Goal: Information Seeking & Learning: Learn about a topic

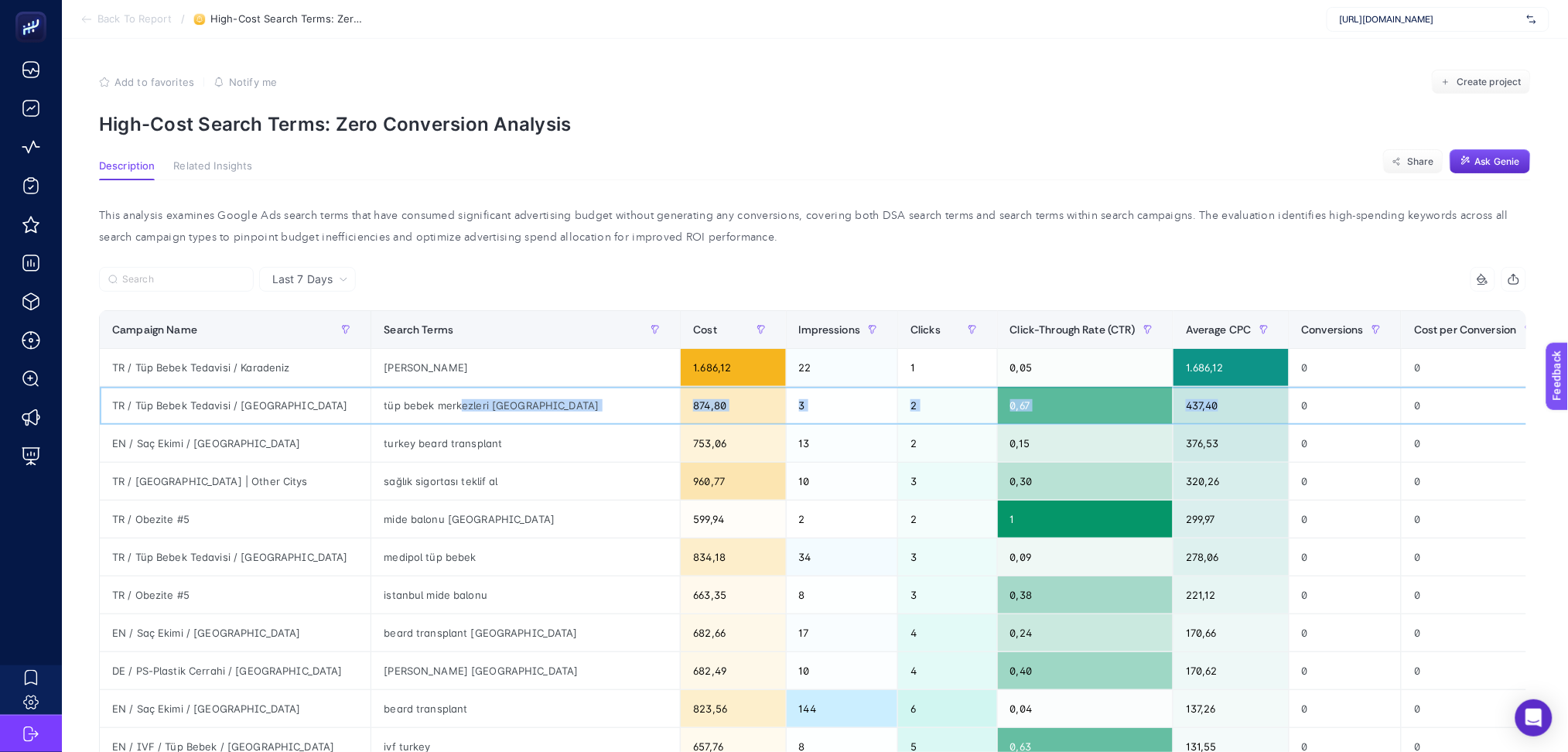
drag, startPoint x: 388, startPoint y: 407, endPoint x: 1136, endPoint y: 400, distance: 748.0
click at [1136, 400] on tr "TR / Tüp Bebek Tedavisi / [GEOGRAPHIC_DATA] tüp bebek merkezleri [GEOGRAPHIC_DA…" at bounding box center [967, 405] width 1734 height 38
drag, startPoint x: 315, startPoint y: 480, endPoint x: 448, endPoint y: 476, distance: 133.1
click at [448, 476] on div "sağlık sigortası teklif al" at bounding box center [526, 480] width 309 height 37
click at [215, 480] on div "TR / [GEOGRAPHIC_DATA] | Other Citys" at bounding box center [235, 480] width 271 height 37
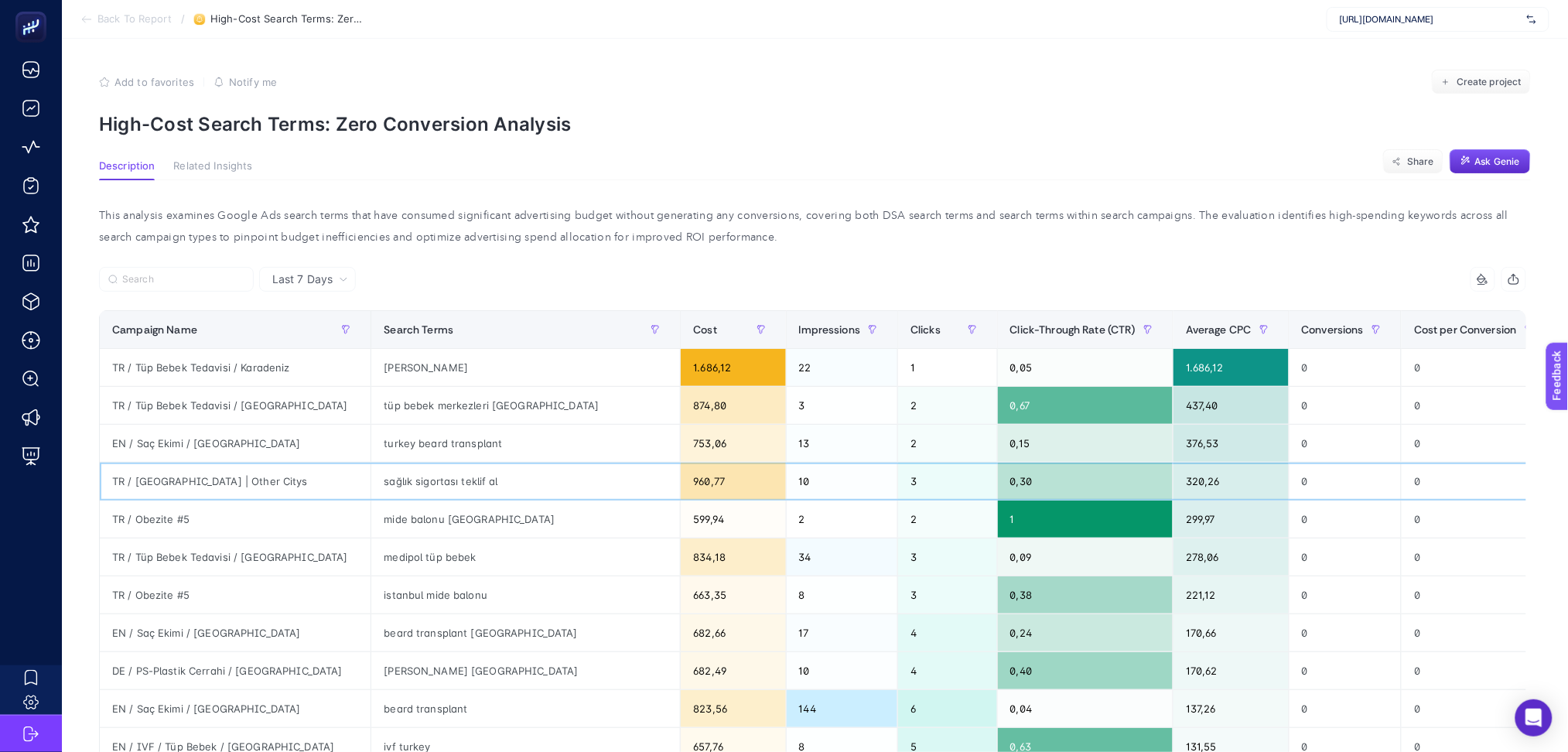
click at [215, 478] on div "TR / [GEOGRAPHIC_DATA] | Other Citys" at bounding box center [235, 480] width 271 height 37
click at [215, 474] on div "TR / [GEOGRAPHIC_DATA] | Other Citys" at bounding box center [235, 480] width 271 height 37
click at [578, 223] on div "This analysis examines Google Ads search terms that have consumed significant a…" at bounding box center [812, 226] width 1452 height 43
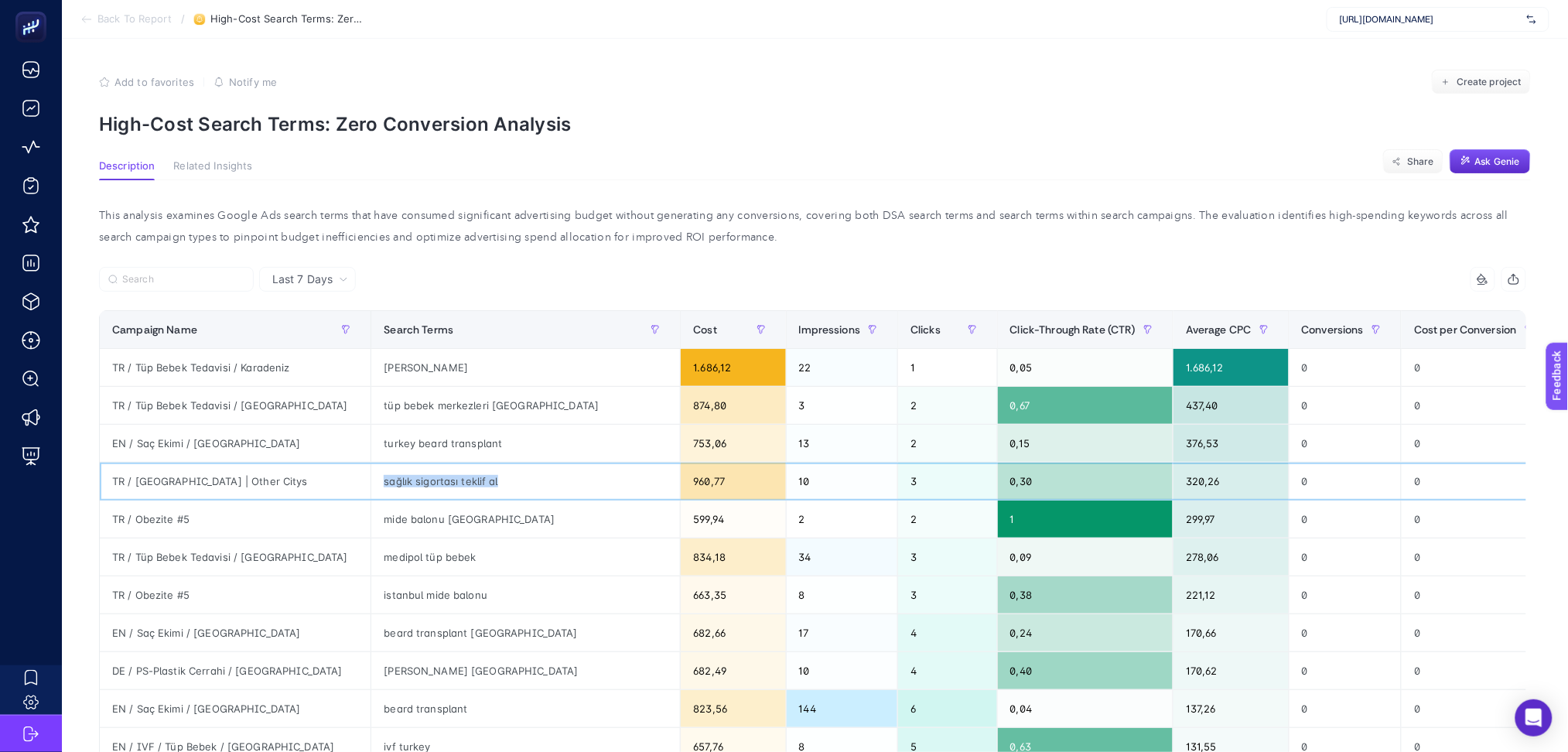
drag, startPoint x: 315, startPoint y: 485, endPoint x: 433, endPoint y: 490, distance: 118.1
click at [433, 490] on div "sağlık sigortası teklif al" at bounding box center [526, 480] width 309 height 37
click at [329, 285] on span "Last 7 Days" at bounding box center [302, 279] width 60 height 16
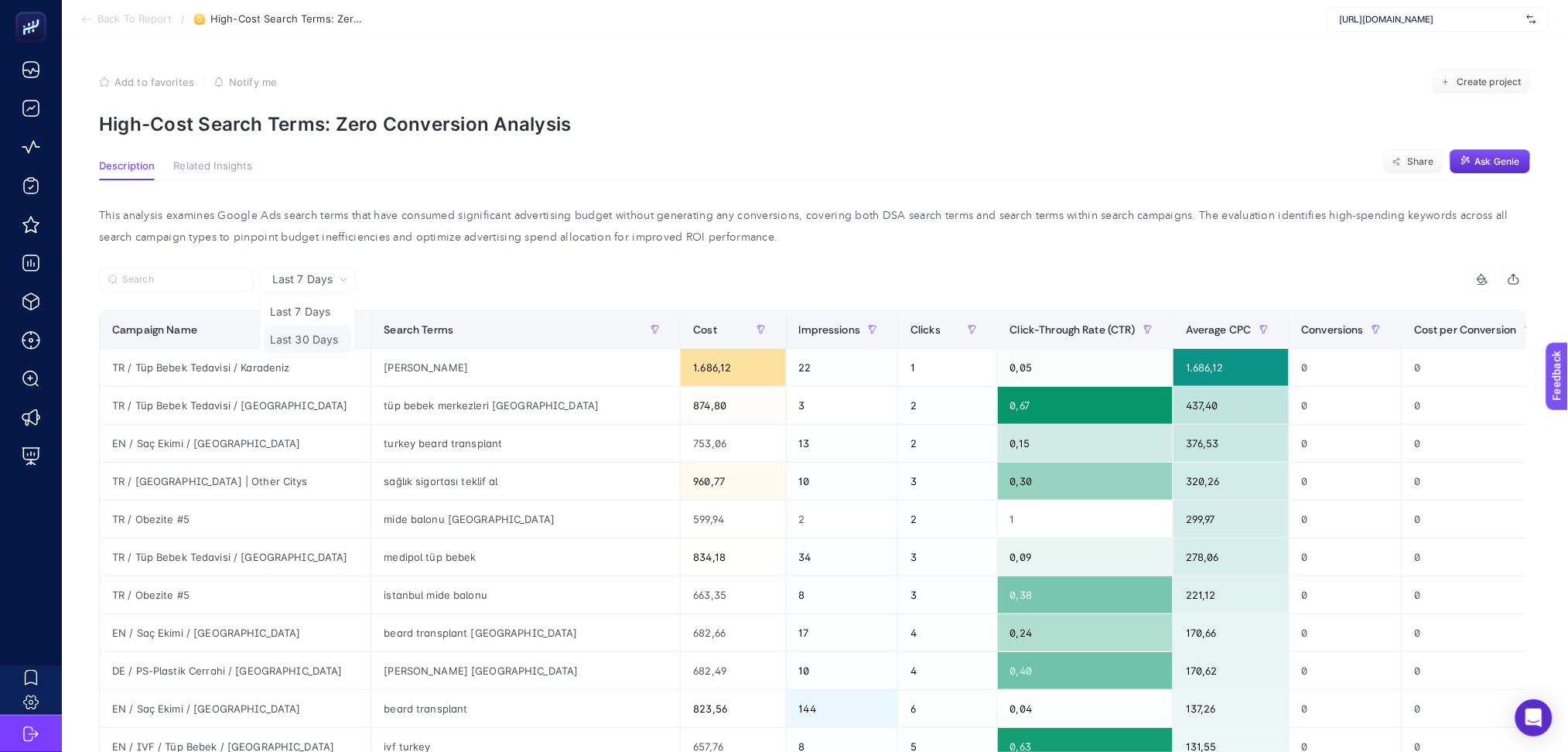
click at [333, 337] on li "Last 30 Days" at bounding box center [307, 339] width 88 height 28
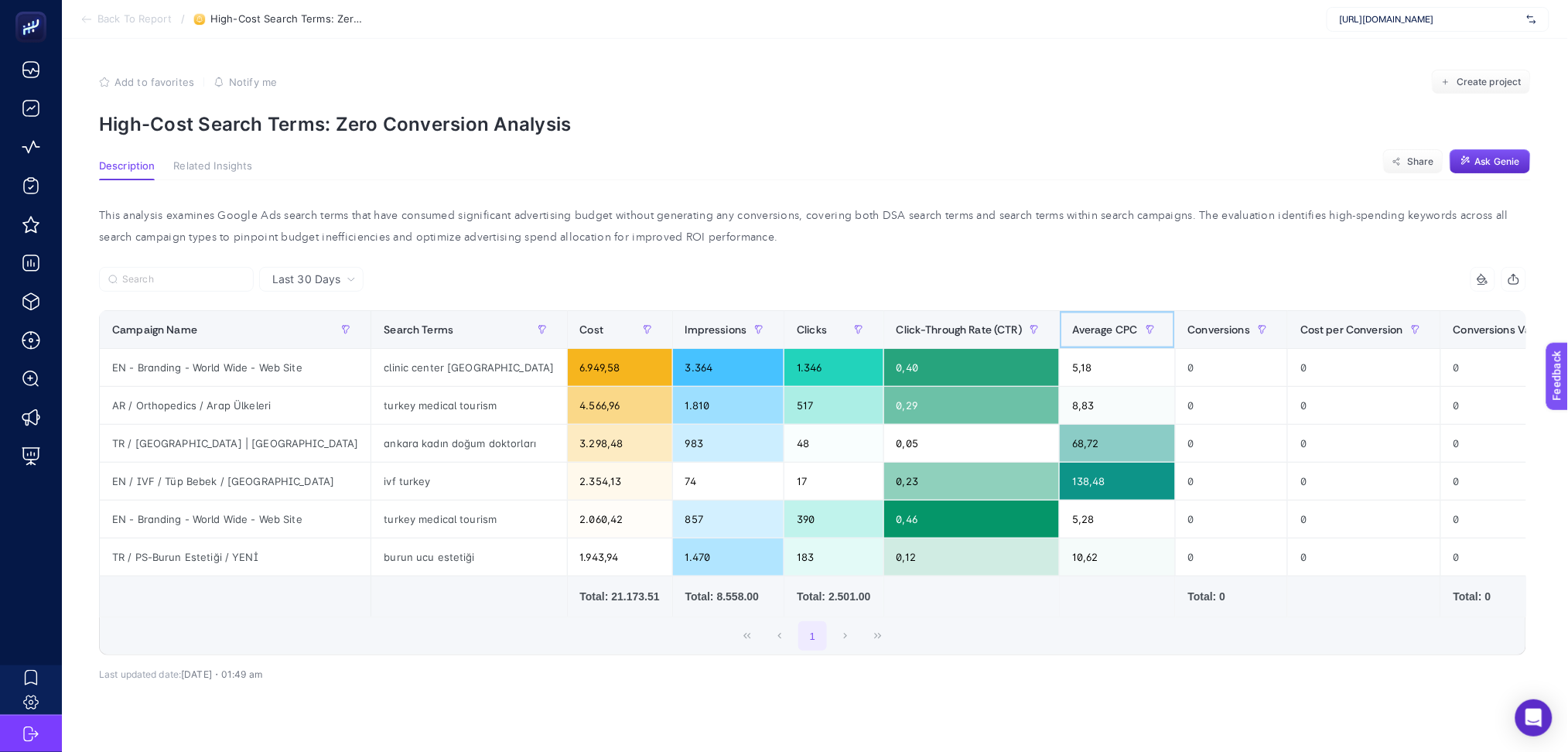
click at [1073, 328] on span "Average CPC" at bounding box center [1106, 329] width 66 height 12
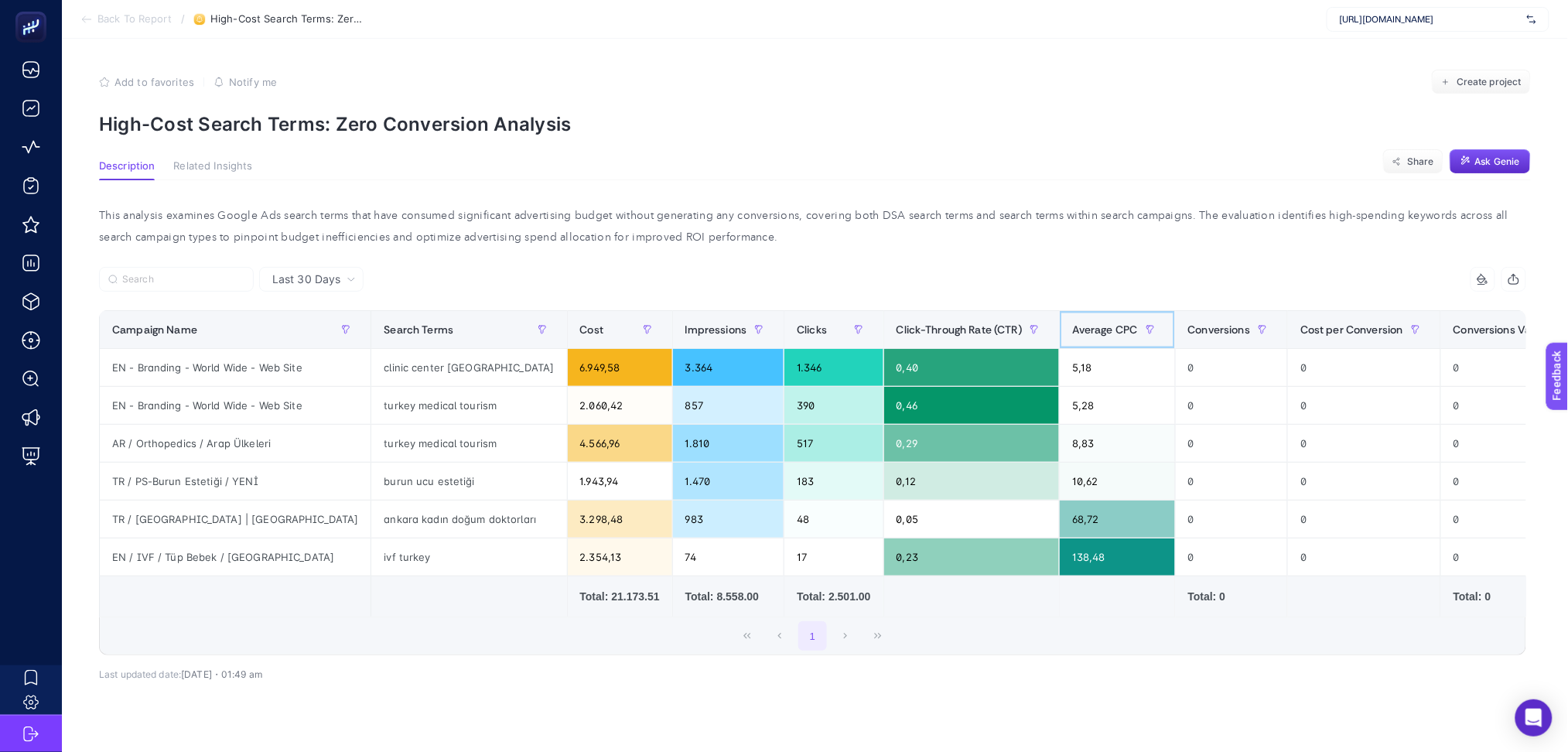
click at [1073, 328] on span "Average CPC" at bounding box center [1106, 329] width 66 height 12
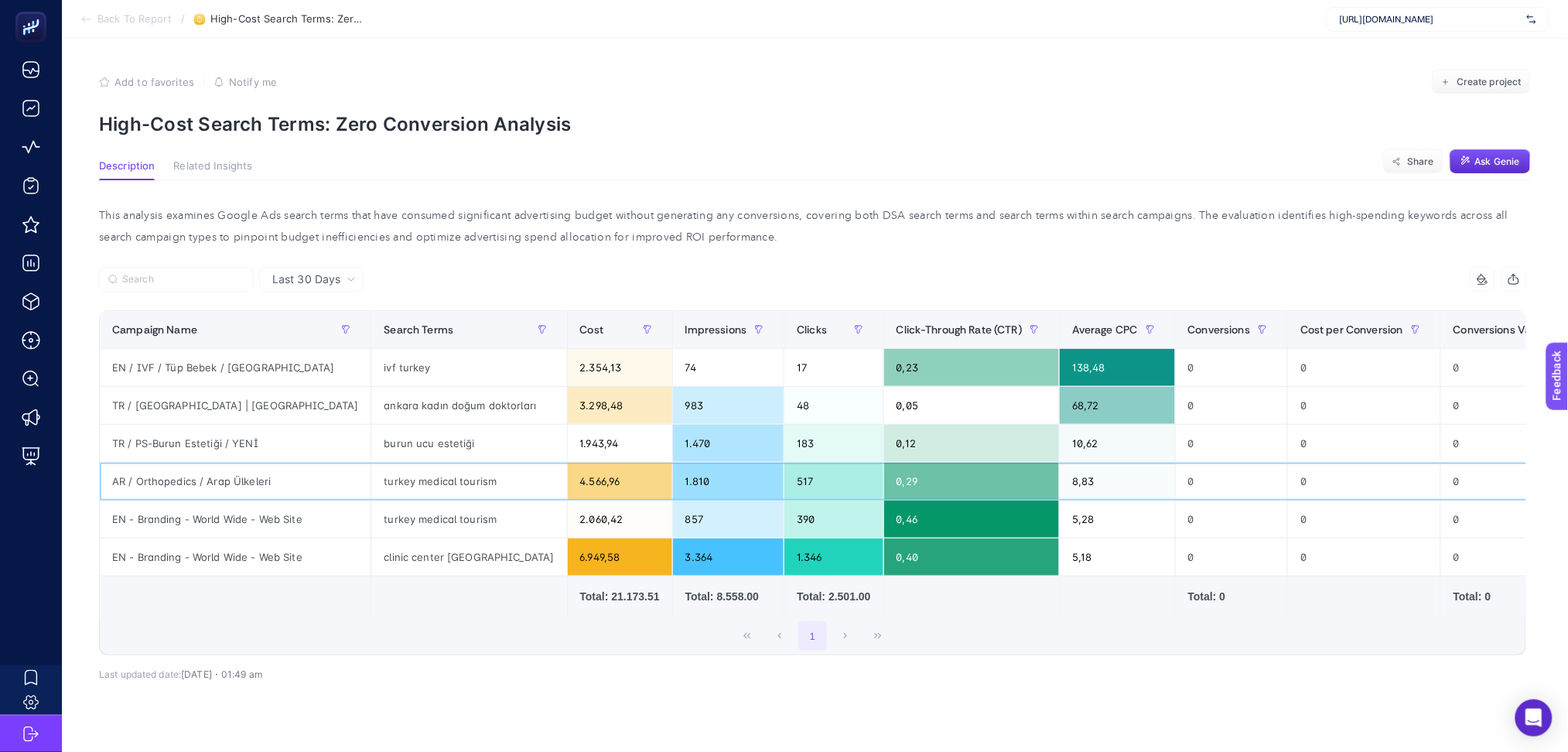
click at [1060, 481] on div "8,83" at bounding box center [1118, 480] width 116 height 37
drag, startPoint x: 337, startPoint y: 478, endPoint x: 427, endPoint y: 471, distance: 90.3
click at [427, 471] on div "turkey medical tourism" at bounding box center [469, 480] width 195 height 37
click at [372, 480] on div "turkey medical tourism" at bounding box center [469, 480] width 195 height 37
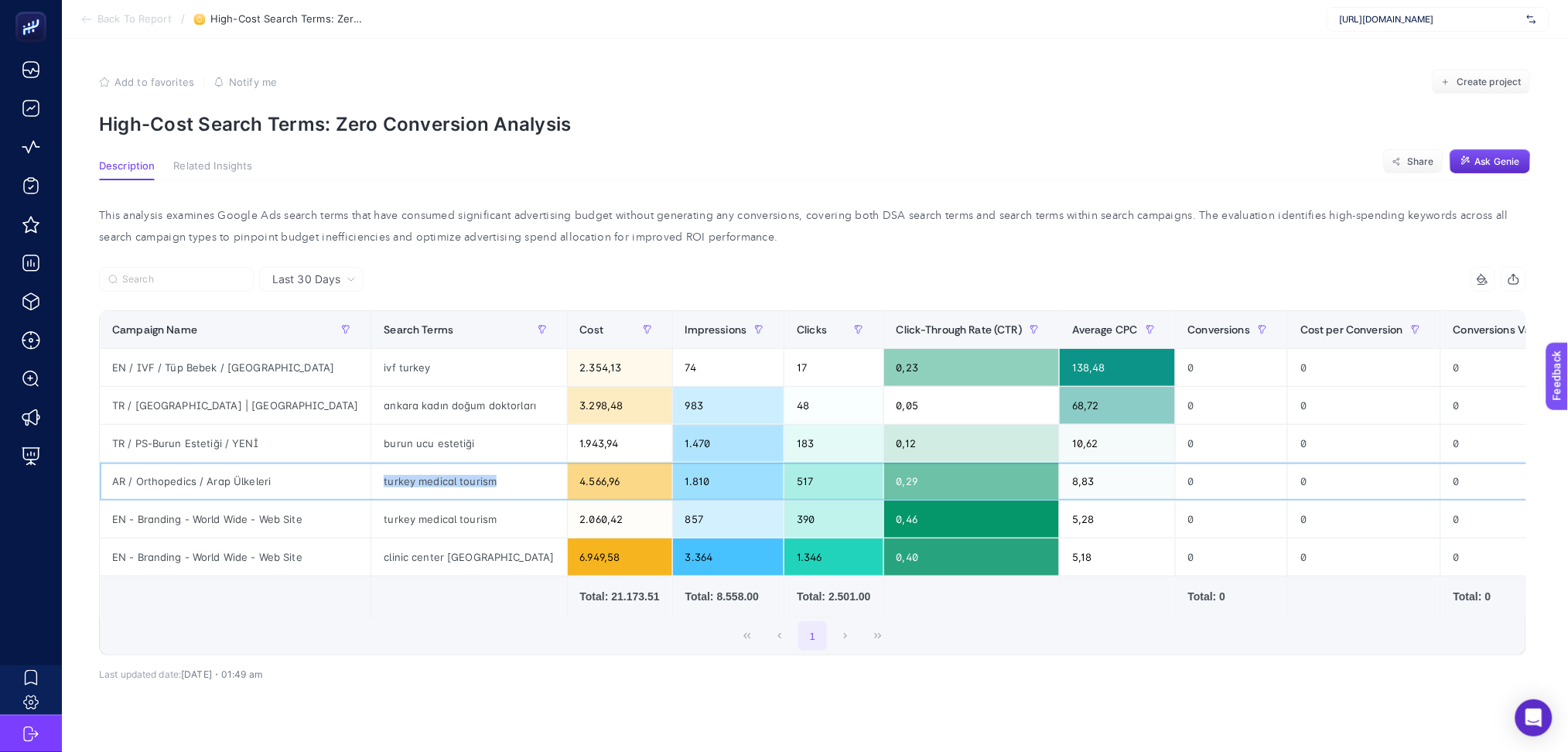
click at [372, 480] on div "turkey medical tourism" at bounding box center [469, 480] width 195 height 37
click at [451, 476] on div "turkey medical tourism" at bounding box center [469, 480] width 195 height 37
click at [329, 274] on span "Last 30 Days" at bounding box center [306, 279] width 68 height 16
click at [337, 313] on li "Last 7 Days" at bounding box center [310, 312] width 95 height 28
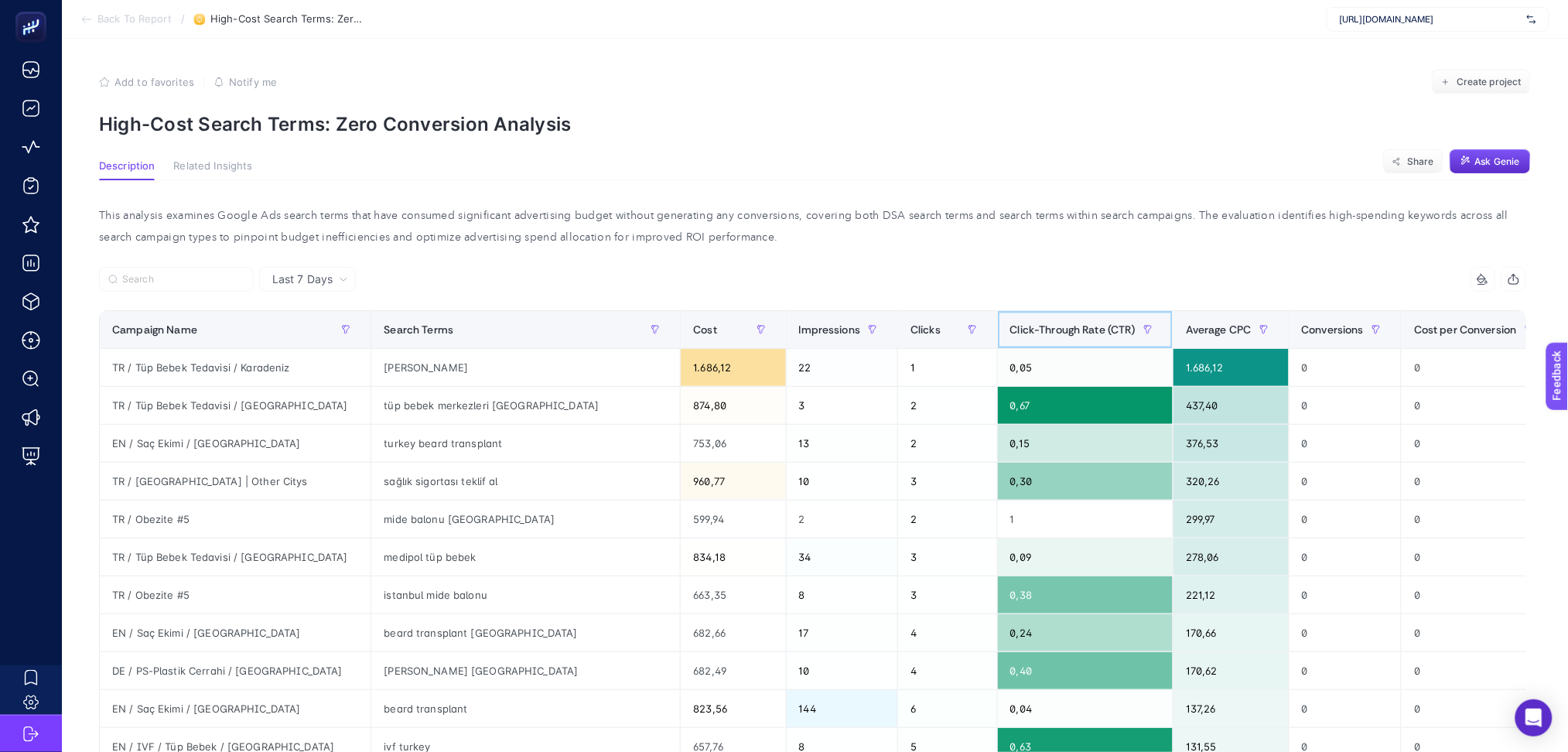
click at [1011, 317] on div "Click-Through Rate (CTR)" at bounding box center [1086, 329] width 150 height 25
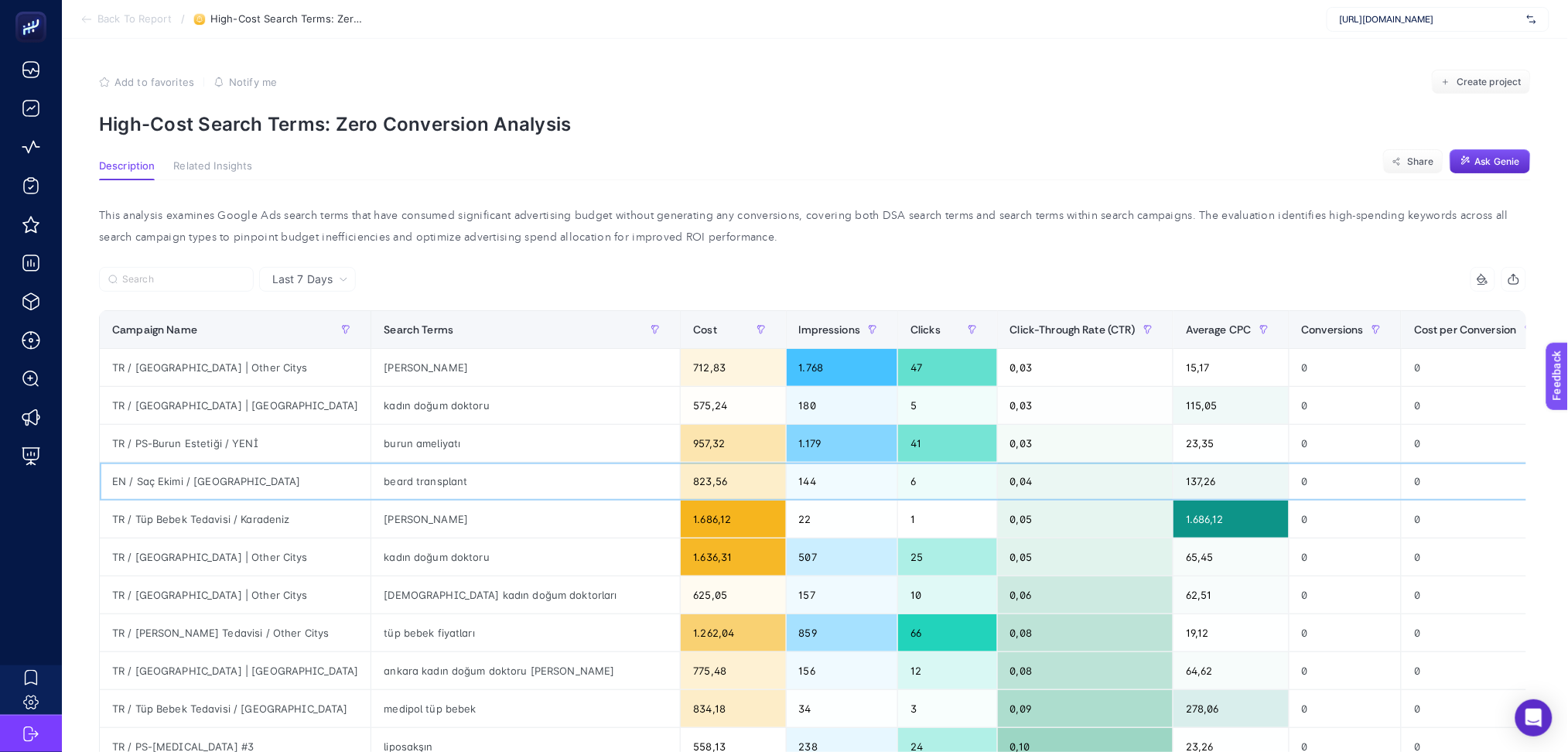
click at [391, 485] on div "beard transplant" at bounding box center [526, 480] width 309 height 37
click at [386, 594] on div "[DEMOGRAPHIC_DATA] kadın doğum doktorları" at bounding box center [526, 594] width 309 height 37
click at [386, 591] on div "[DEMOGRAPHIC_DATA] kadın doğum doktorları" at bounding box center [526, 594] width 309 height 37
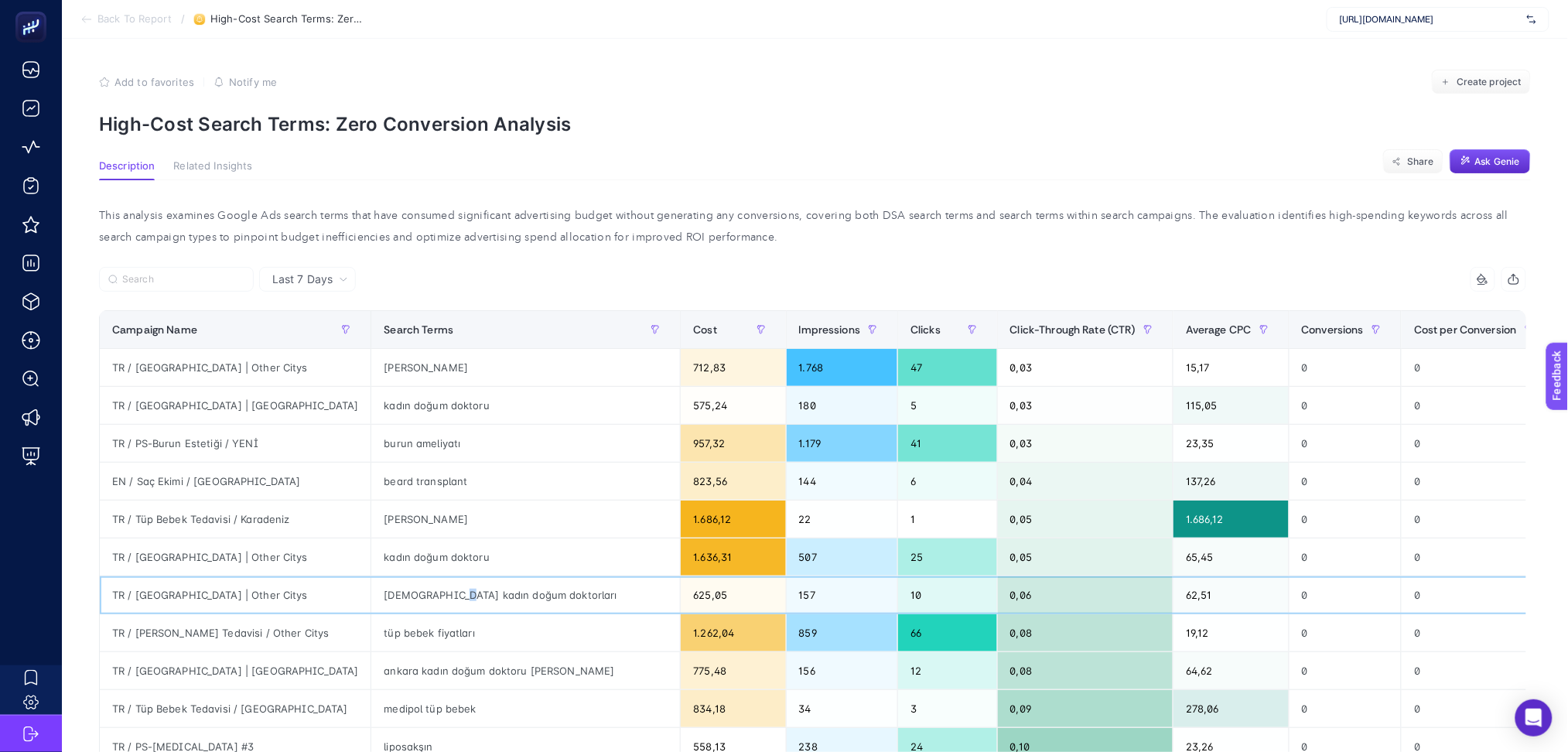
click at [386, 589] on div "[DEMOGRAPHIC_DATA] kadın doğum doktorları" at bounding box center [526, 594] width 309 height 37
click at [381, 631] on div "tüp bebek fiyatları" at bounding box center [526, 632] width 309 height 37
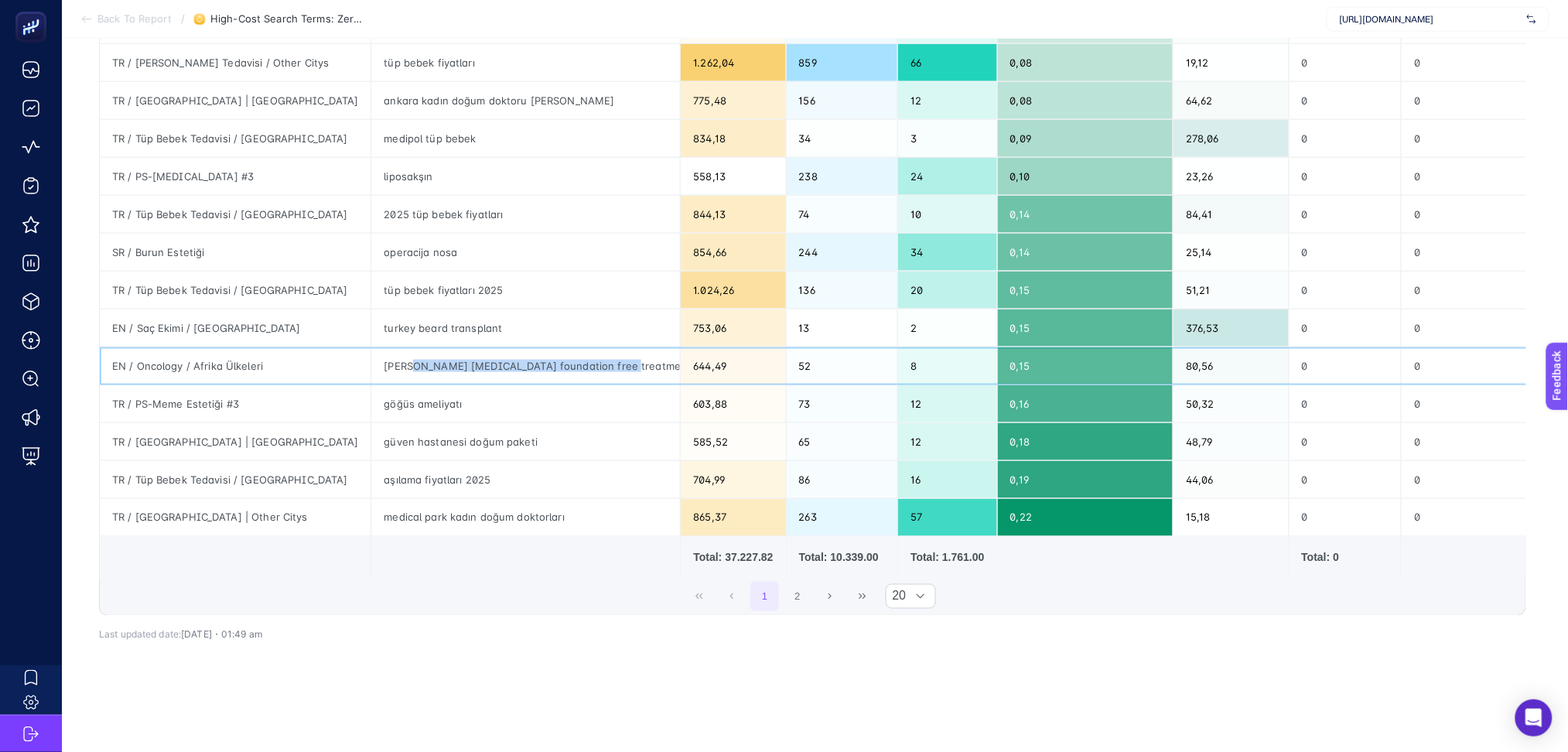
drag, startPoint x: 348, startPoint y: 342, endPoint x: 542, endPoint y: 346, distance: 194.0
click at [542, 348] on div "[PERSON_NAME] [MEDICAL_DATA] foundation free treatment" at bounding box center [526, 366] width 309 height 37
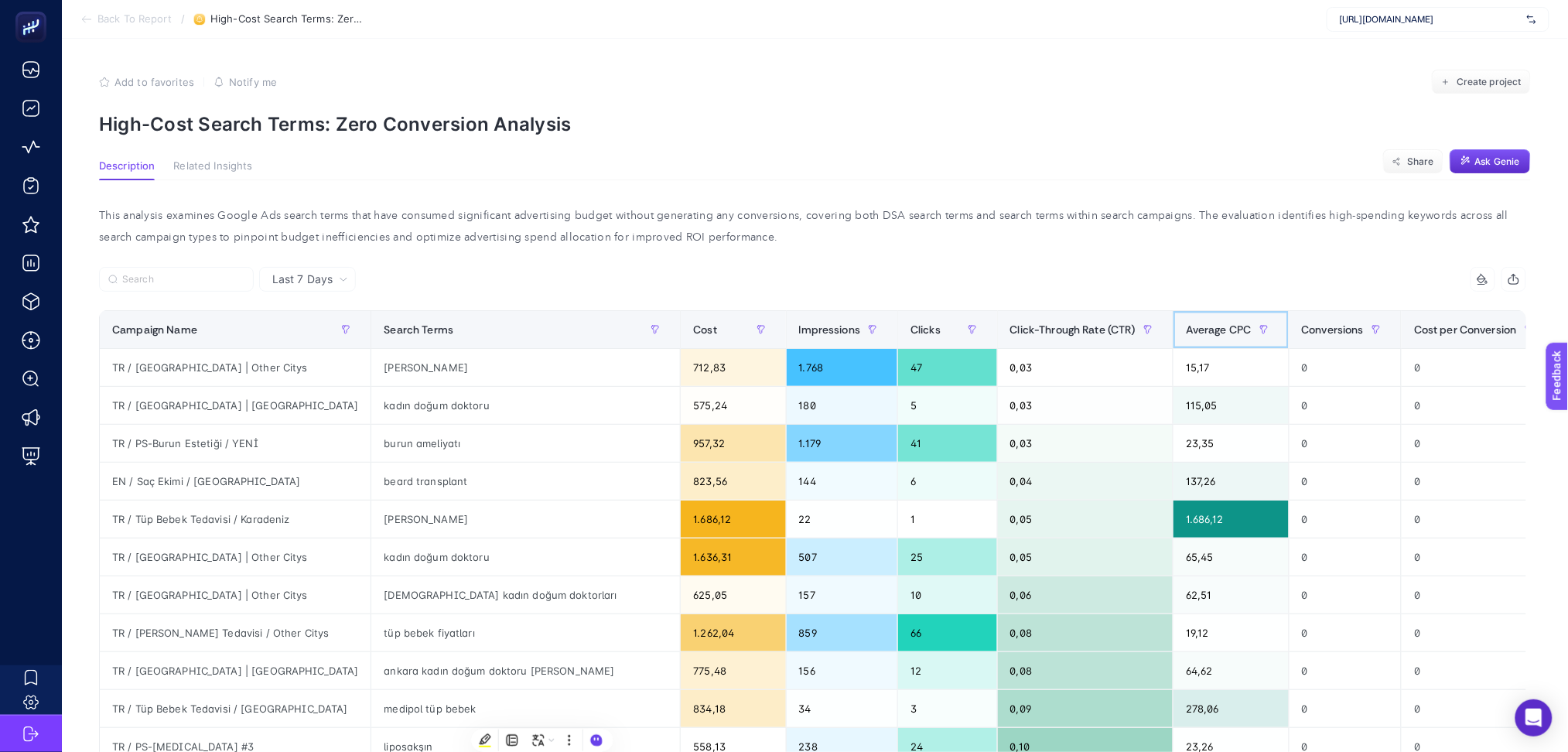
click at [1186, 329] on span "Average CPC" at bounding box center [1219, 329] width 66 height 12
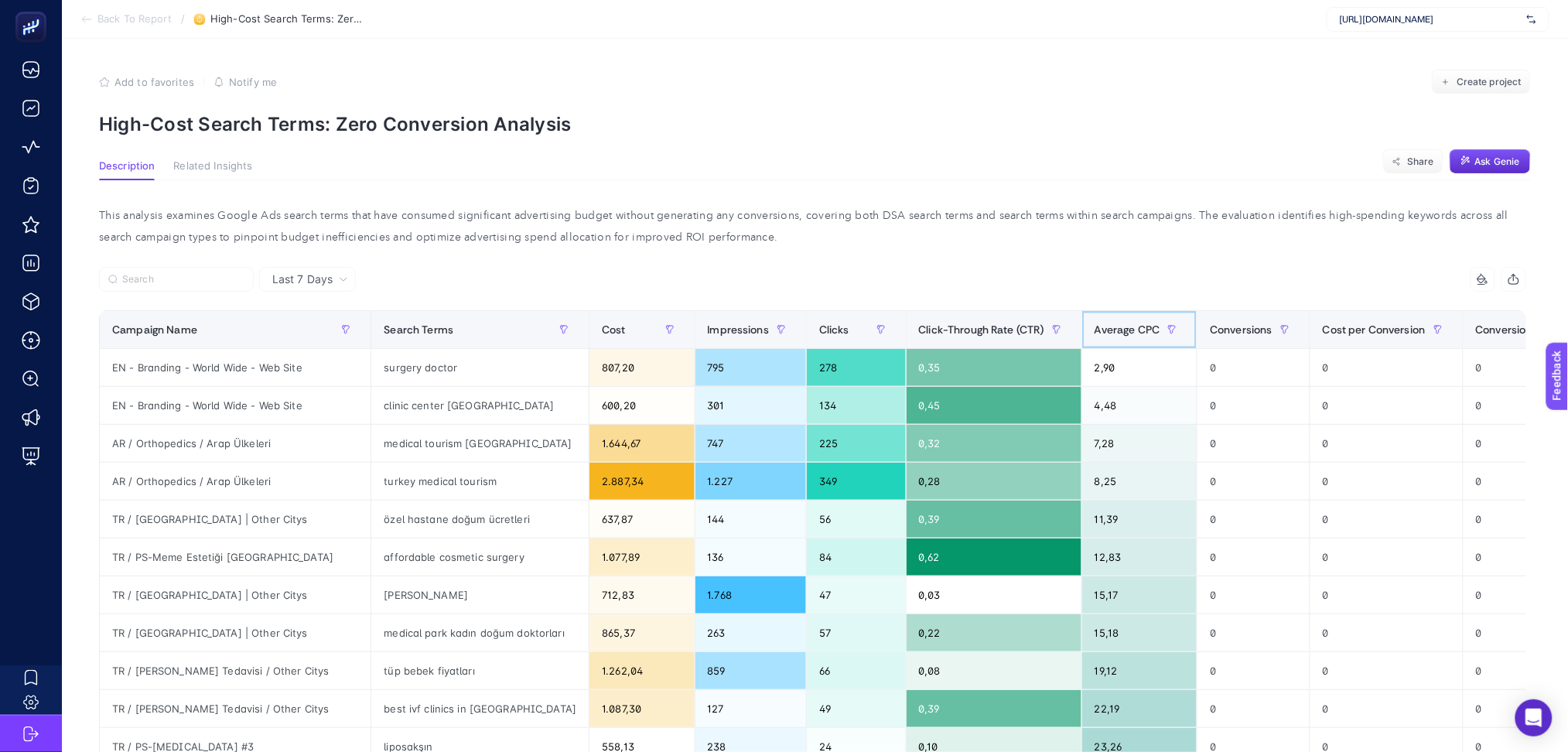
click at [1095, 328] on span "Average CPC" at bounding box center [1128, 329] width 66 height 12
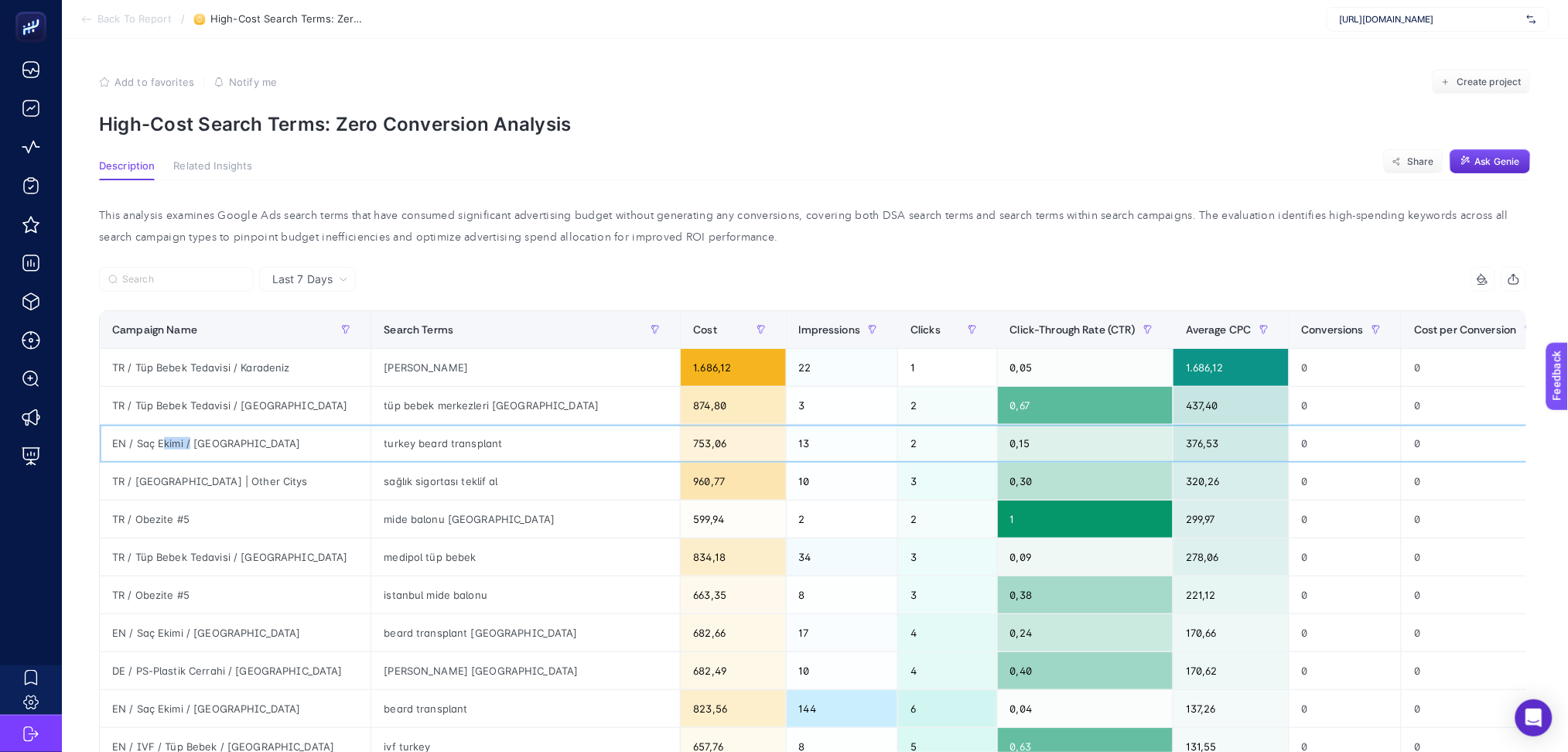
drag, startPoint x: 165, startPoint y: 441, endPoint x: 189, endPoint y: 446, distance: 24.5
click at [189, 446] on div "EN / Saç Ekimi / [GEOGRAPHIC_DATA]" at bounding box center [235, 442] width 271 height 37
click at [387, 444] on div "turkey beard transplant" at bounding box center [526, 442] width 309 height 37
click at [85, 22] on icon at bounding box center [86, 19] width 12 height 12
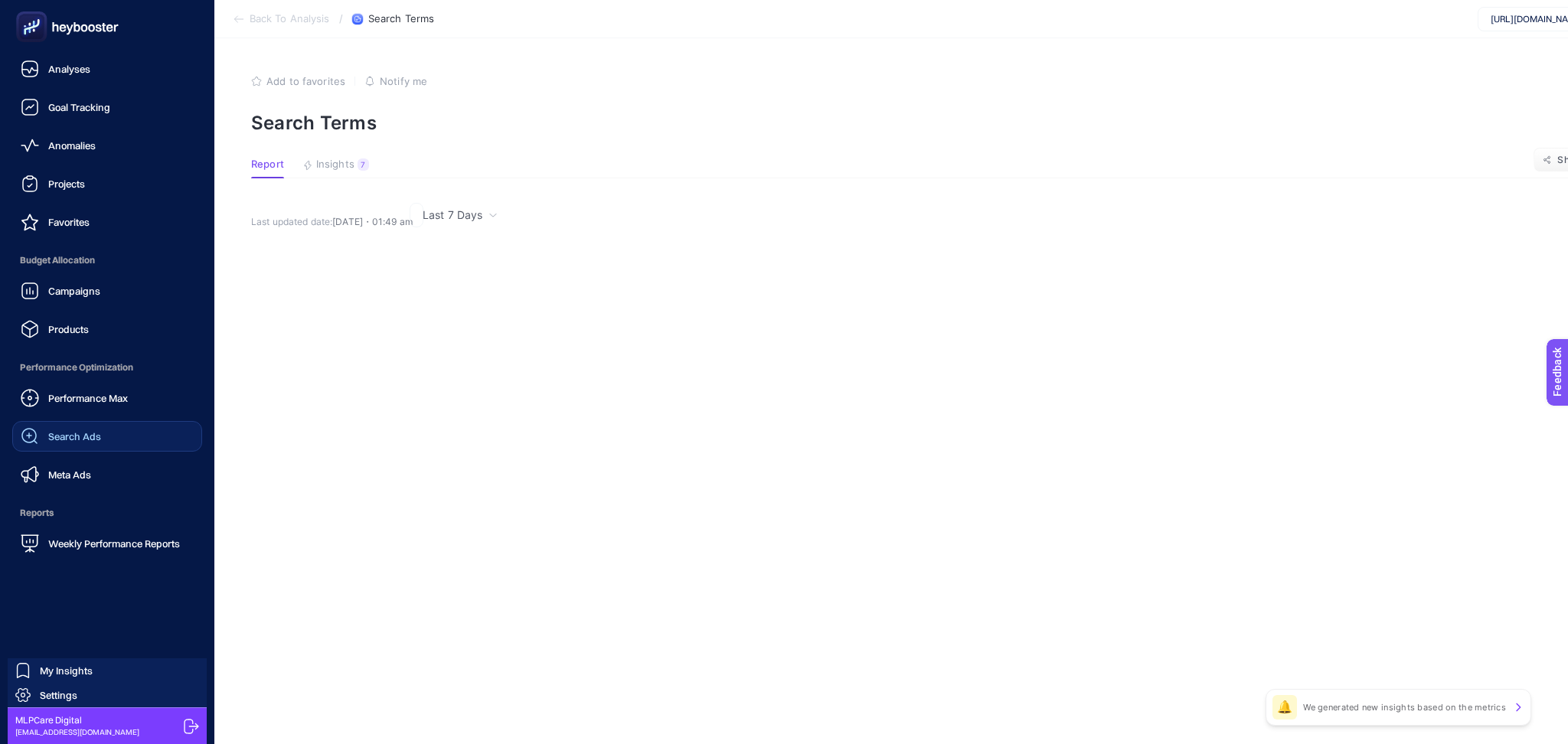
click at [48, 440] on span "Search Ads" at bounding box center [74, 436] width 53 height 12
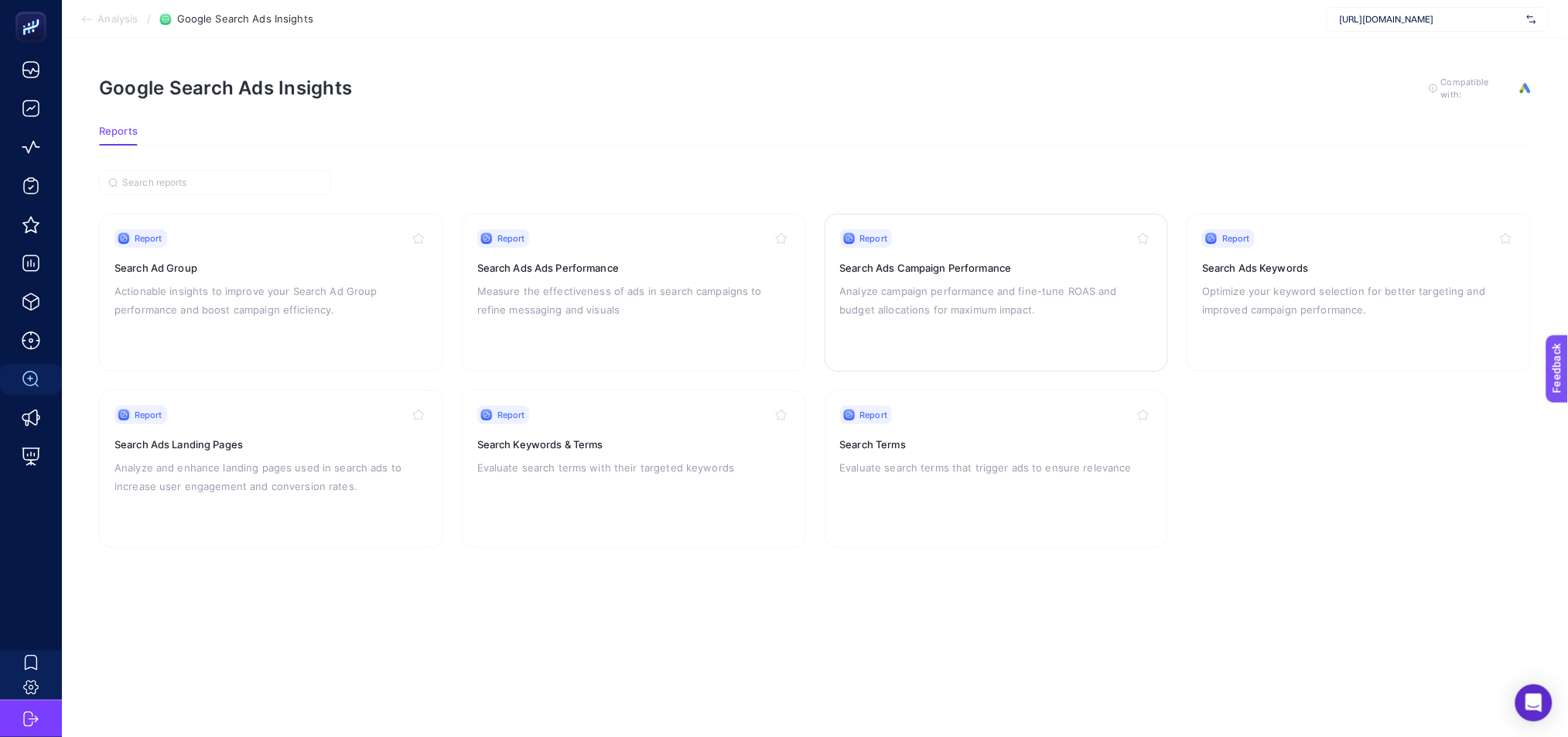
click at [1016, 301] on p "Analyze campaign performance and fine-tune ROAS and budget allocations for maxi…" at bounding box center [996, 300] width 313 height 37
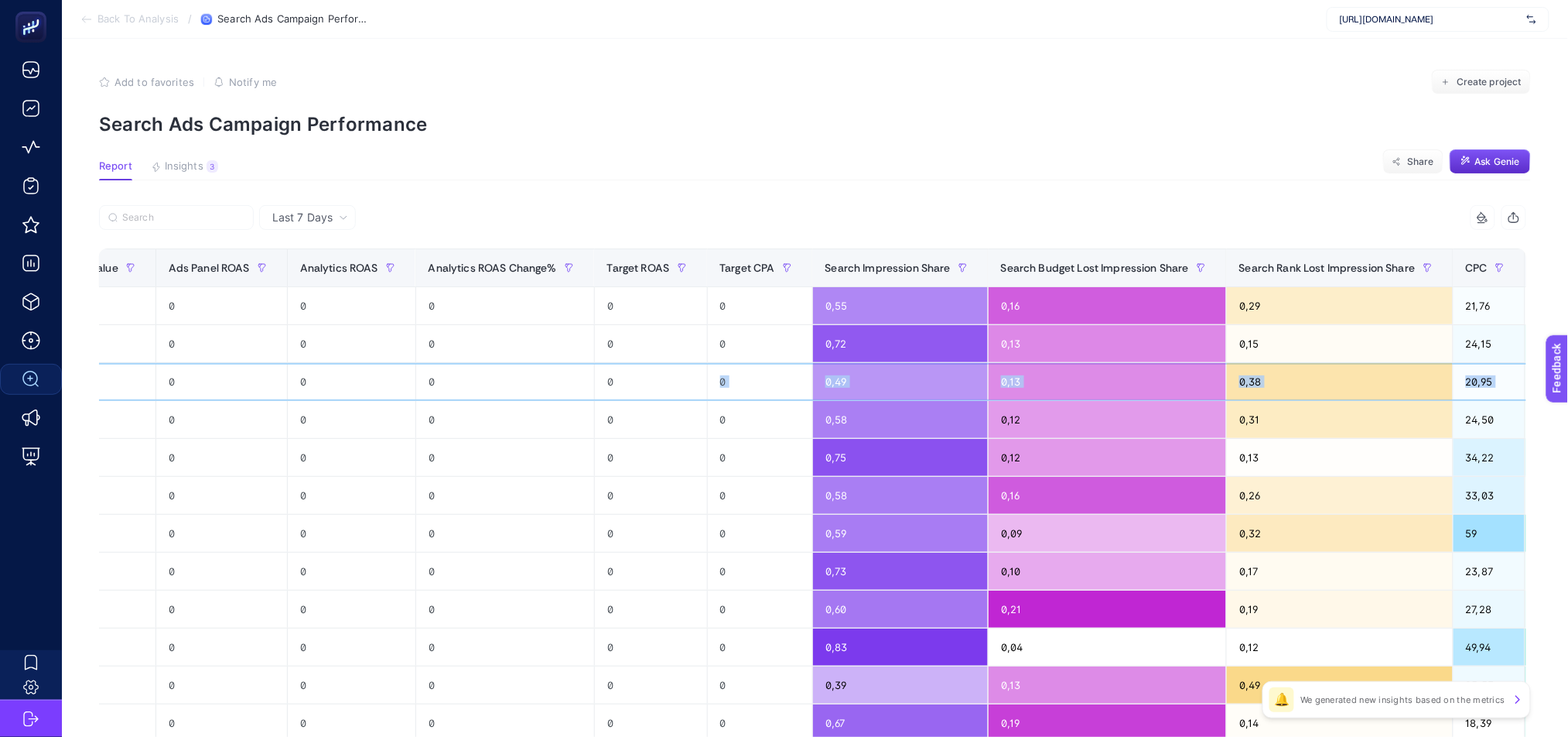
scroll to position [0, 979]
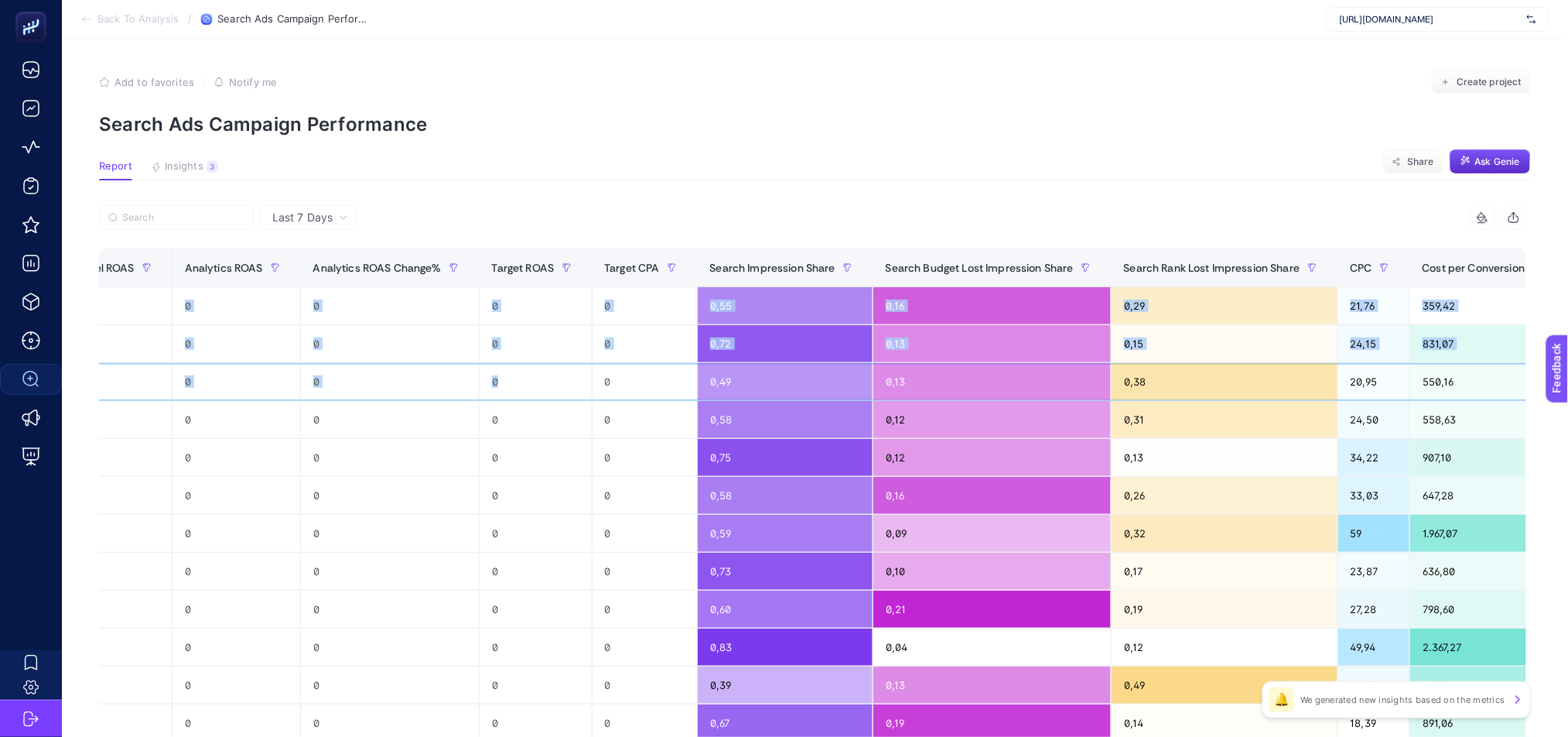
drag, startPoint x: 1442, startPoint y: 373, endPoint x: 1569, endPoint y: 377, distance: 127.1
click at [1567, 377] on html "Back To Analysis / Search Ads Campaign Performance [URL][DOMAIN_NAME] Add to fa…" at bounding box center [784, 368] width 1568 height 737
click at [1567, 271] on div "+" at bounding box center [1592, 268] width 30 height 12
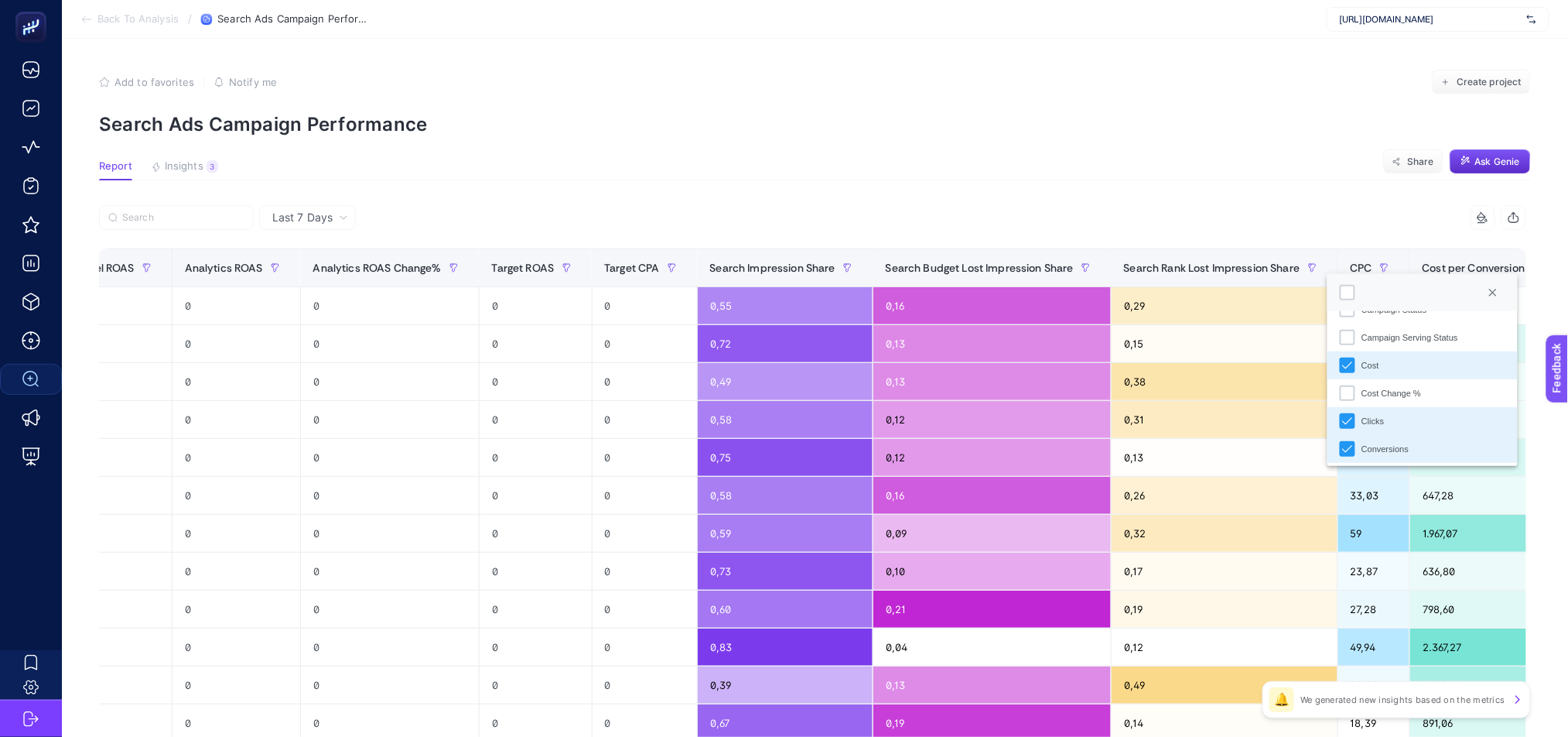
scroll to position [112, 0]
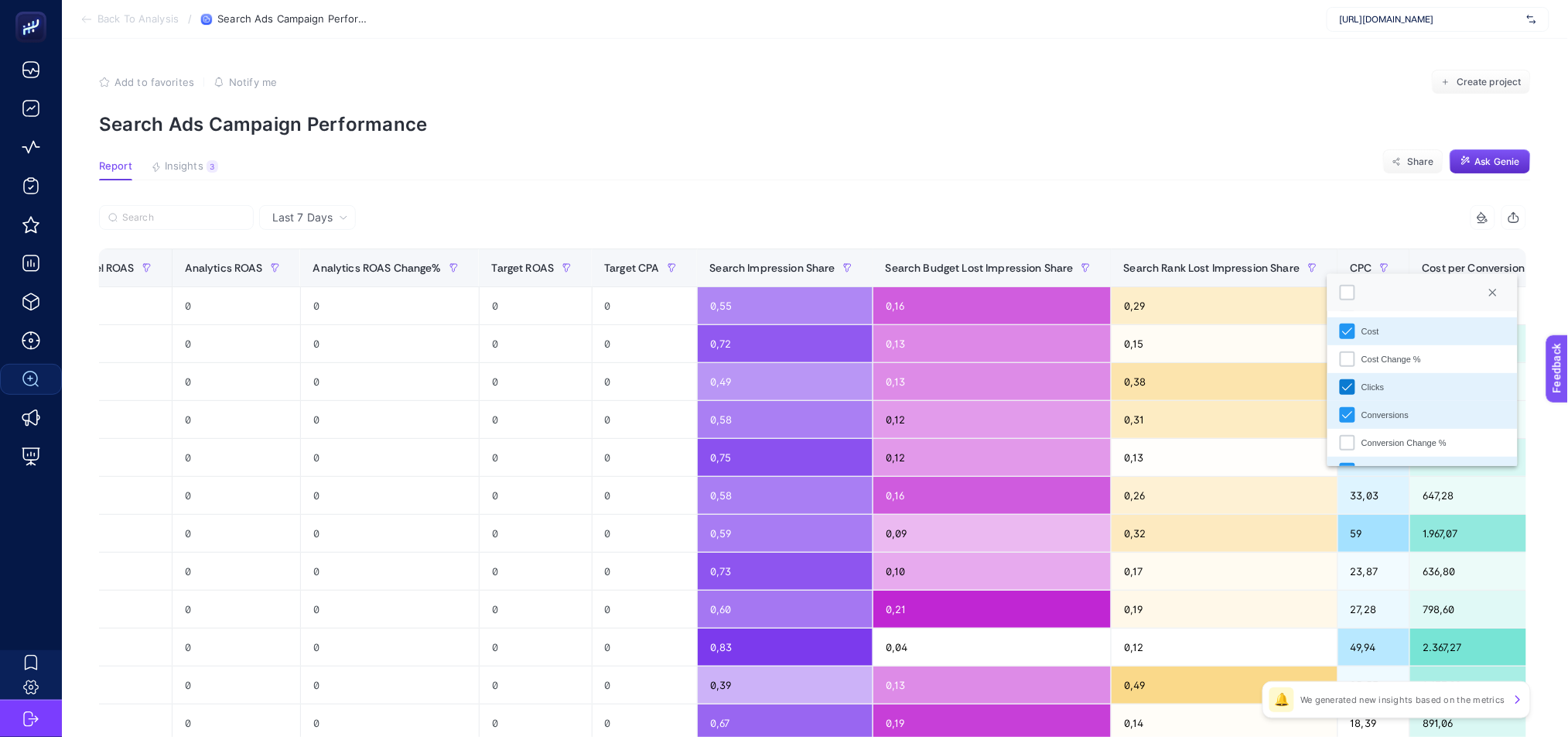
click at [1342, 384] on icon "Clicks" at bounding box center [1347, 387] width 11 height 11
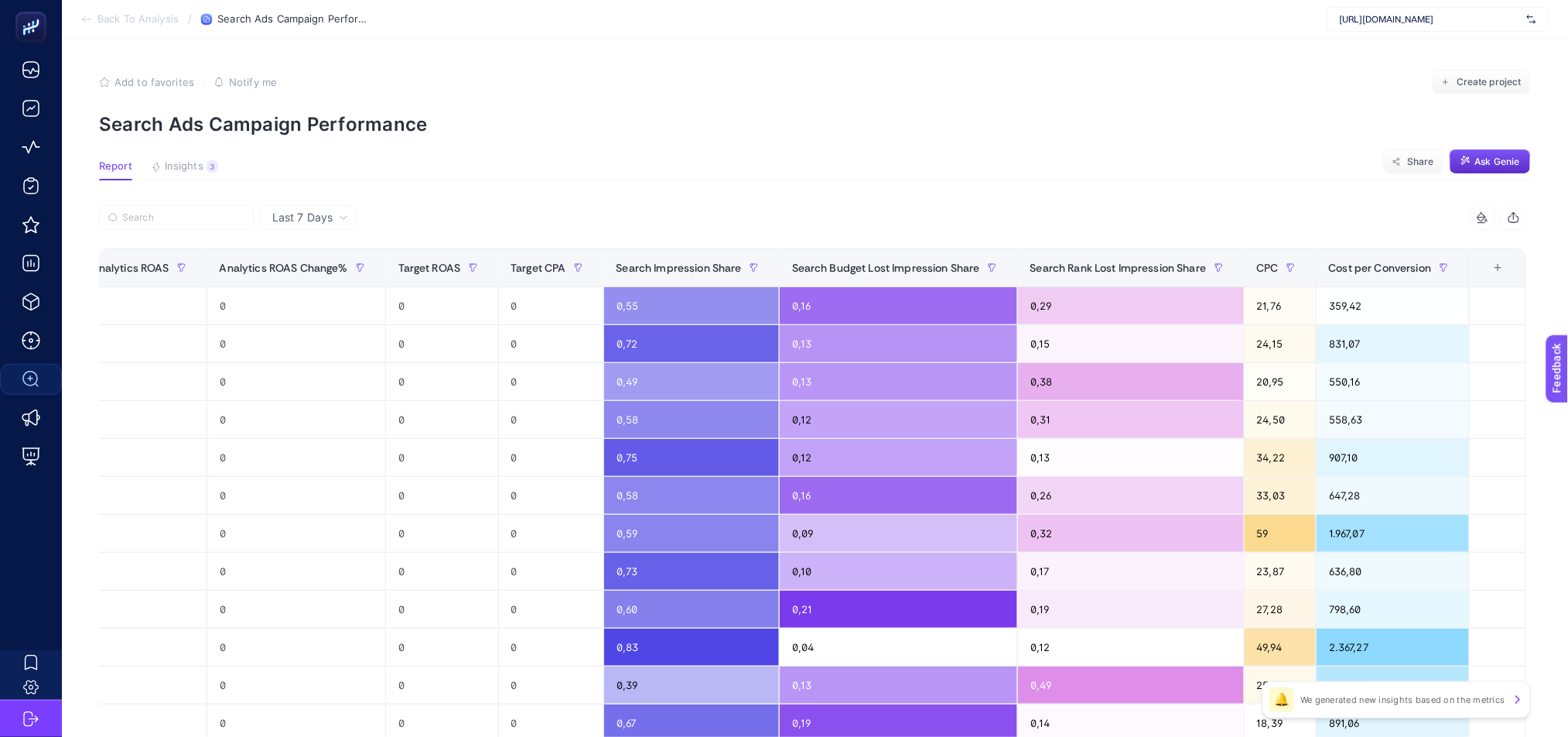
scroll to position [0, 875]
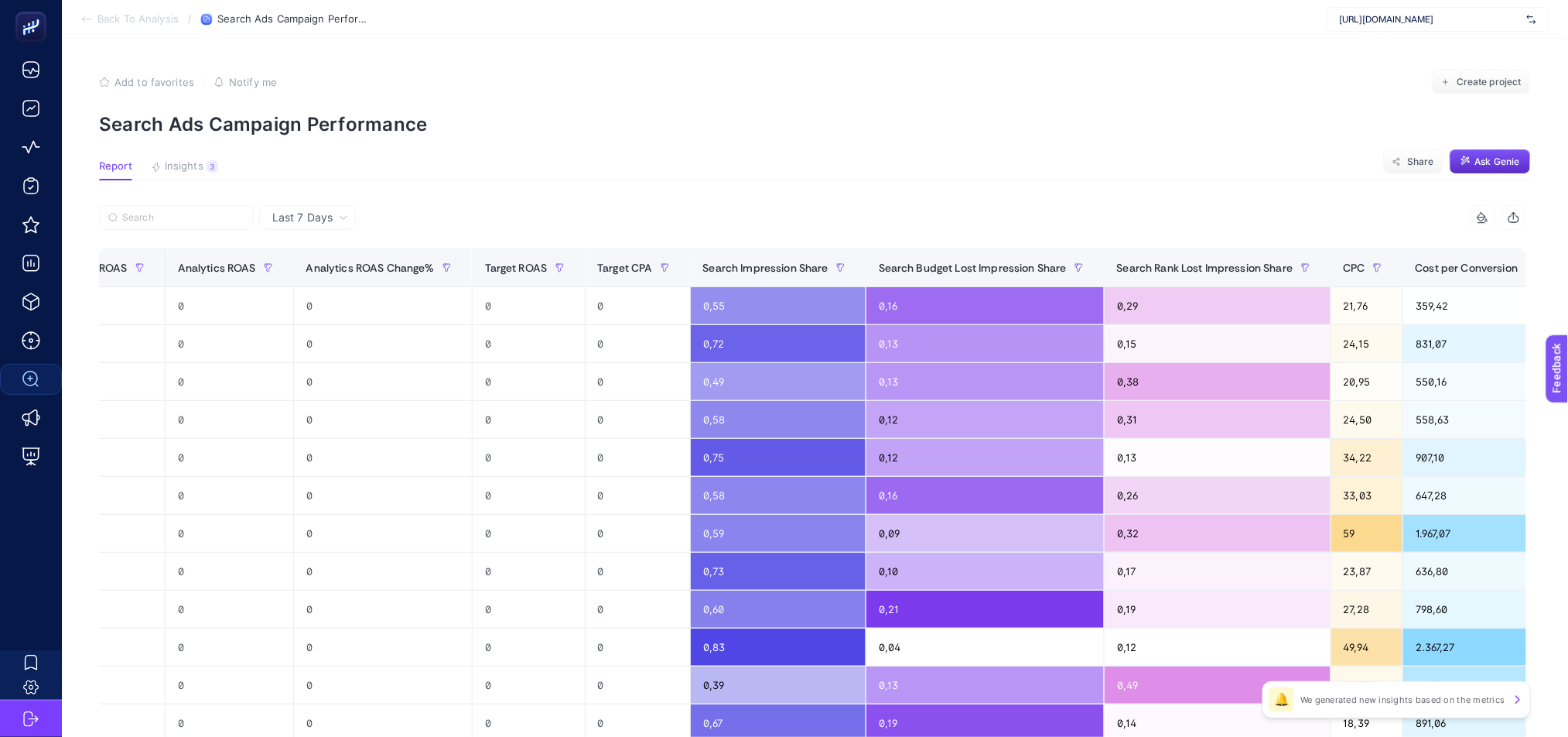
click at [1567, 265] on div "+" at bounding box center [1585, 268] width 30 height 12
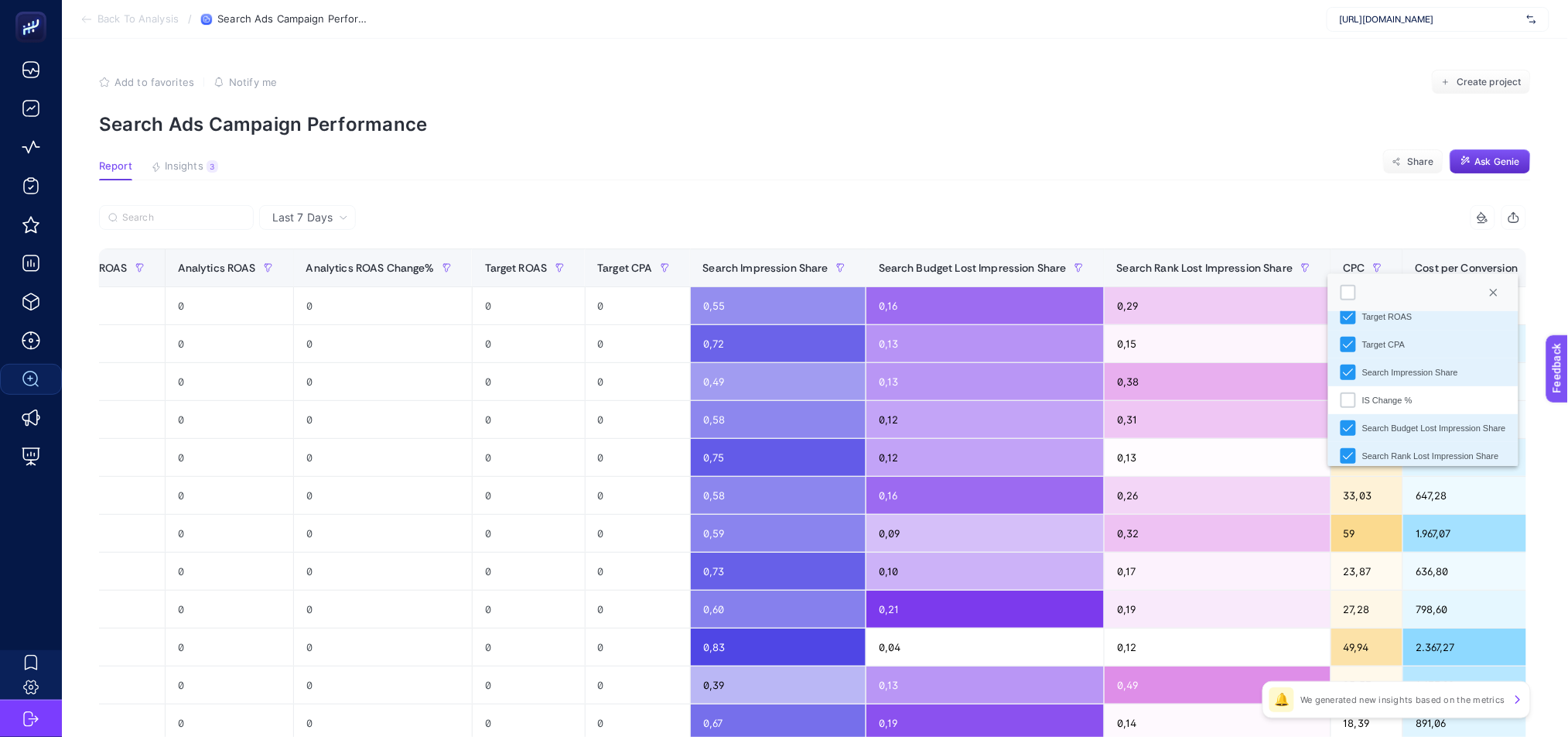
scroll to position [354, 0]
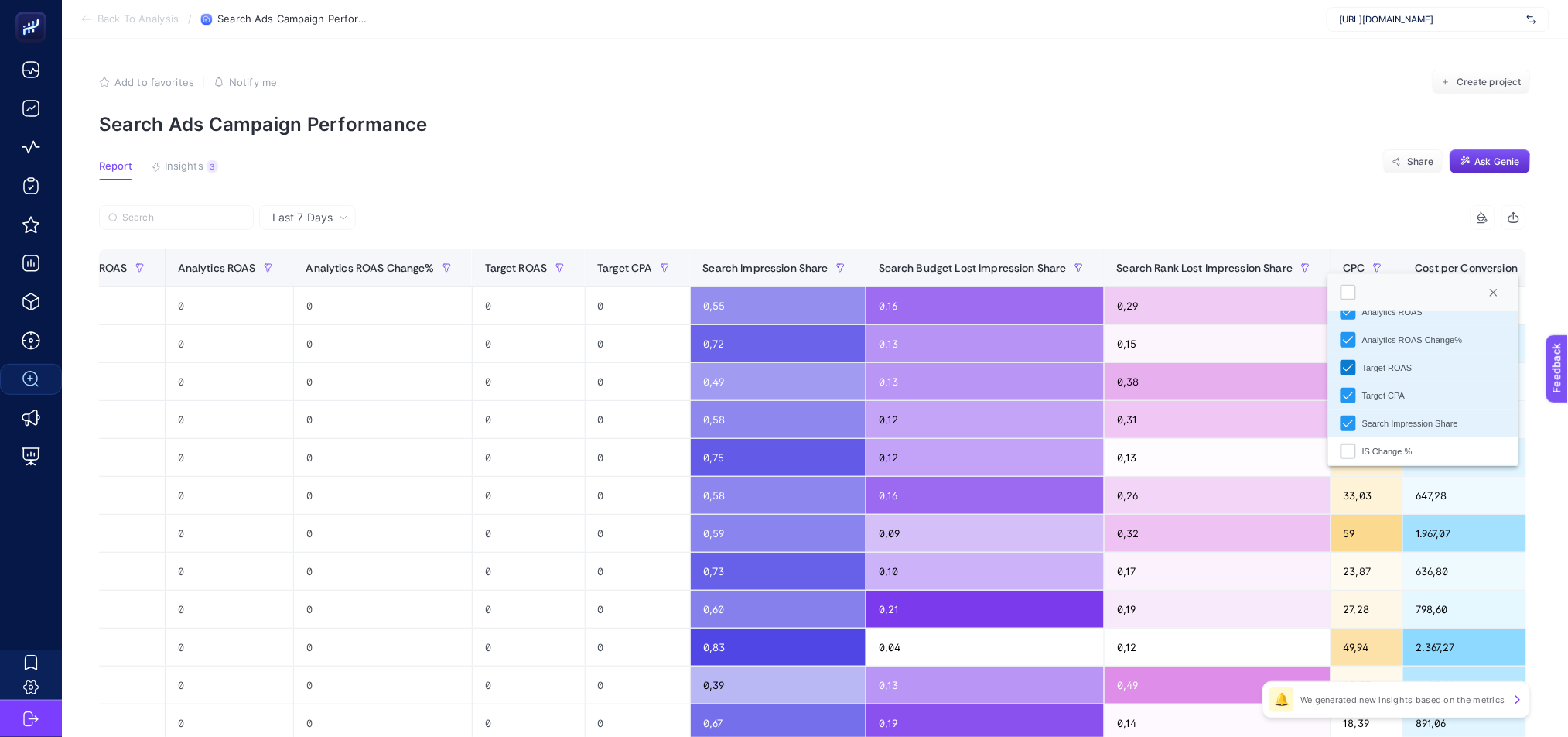
click at [1343, 366] on icon "Target ROAS" at bounding box center [1348, 367] width 11 height 11
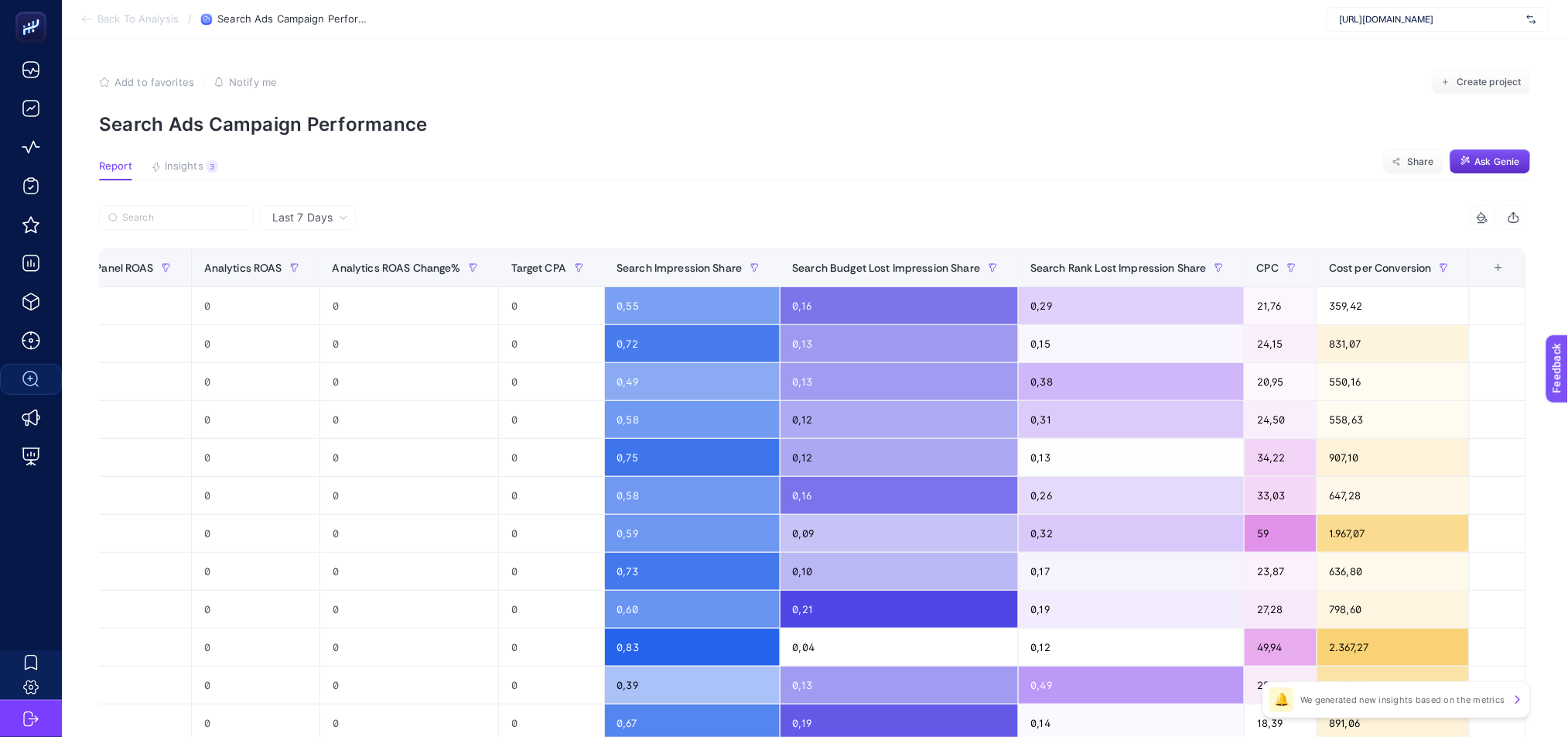
scroll to position [0, 763]
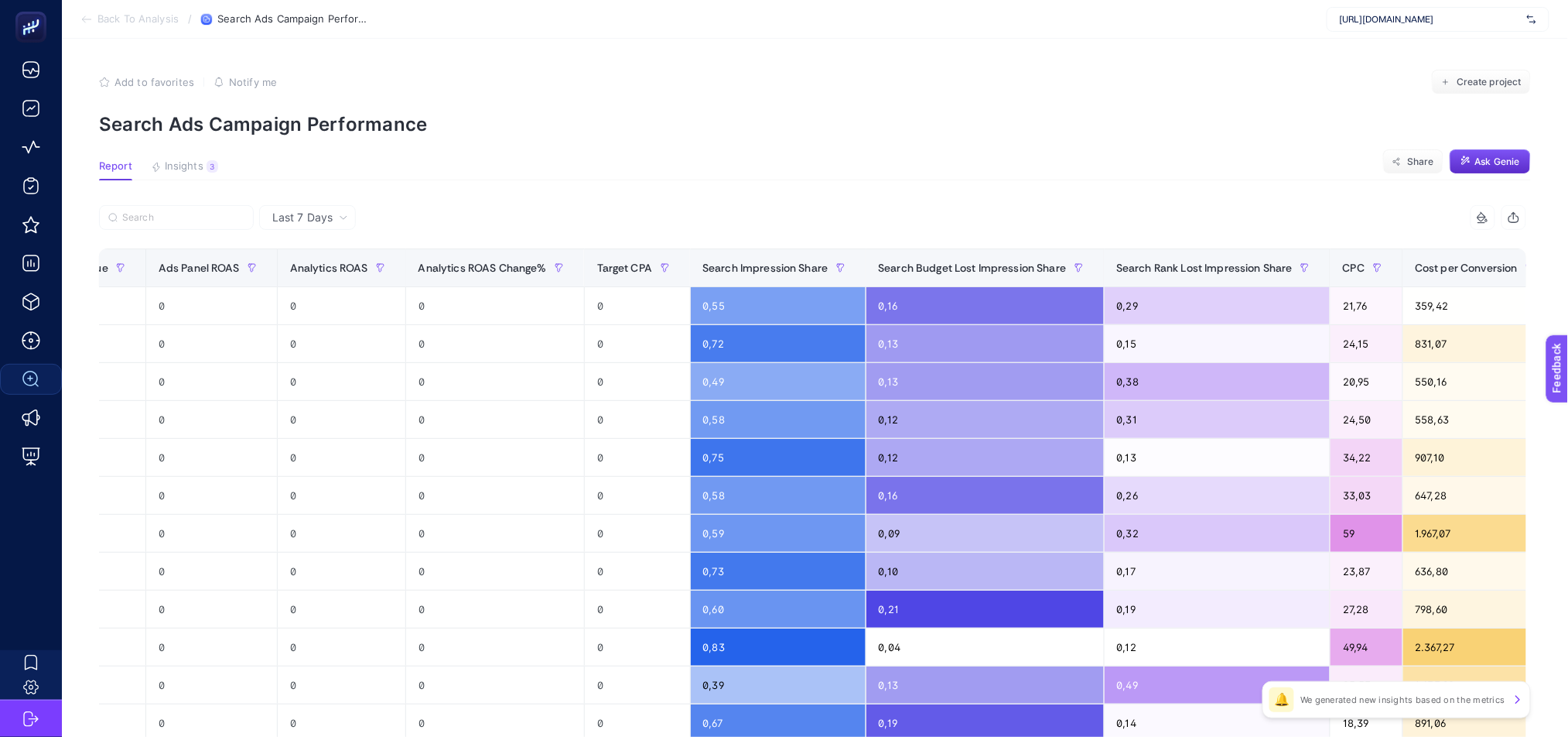
click at [1556, 275] on th "14 items selected +" at bounding box center [1584, 269] width 56 height 38
click at [1567, 269] on div "+" at bounding box center [1585, 268] width 30 height 12
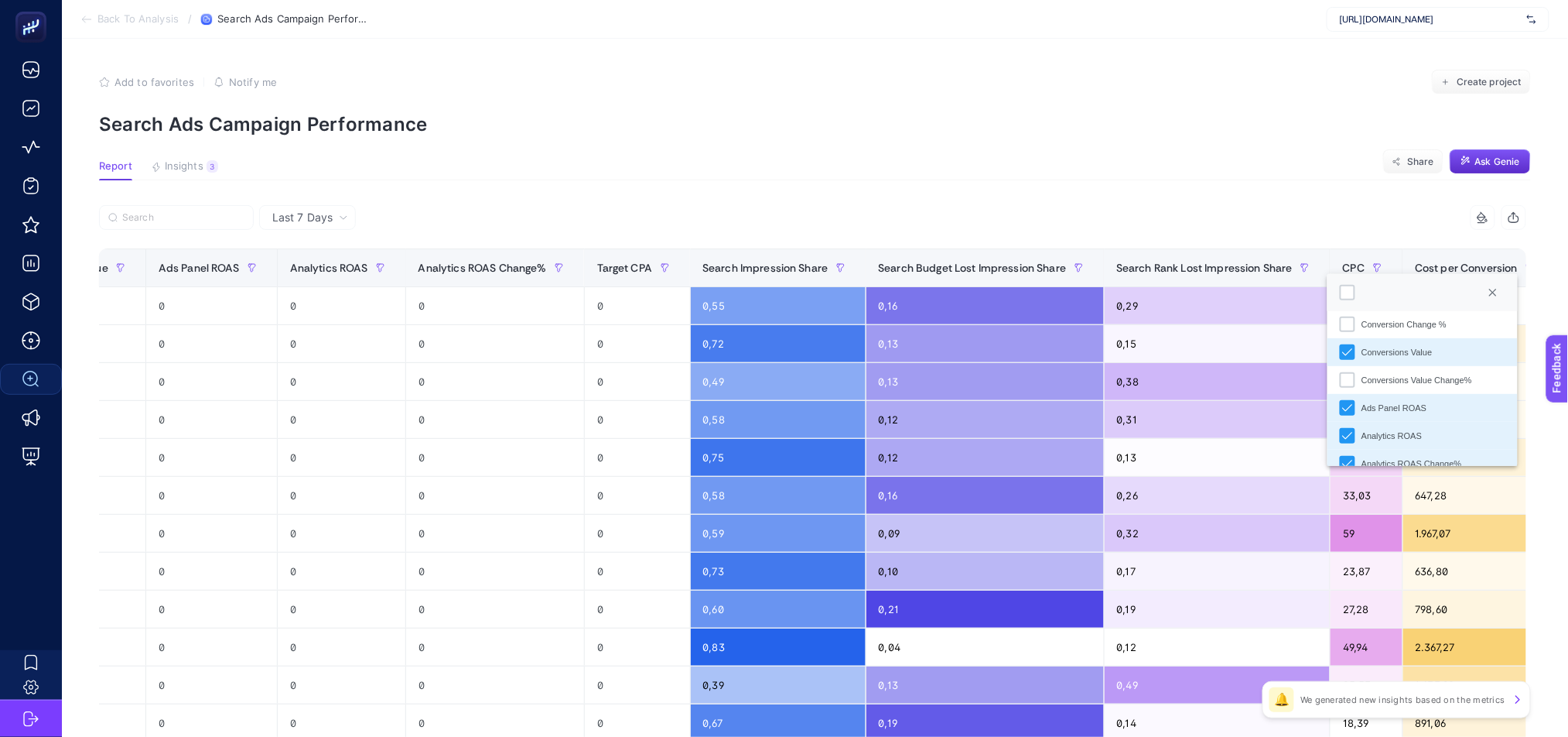
scroll to position [264, 0]
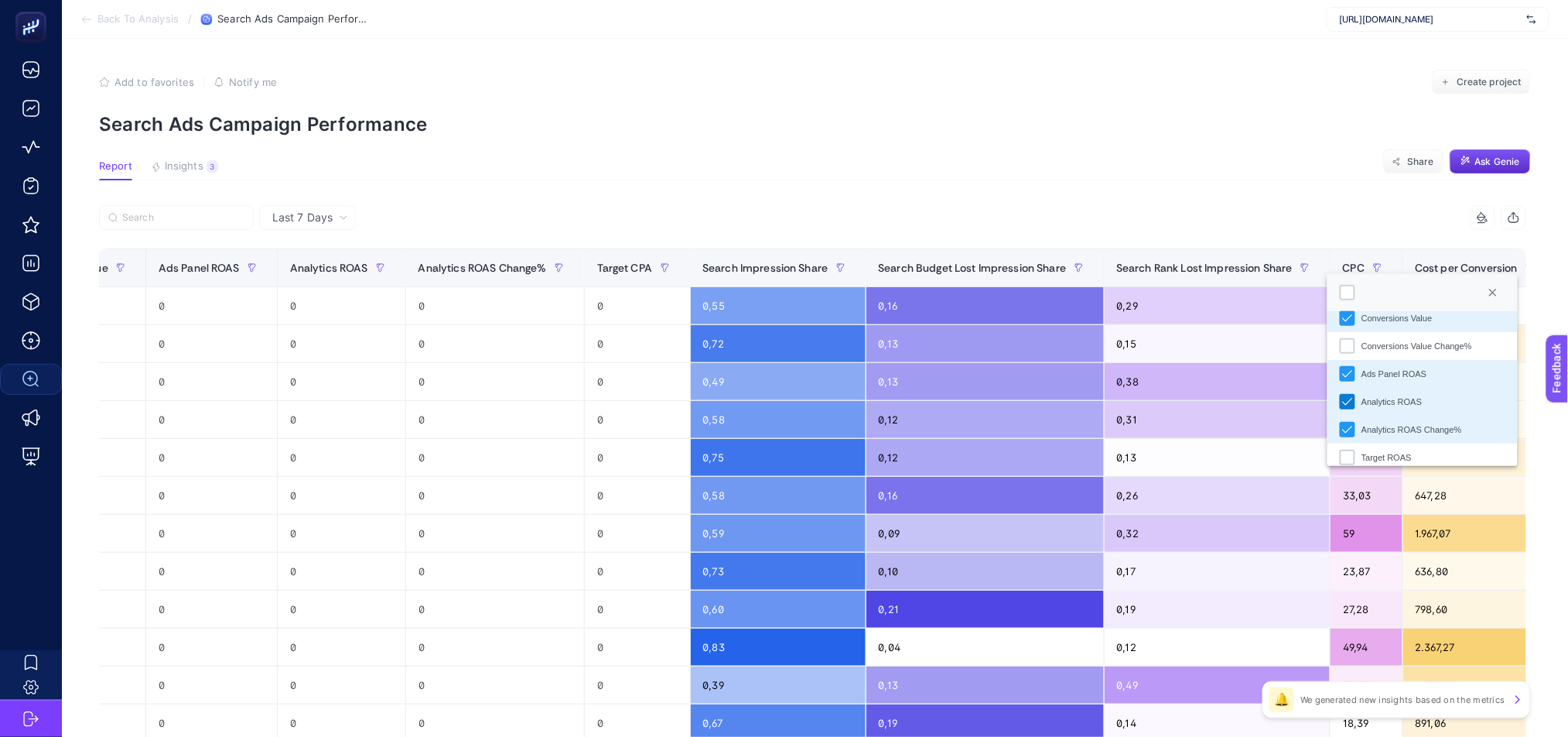
click at [1342, 399] on icon "Analytics ROAS" at bounding box center [1347, 402] width 11 height 11
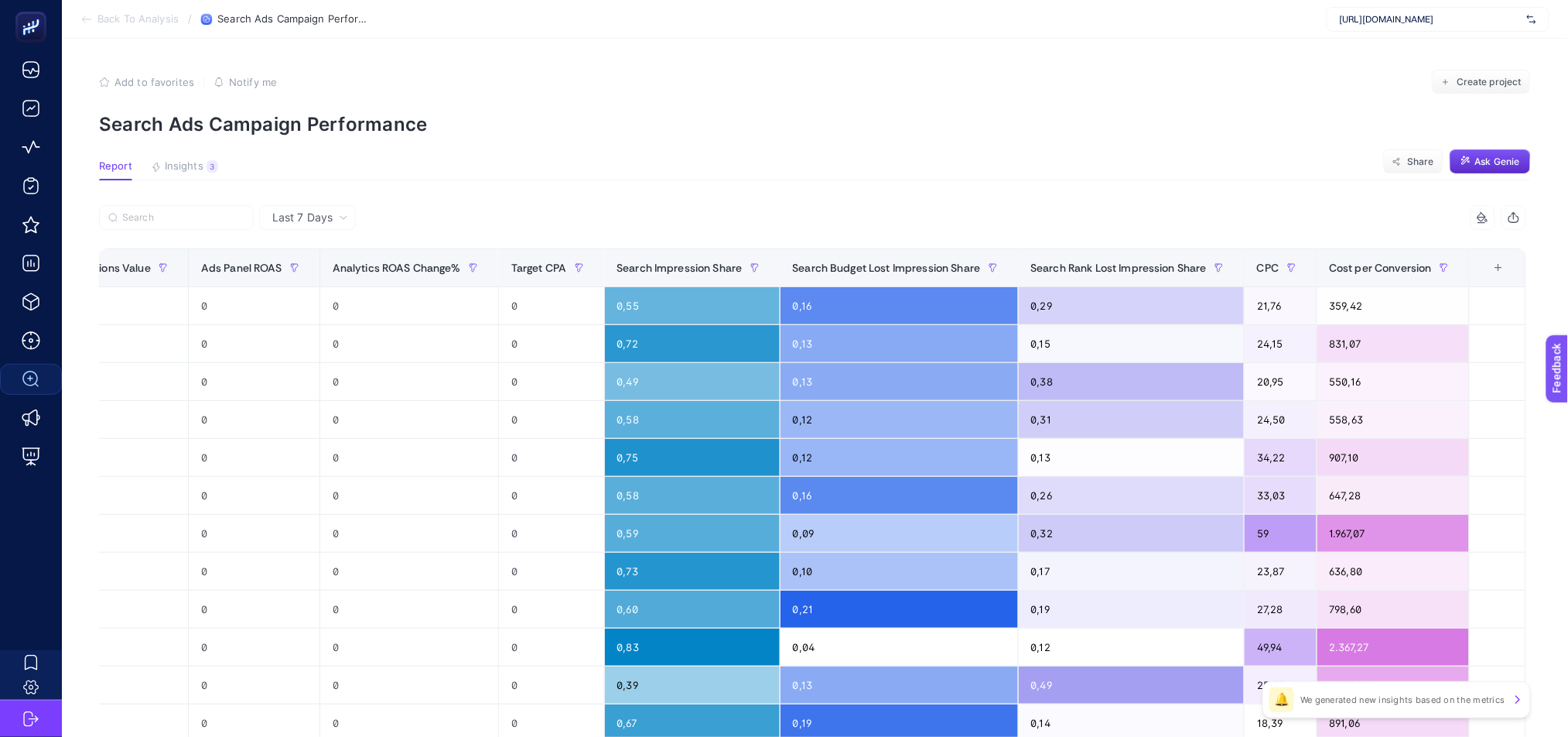
scroll to position [0, 634]
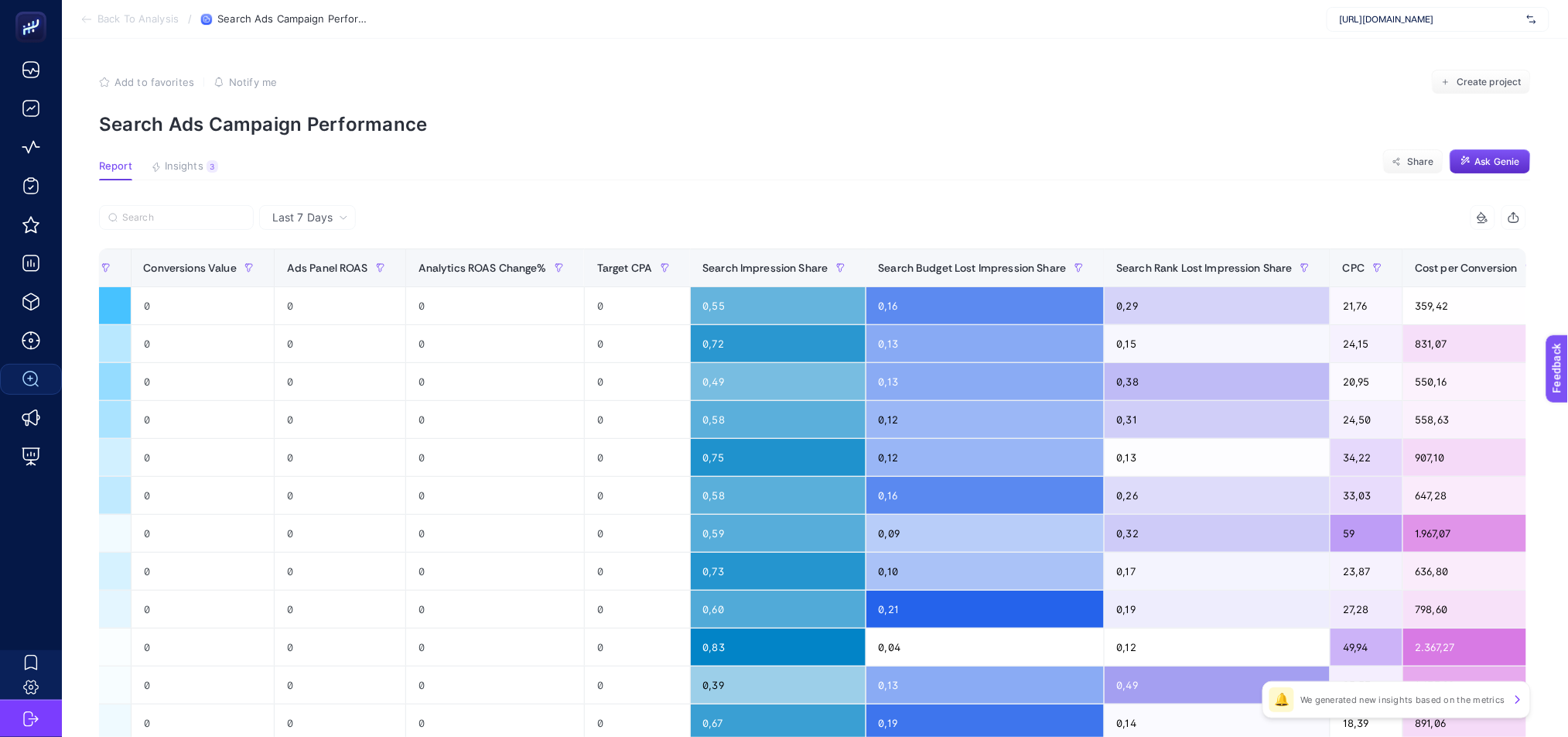
click at [1567, 264] on div "+" at bounding box center [1585, 268] width 30 height 12
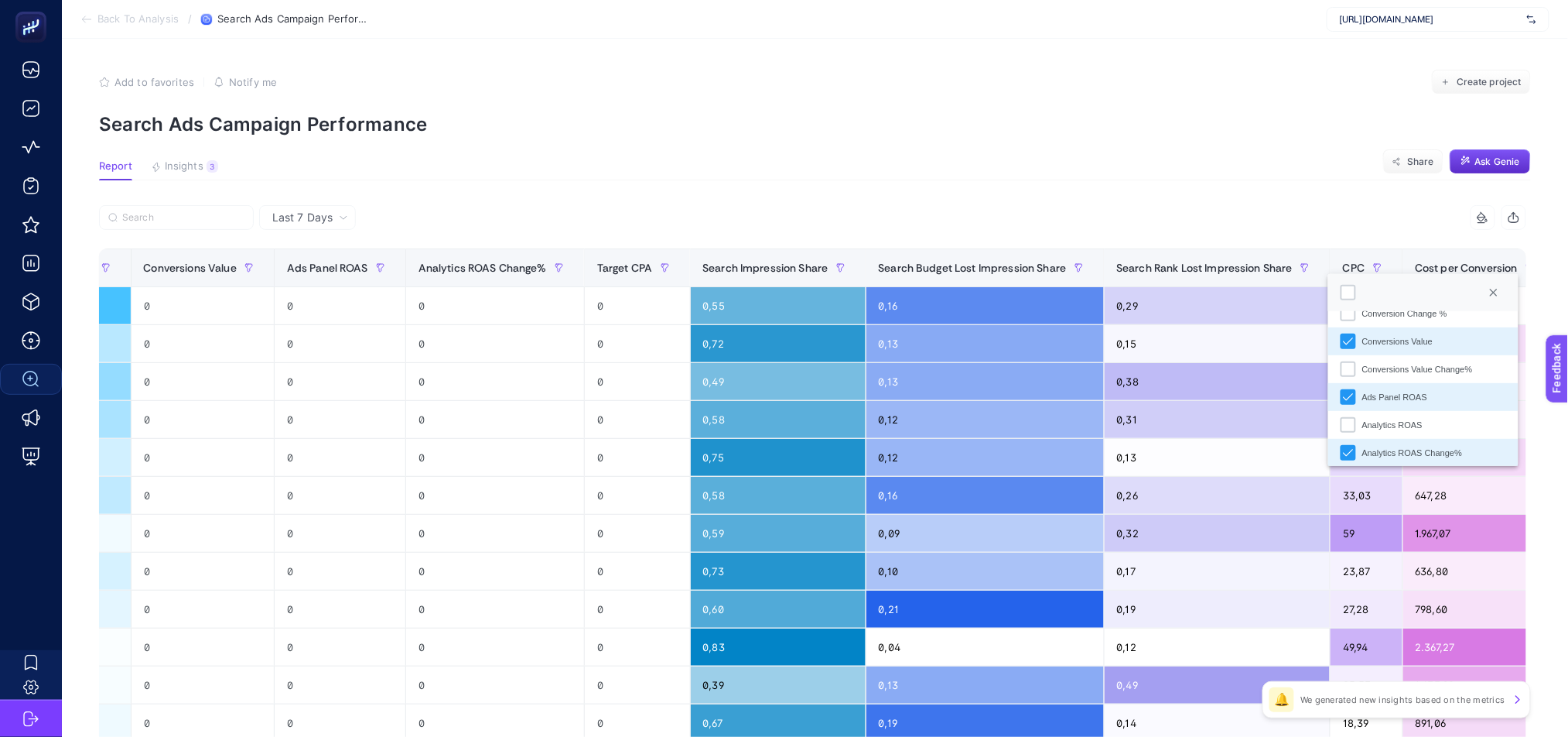
scroll to position [269, 0]
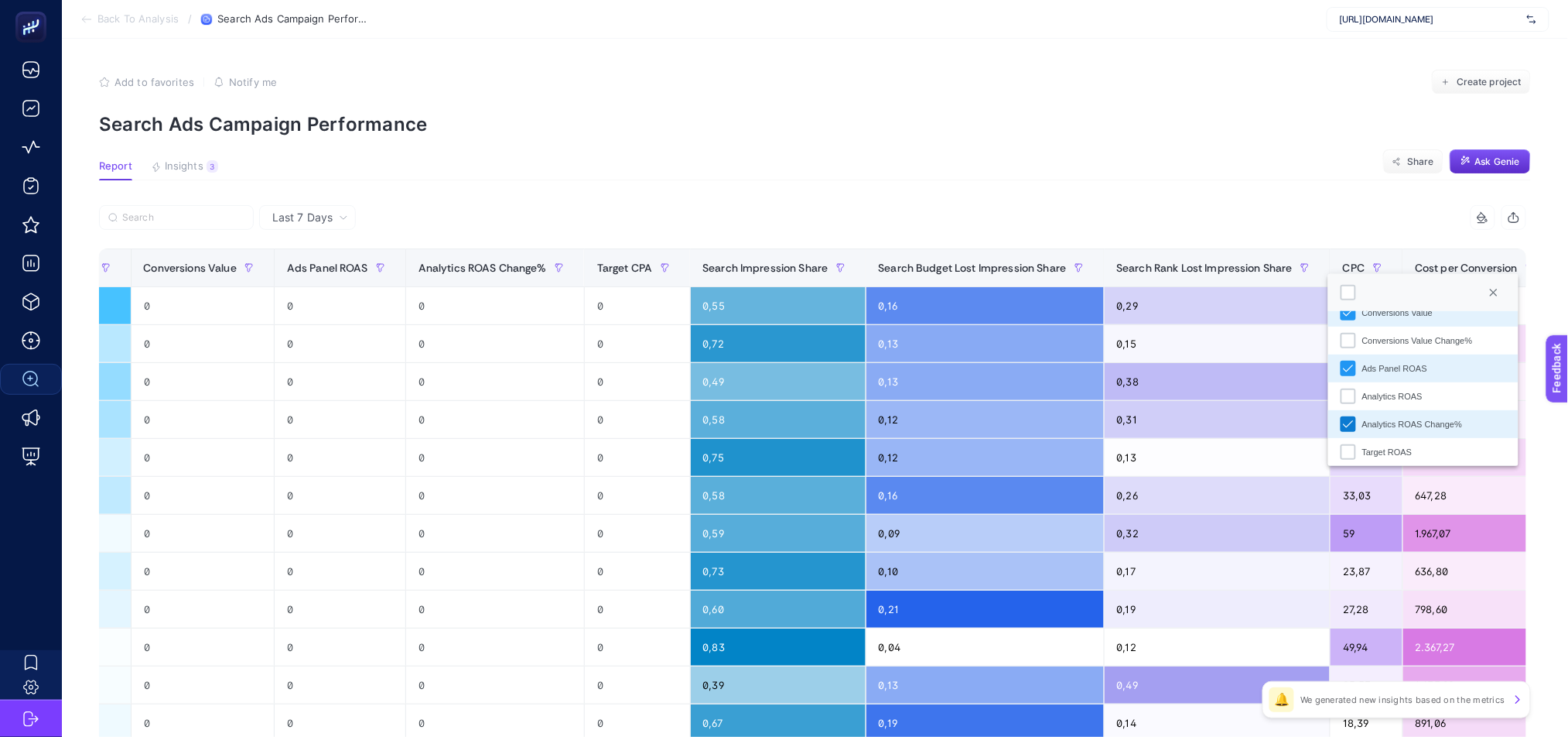
click at [1343, 426] on icon "Analytics ROAS Change%" at bounding box center [1348, 424] width 11 height 11
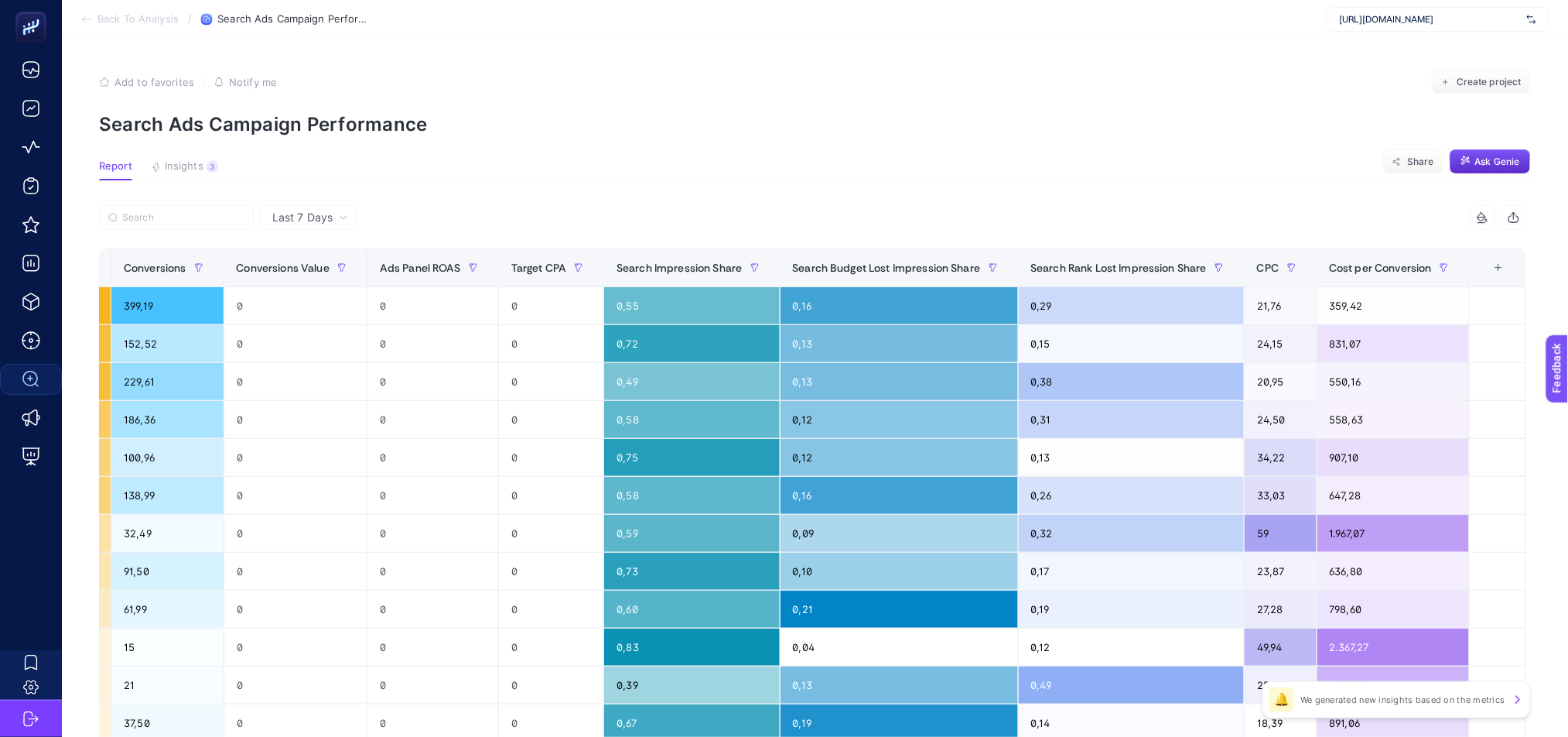
scroll to position [0, 456]
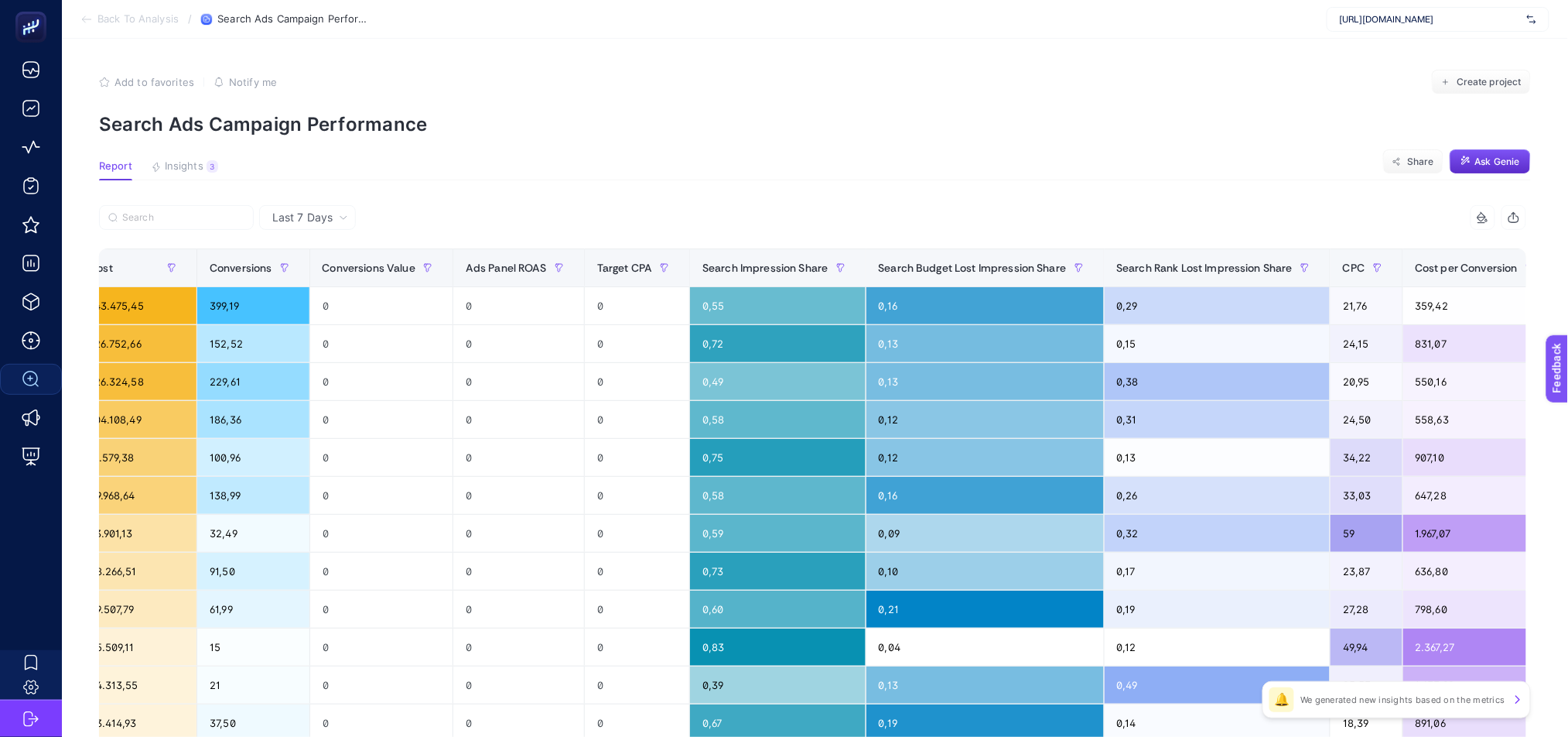
click at [1567, 268] on div "+" at bounding box center [1585, 268] width 30 height 12
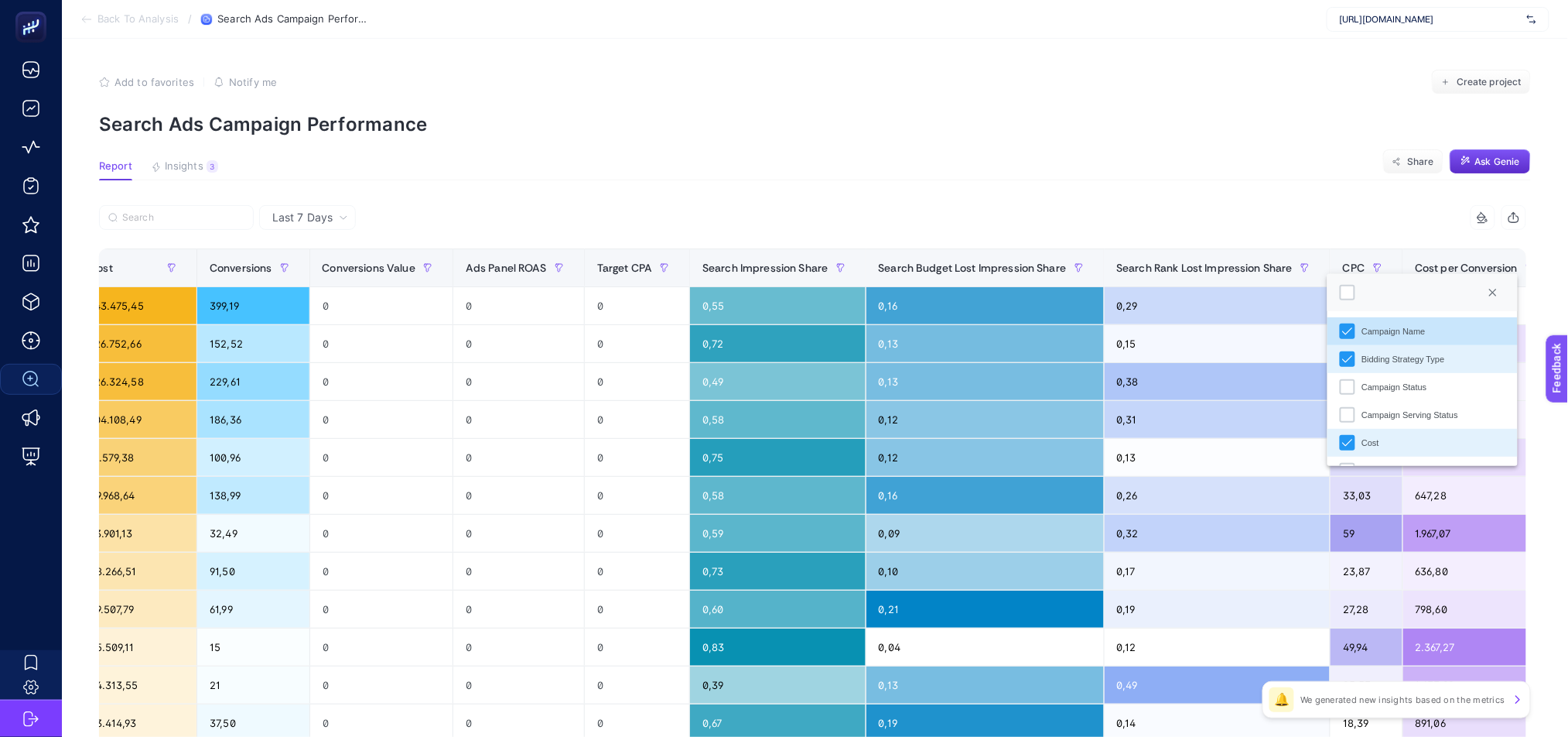
scroll to position [10, 80]
click at [1342, 359] on icon "Bidding Strategy Type" at bounding box center [1347, 359] width 11 height 11
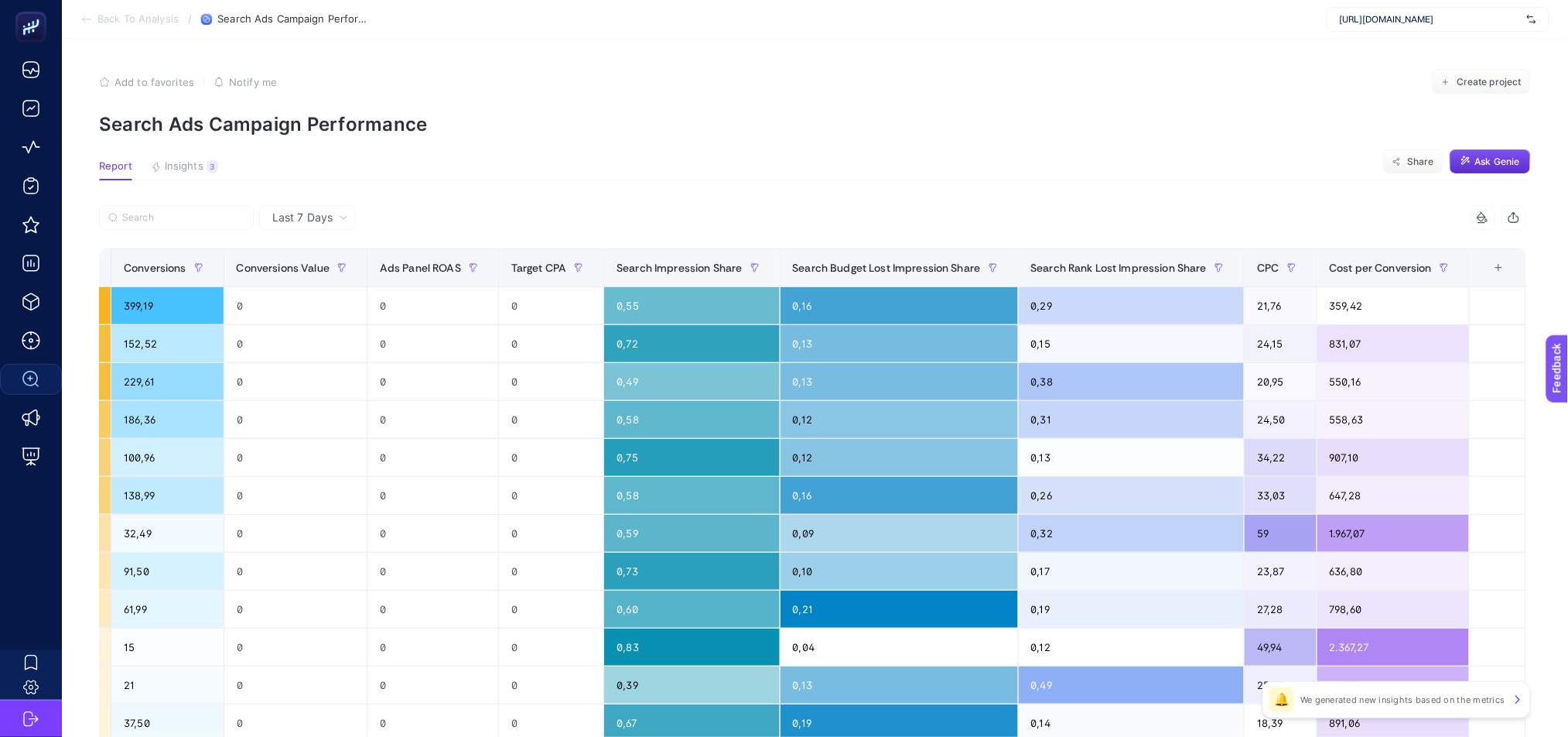
scroll to position [0, 296]
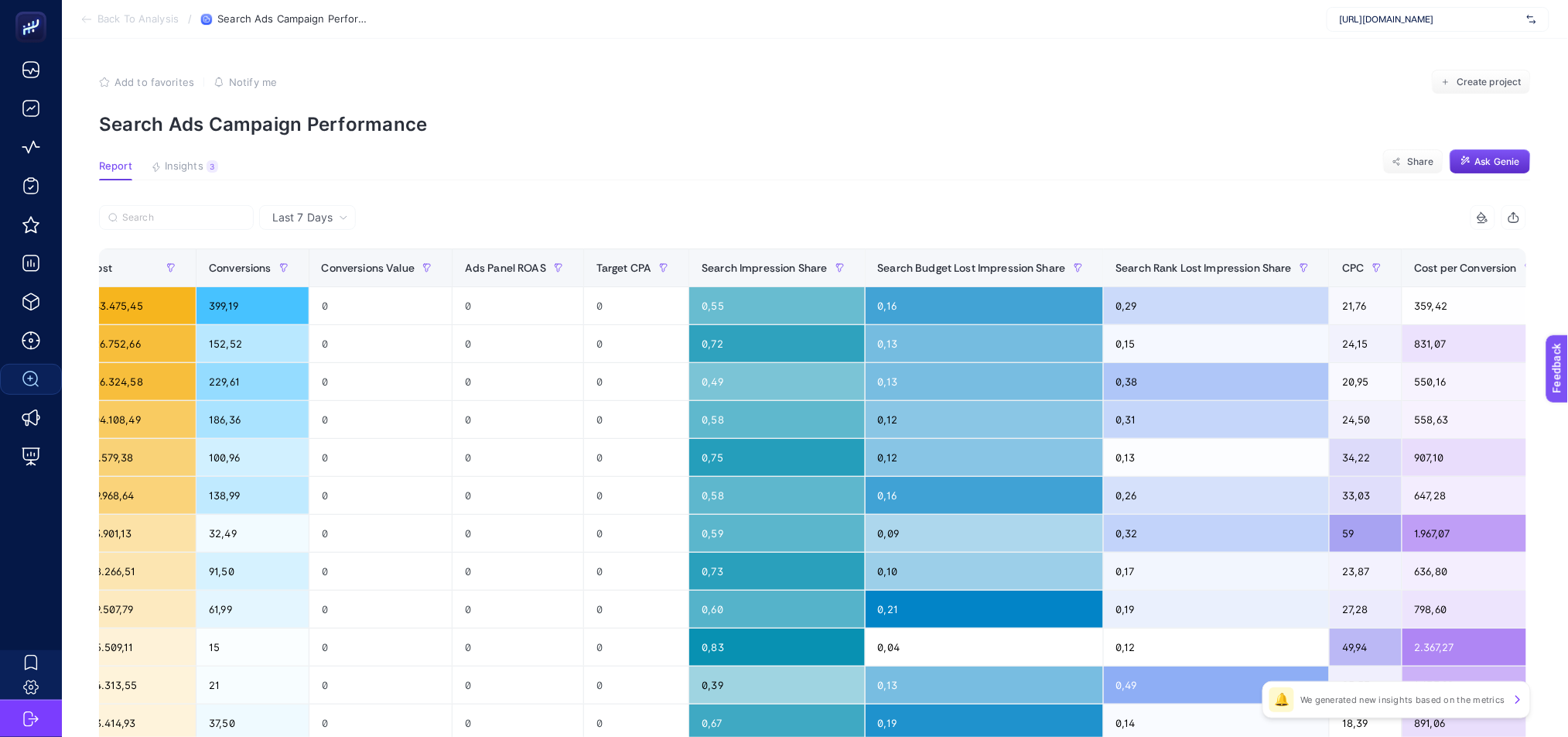
click at [1567, 274] on div "+" at bounding box center [1585, 268] width 30 height 12
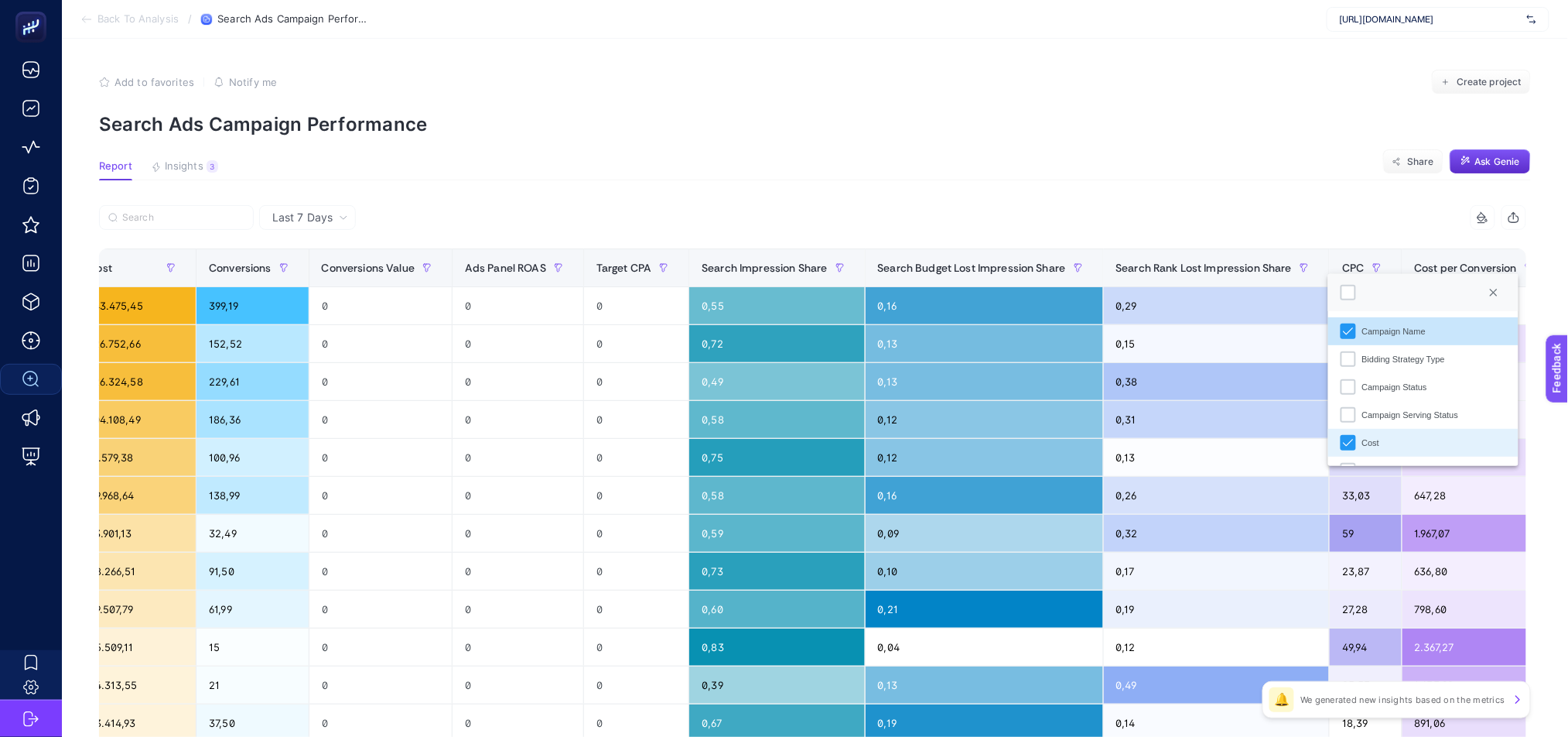
scroll to position [10, 80]
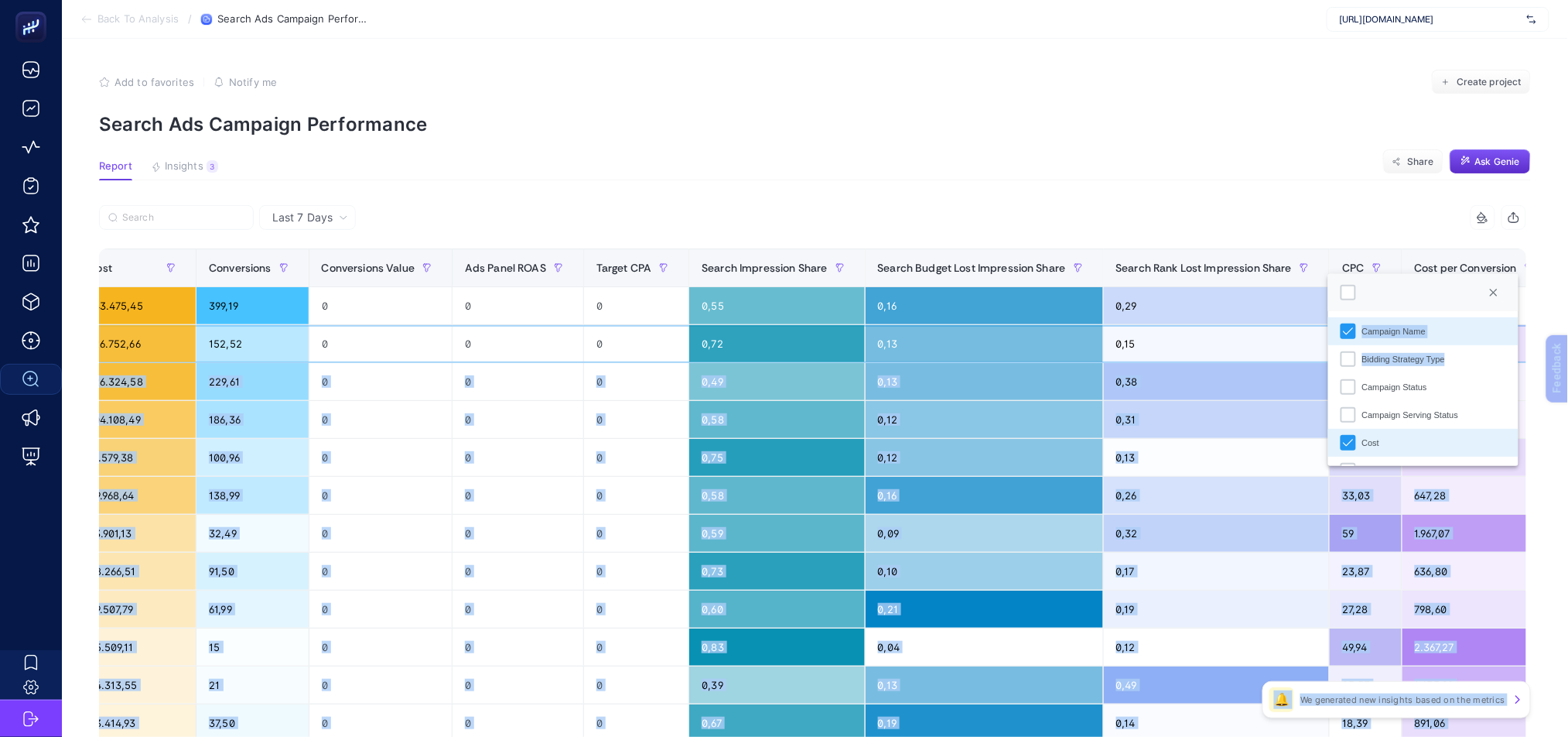
drag, startPoint x: 1518, startPoint y: 340, endPoint x: 1518, endPoint y: 364, distance: 24.0
click at [1518, 364] on body "Back To Analysis / Search Ads Campaign Performance [URL][DOMAIN_NAME] Add to fa…" at bounding box center [784, 368] width 1568 height 737
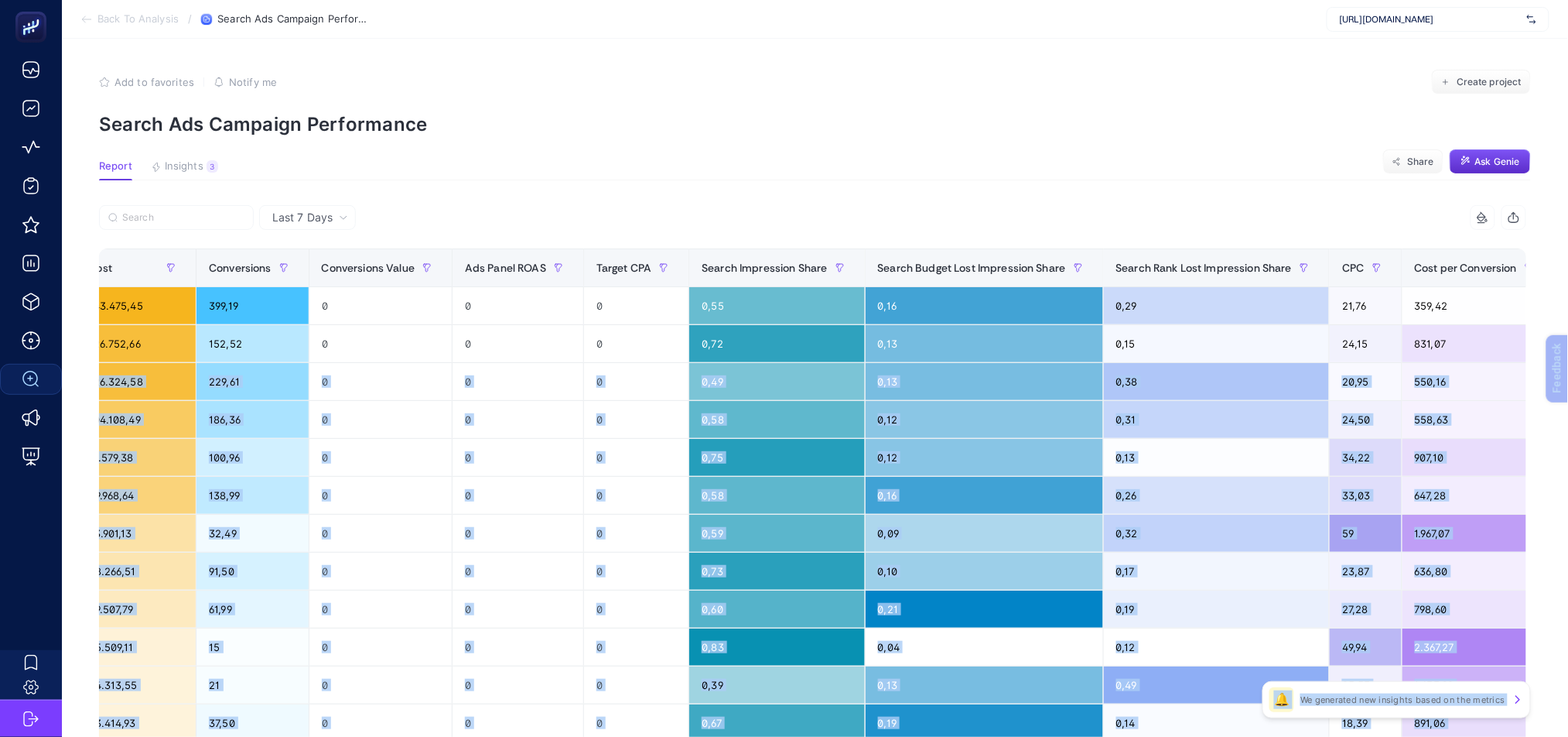
click at [1567, 274] on div "+" at bounding box center [1585, 268] width 30 height 12
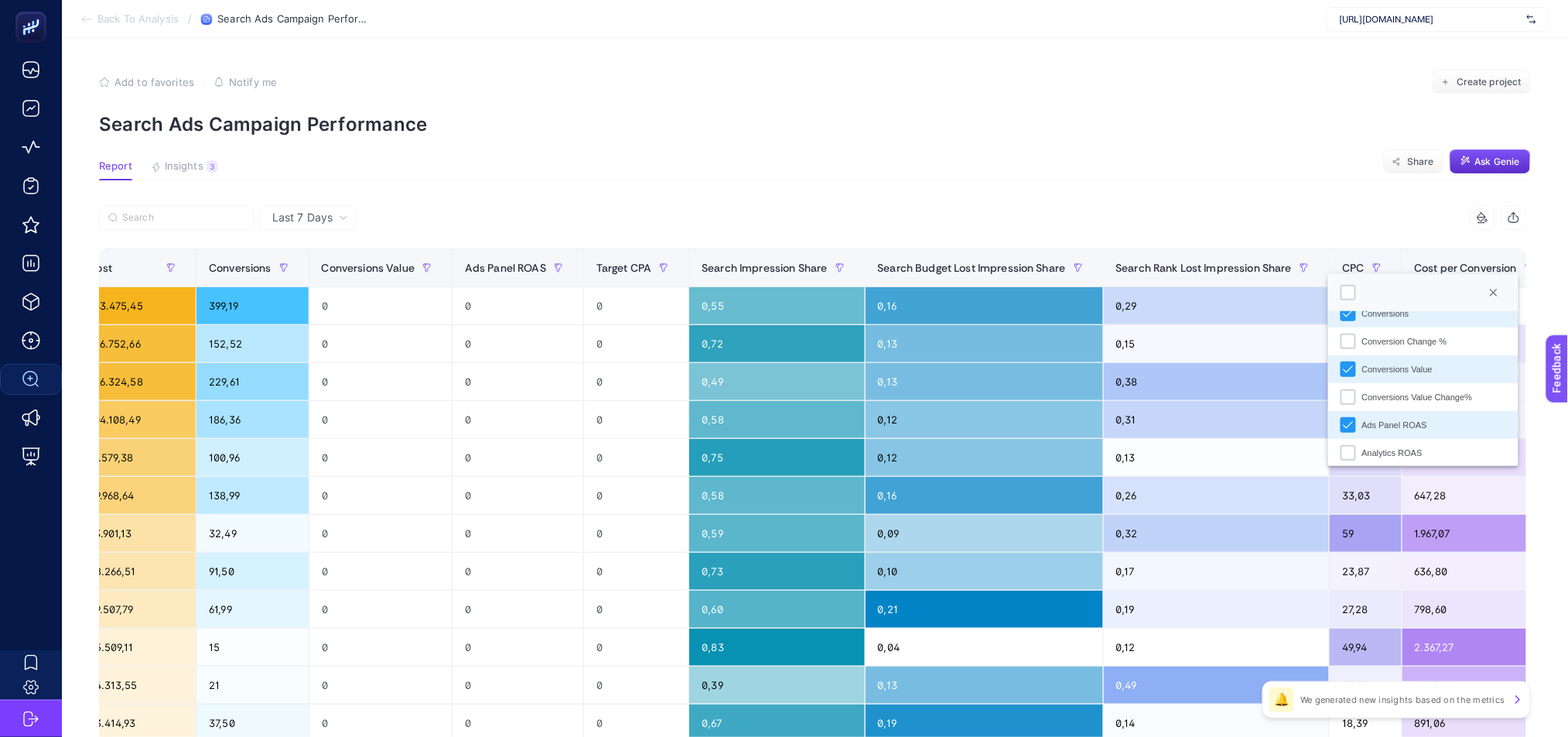
scroll to position [230, 0]
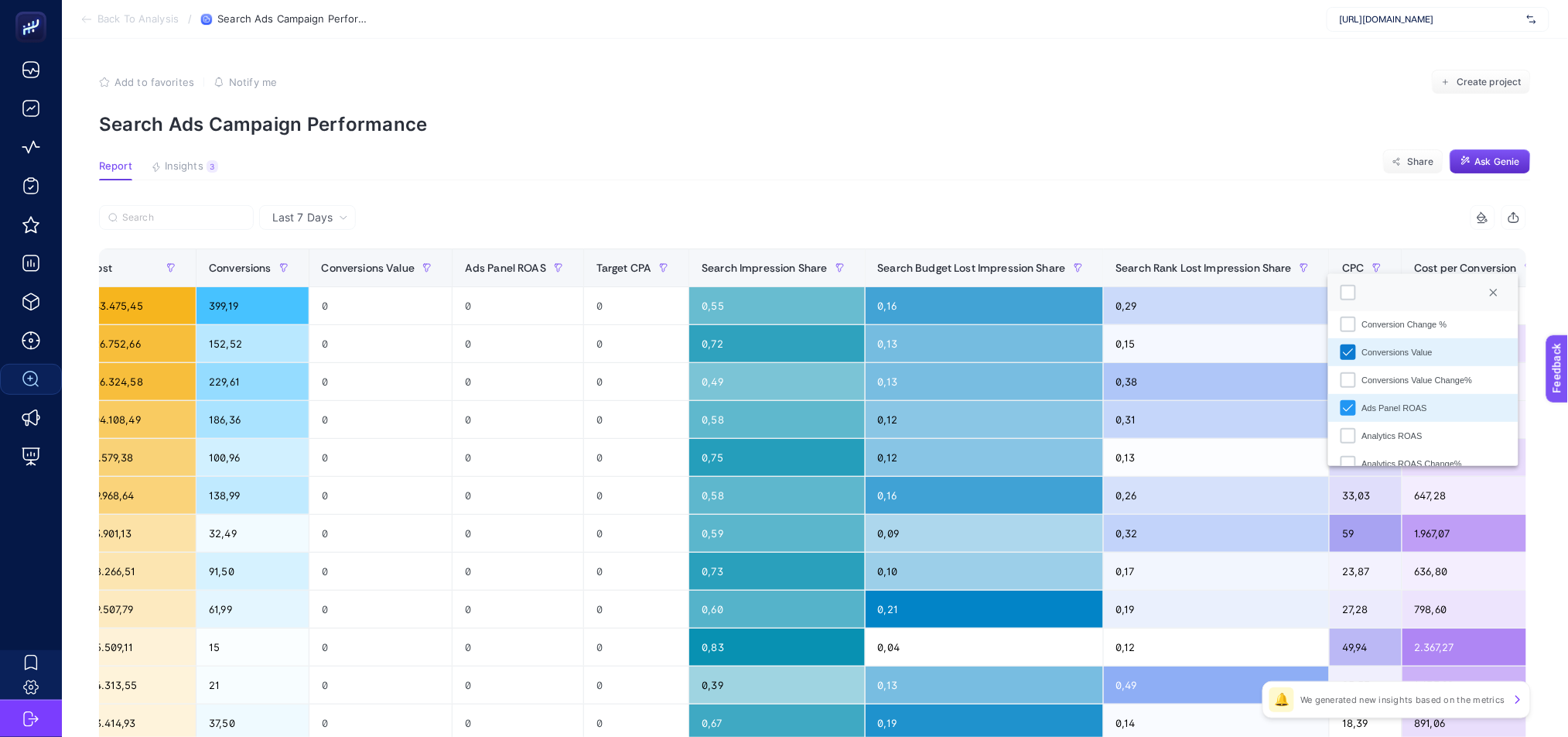
click at [1343, 350] on icon "Conversions Value" at bounding box center [1348, 352] width 11 height 11
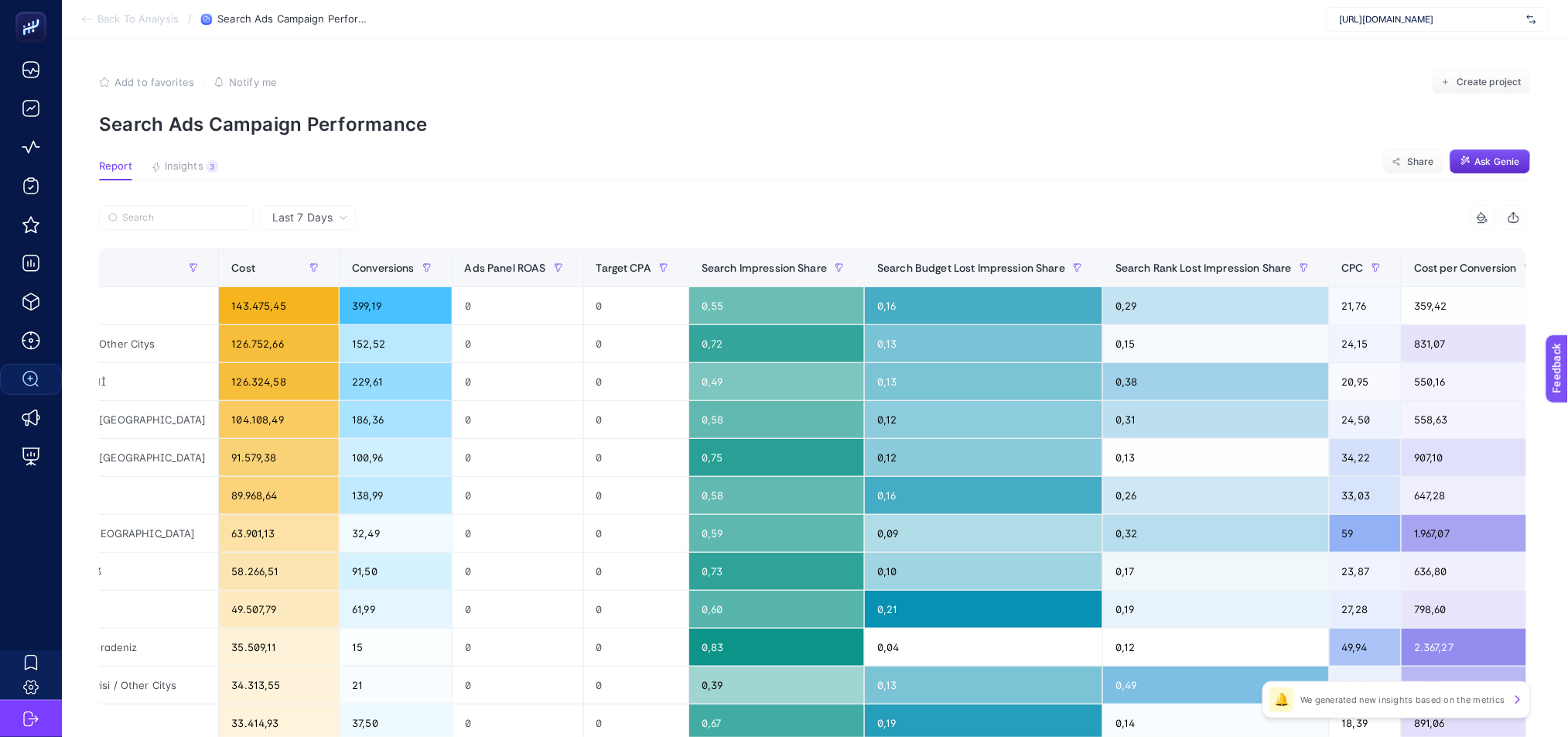
click at [1567, 272] on div "+" at bounding box center [1584, 268] width 30 height 12
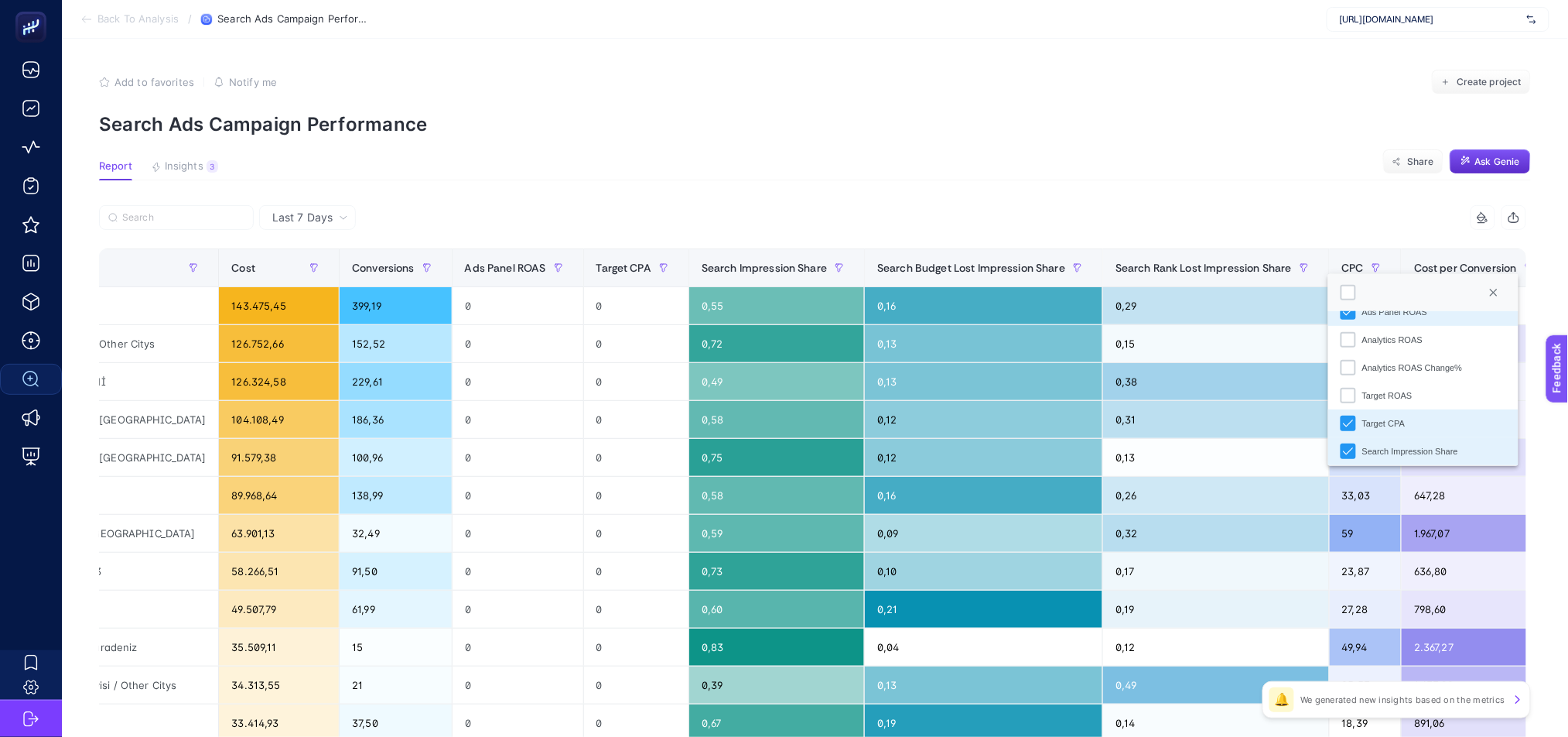
scroll to position [292, 0]
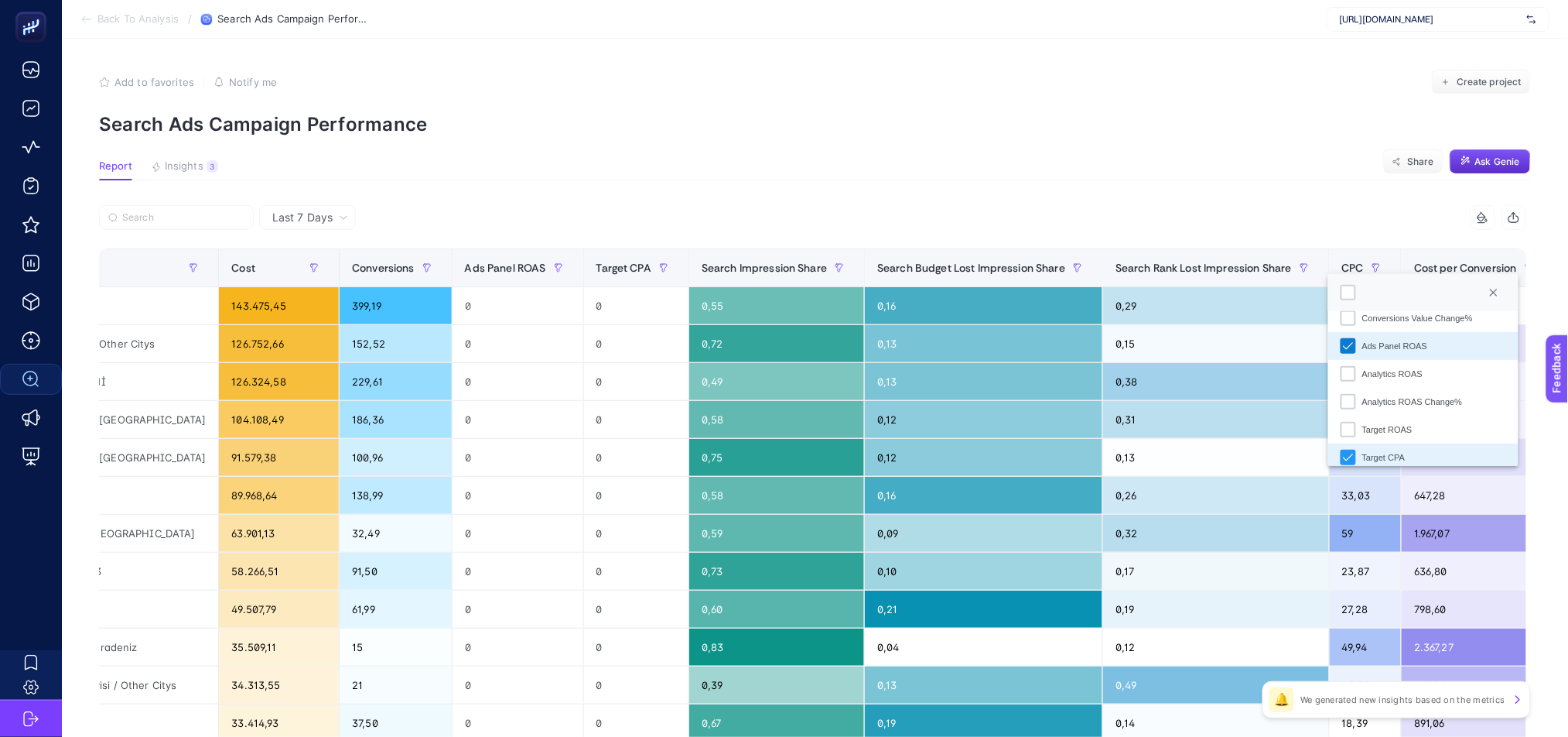
click at [1343, 348] on icon "Ads Panel ROAS" at bounding box center [1348, 345] width 11 height 11
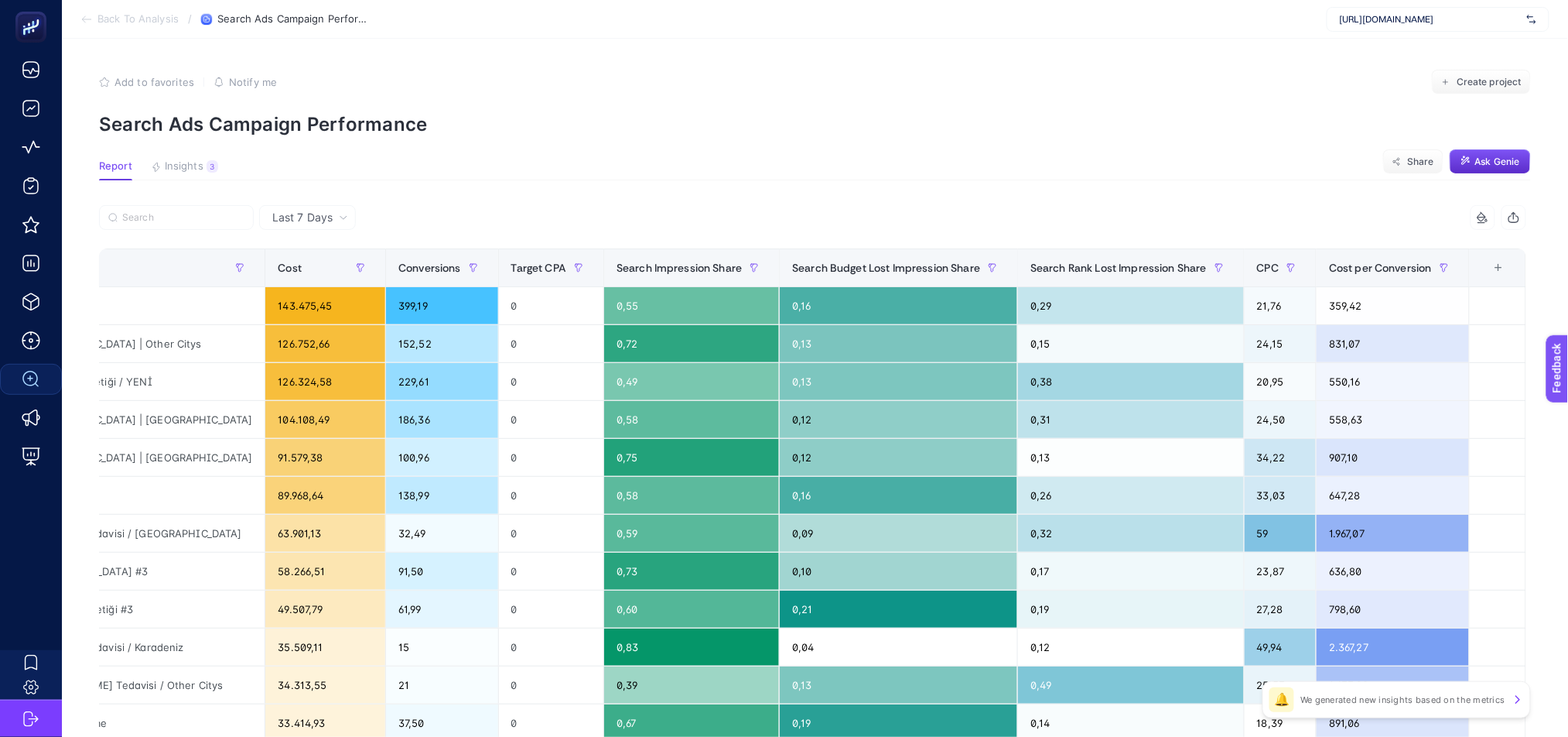
scroll to position [0, 21]
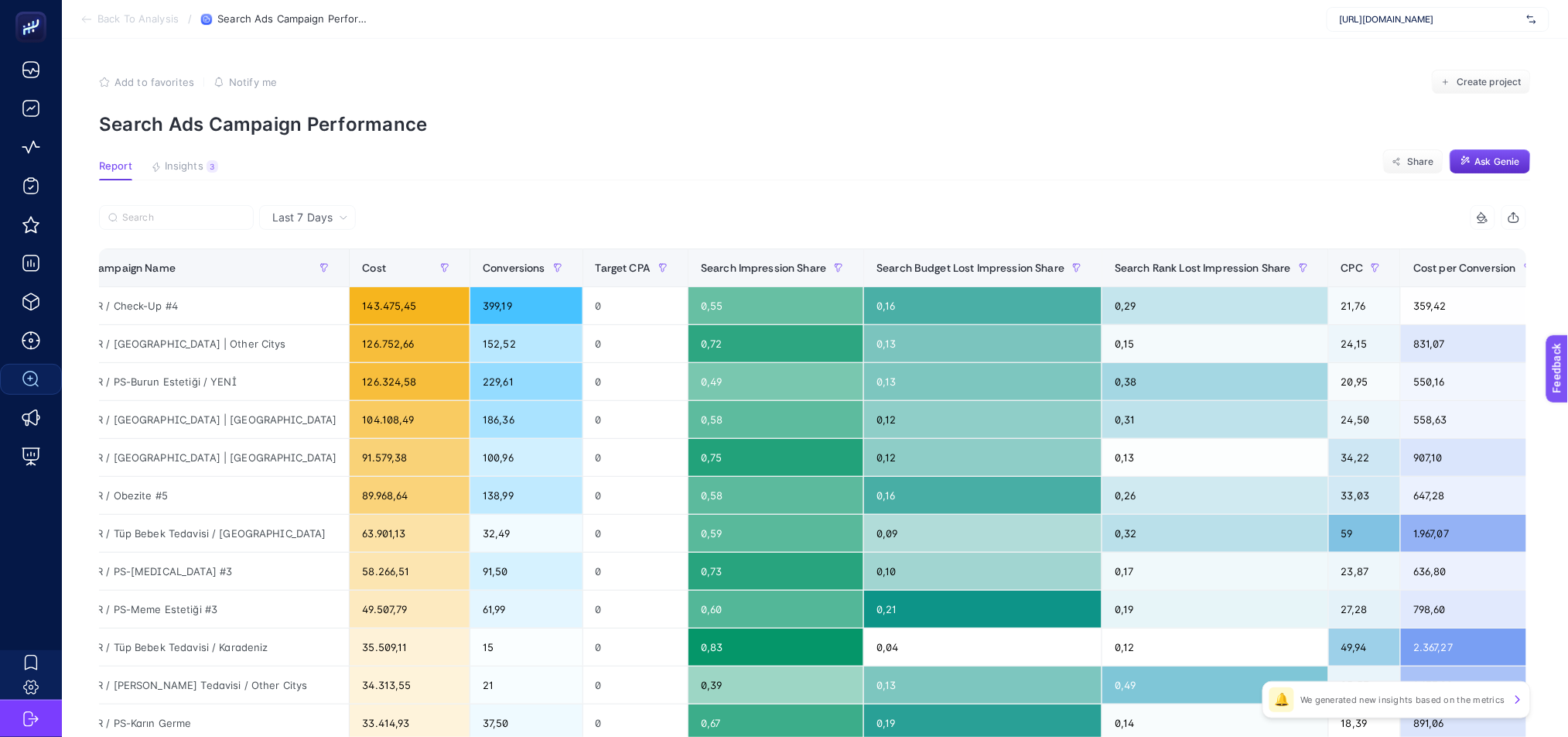
click at [1567, 271] on div "+" at bounding box center [1583, 268] width 30 height 12
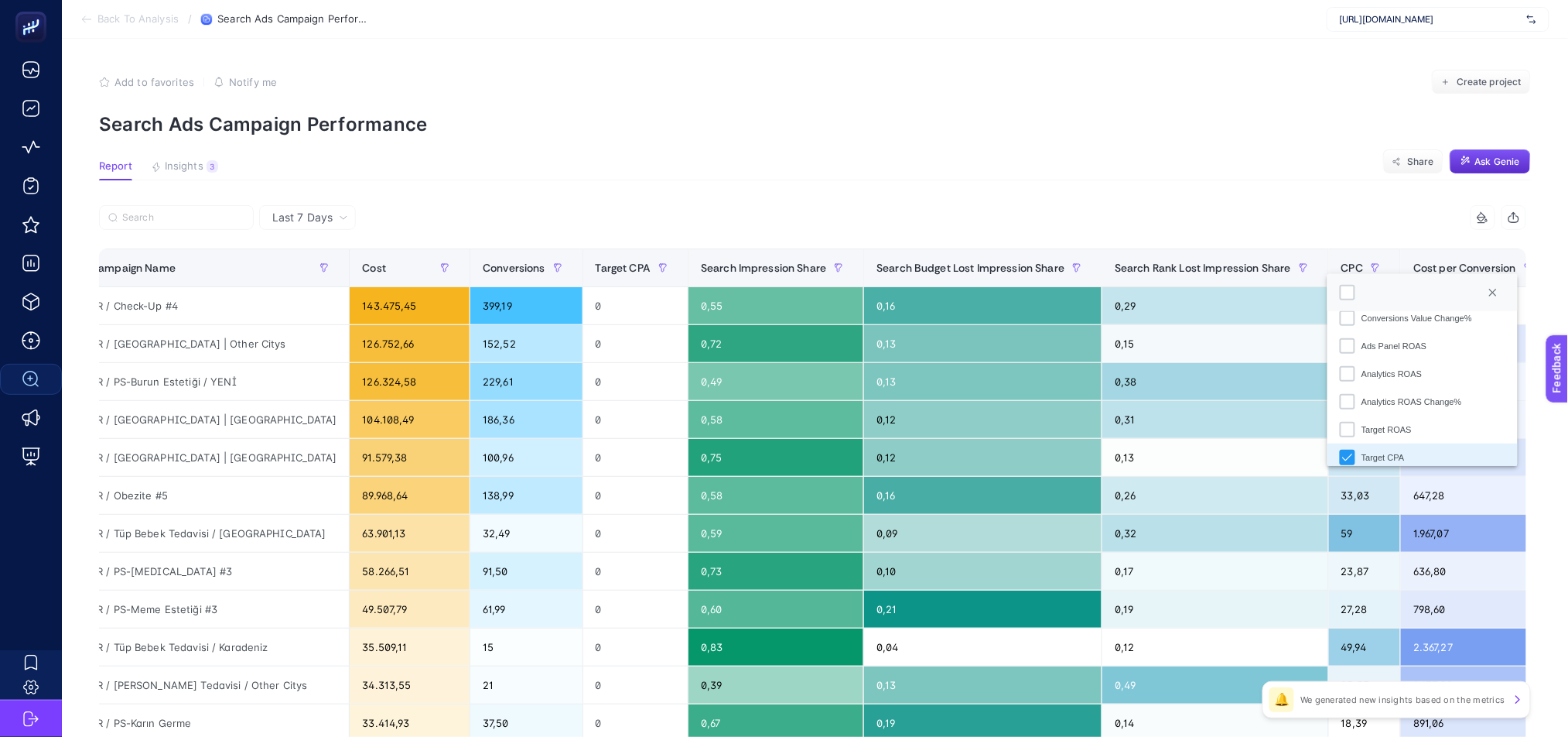
scroll to position [393, 0]
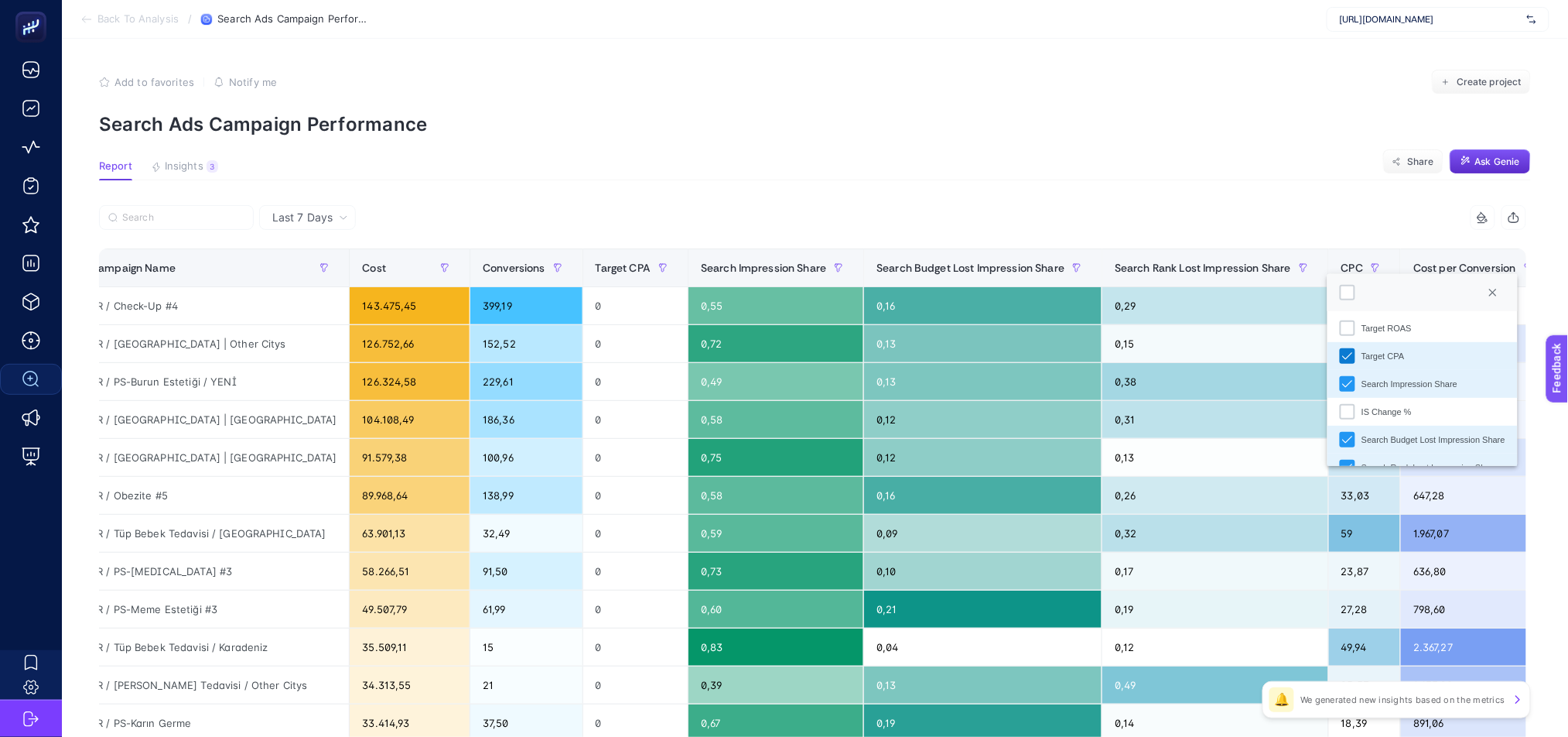
click at [1343, 354] on icon "Target CPA" at bounding box center [1348, 356] width 10 height 7
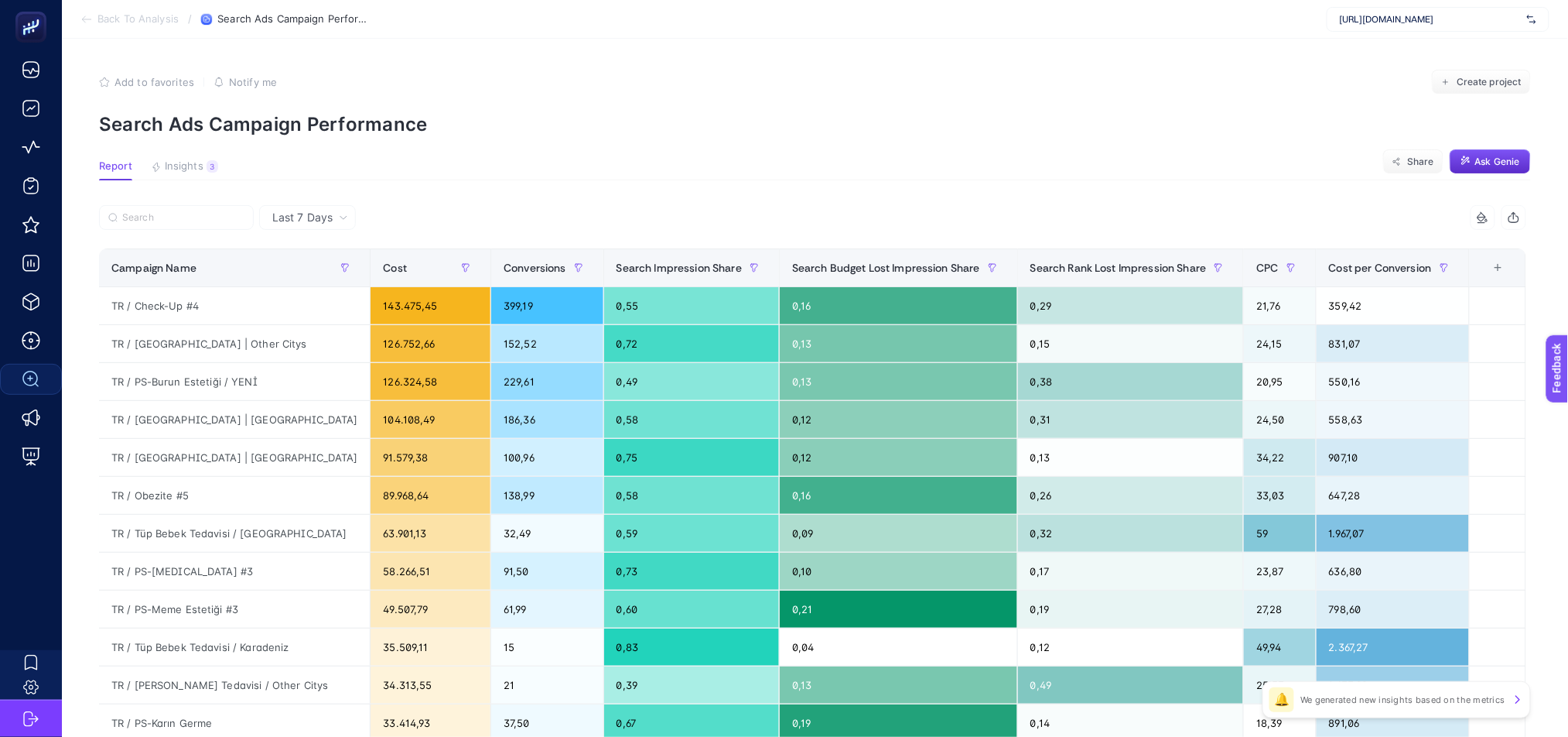
scroll to position [0, 0]
click at [1353, 278] on div "Cost per Conversion" at bounding box center [1393, 268] width 128 height 25
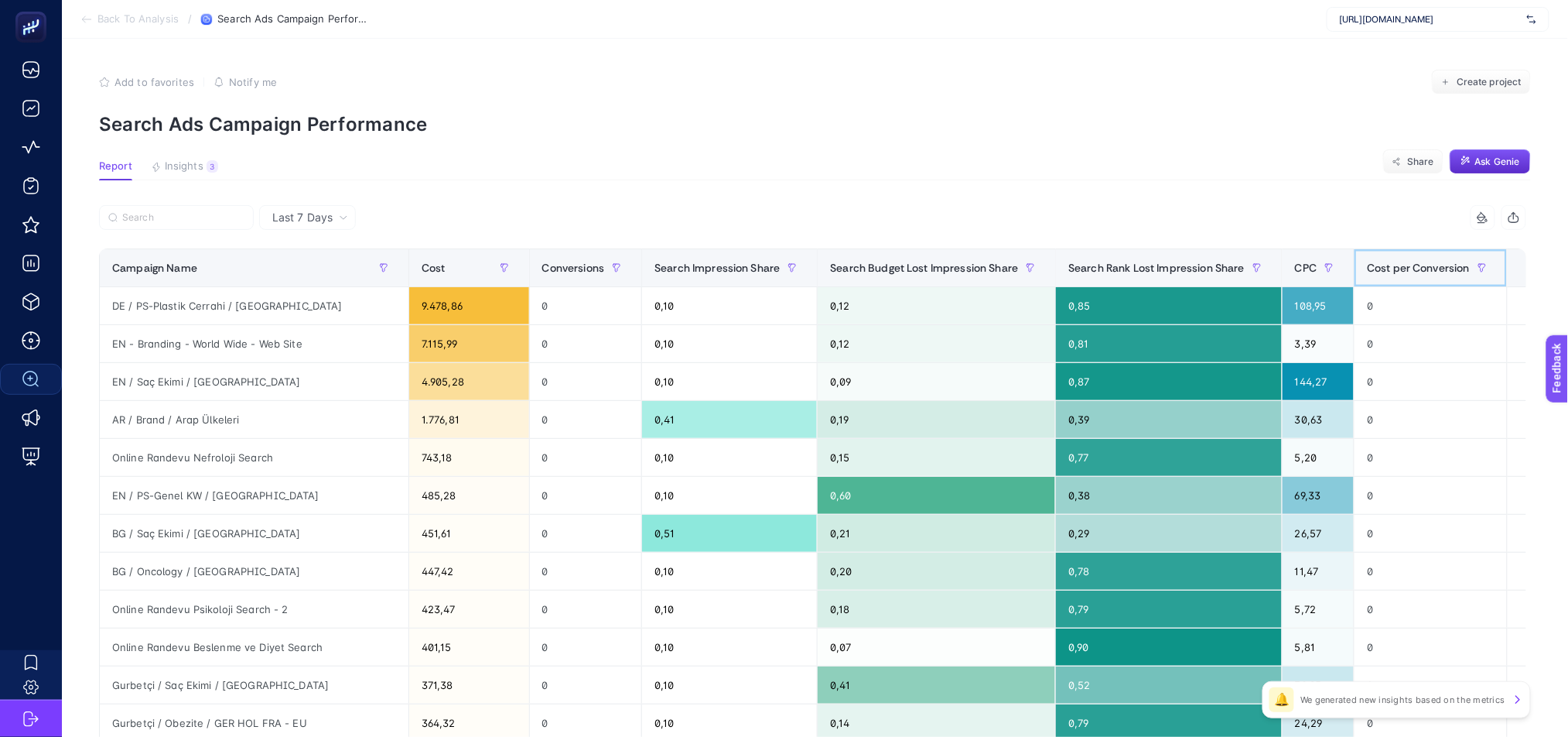
click at [1367, 278] on div "Cost per Conversion" at bounding box center [1430, 268] width 128 height 25
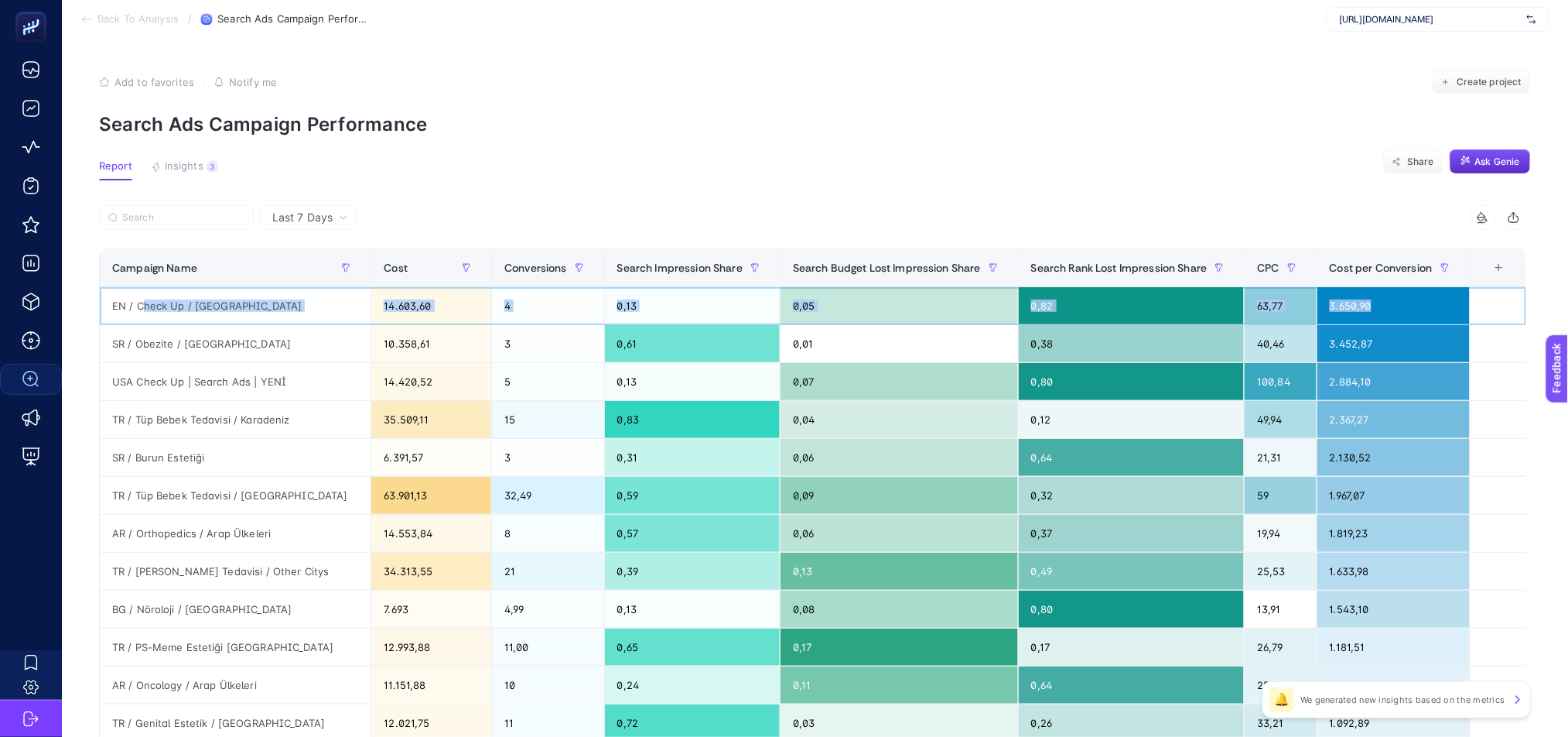
drag, startPoint x: 130, startPoint y: 309, endPoint x: 1417, endPoint y: 307, distance: 1287.0
click at [1417, 307] on tr "EN / Check Up / UK 14.603,60 4 0,13 0,05 0,82 63,77 3.650,90" at bounding box center [813, 307] width 1428 height 38
click at [1417, 307] on div "3.650,90" at bounding box center [1394, 306] width 153 height 37
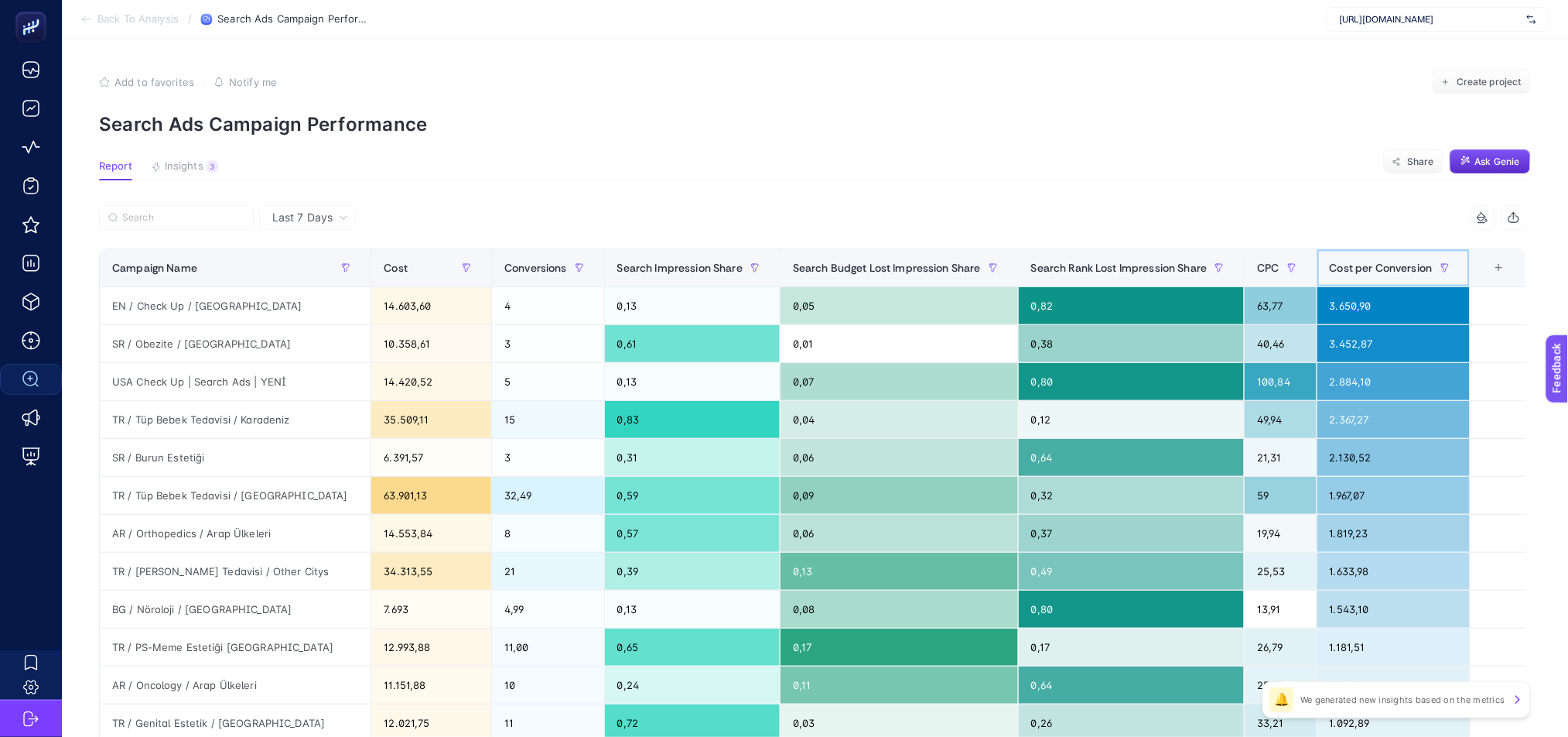
click at [1395, 276] on div "Cost per Conversion" at bounding box center [1393, 268] width 128 height 25
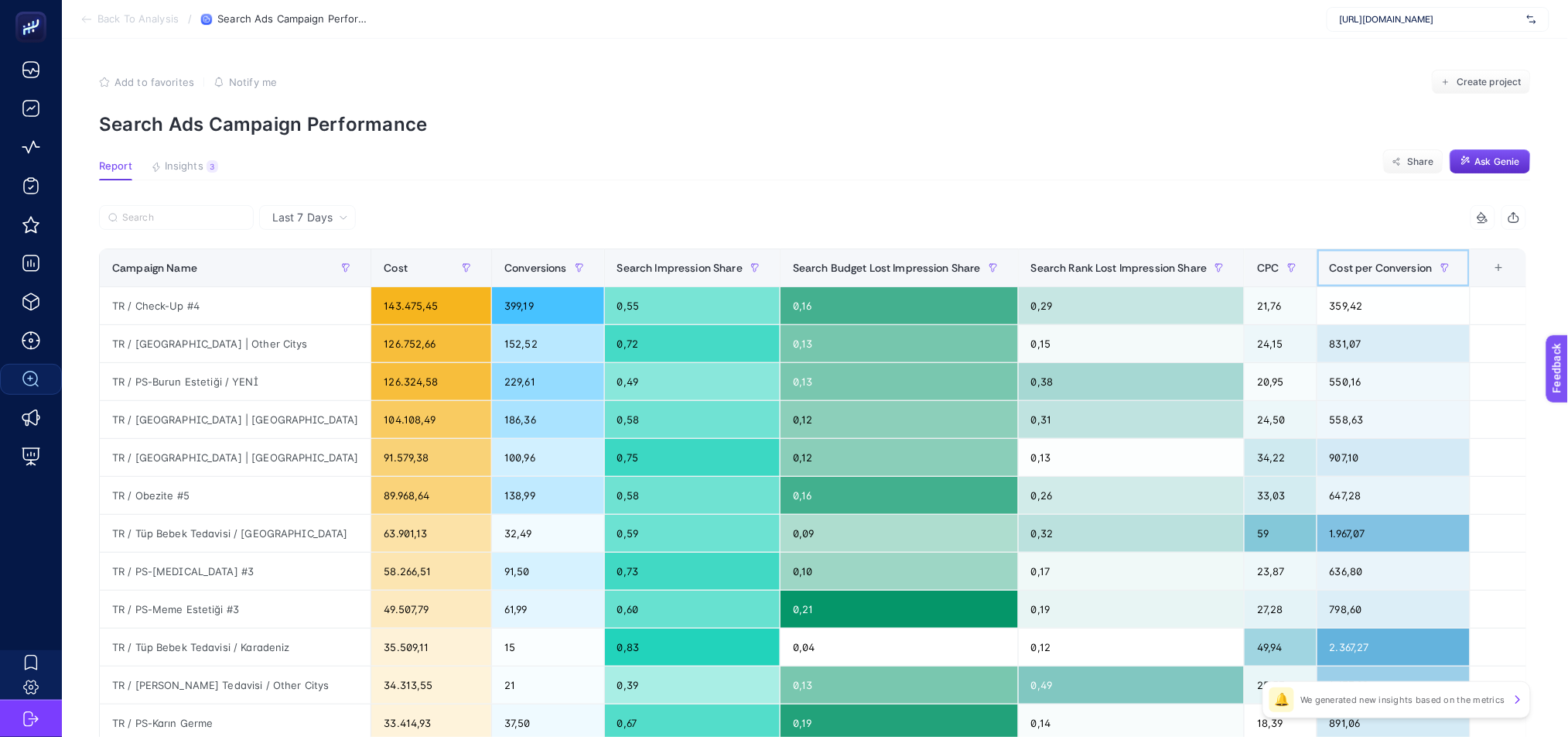
click at [1395, 276] on div "Cost per Conversion" at bounding box center [1393, 268] width 128 height 25
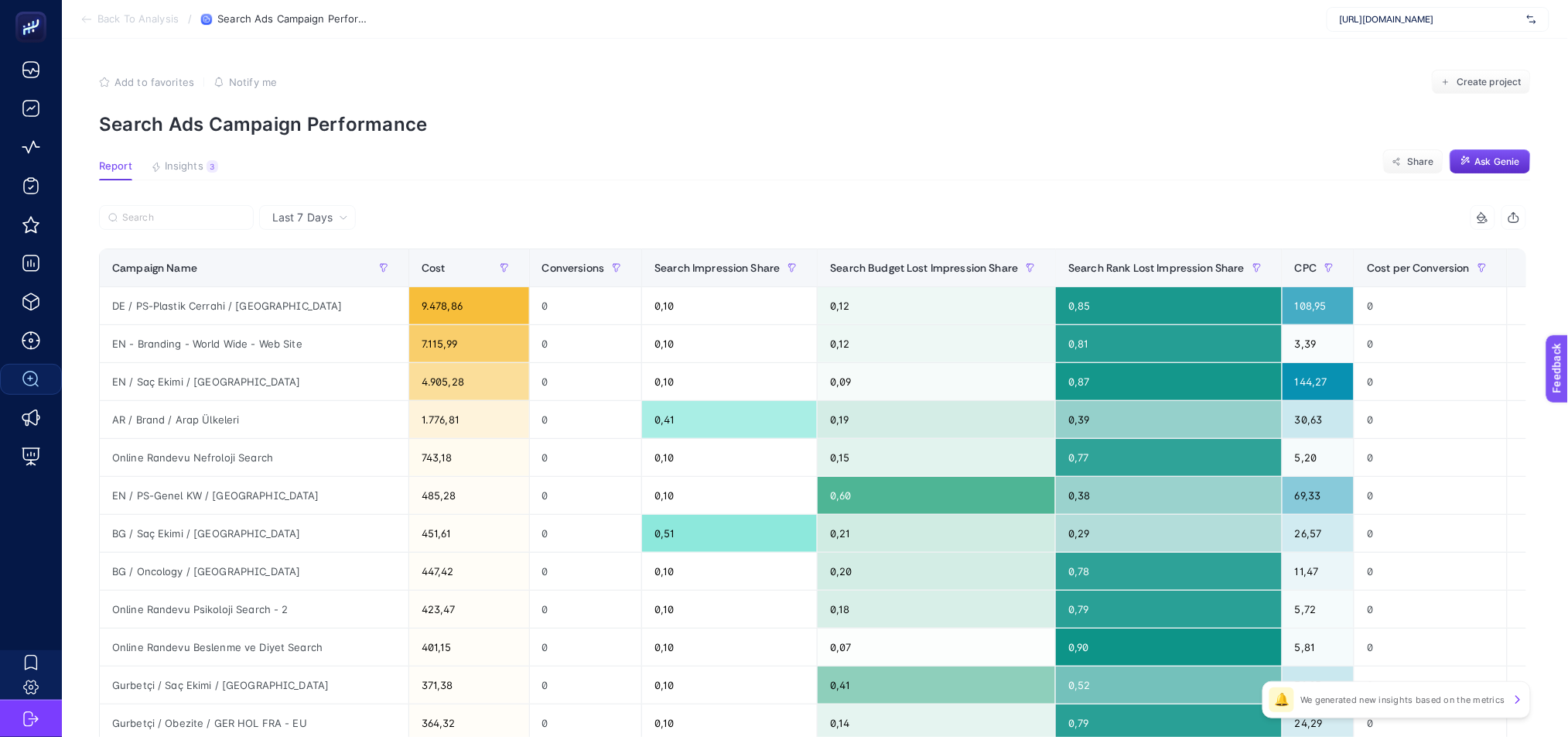
click at [182, 160] on span "Insights" at bounding box center [184, 166] width 39 height 12
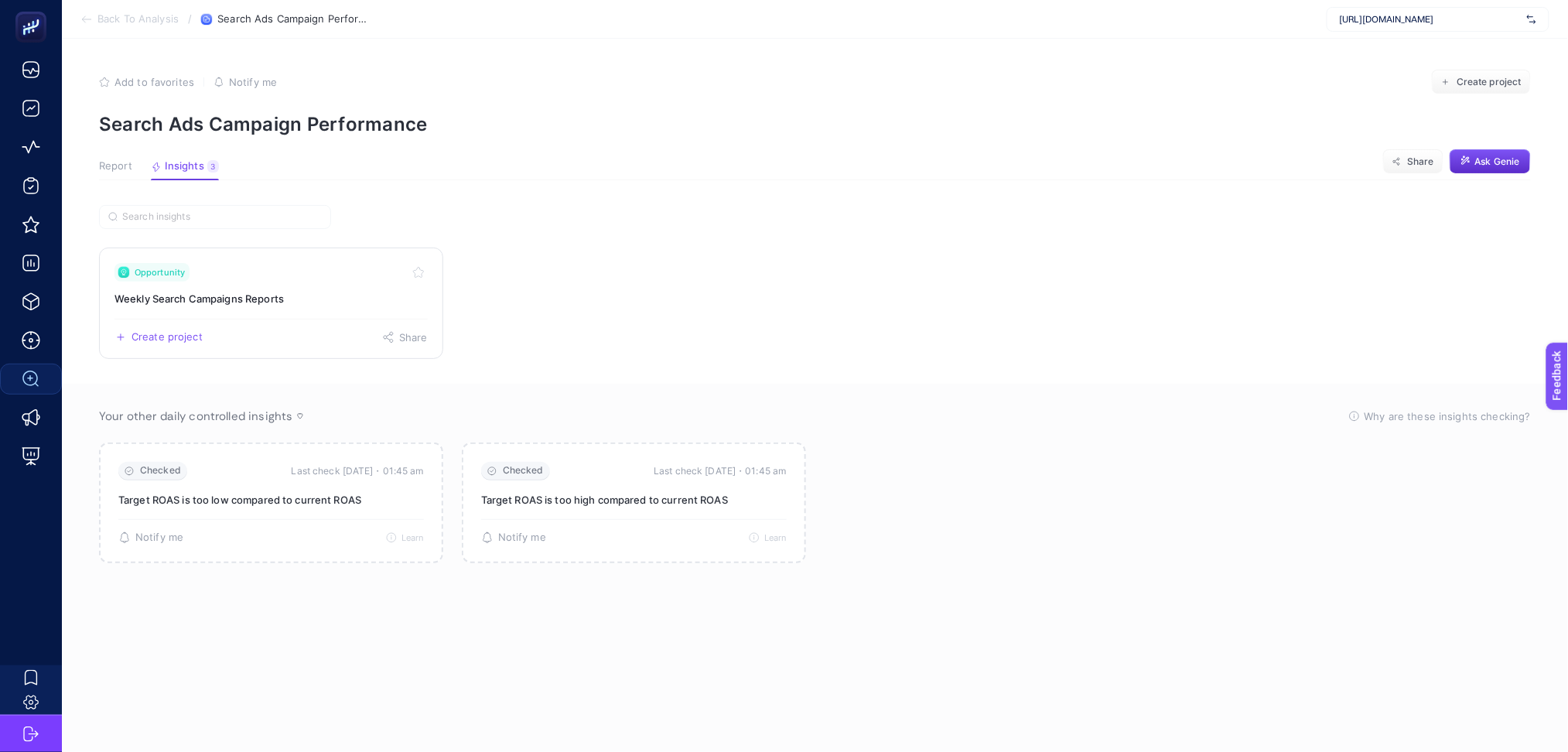
click at [268, 324] on div "Create project Share" at bounding box center [271, 331] width 313 height 25
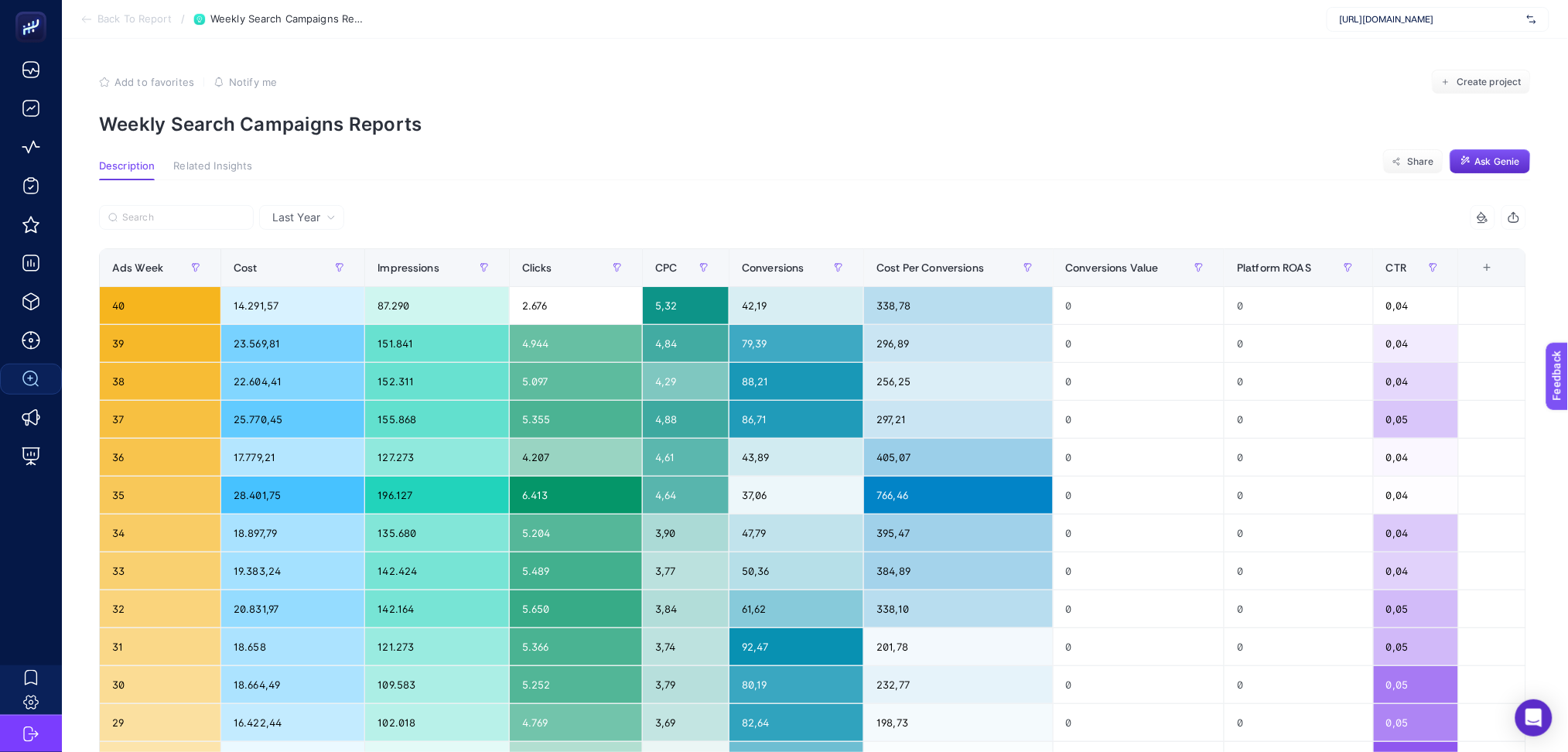
click at [1500, 273] on div "+" at bounding box center [1488, 267] width 30 height 12
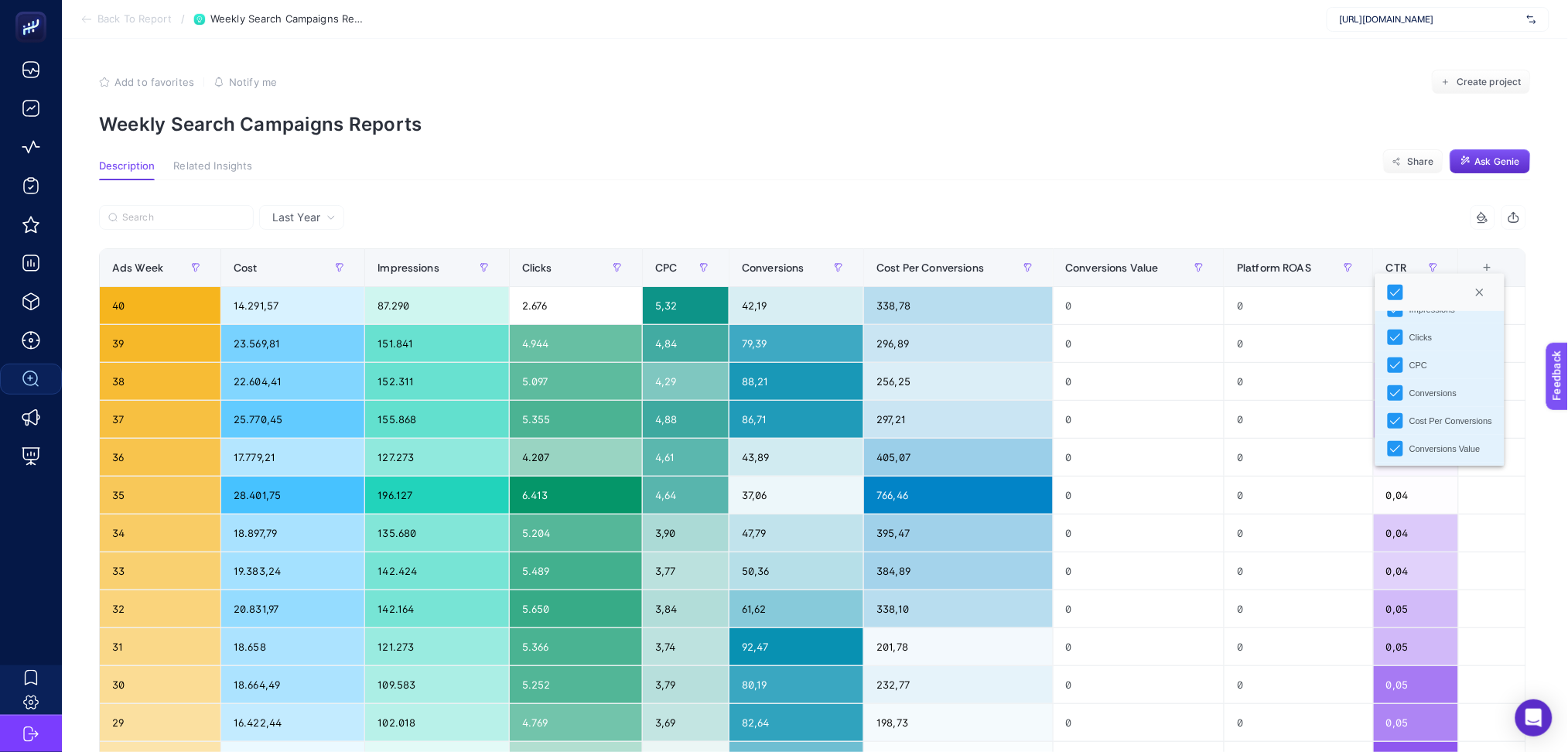
scroll to position [136, 0]
click at [320, 213] on div "Last Year" at bounding box center [304, 217] width 76 height 11
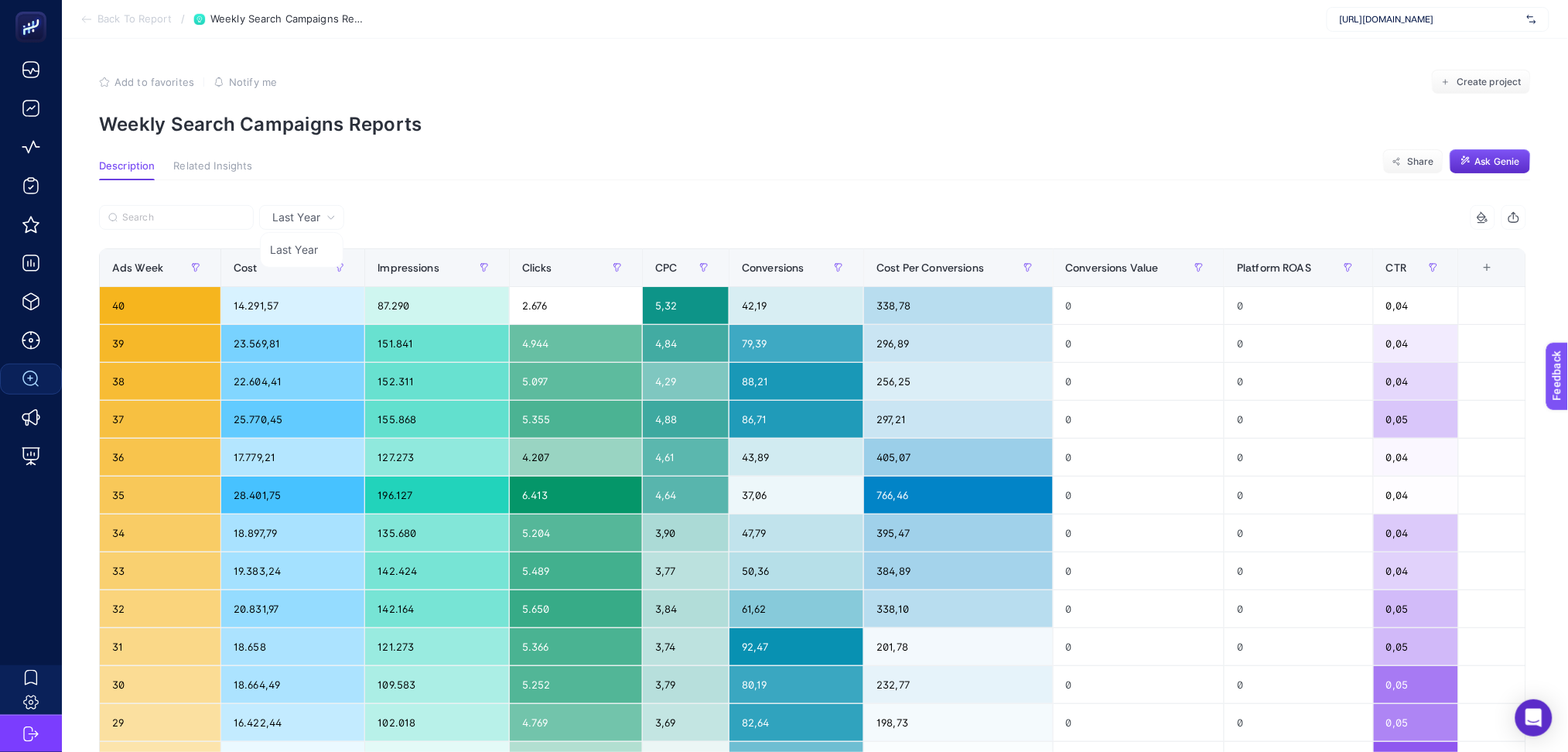
drag, startPoint x: 551, startPoint y: 183, endPoint x: 611, endPoint y: 178, distance: 60.2
click at [552, 183] on div "Last Year Last Year 10 items selected Ads Week Cost Impressions Clicks CPC Conv…" at bounding box center [812, 704] width 1452 height 1048
click at [246, 81] on span "Notify me" at bounding box center [253, 82] width 48 height 12
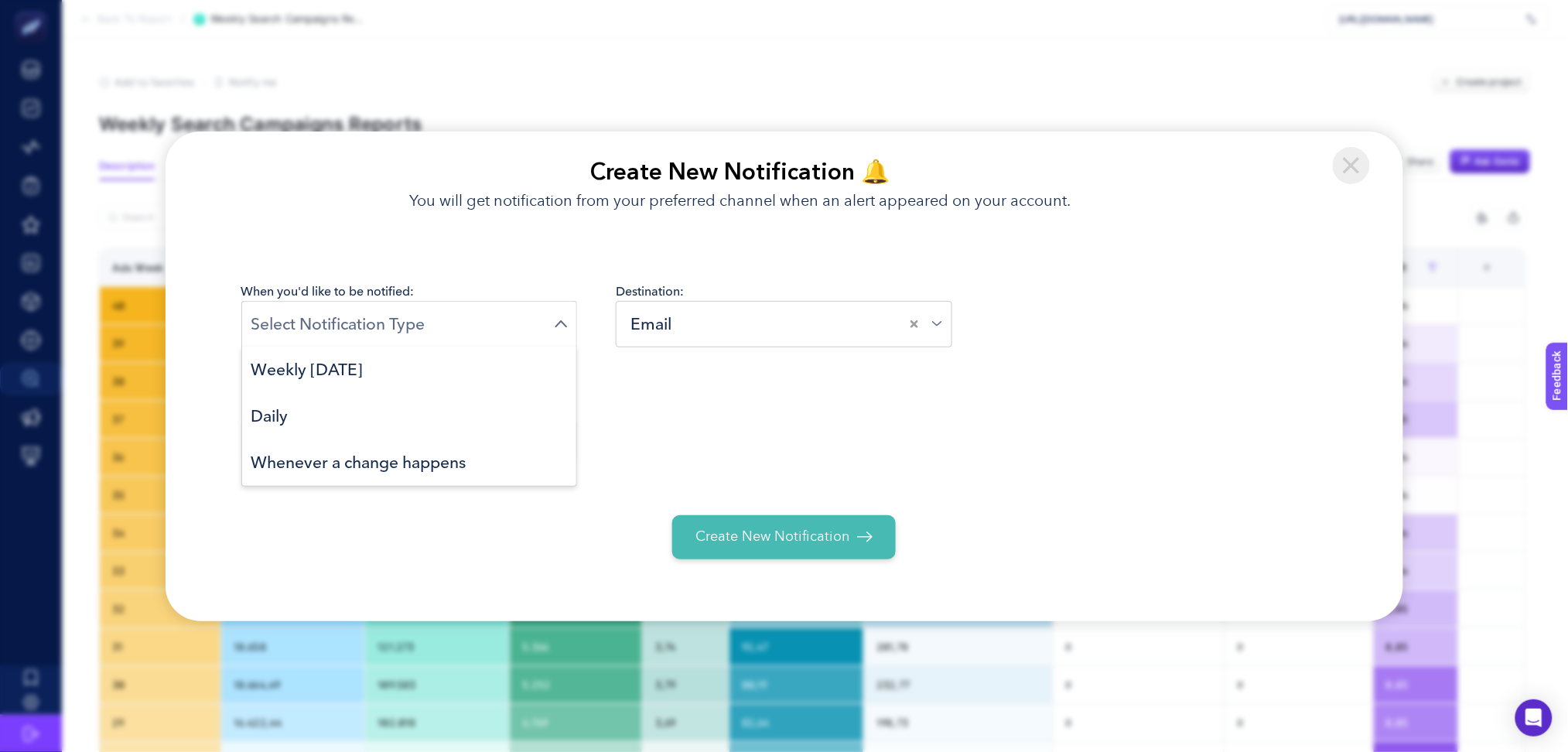
click at [530, 335] on input "Search for option" at bounding box center [402, 324] width 303 height 24
click at [504, 375] on li "Weekly [DATE]" at bounding box center [410, 370] width 335 height 46
click at [498, 441] on input "text" at bounding box center [410, 441] width 337 height 41
type input "c"
type input "[EMAIL_ADDRESS][DOMAIN_NAME]"
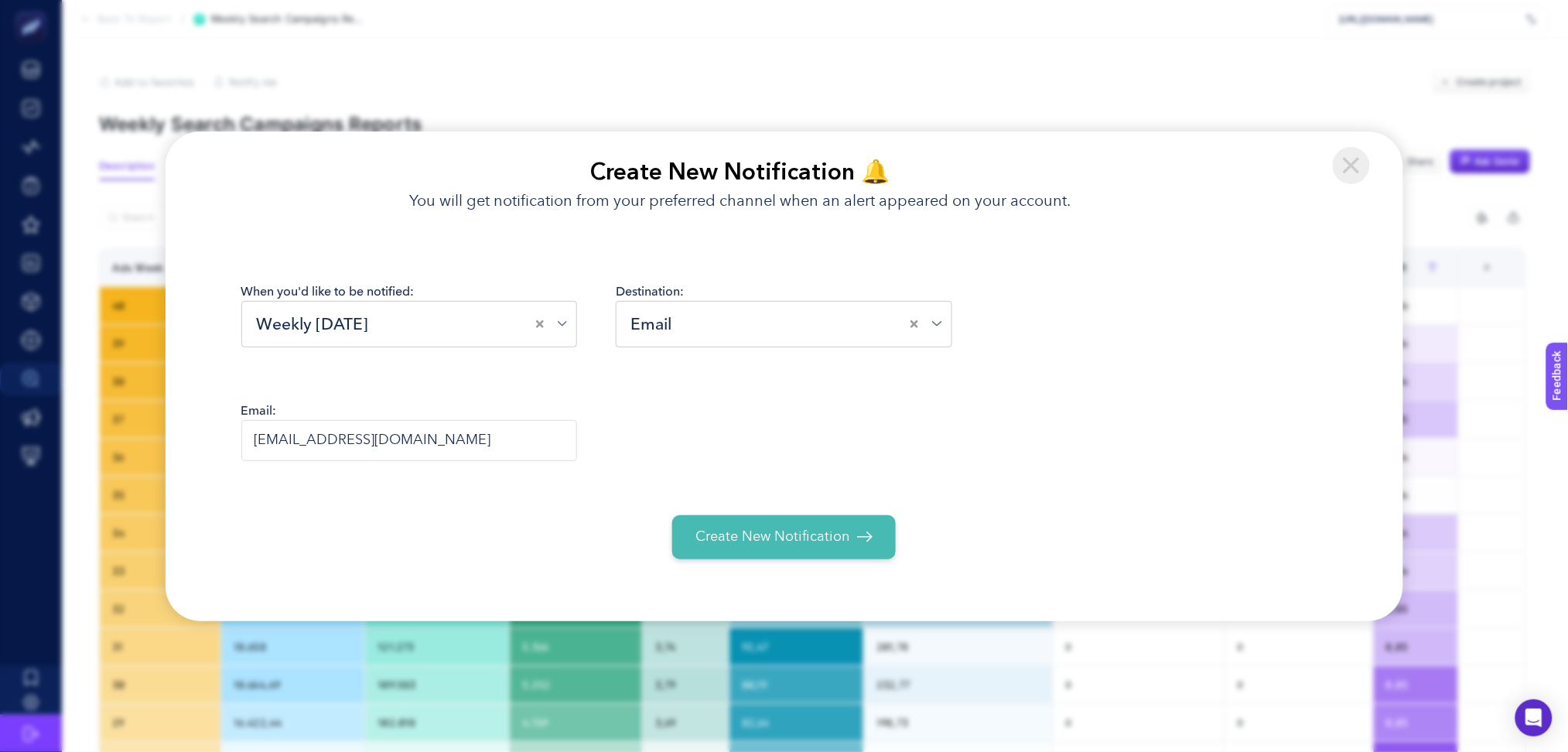
click at [827, 545] on span "Create New Notification" at bounding box center [772, 537] width 154 height 21
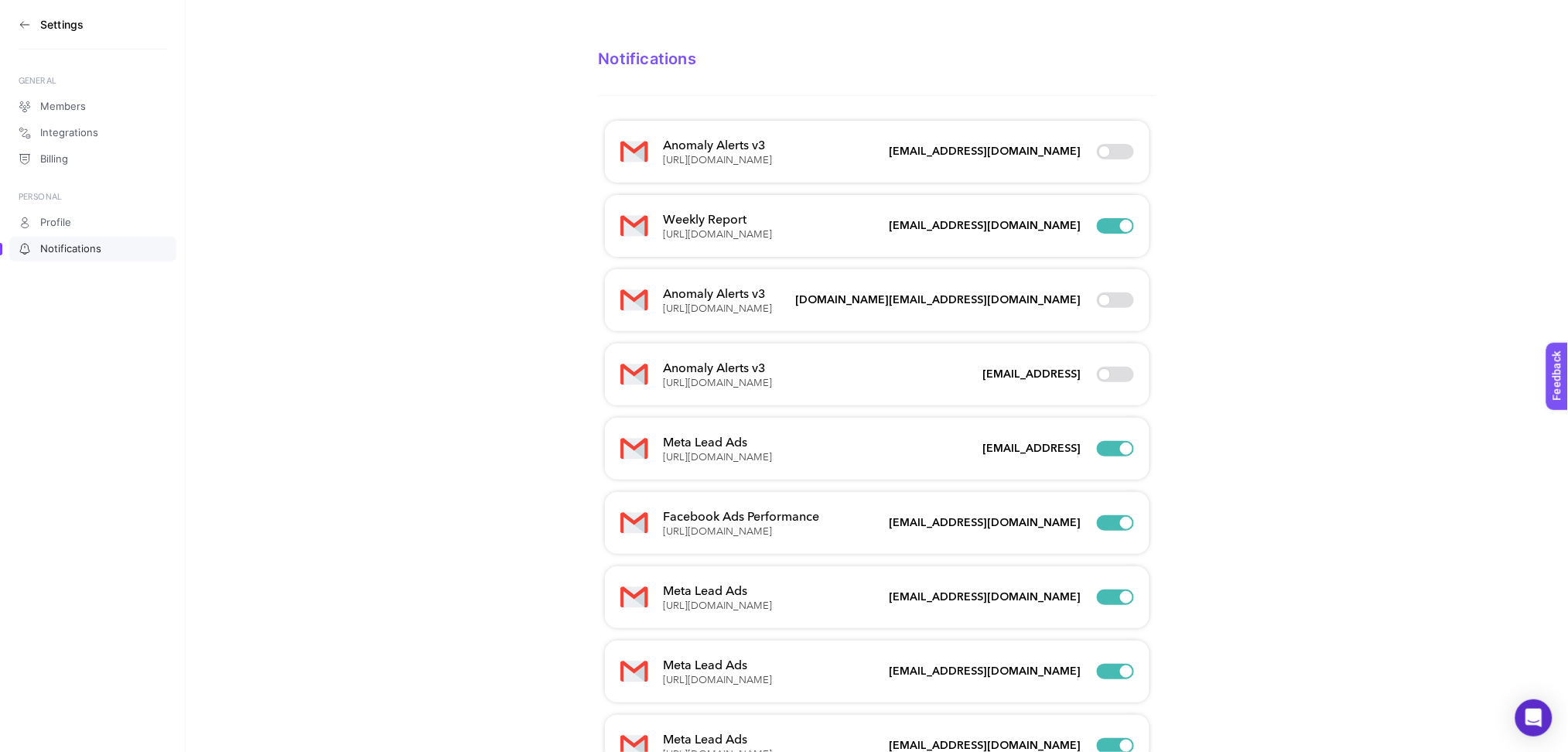
click at [21, 20] on icon at bounding box center [24, 24] width 12 height 12
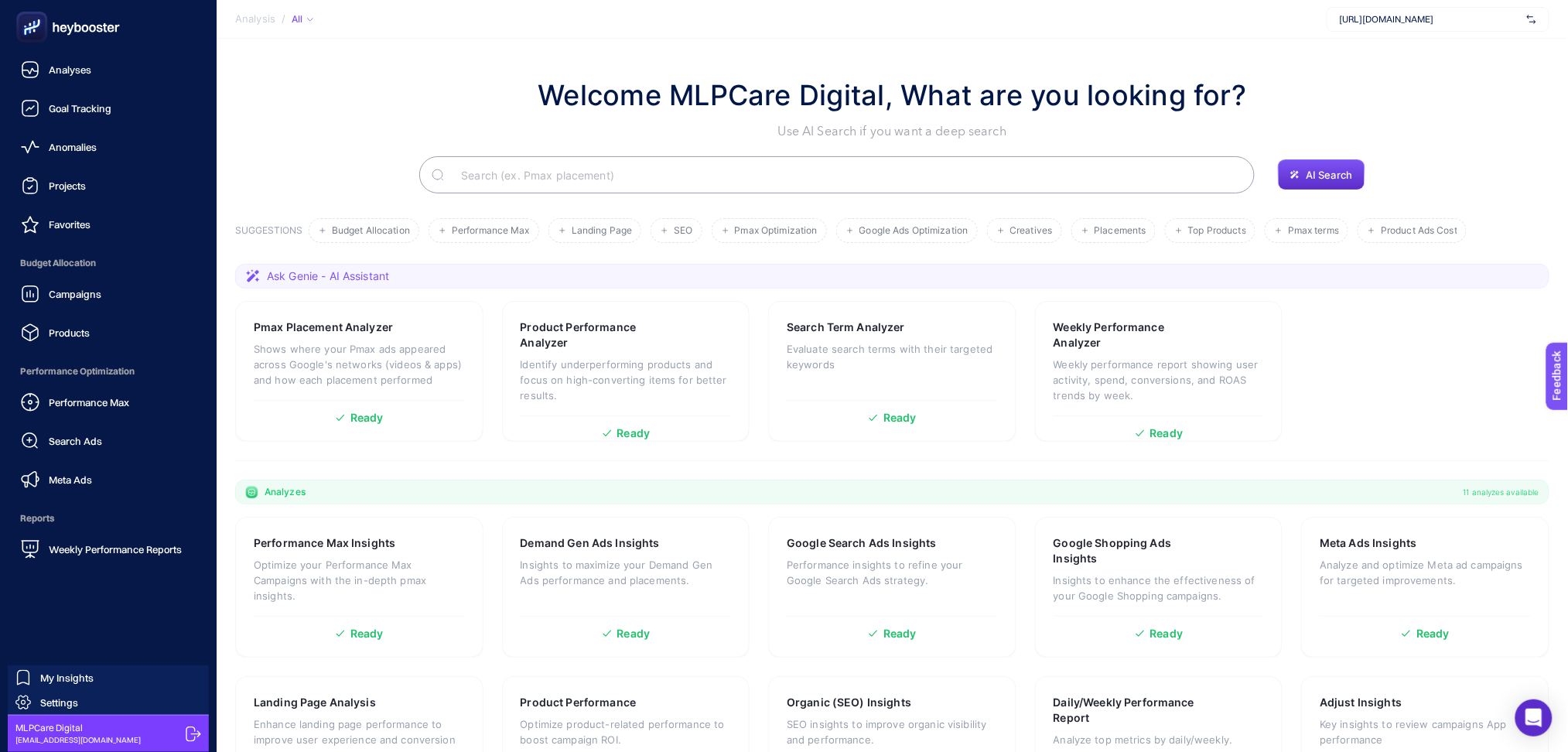
scroll to position [42, 0]
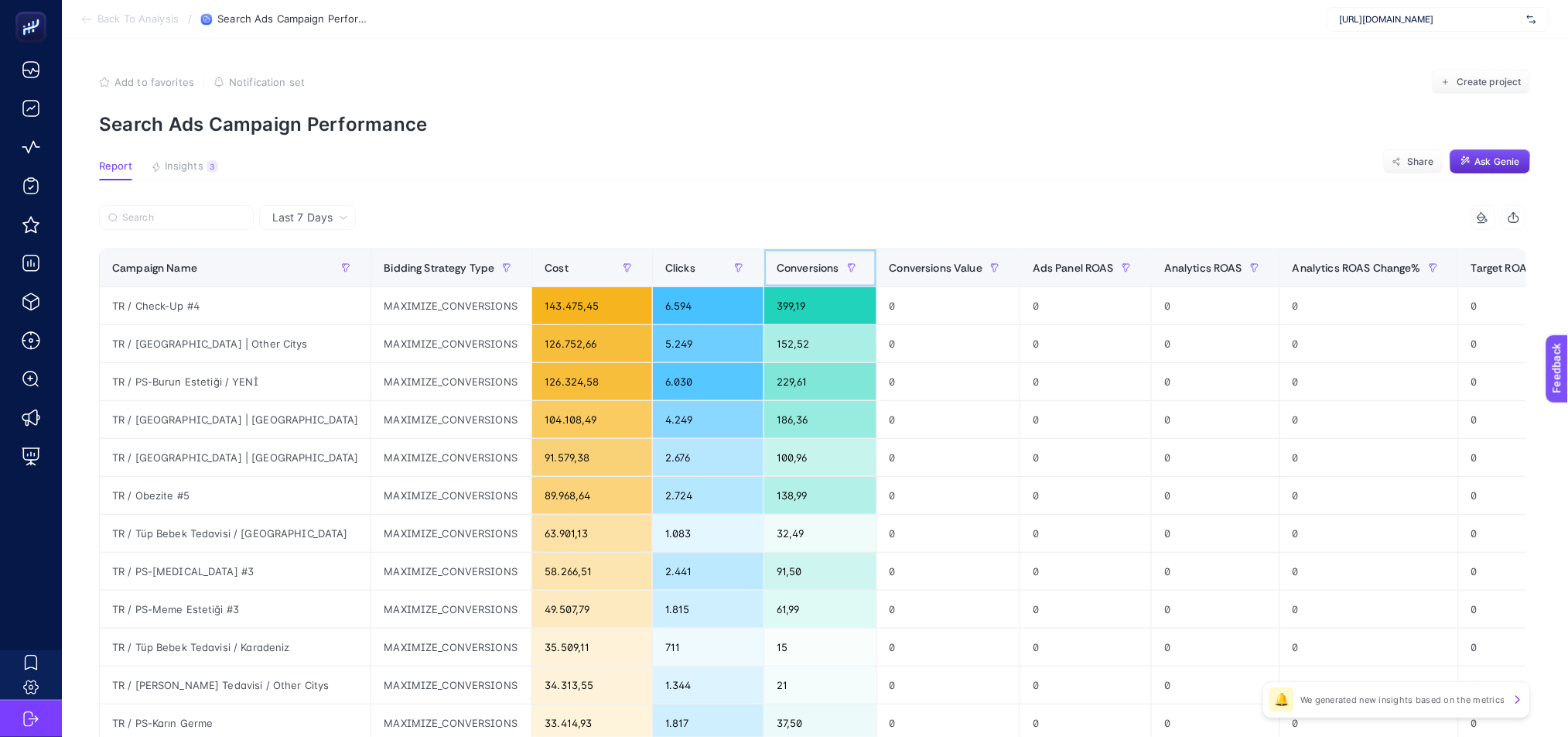
click at [777, 267] on span "Conversions" at bounding box center [808, 268] width 63 height 12
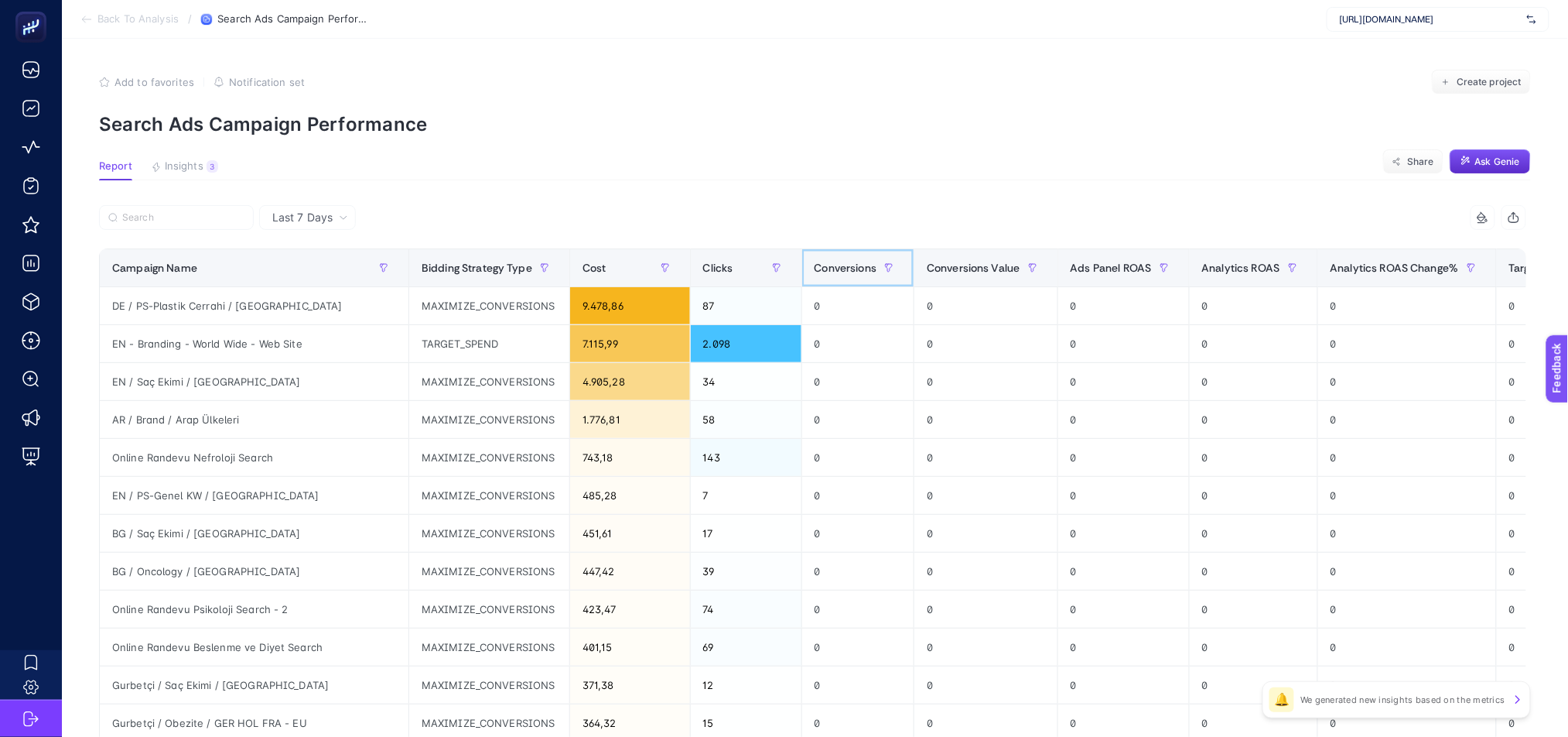
click at [815, 273] on span "Conversions" at bounding box center [846, 268] width 63 height 12
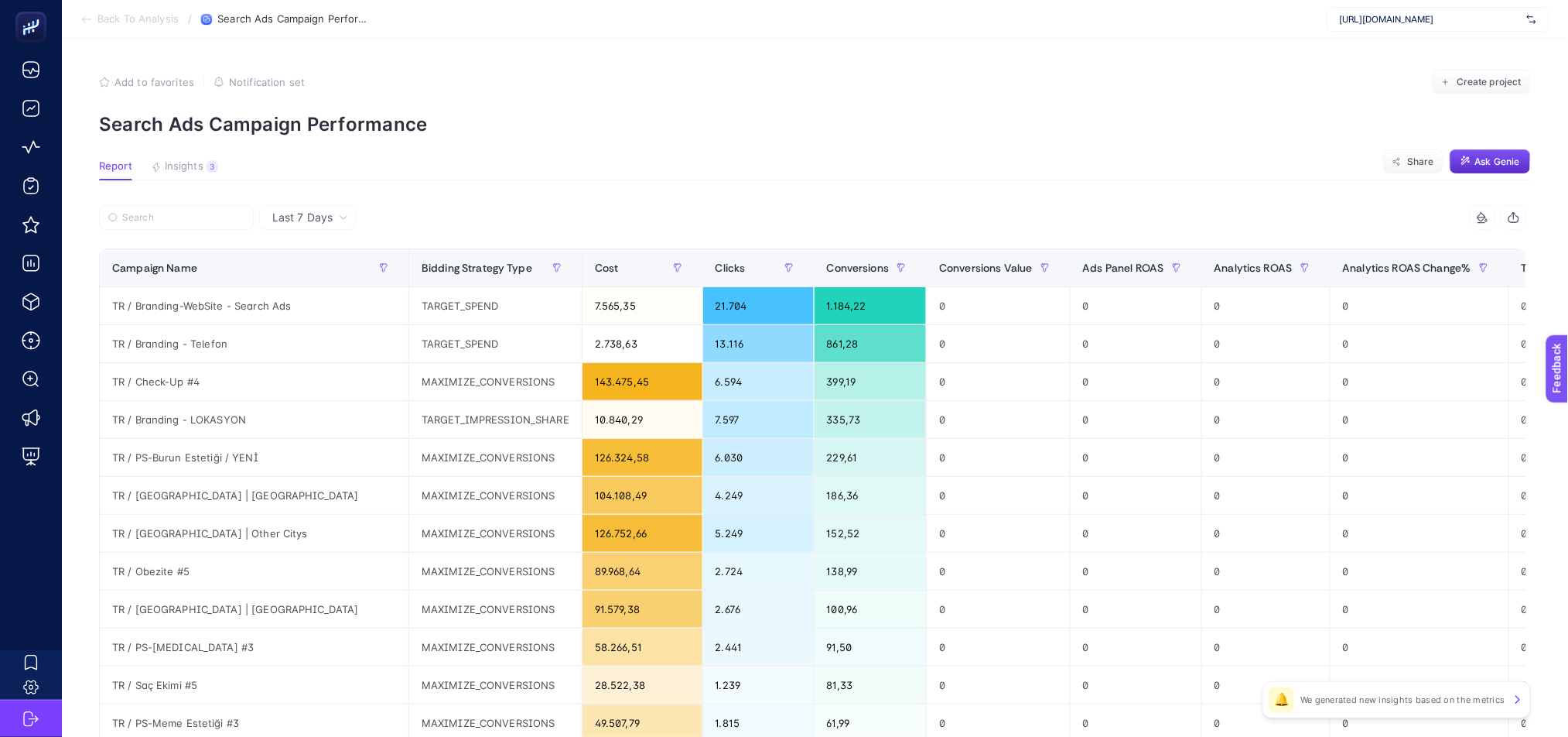
click at [87, 30] on section "Back To Analysis / Search Ads Campaign Performance [URL][DOMAIN_NAME]" at bounding box center [815, 19] width 1506 height 39
click at [87, 19] on icon at bounding box center [86, 19] width 8 height 0
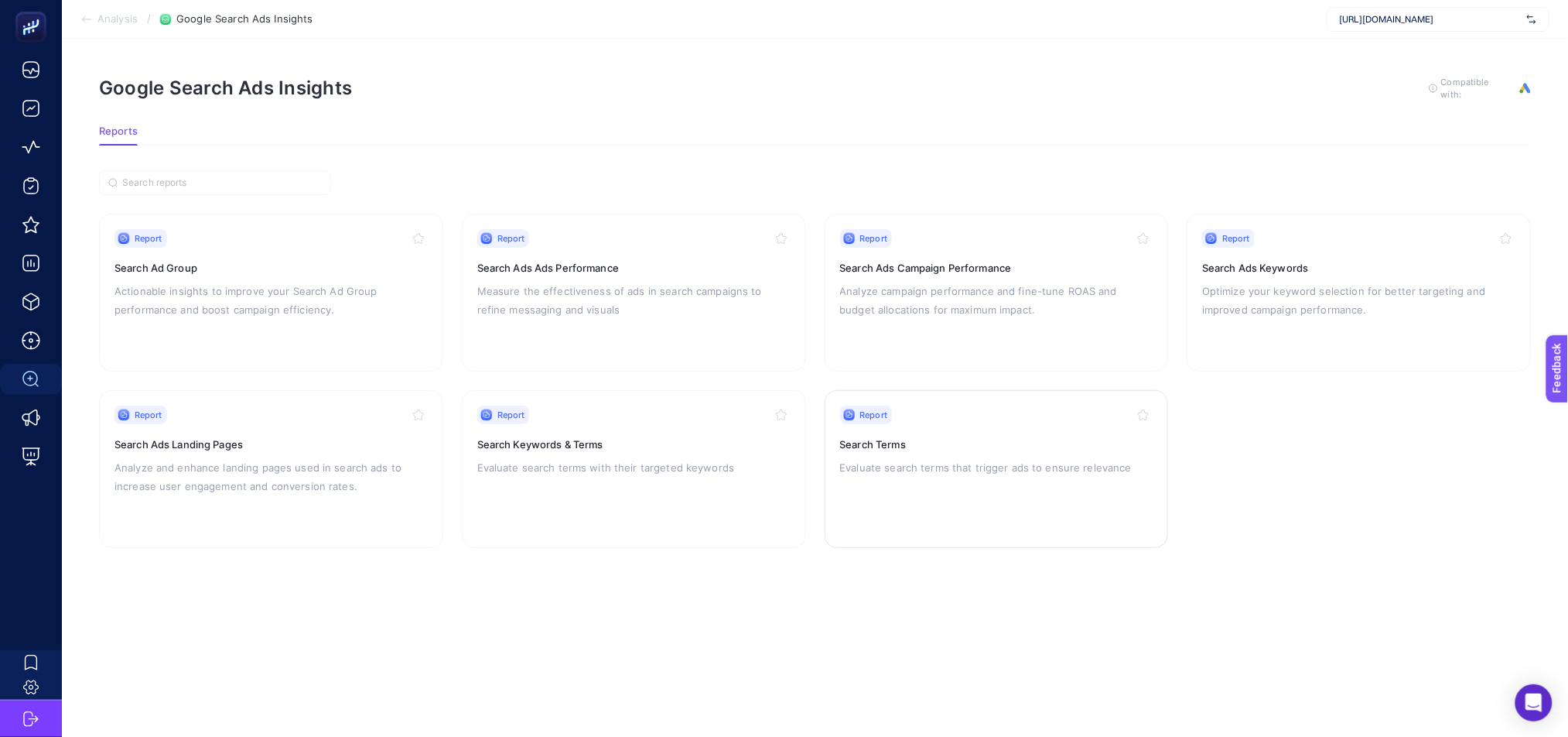
click at [939, 460] on p "Evaluate search terms that trigger ads to ensure relevance" at bounding box center [996, 468] width 313 height 18
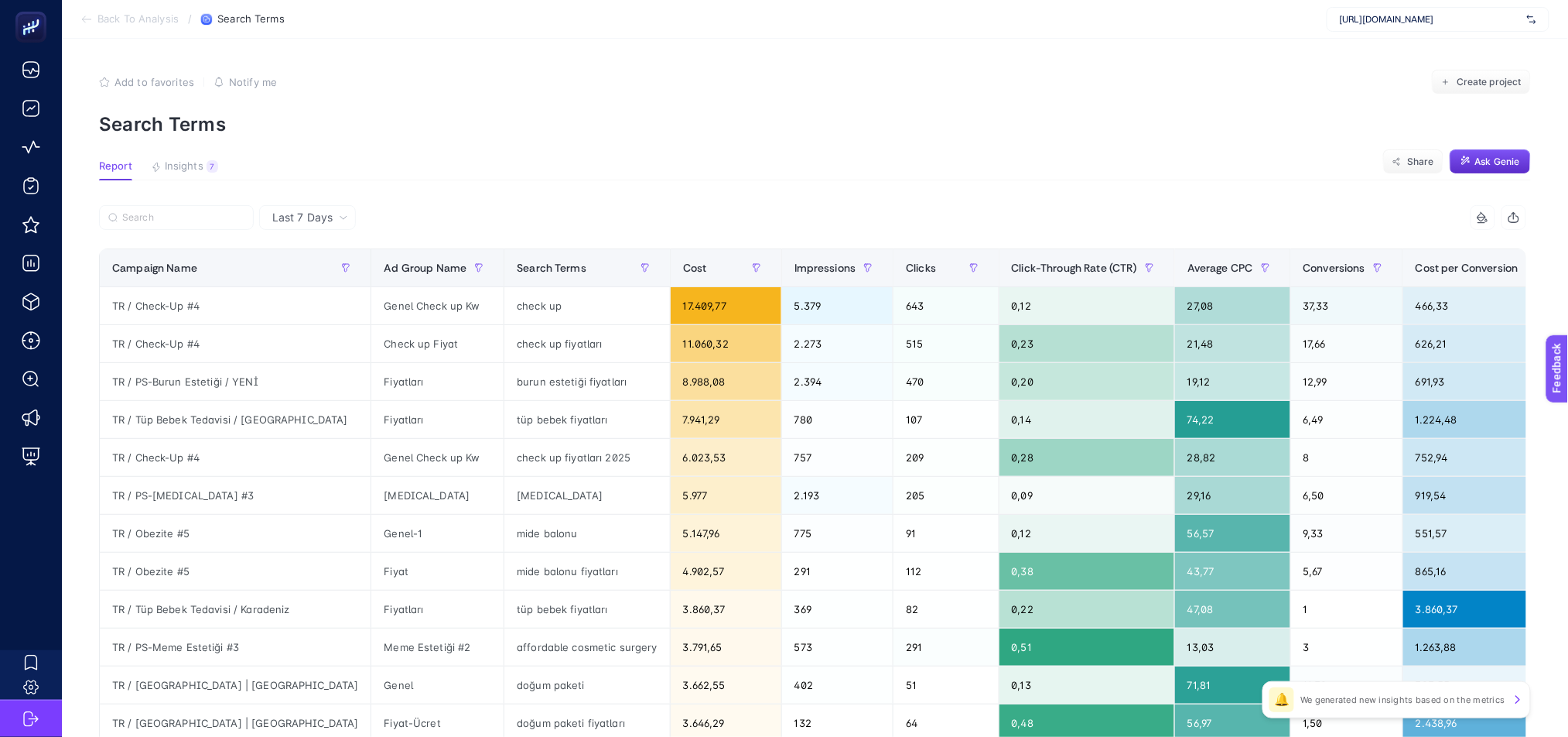
scroll to position [0, 10]
click at [1415, 269] on span "Cost per Conversion" at bounding box center [1466, 268] width 103 height 12
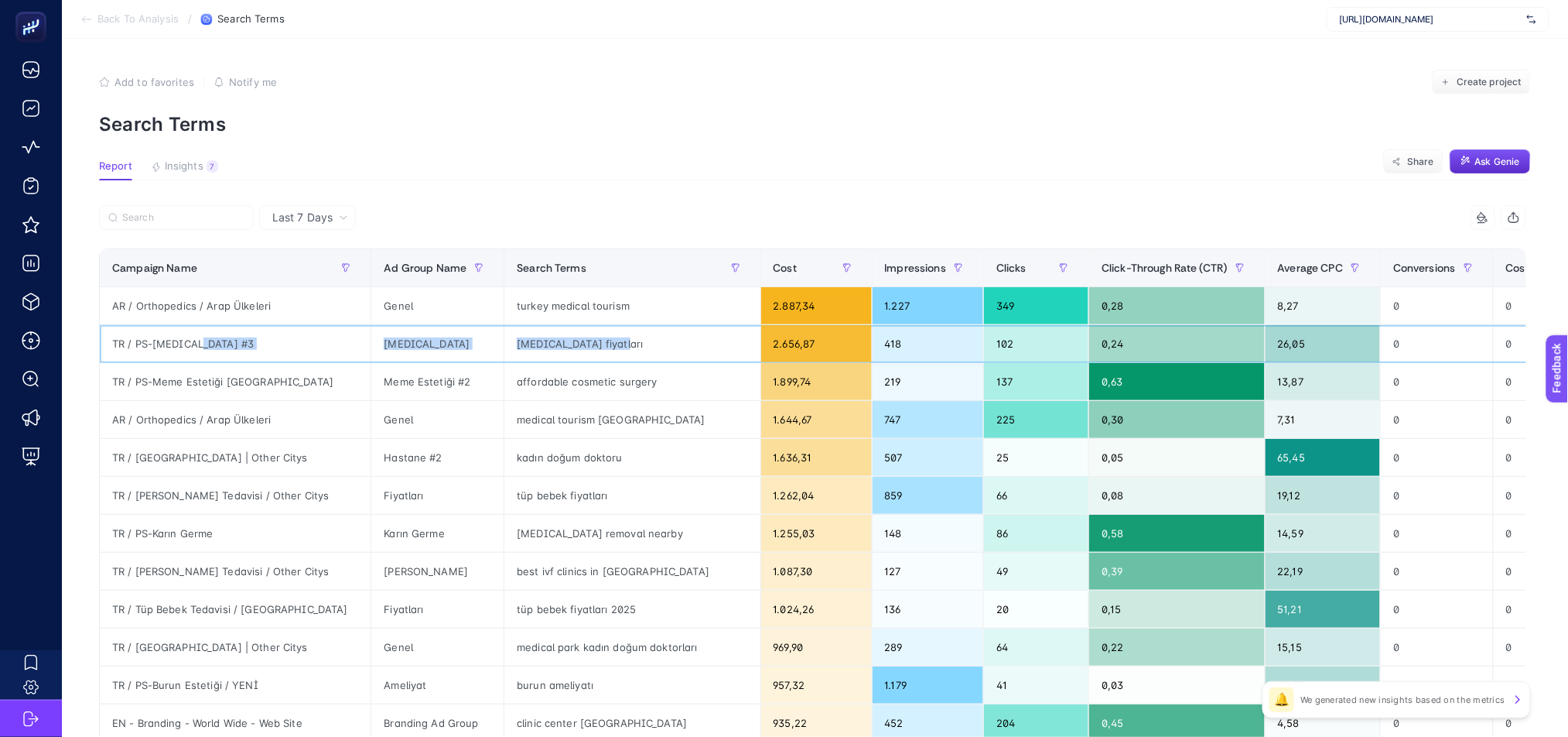
drag, startPoint x: 182, startPoint y: 348, endPoint x: 558, endPoint y: 340, distance: 376.1
click at [558, 340] on tr "TR / PS-[MEDICAL_DATA] #3 [MEDICAL_DATA] [MEDICAL_DATA] fiyatları 2.656,87 418 …" at bounding box center [1012, 344] width 1825 height 38
click at [80, 21] on icon at bounding box center [86, 19] width 12 height 12
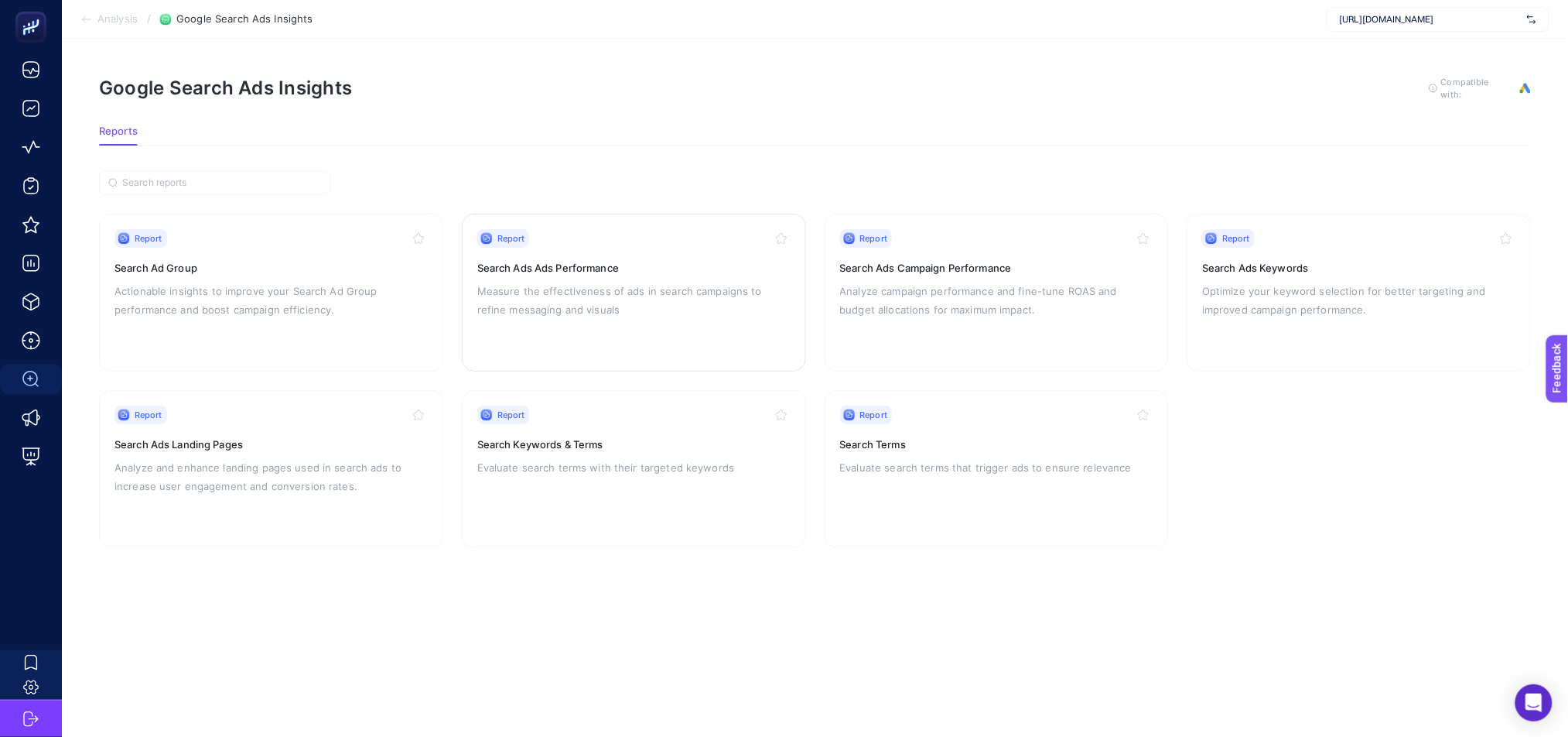
click at [693, 300] on p "Measure the effectiveness of ads in search campaigns to refine messaging and vi…" at bounding box center [633, 300] width 313 height 37
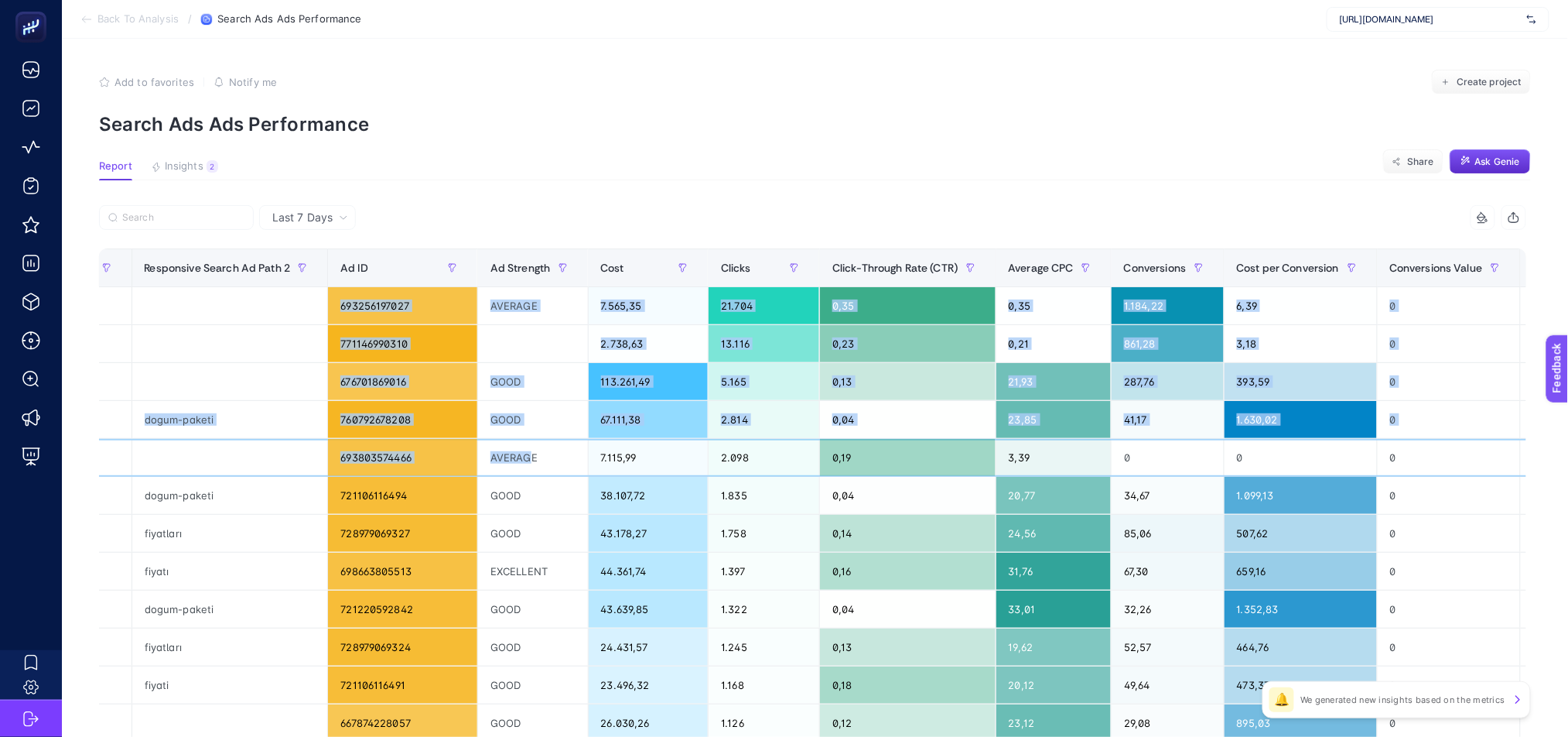
scroll to position [0, 10]
drag, startPoint x: 1197, startPoint y: 455, endPoint x: 1565, endPoint y: 450, distance: 368.0
click at [1566, 450] on article "Add to favorites false Notify me Create project Search Ads Ads Performance Repo…" at bounding box center [815, 644] width 1506 height 1210
click at [1237, 272] on span "Cost per Conversion" at bounding box center [1288, 268] width 103 height 12
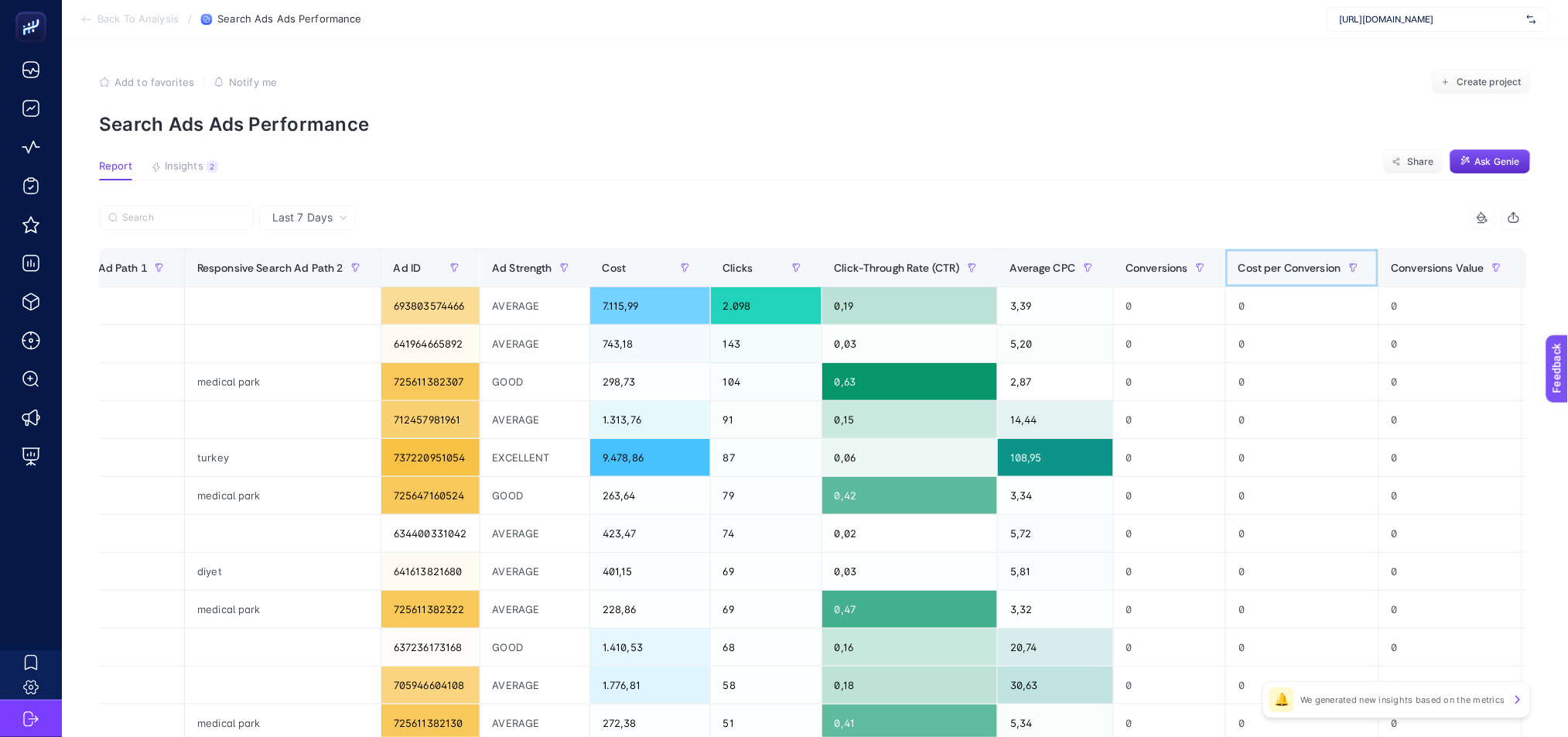
click at [1248, 264] on span "Cost per Conversion" at bounding box center [1290, 268] width 103 height 12
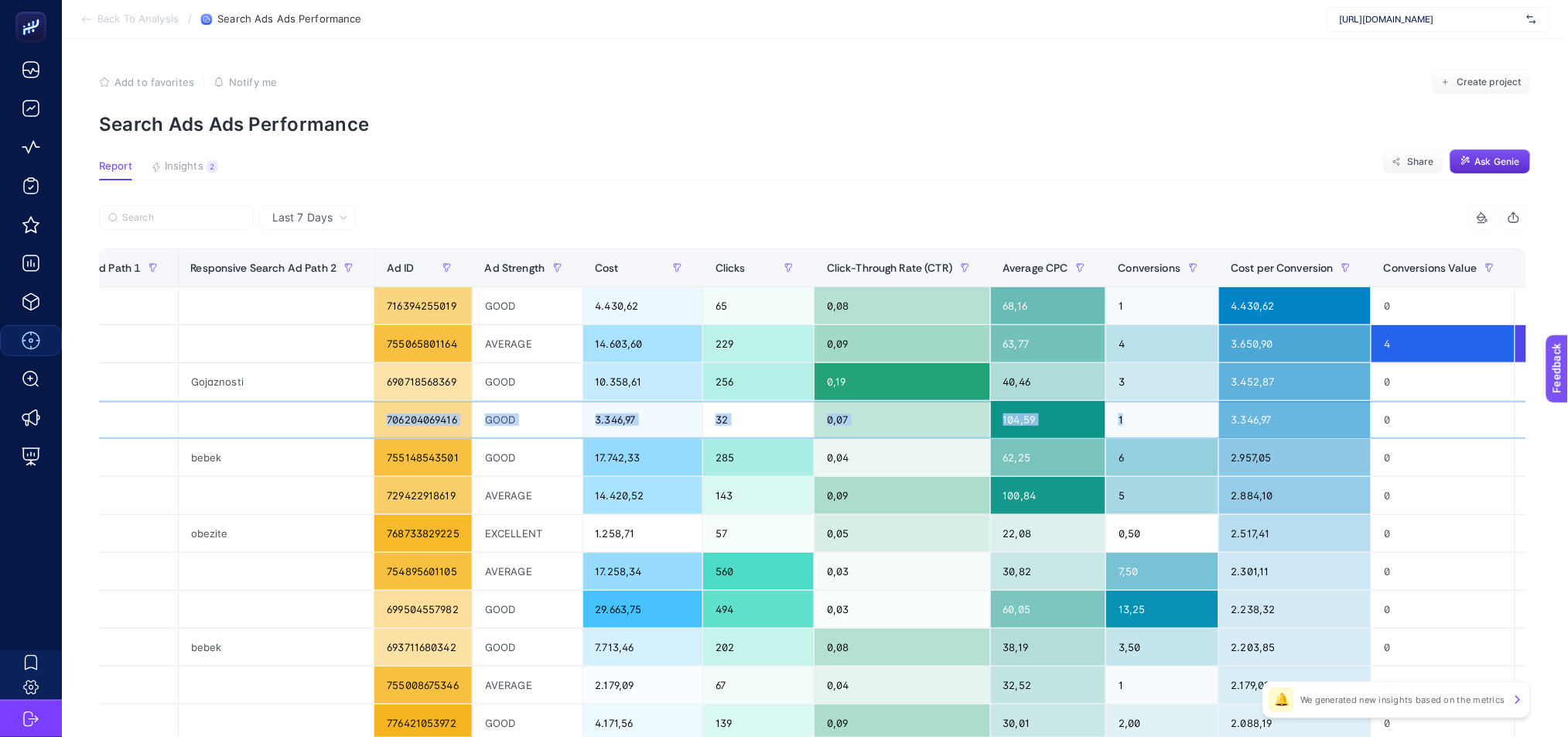
scroll to position [0, 0]
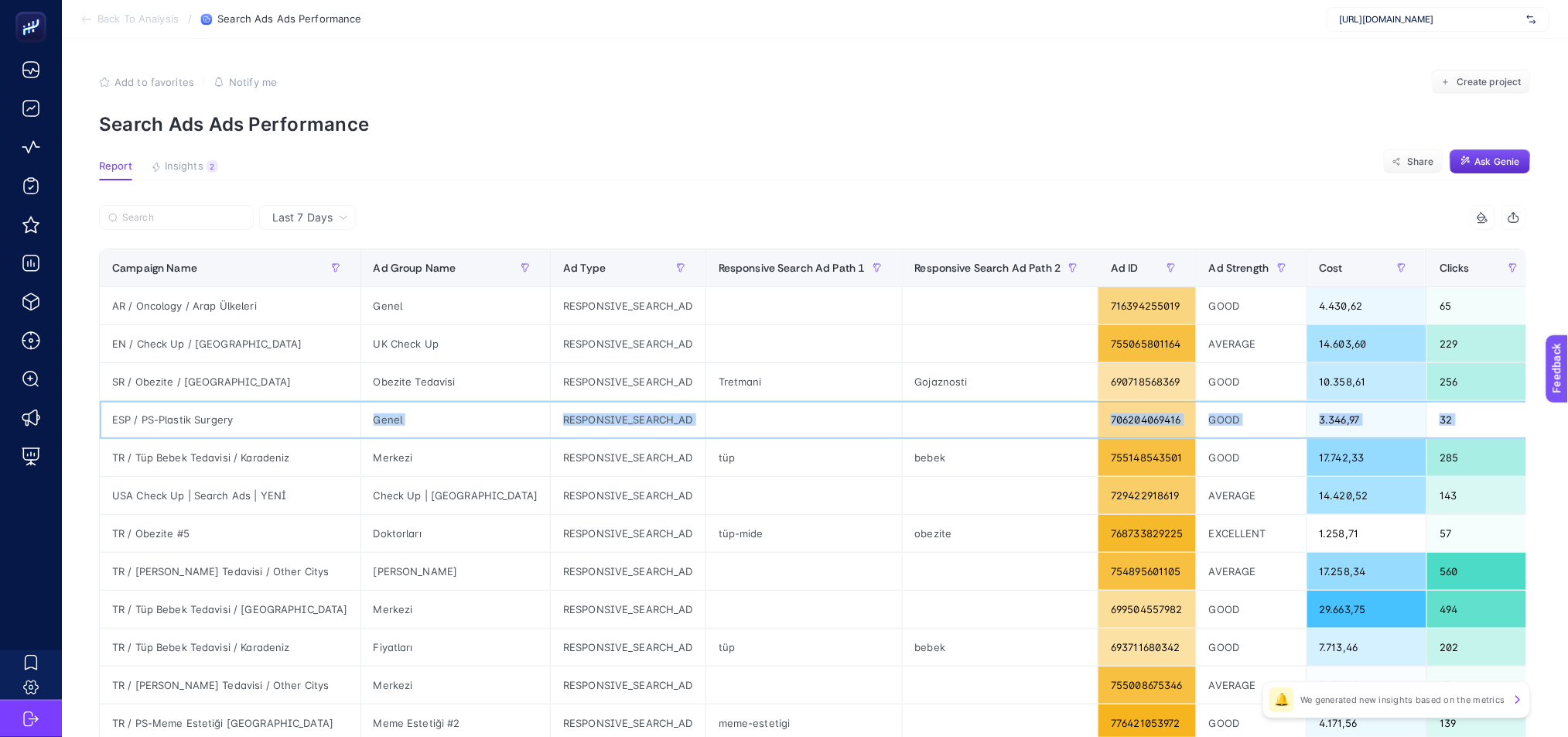
drag, startPoint x: 1134, startPoint y: 416, endPoint x: 275, endPoint y: 421, distance: 859.0
click at [275, 421] on tr "ESP / PS-Plastik Surgery Genel RESPONSIVE_SEARCH_AD 706204069416 GOOD 3.346,97 …" at bounding box center [1237, 420] width 2274 height 38
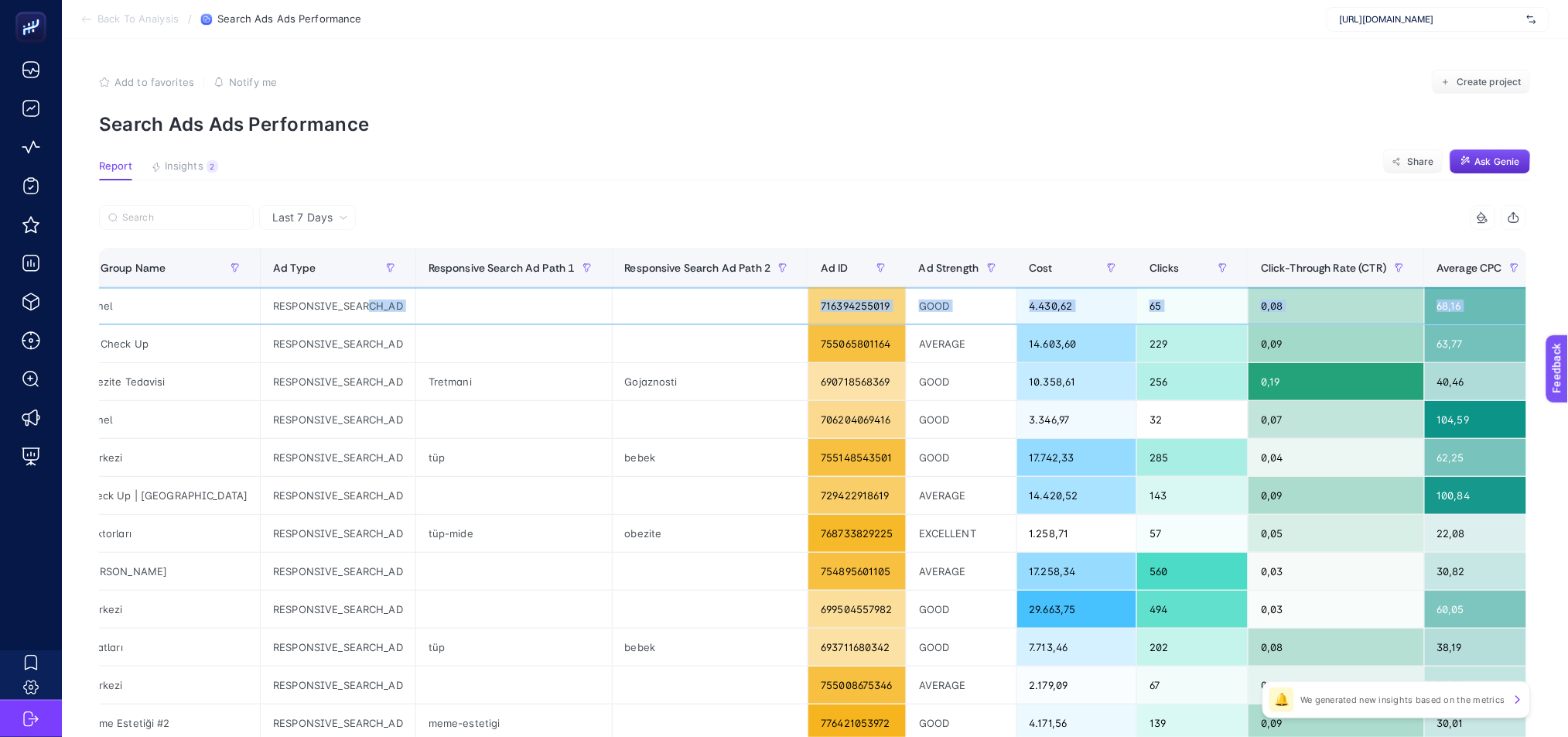
scroll to position [0, 416]
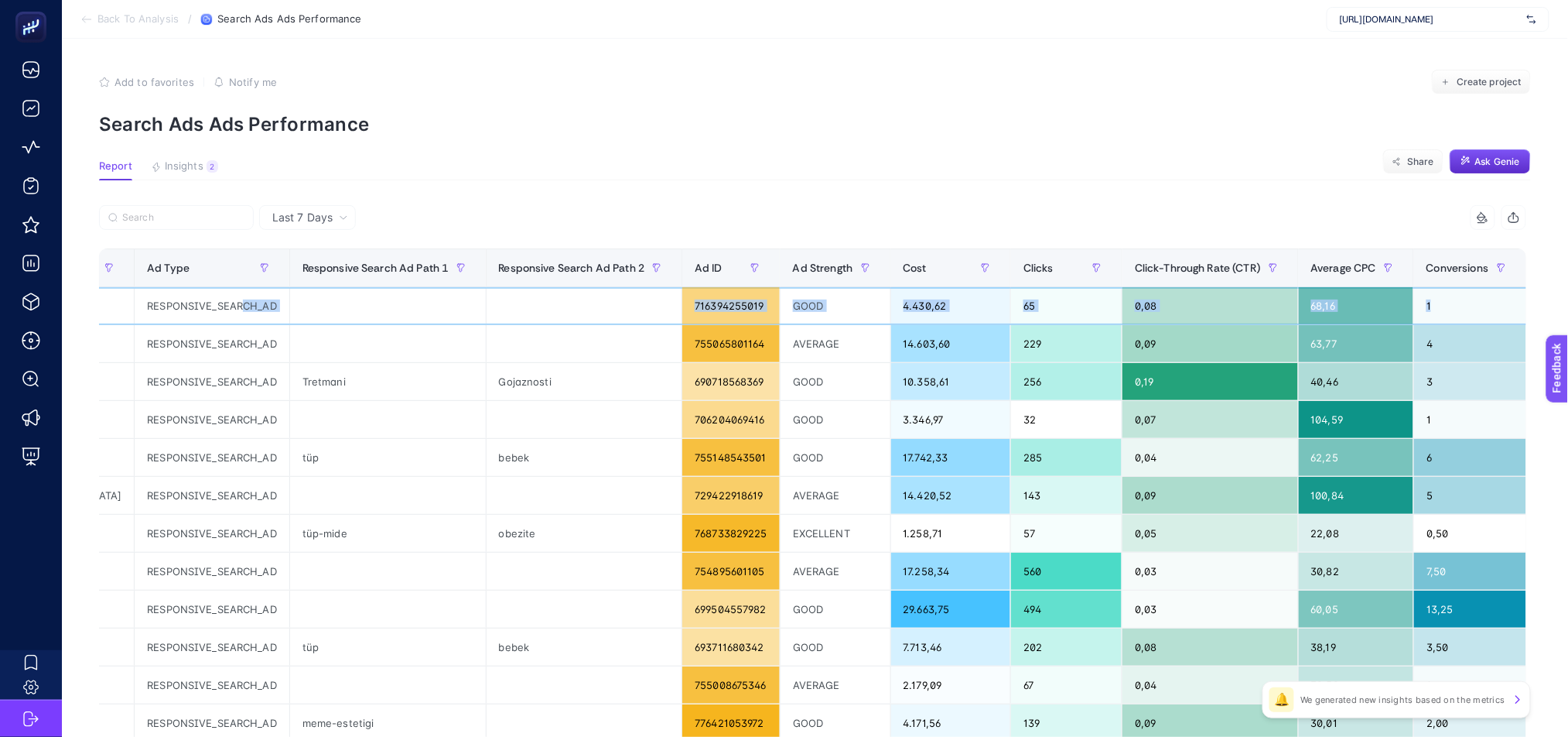
drag, startPoint x: 576, startPoint y: 320, endPoint x: 1409, endPoint y: 307, distance: 833.1
click at [1409, 307] on tr "AR / Oncology / Arap Ülkeleri Genel RESPONSIVE_SEARCH_AD 716394255019 GOOD 4.43…" at bounding box center [821, 307] width 2274 height 38
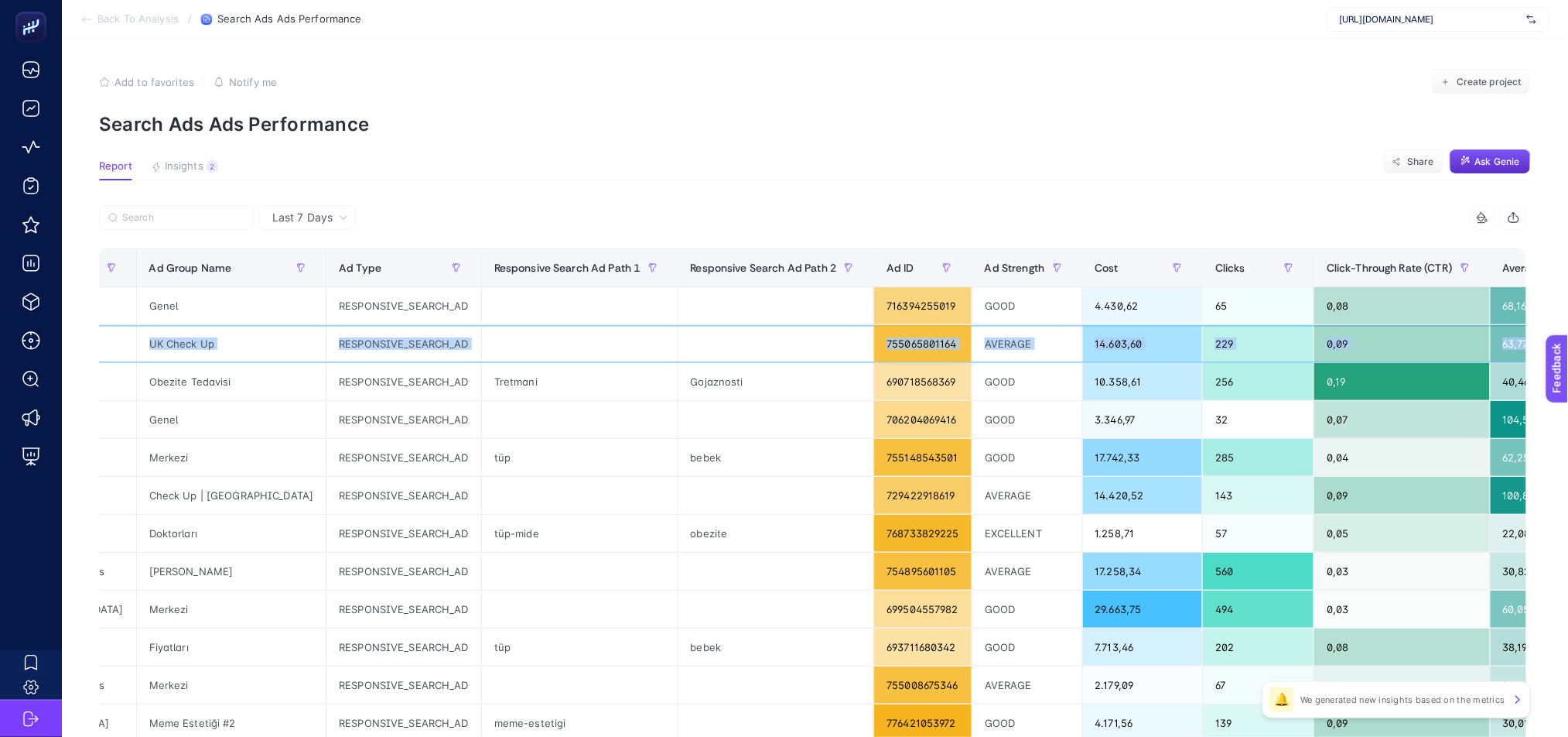
scroll to position [0, 0]
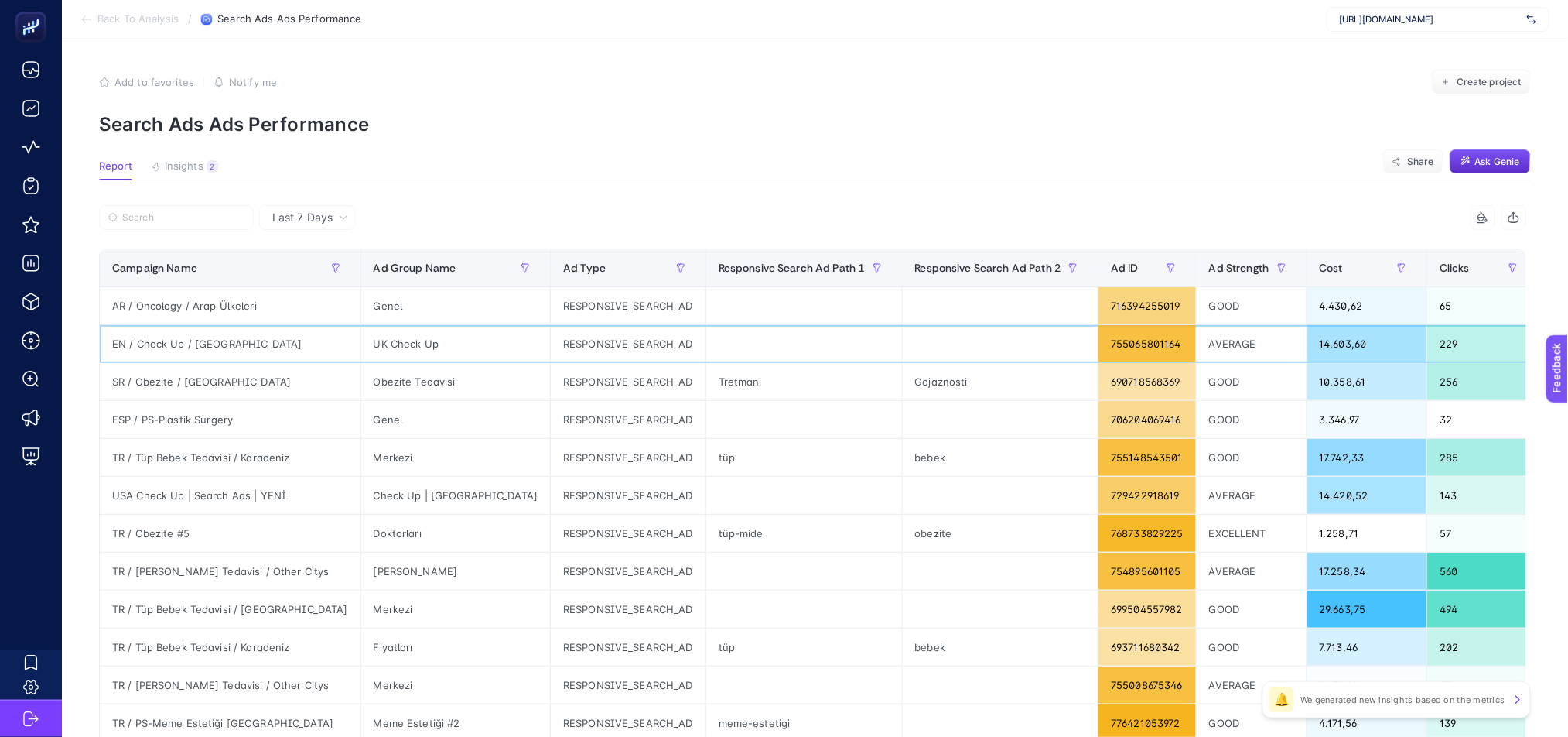
drag, startPoint x: 1378, startPoint y: 339, endPoint x: 1367, endPoint y: 340, distance: 11.0
click at [1367, 340] on tr "EN / Check Up / [GEOGRAPHIC_DATA] [GEOGRAPHIC_DATA] Check Up RESPONSIVE_SEARCH_…" at bounding box center [1237, 344] width 2274 height 38
drag, startPoint x: 203, startPoint y: 421, endPoint x: 1296, endPoint y: 422, distance: 1093.0
click at [1296, 422] on tr "ESP / PS-Plastik Surgery Genel RESPONSIVE_SEARCH_AD 706204069416 GOOD 3.346,97 …" at bounding box center [1237, 420] width 2274 height 38
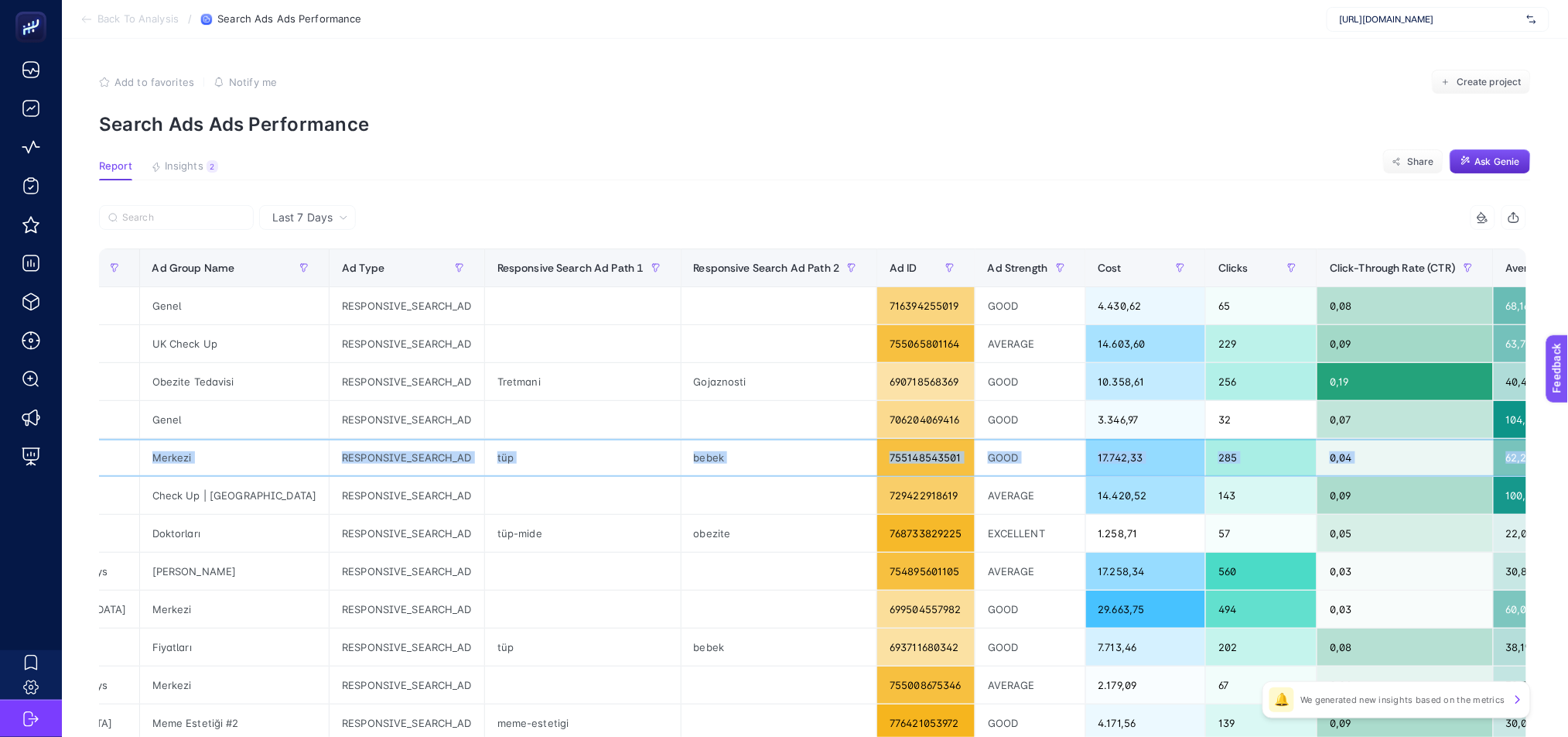
scroll to position [0, 750]
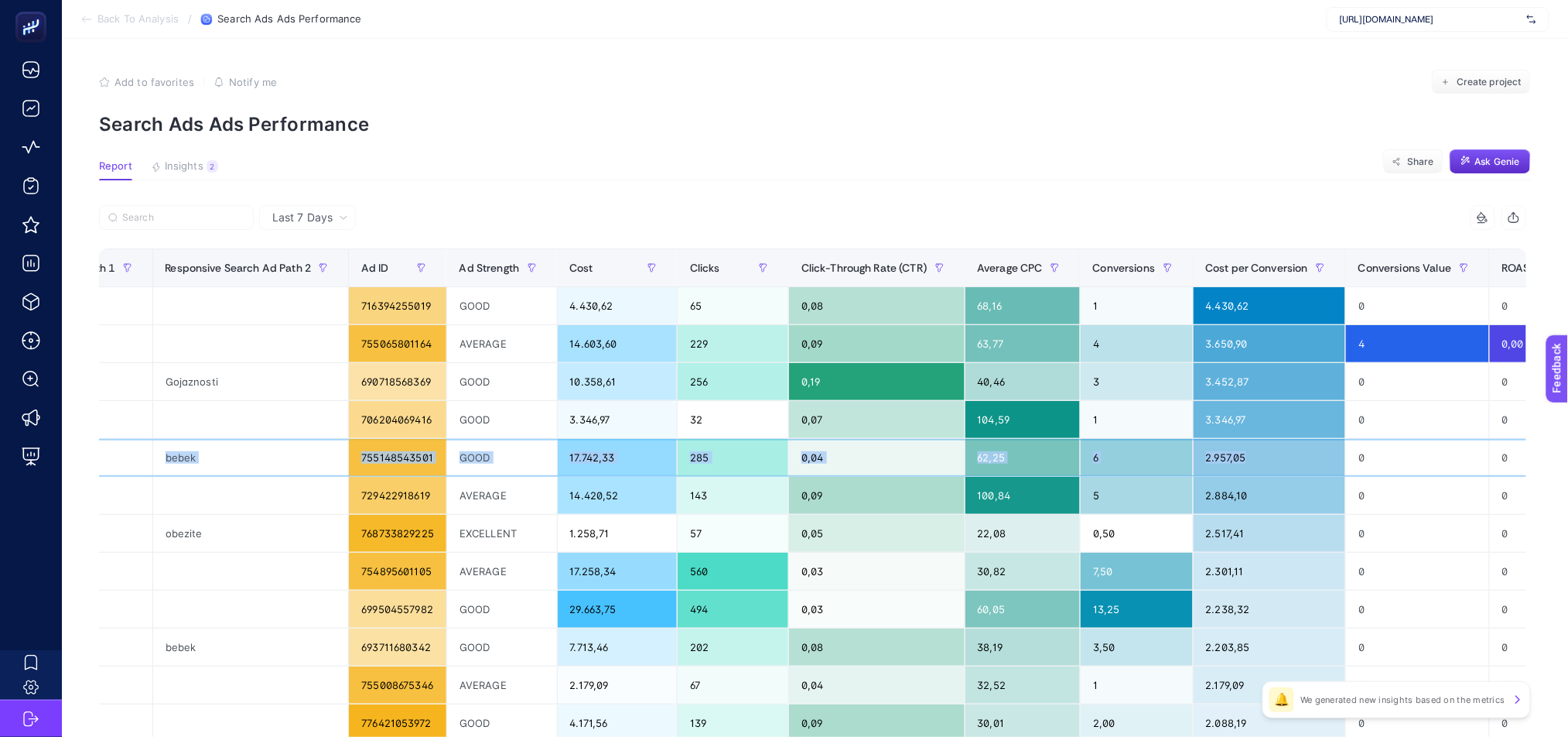
drag, startPoint x: 254, startPoint y: 461, endPoint x: 1166, endPoint y: 464, distance: 912.0
click at [1166, 464] on tr "TR / Tüp Bebek Tedavisi / Karadeniz Merkezi RESPONSIVE_SEARCH_AD tüp bebek 7551…" at bounding box center [487, 458] width 2274 height 38
click at [1194, 459] on div "2.957,05" at bounding box center [1270, 457] width 153 height 37
click at [1194, 457] on div "2.957,05" at bounding box center [1270, 457] width 153 height 37
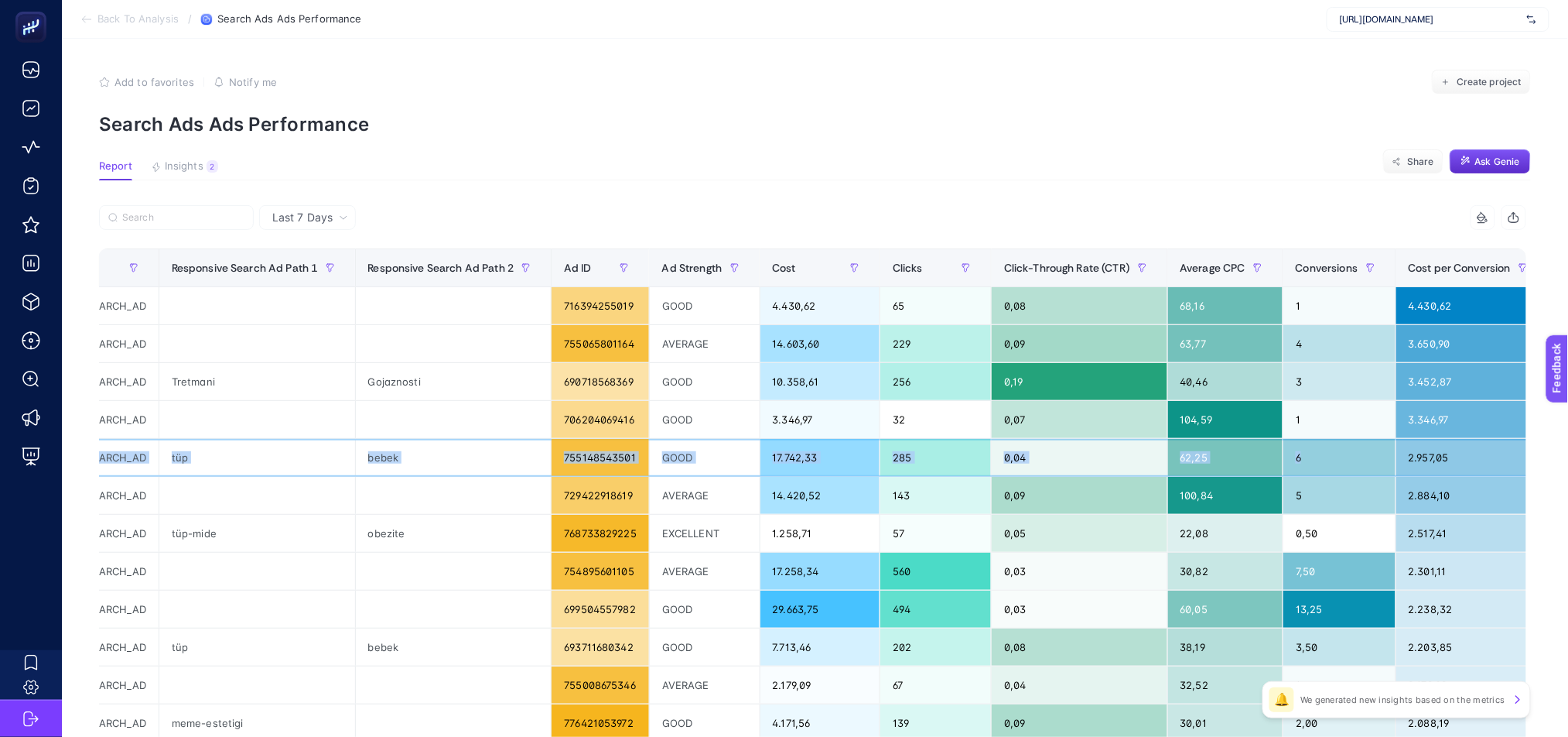
scroll to position [0, 251]
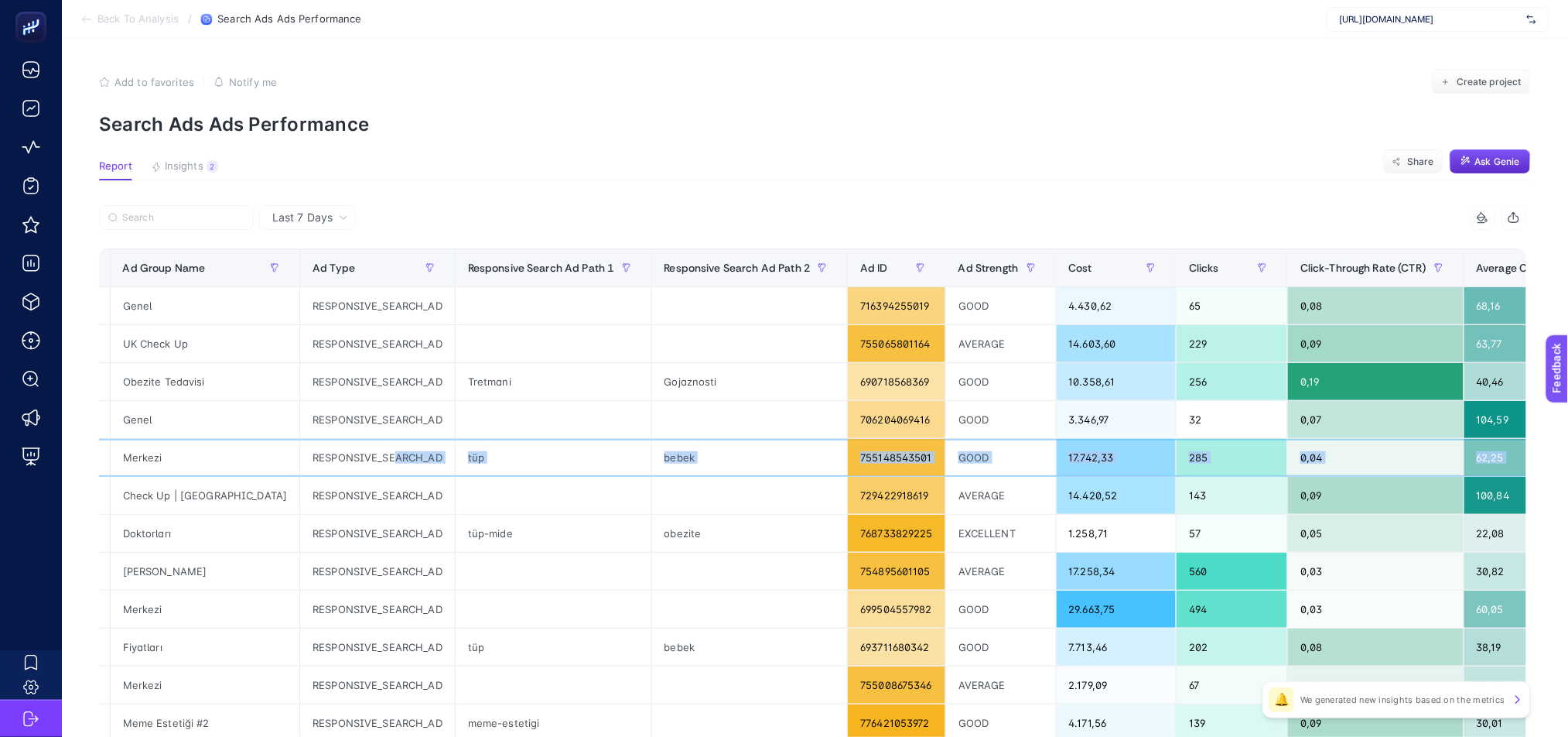
drag, startPoint x: 1078, startPoint y: 459, endPoint x: 310, endPoint y: 445, distance: 768.1
click at [310, 445] on tr "TR / Tüp Bebek Tedavisi / Karadeniz Merkezi RESPONSIVE_SEARCH_AD tüp bebek 7551…" at bounding box center [986, 458] width 2274 height 38
click at [959, 278] on div "Ad Strength" at bounding box center [1001, 268] width 85 height 25
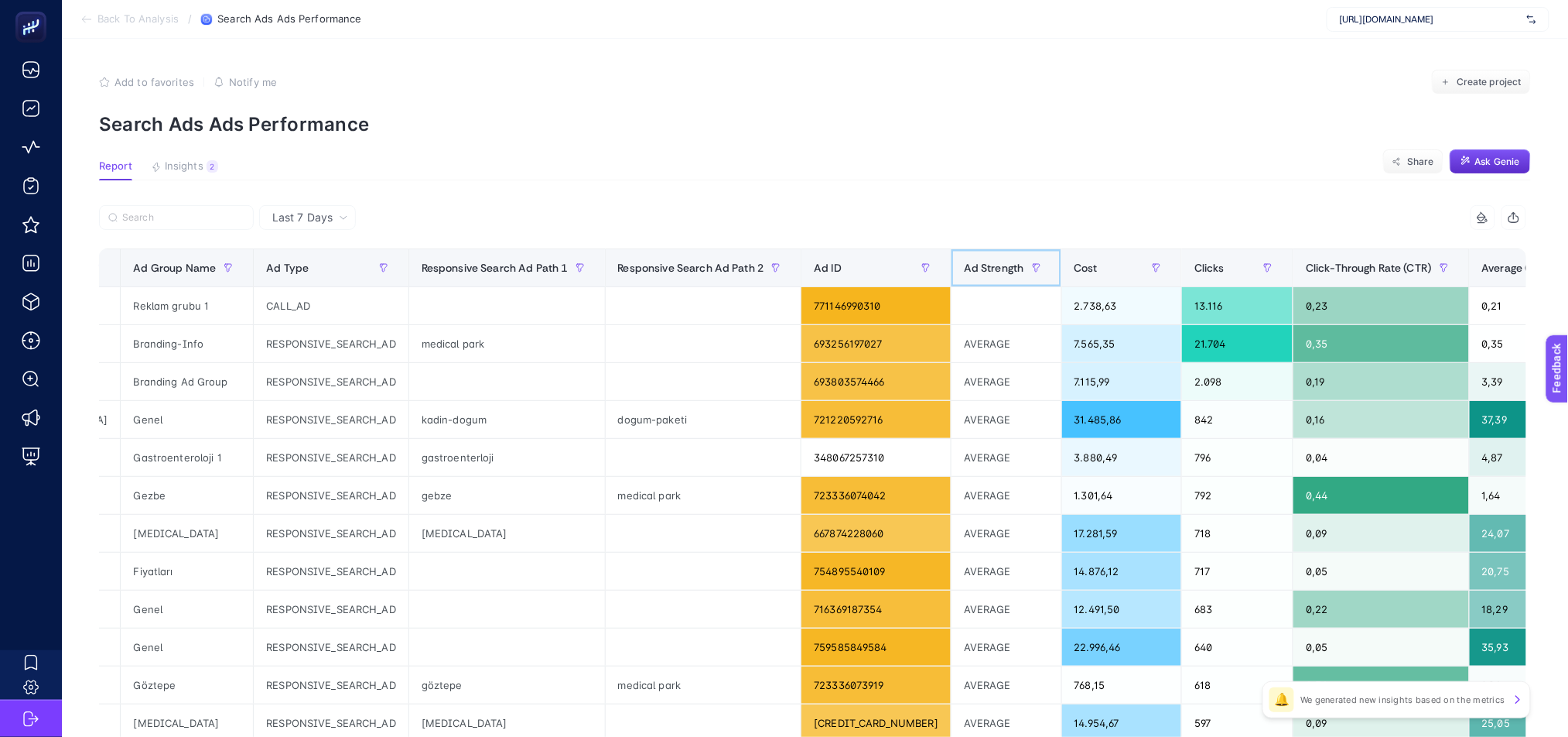
click at [964, 269] on span "Ad Strength" at bounding box center [993, 268] width 60 height 12
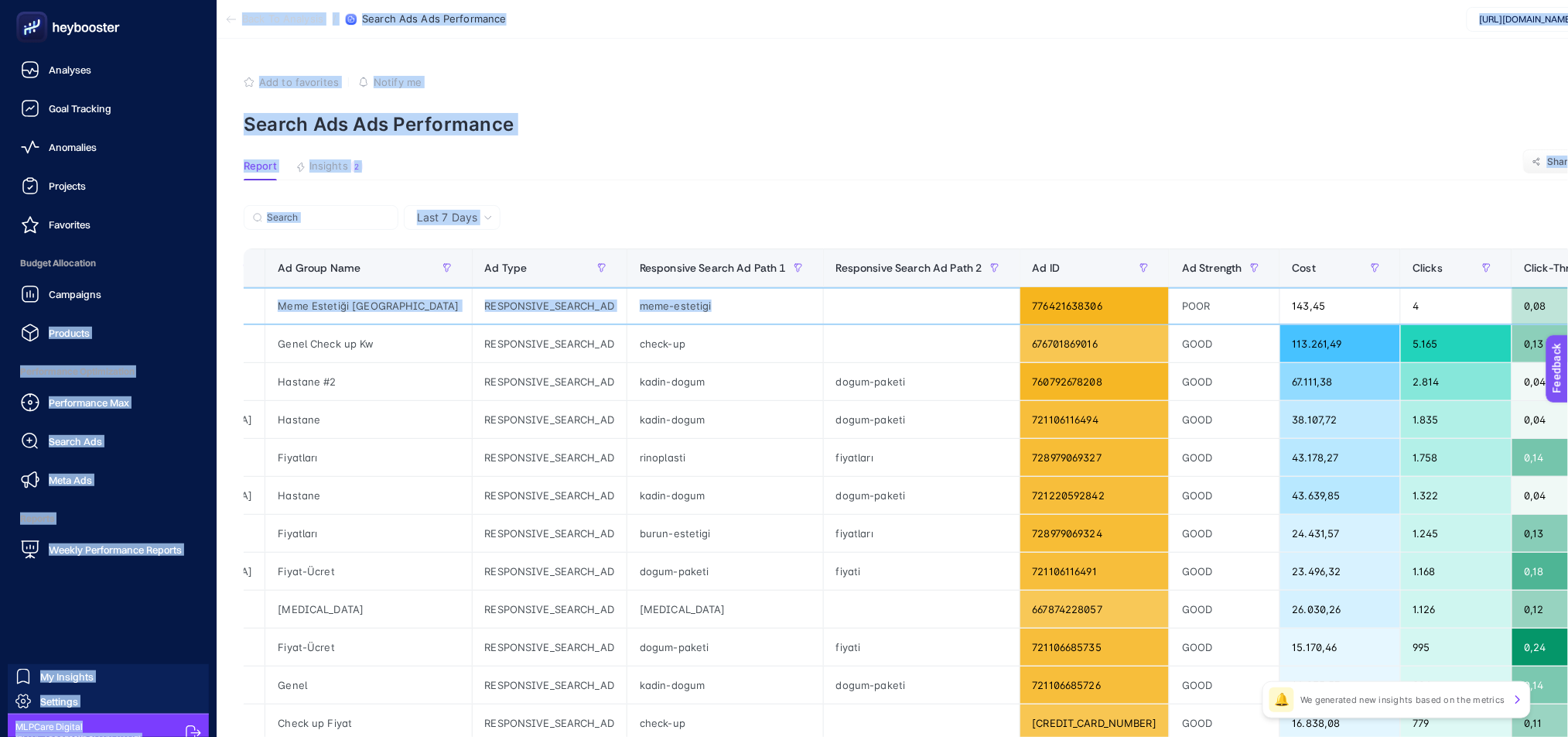
scroll to position [0, 0]
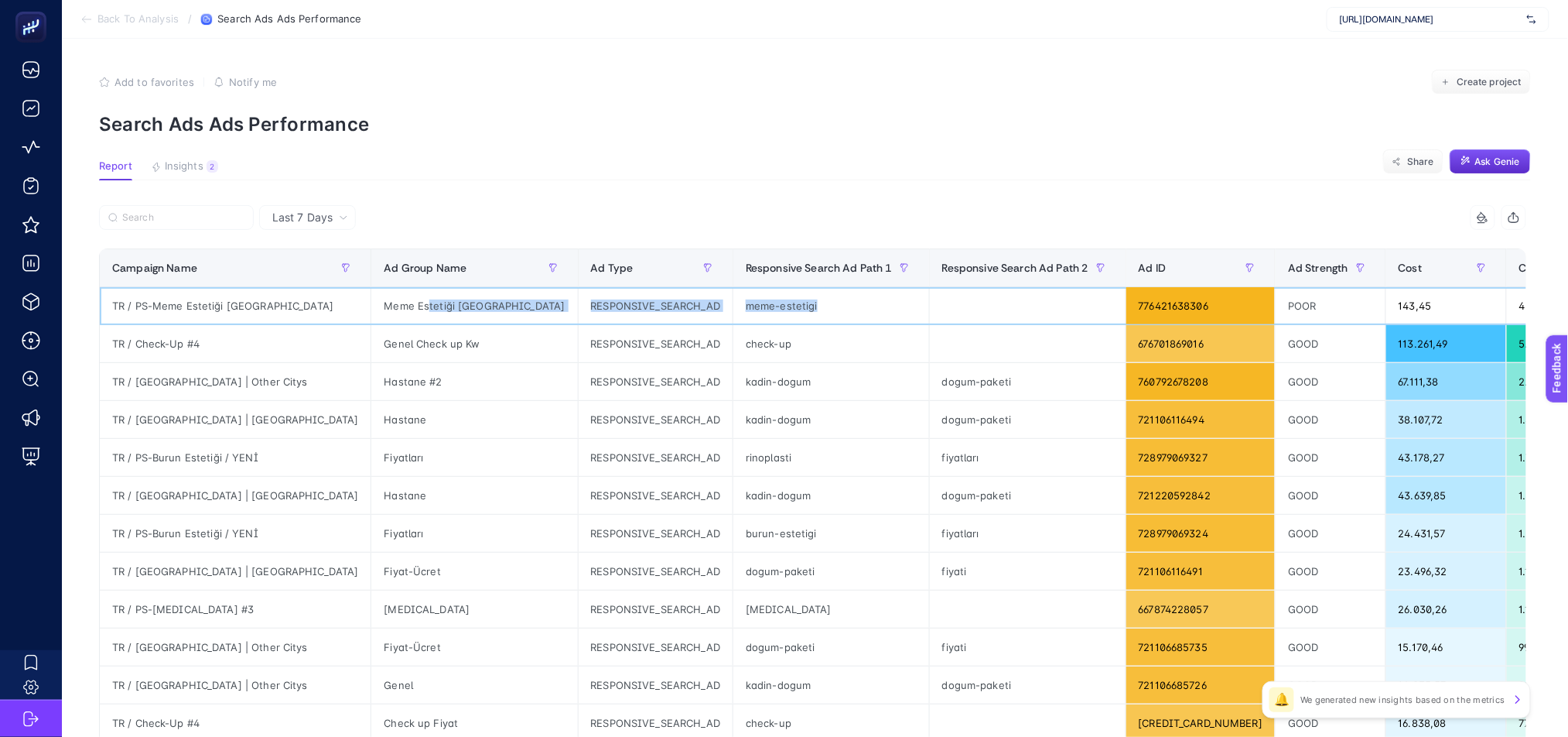
drag, startPoint x: 555, startPoint y: 312, endPoint x: 340, endPoint y: 322, distance: 215.2
click at [340, 322] on tr "TR / PS-Meme Estetiği Ankara Meme Estetiği Ankara RESPONSIVE_SEARCH_AD meme-est…" at bounding box center [1277, 307] width 2354 height 38
click at [733, 303] on div "meme-estetigi" at bounding box center [831, 306] width 196 height 37
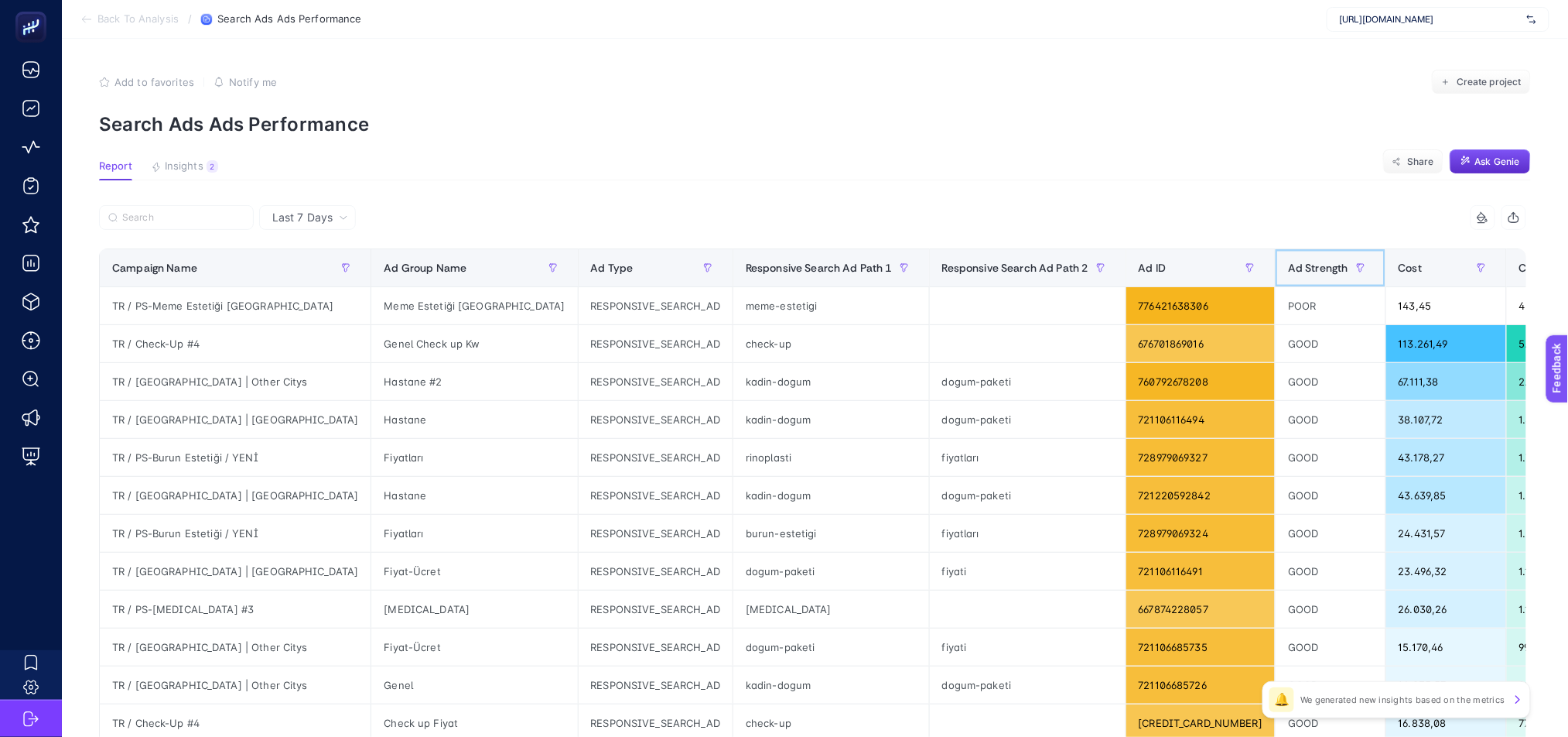
click at [1288, 276] on div "Ad Strength" at bounding box center [1330, 268] width 85 height 25
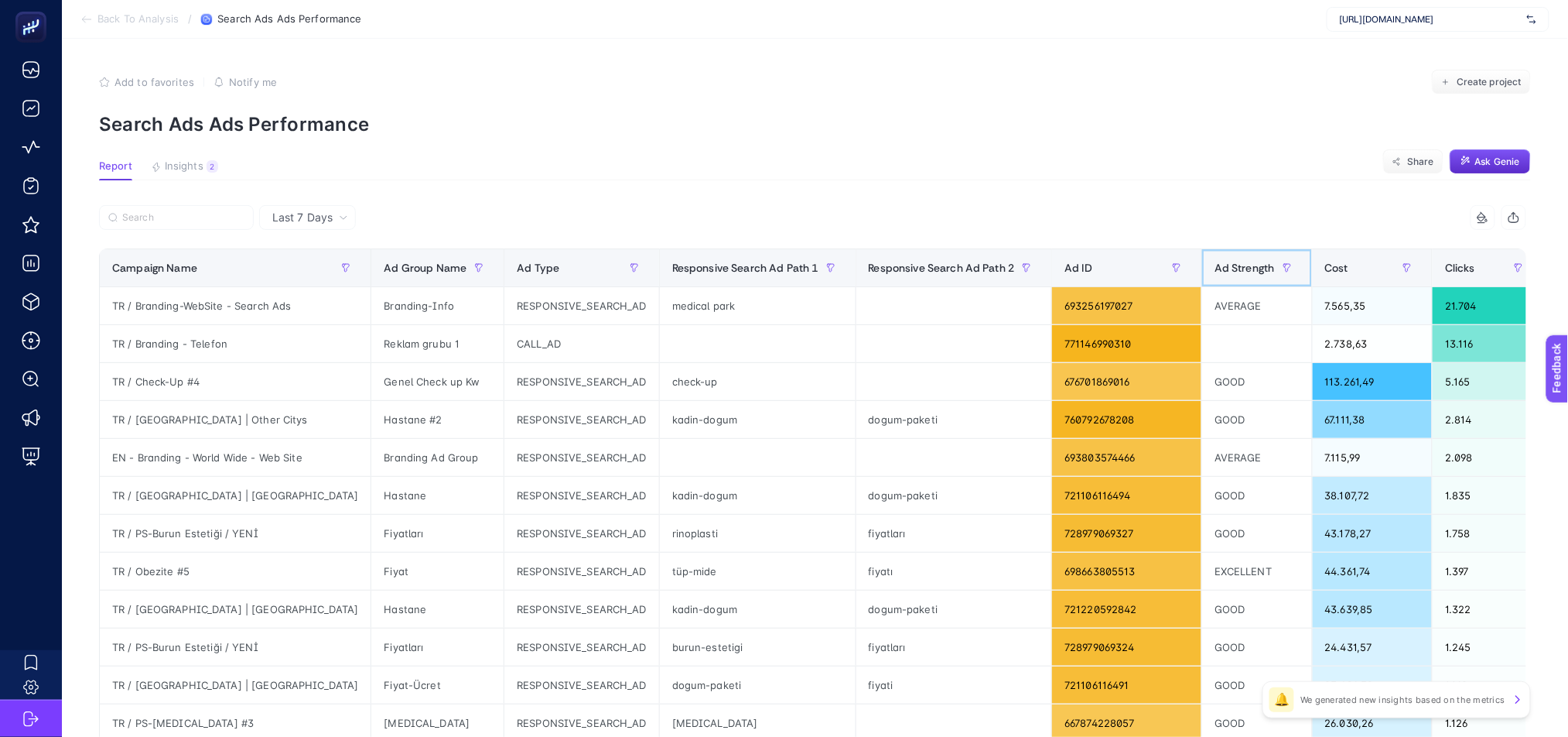
click at [1215, 273] on span "Ad Strength" at bounding box center [1244, 268] width 60 height 12
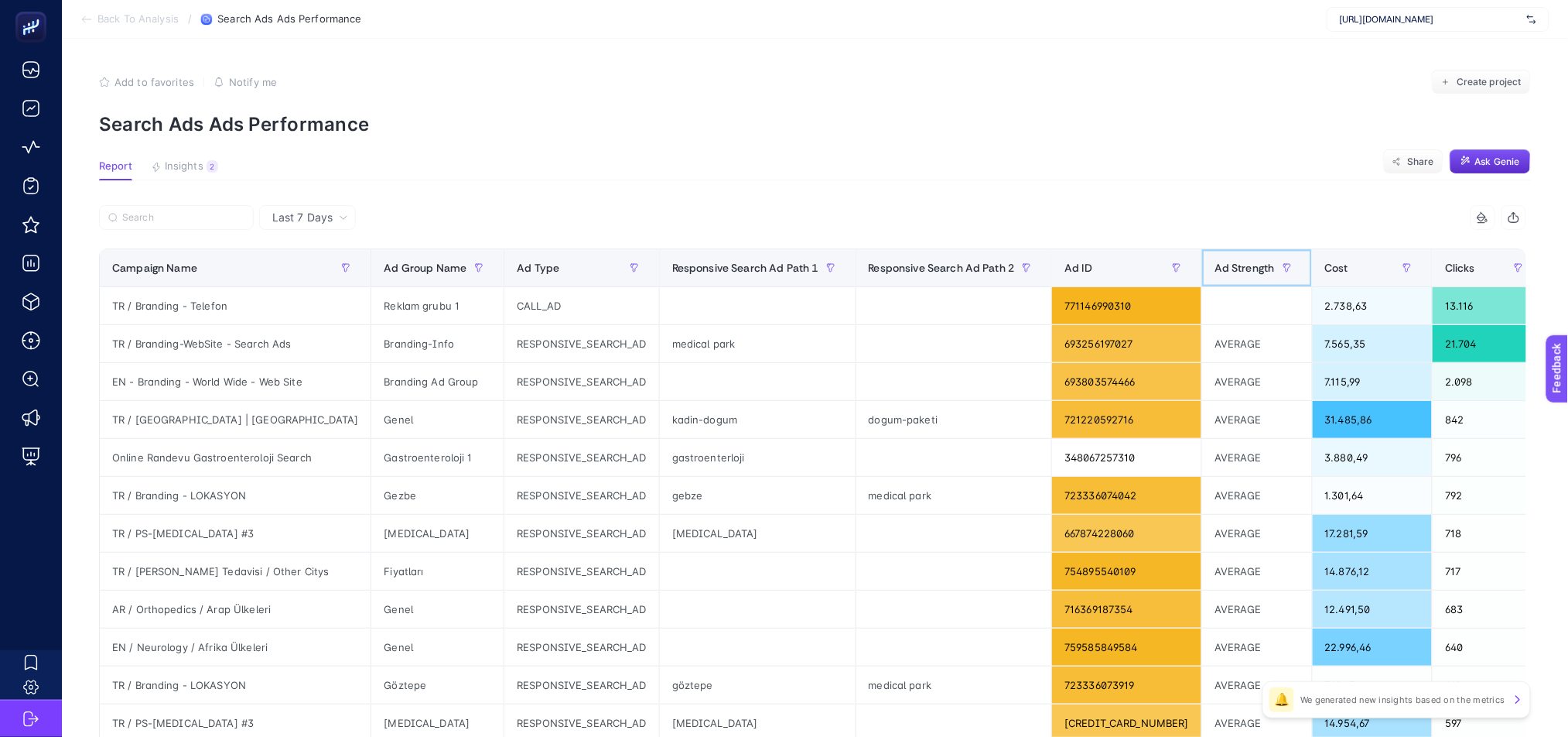
click at [1215, 273] on span "Ad Strength" at bounding box center [1244, 268] width 60 height 12
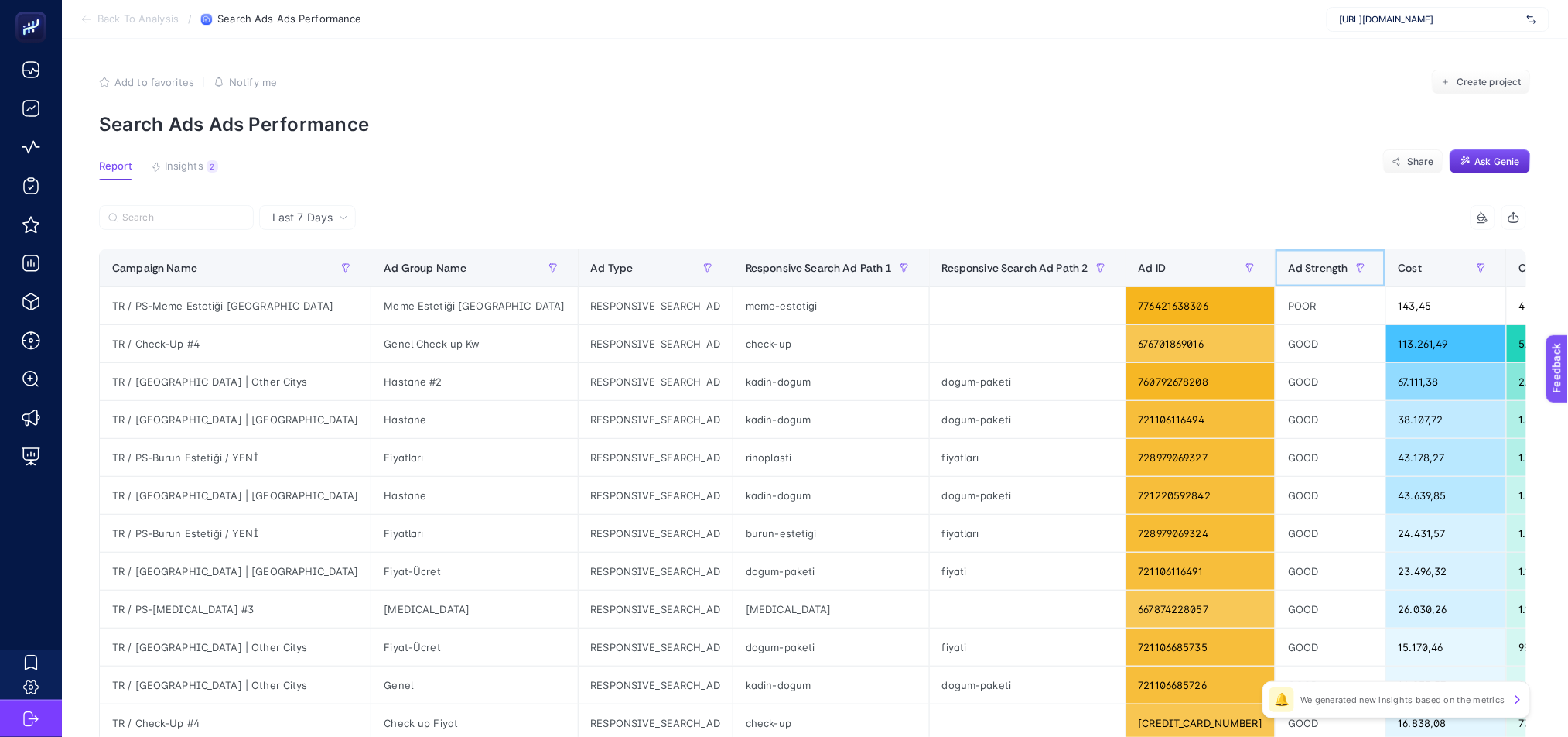
click at [1348, 276] on div at bounding box center [1361, 268] width 25 height 25
click at [1357, 271] on icon "button" at bounding box center [1361, 267] width 7 height 7
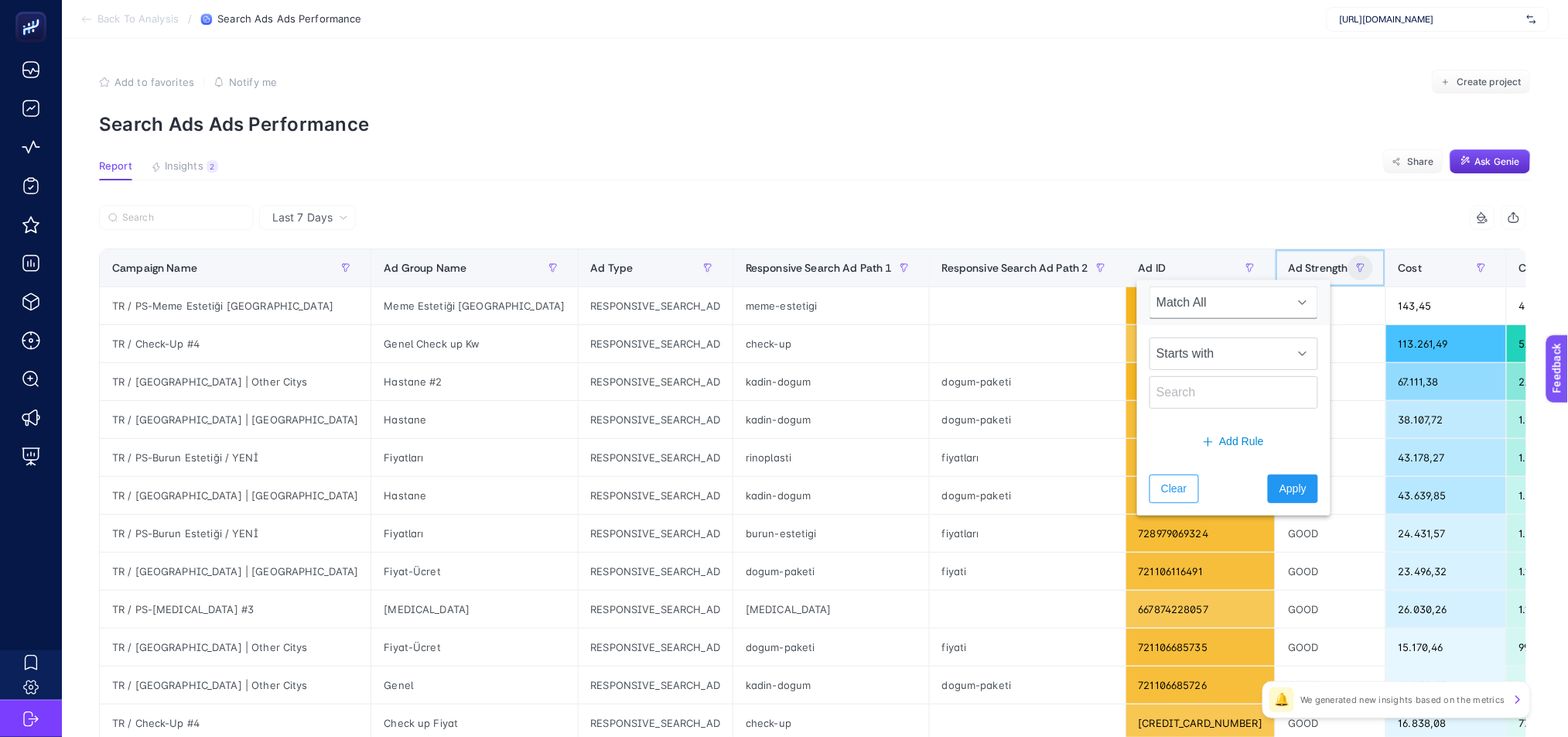
click at [1288, 272] on span "Ad Strength" at bounding box center [1318, 268] width 60 height 12
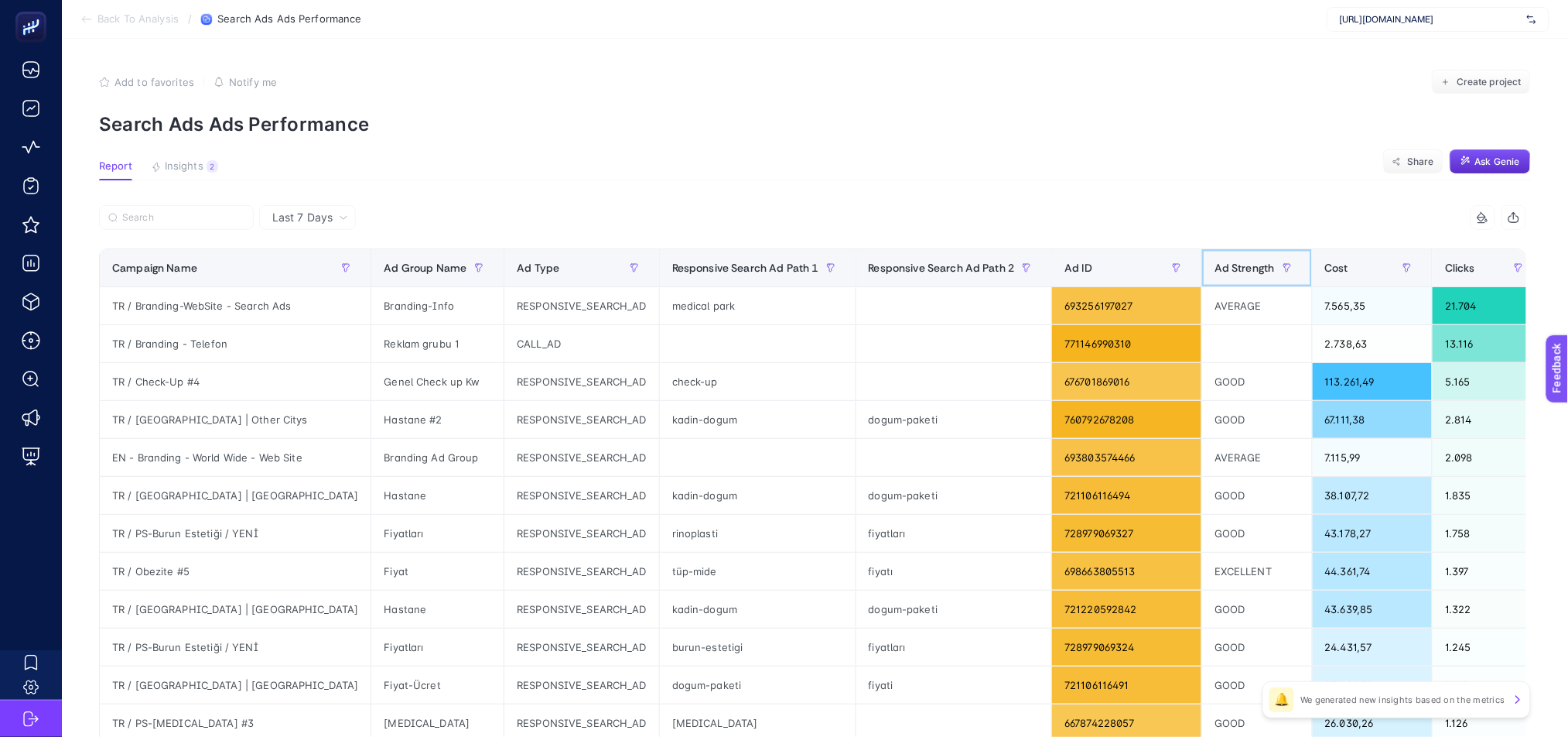
click at [1215, 272] on span "Ad Strength" at bounding box center [1244, 268] width 60 height 12
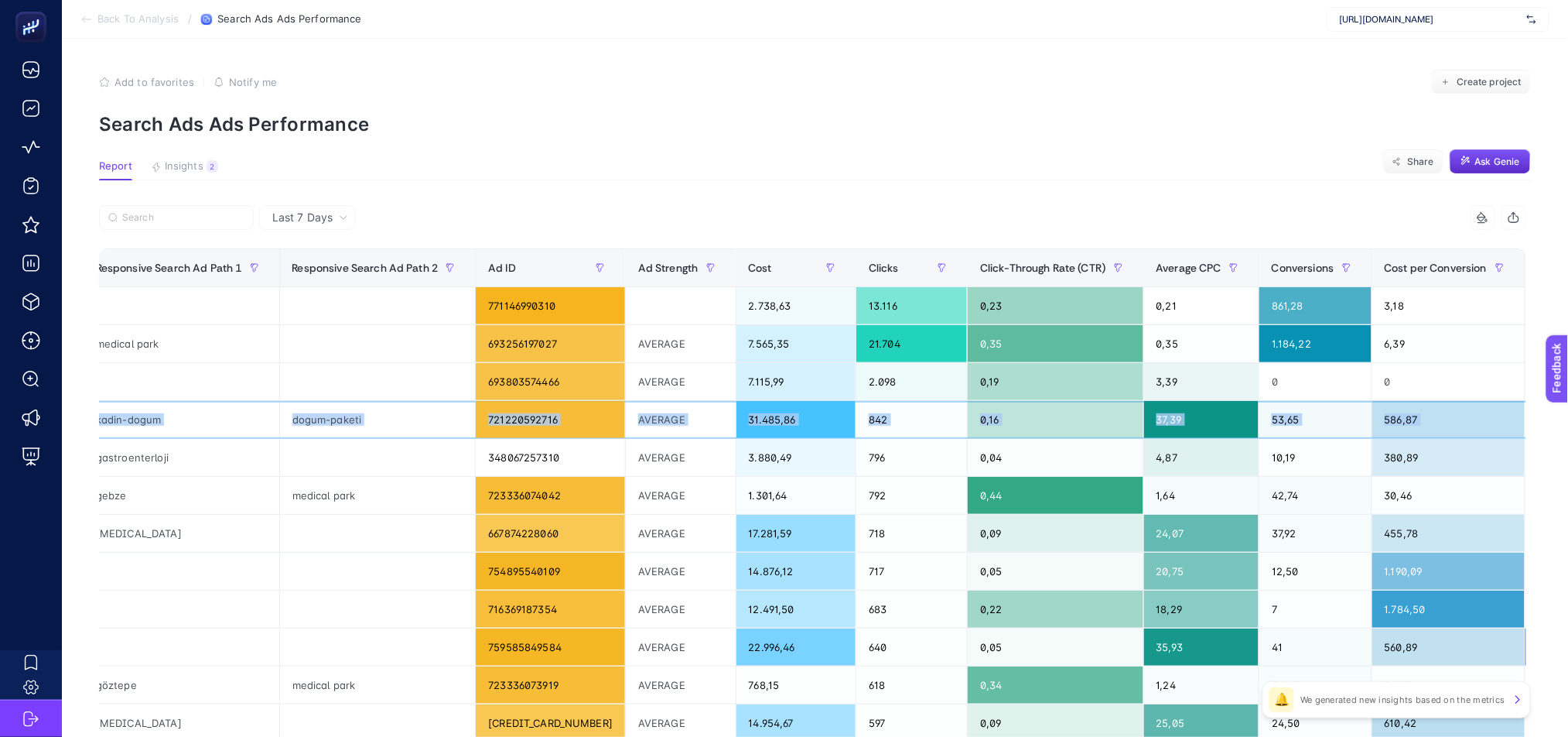
scroll to position [0, 600]
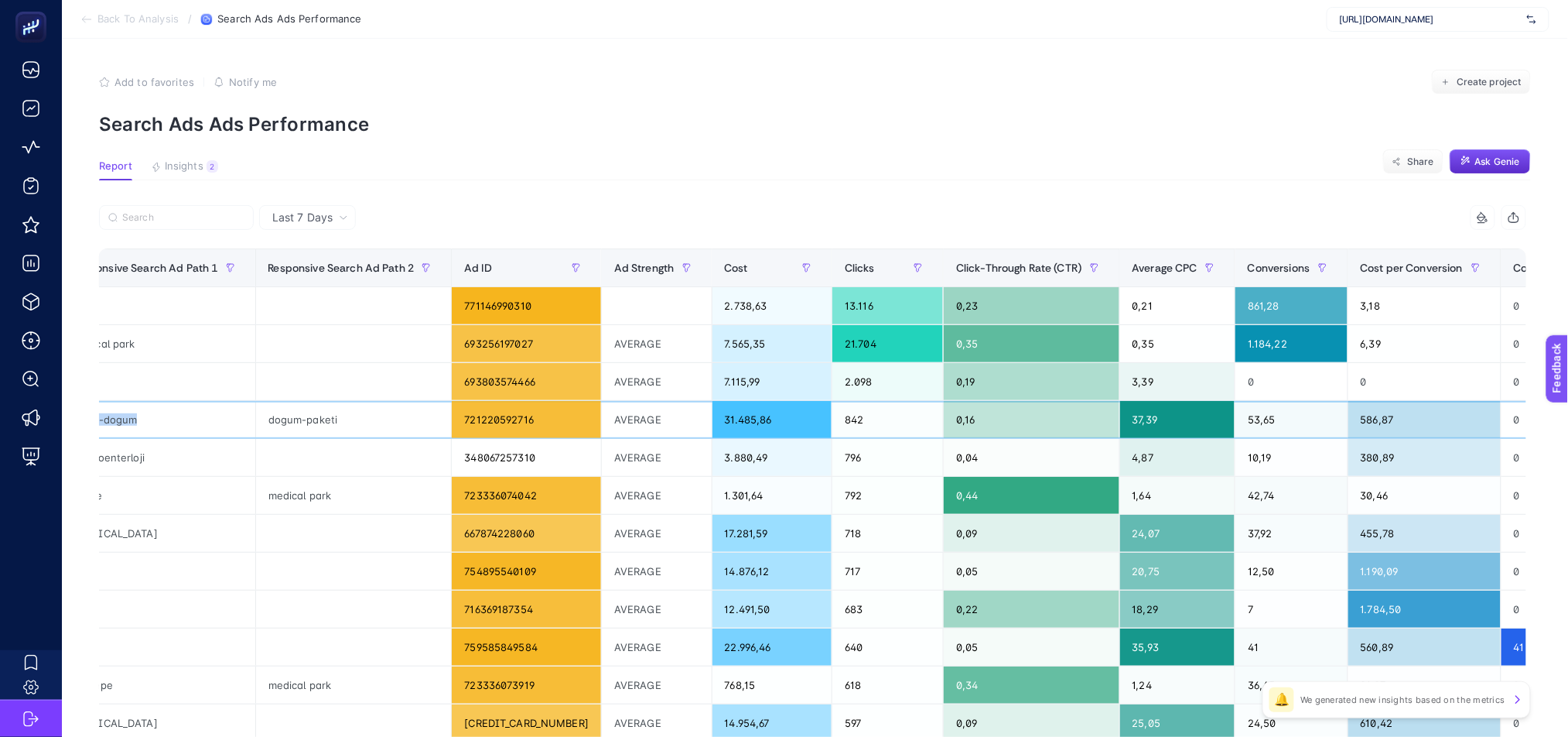
drag, startPoint x: 263, startPoint y: 423, endPoint x: 191, endPoint y: 418, distance: 72.2
click at [191, 418] on tr "TR / Doğum Paketi | Ankara Genel RESPONSIVE_SEARCH_AD kadin-dogum dogum-paketi …" at bounding box center [639, 420] width 2280 height 38
click at [187, 170] on span "Insights" at bounding box center [184, 166] width 39 height 12
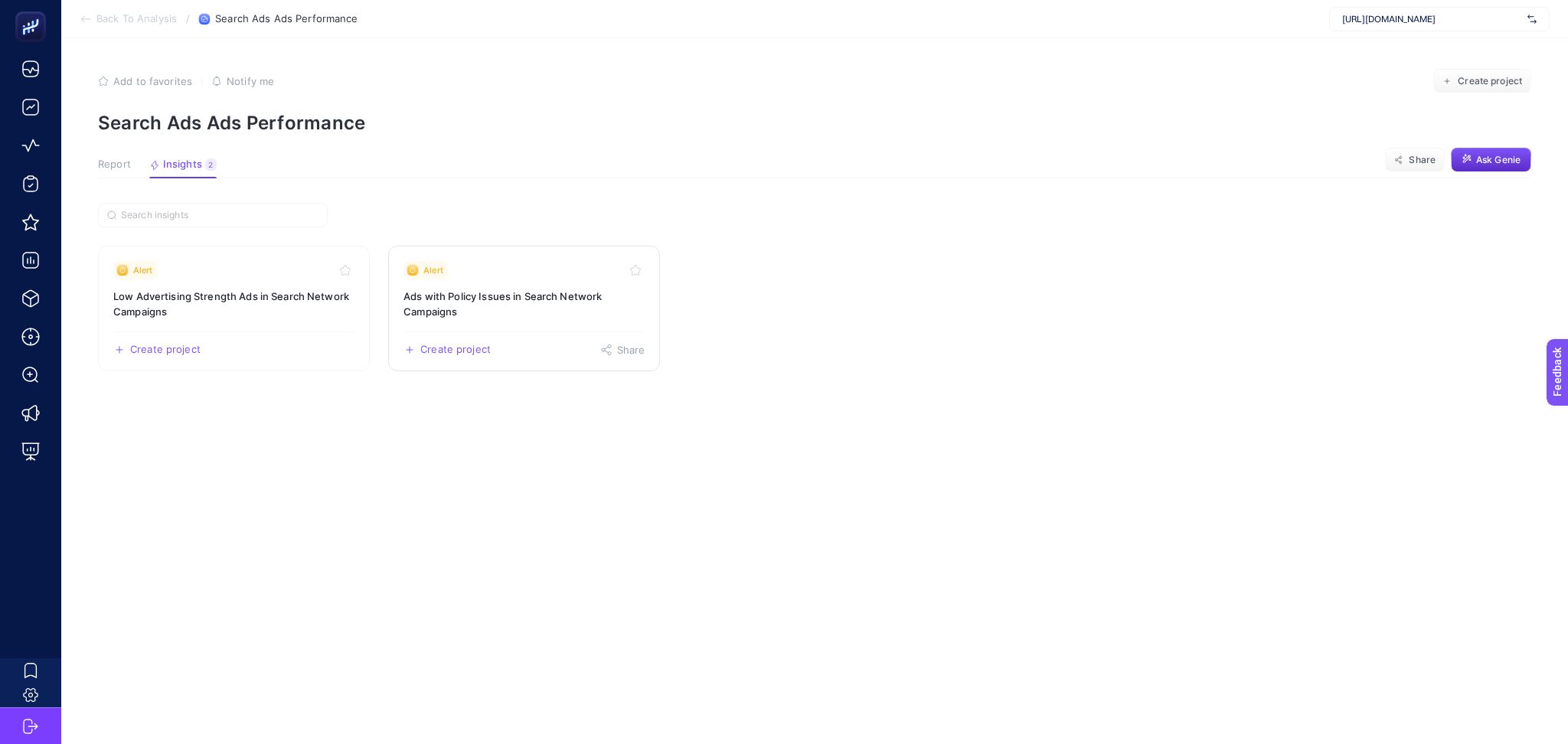
click at [561, 317] on h3 "Ads with Policy Issues in Search Network Campaigns" at bounding box center [524, 303] width 241 height 30
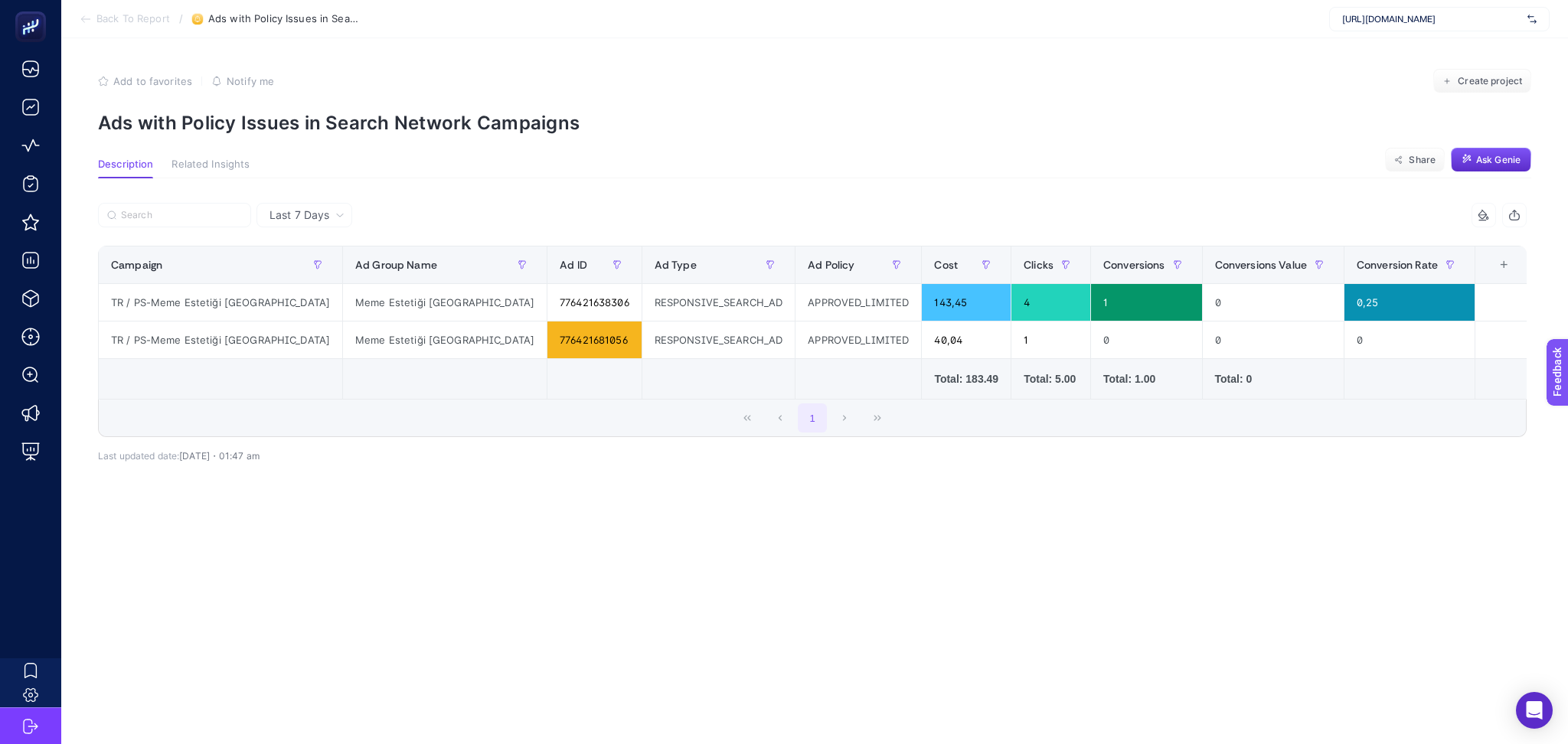
click at [83, 17] on icon at bounding box center [83, 19] width 3 height 6
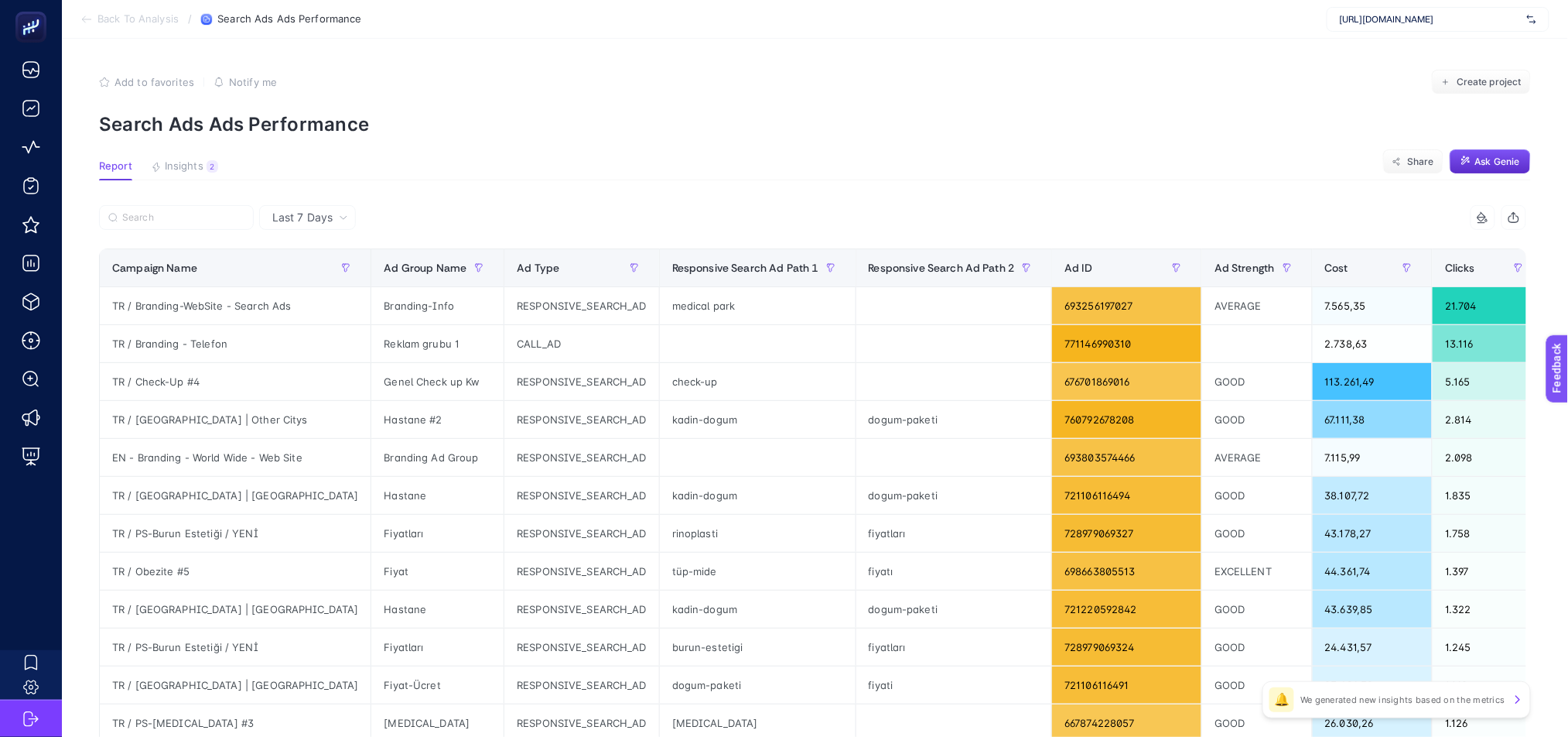
click at [187, 156] on article "Add to favorites false Notify me Create project Search Ads Ads Performance Repo…" at bounding box center [815, 644] width 1506 height 1210
click at [188, 160] on span "Insights" at bounding box center [184, 166] width 39 height 12
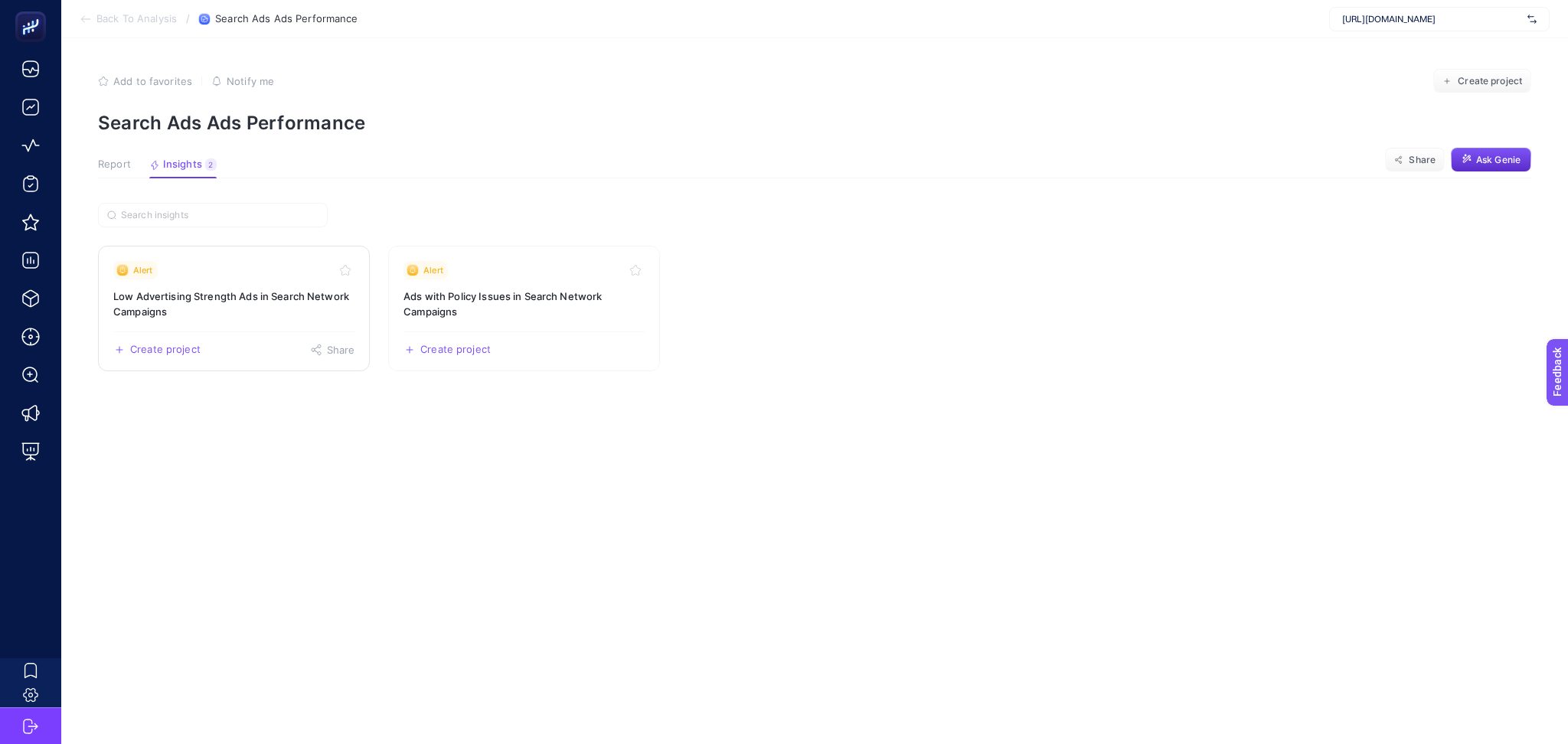
click at [252, 332] on div "Create project Share" at bounding box center [234, 344] width 241 height 25
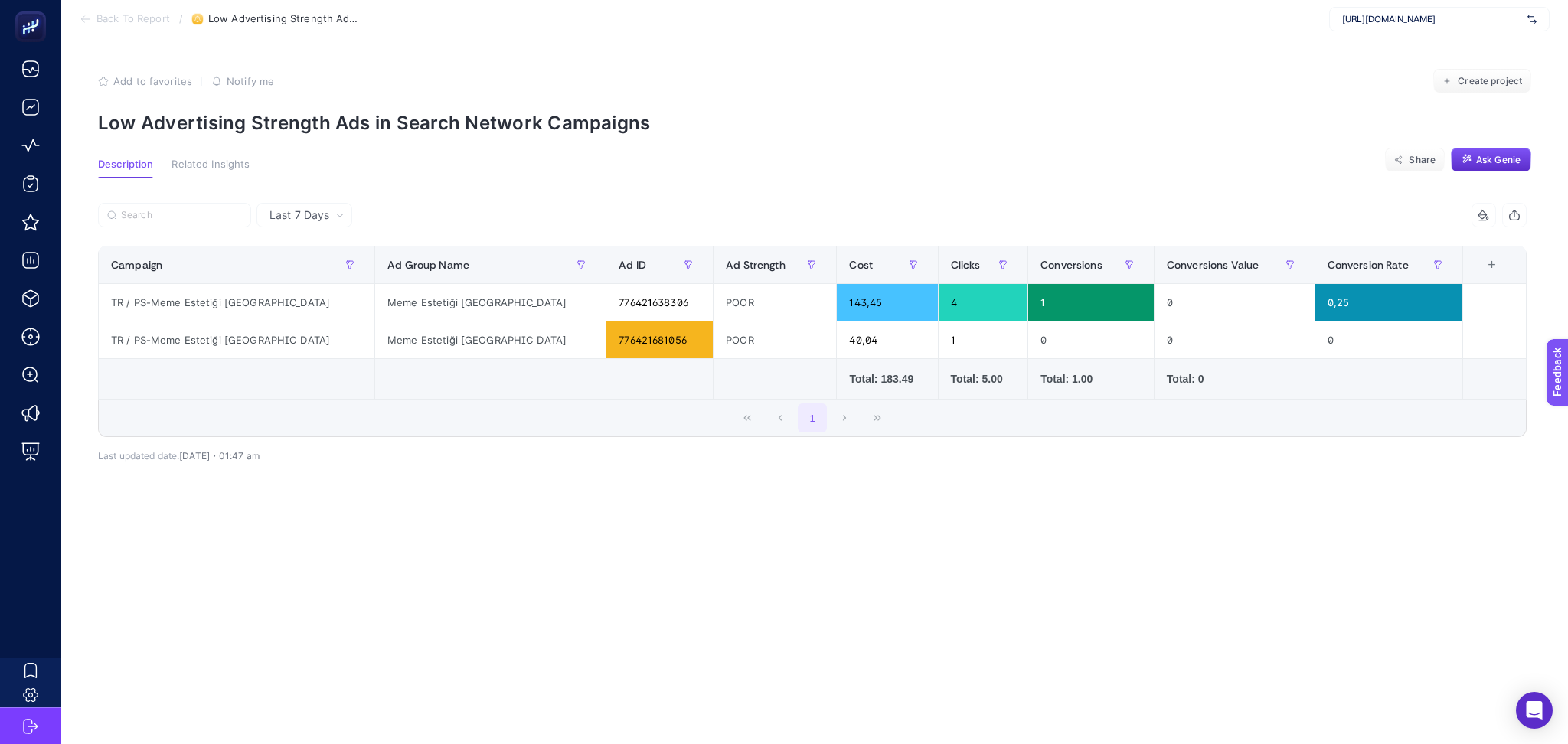
click at [84, 19] on icon at bounding box center [85, 19] width 8 height 0
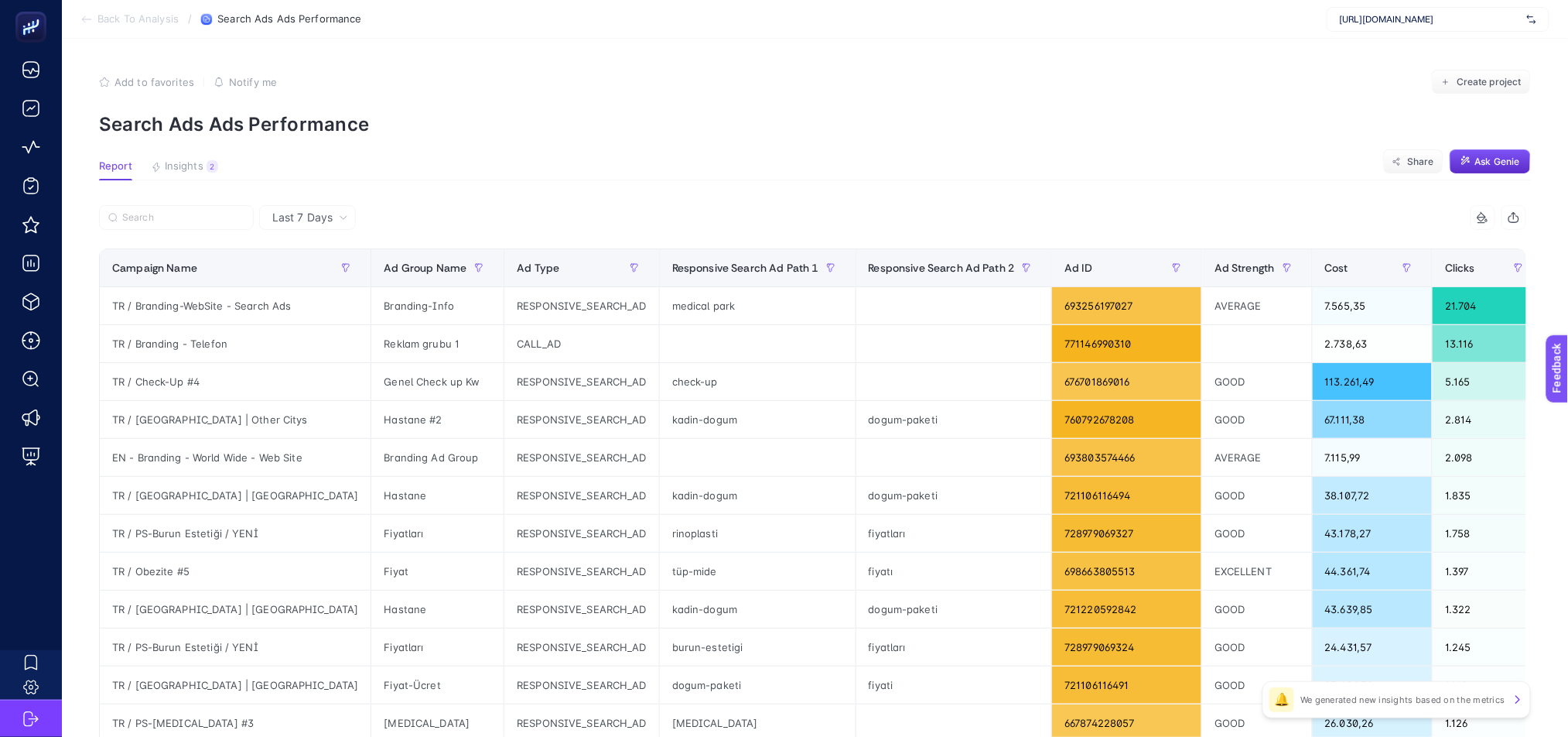
click at [83, 21] on icon at bounding box center [83, 19] width 3 height 6
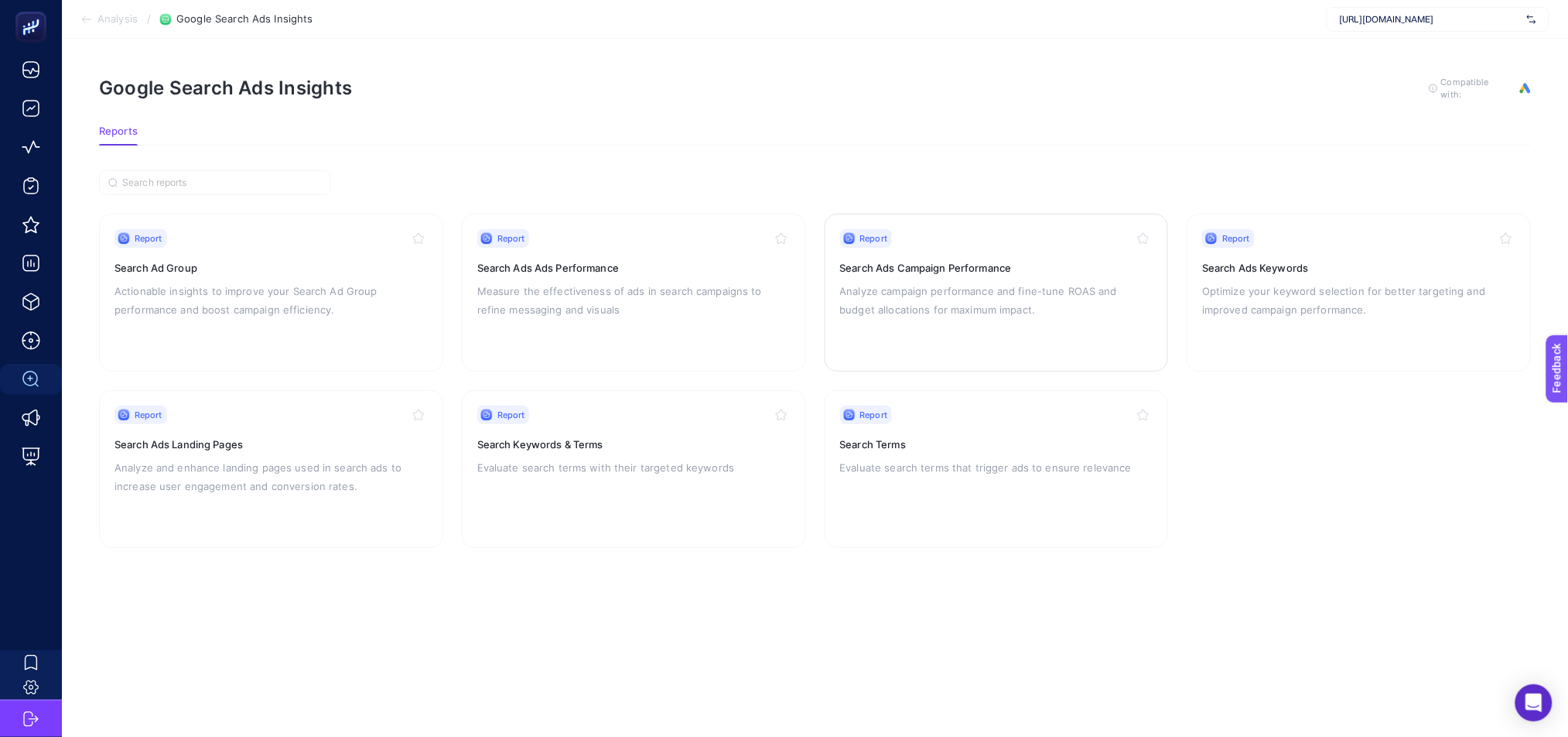
click at [962, 322] on div "Report Search Ads Campaign Performance Analyze campaign performance and fine-tu…" at bounding box center [996, 292] width 313 height 127
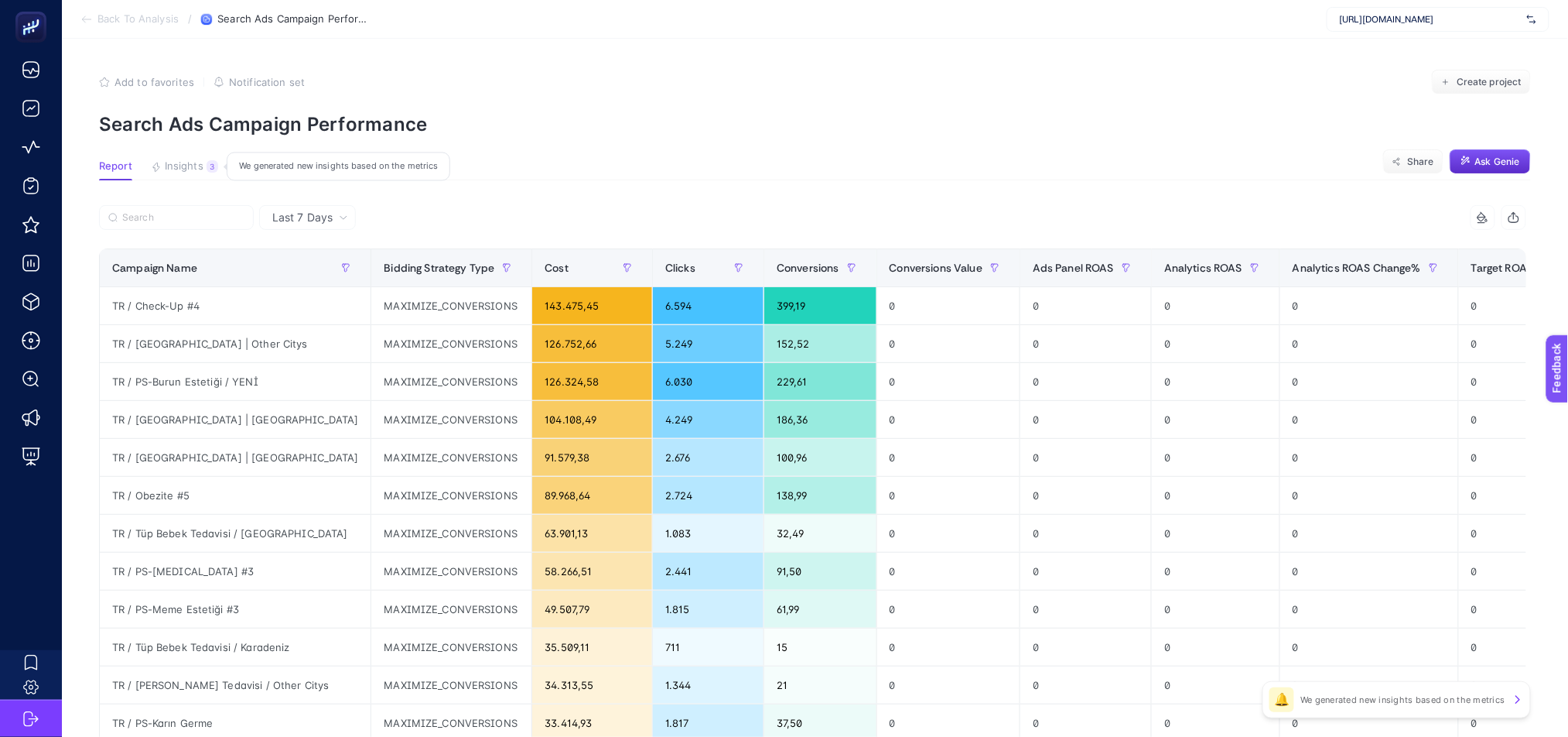
click at [184, 164] on span "Insights" at bounding box center [184, 166] width 39 height 12
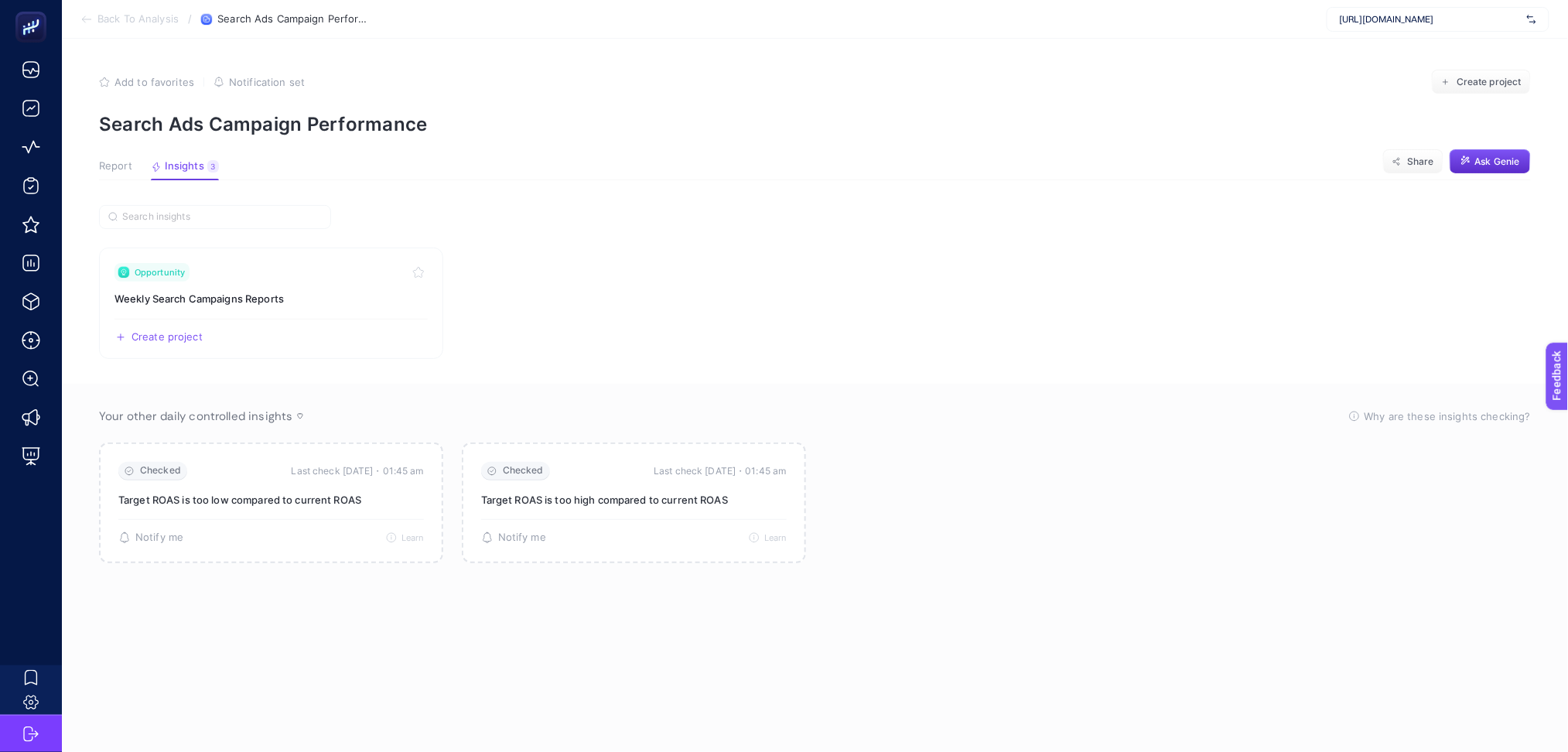
click at [85, 14] on icon at bounding box center [86, 19] width 12 height 12
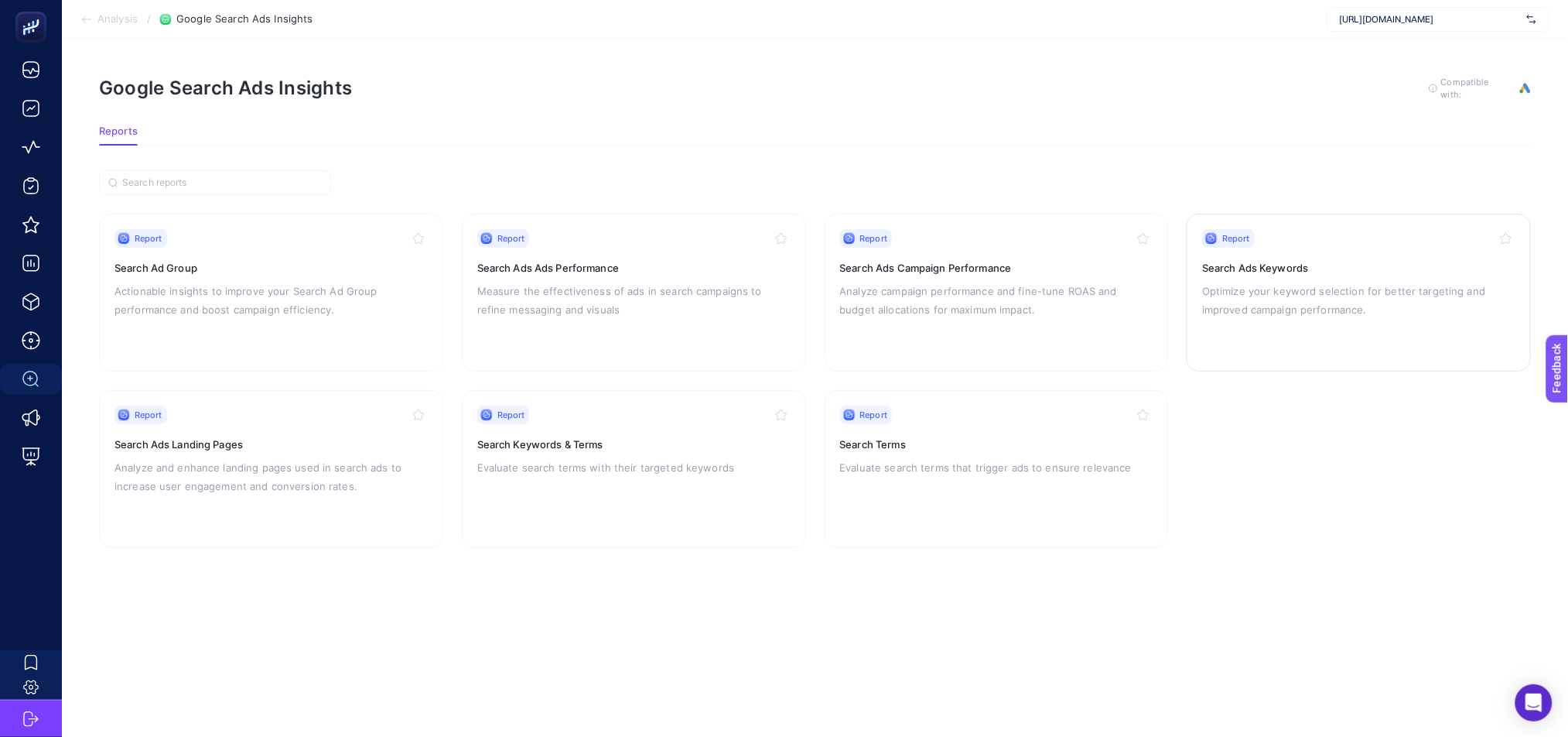
click at [1277, 333] on div "Report Search Ads Keywords Optimize your keyword selection for better targeting…" at bounding box center [1358, 292] width 313 height 127
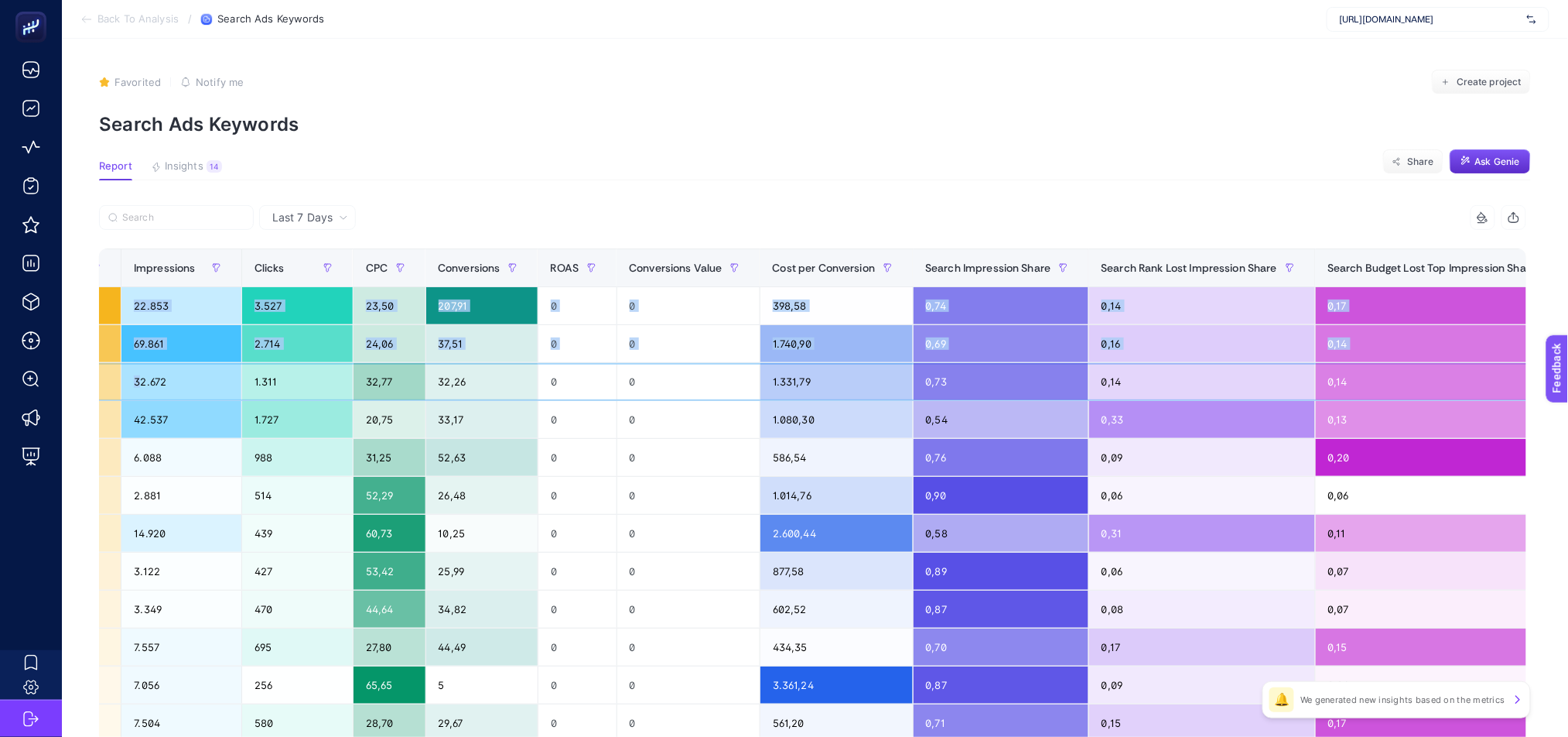
scroll to position [0, 10]
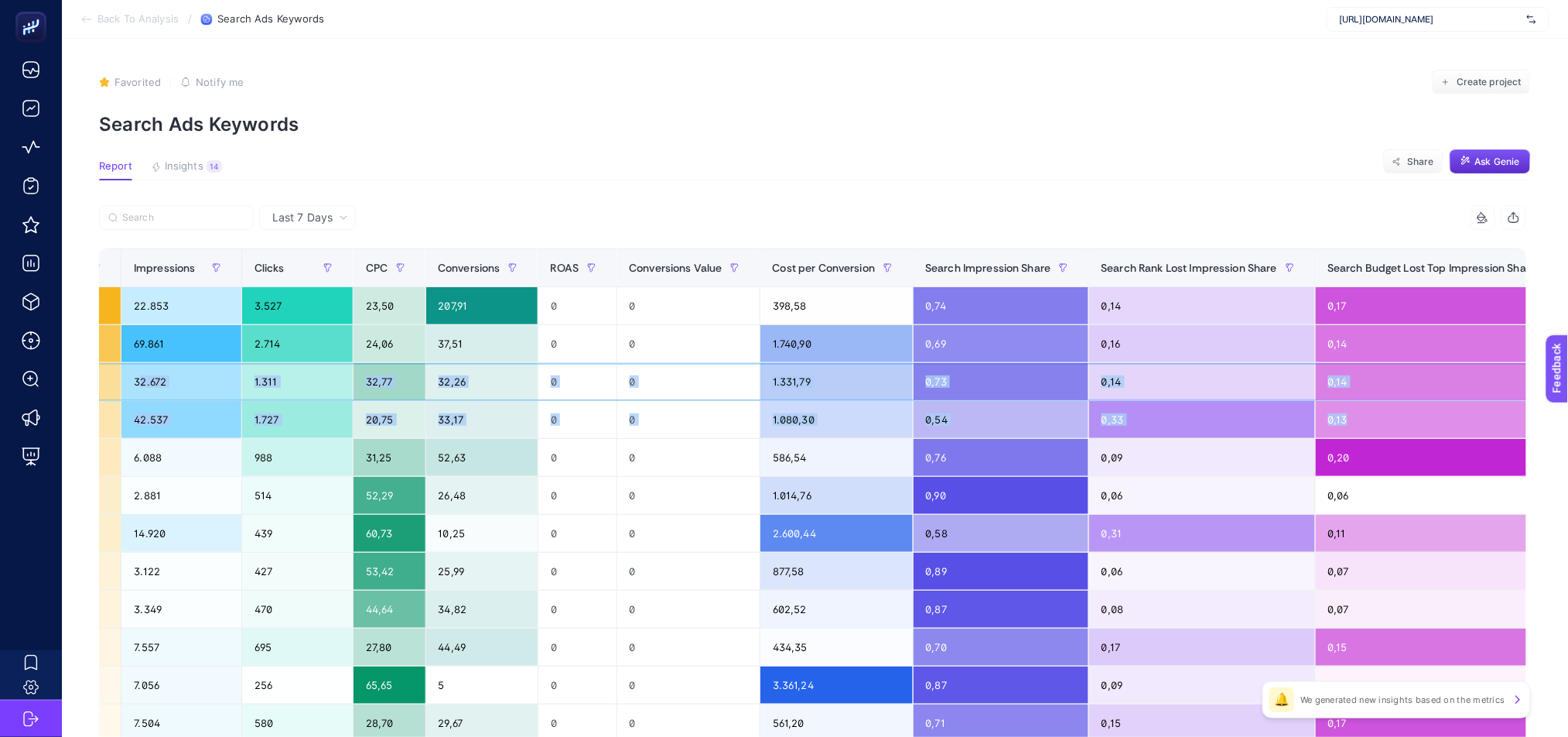
drag, startPoint x: 926, startPoint y: 382, endPoint x: 1462, endPoint y: 411, distance: 536.8
click at [1463, 411] on tbody "TR / Check-Up #4 Genel Check up Kw check up BROAD 82.868,10 22.853 3.527 23,50 …" at bounding box center [433, 667] width 2396 height 758
click at [773, 274] on span "Cost per Conversion" at bounding box center [824, 268] width 103 height 12
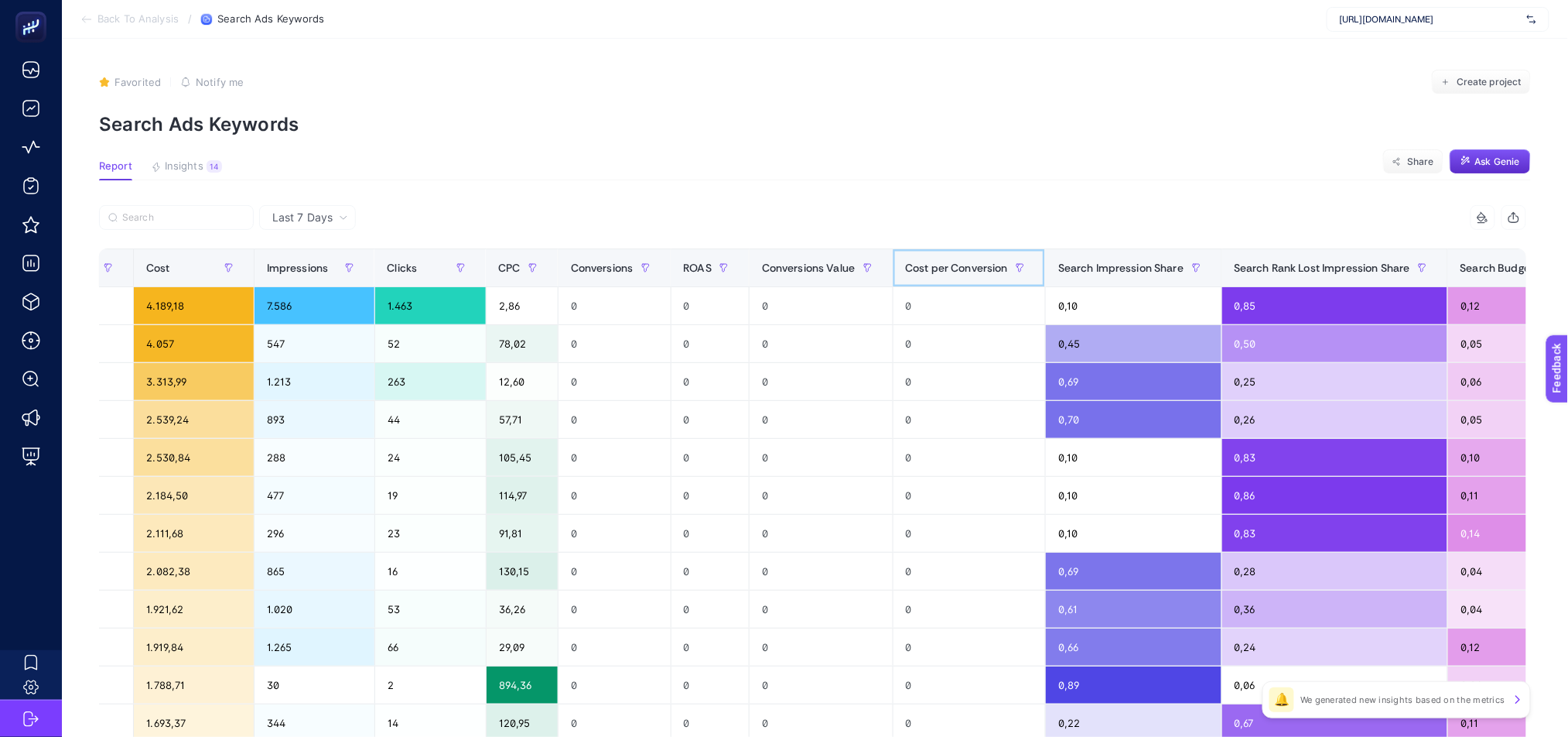
click at [906, 273] on span "Cost per Conversion" at bounding box center [957, 268] width 103 height 12
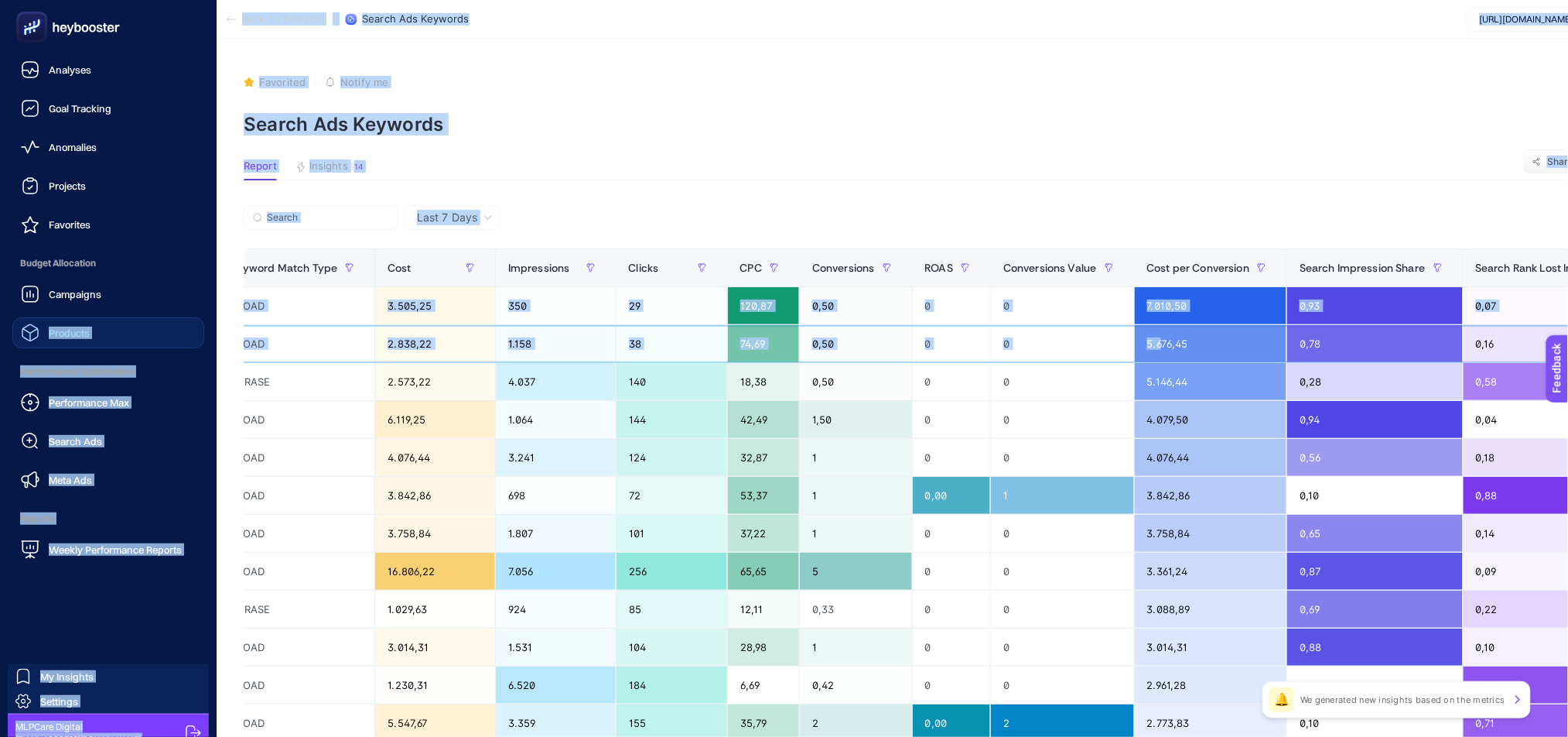
scroll to position [0, 0]
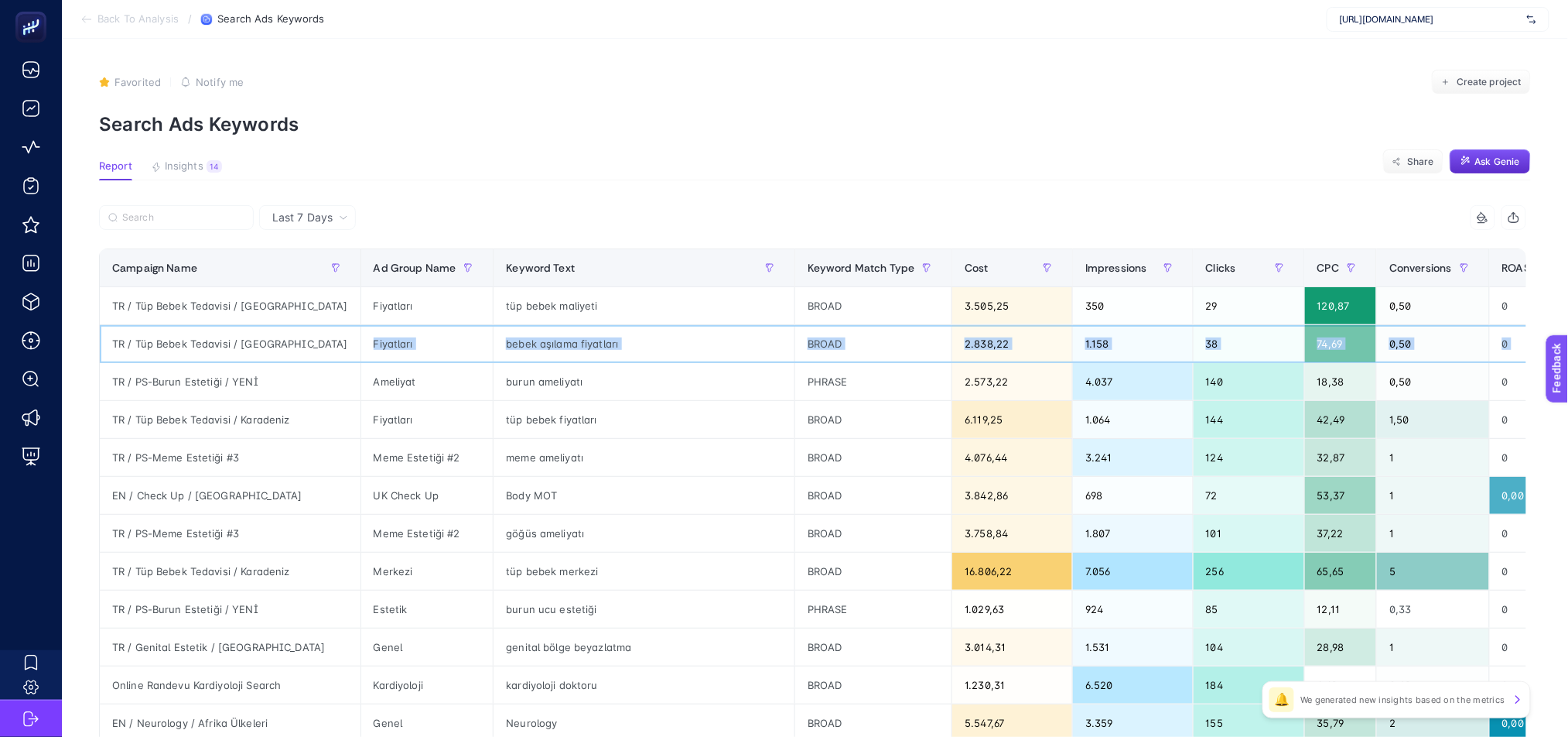
drag, startPoint x: 707, startPoint y: 340, endPoint x: 301, endPoint y: 345, distance: 406.0
click at [301, 345] on tr "TR / Tüp Bebek Tedavisi / İstanbul Fiyatları bebek aşılama fiyatları BROAD 2.83…" at bounding box center [1341, 344] width 2483 height 38
click at [595, 307] on div "tüp bebek maliyeti" at bounding box center [644, 306] width 301 height 37
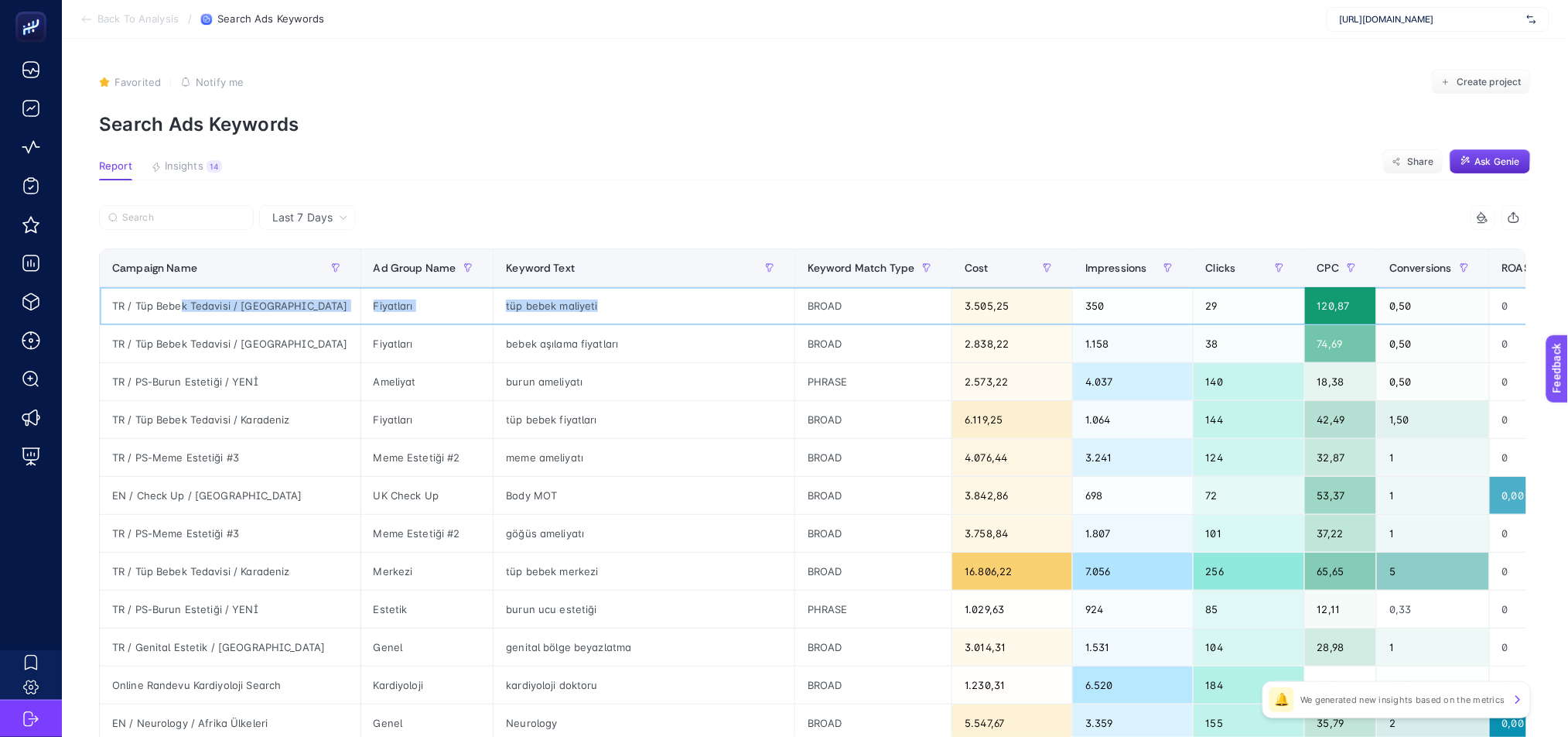
drag, startPoint x: 176, startPoint y: 312, endPoint x: 538, endPoint y: 300, distance: 362.2
click at [538, 300] on tr "TR / Tüp Bebek Tedavisi / İstanbul Fiyatları tüp bebek maliyeti BROAD 3.505,25 …" at bounding box center [1341, 307] width 2483 height 38
click at [1305, 299] on div "120,87" at bounding box center [1341, 306] width 71 height 37
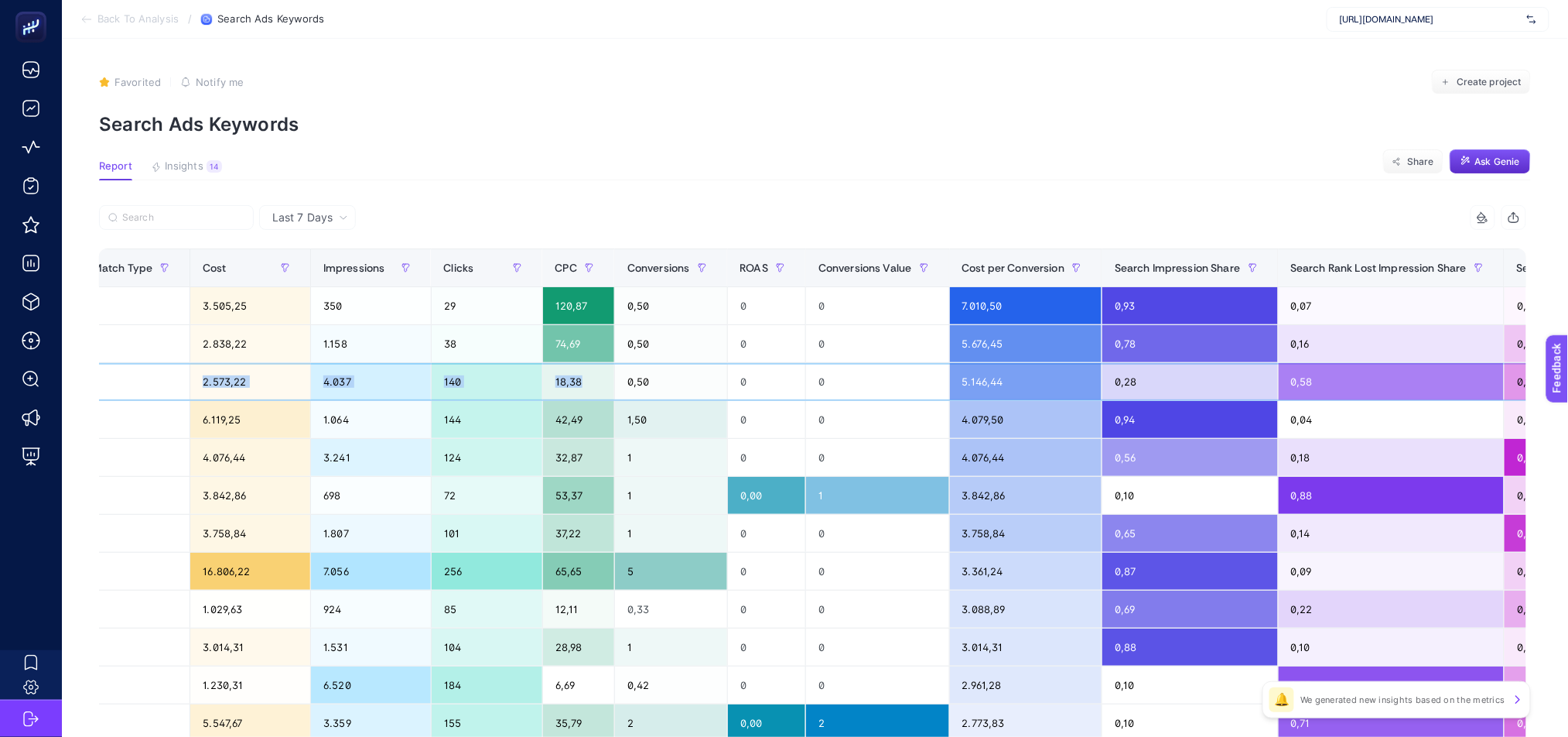
scroll to position [0, 513]
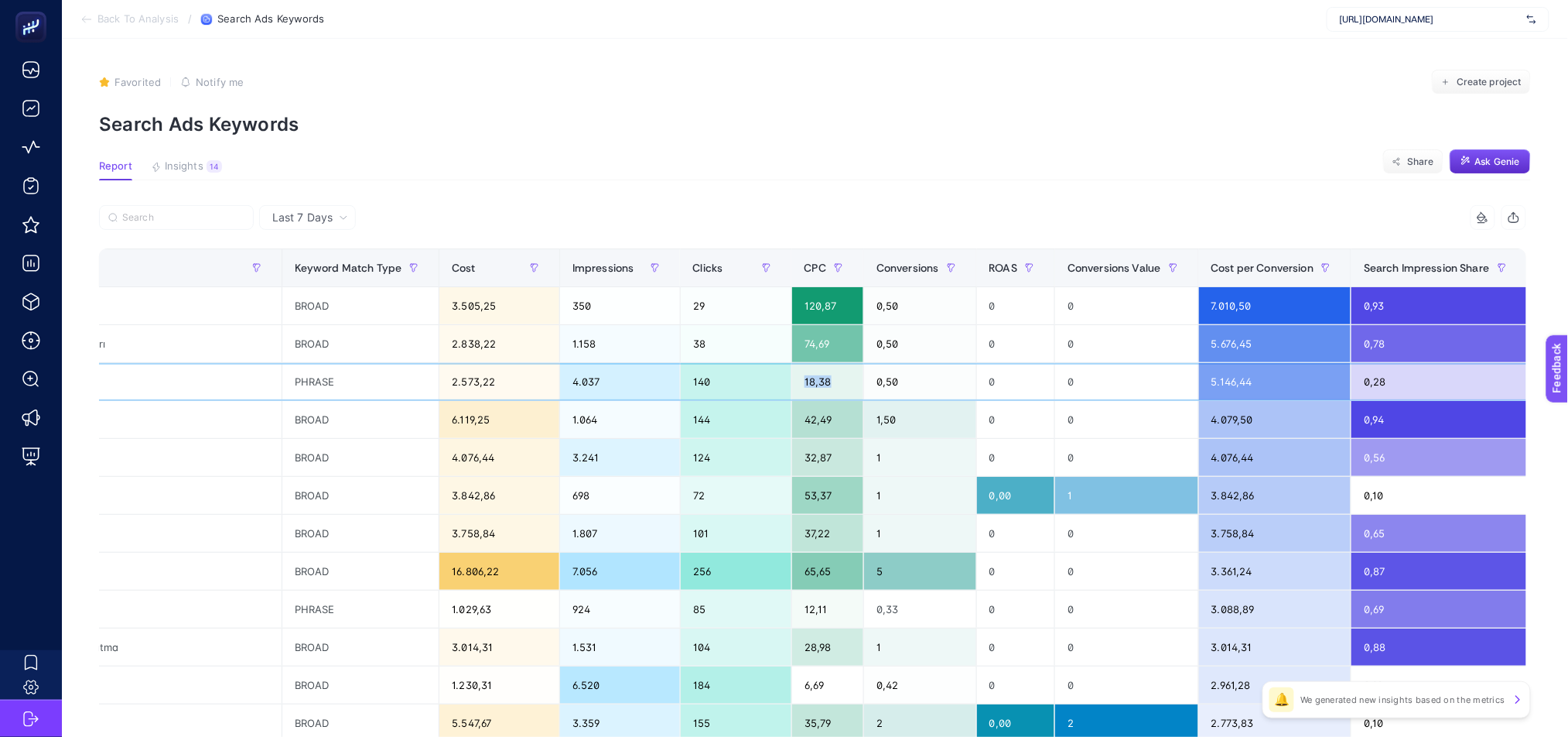
drag, startPoint x: 1188, startPoint y: 386, endPoint x: 618, endPoint y: 383, distance: 570.0
click at [618, 383] on tr "TR / PS-Burun Estetiği / YENİ Ameliyat burun ameliyatı PHRASE 2.573,22 4.037 14…" at bounding box center [828, 382] width 2483 height 38
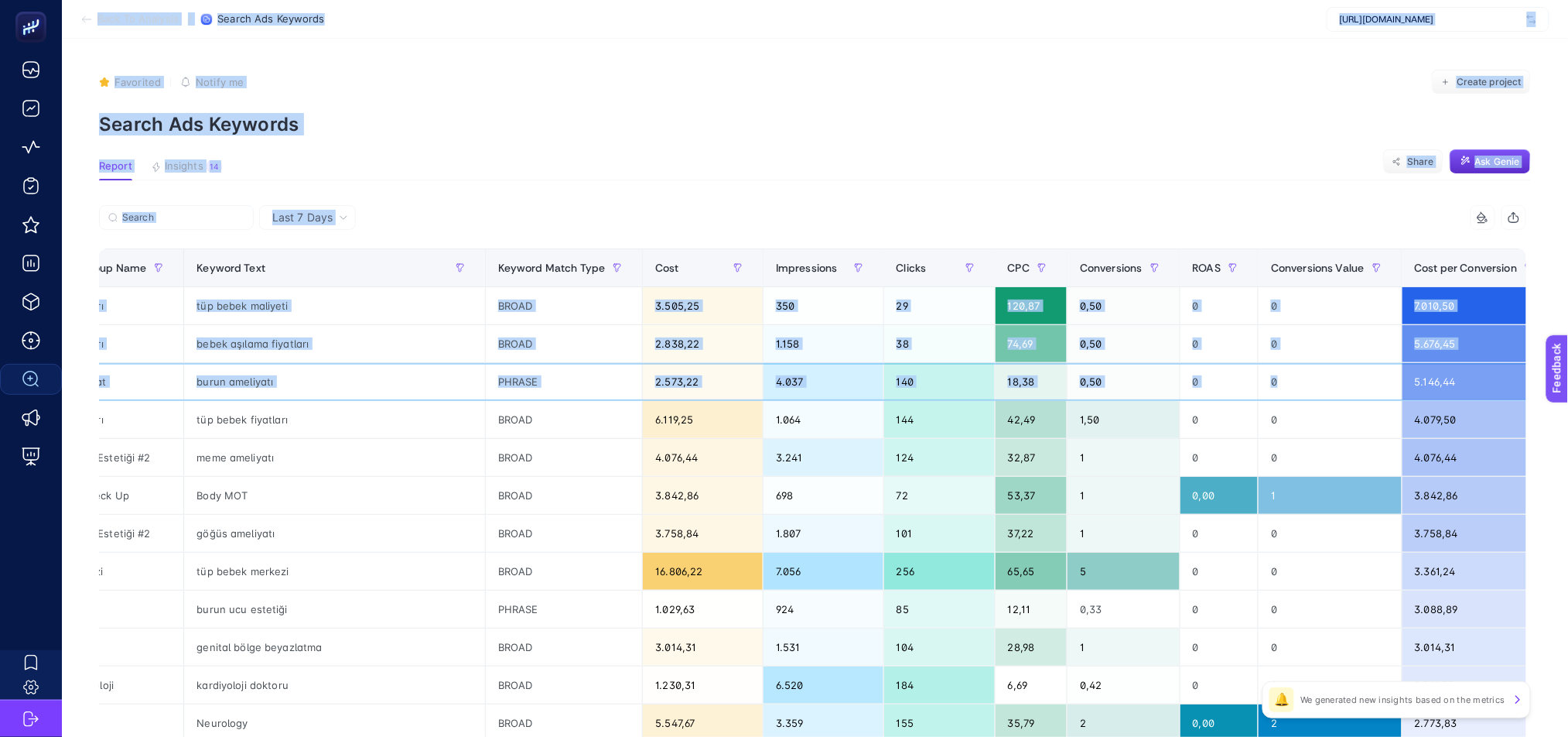
scroll to position [0, 0]
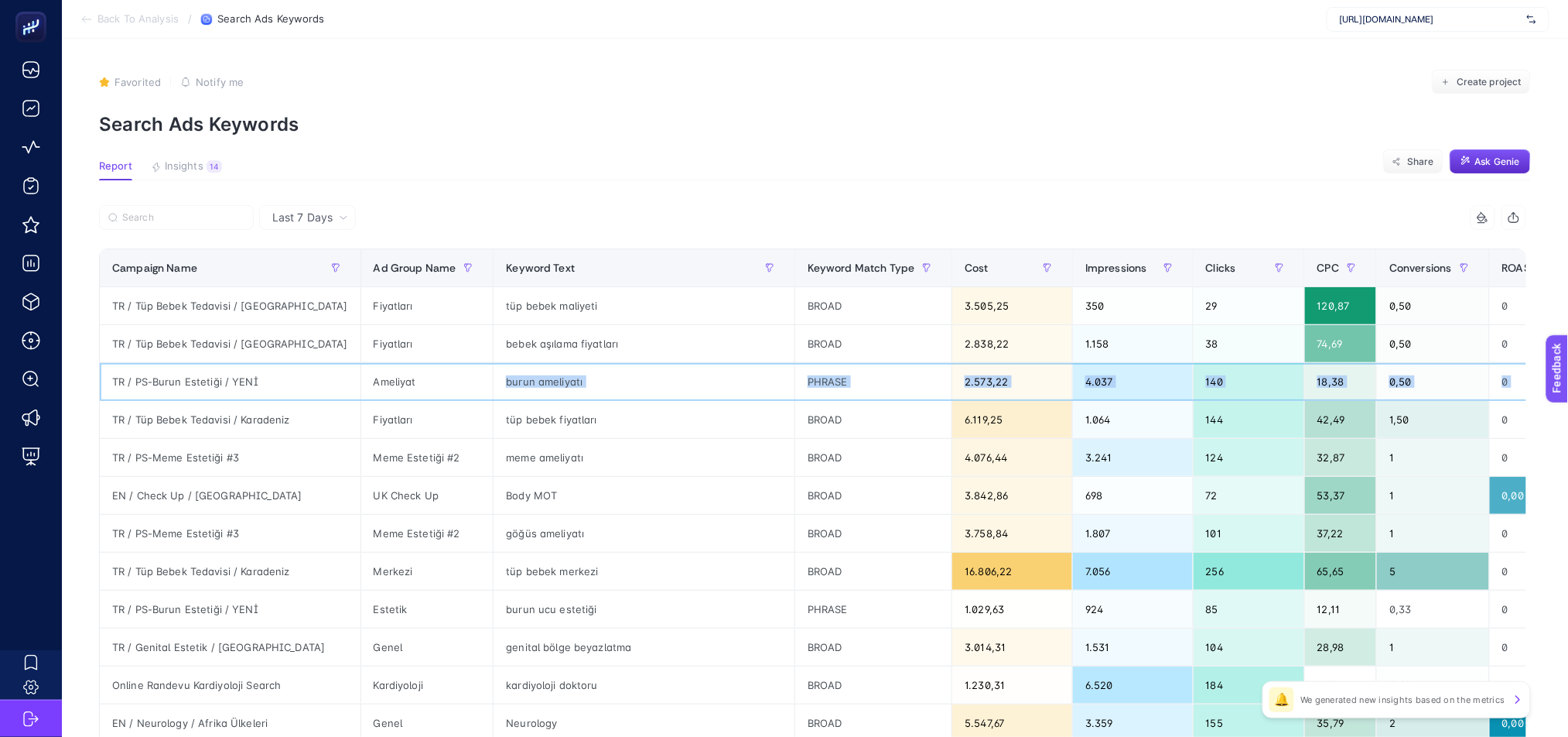
drag, startPoint x: 972, startPoint y: 384, endPoint x: 439, endPoint y: 397, distance: 533.2
click at [439, 397] on tr "TR / PS-Burun Estetiği / YENİ Ameliyat burun ameliyatı PHRASE 2.573,22 4.037 14…" at bounding box center [1341, 382] width 2483 height 38
click at [570, 383] on div "burun ameliyatı" at bounding box center [644, 381] width 301 height 37
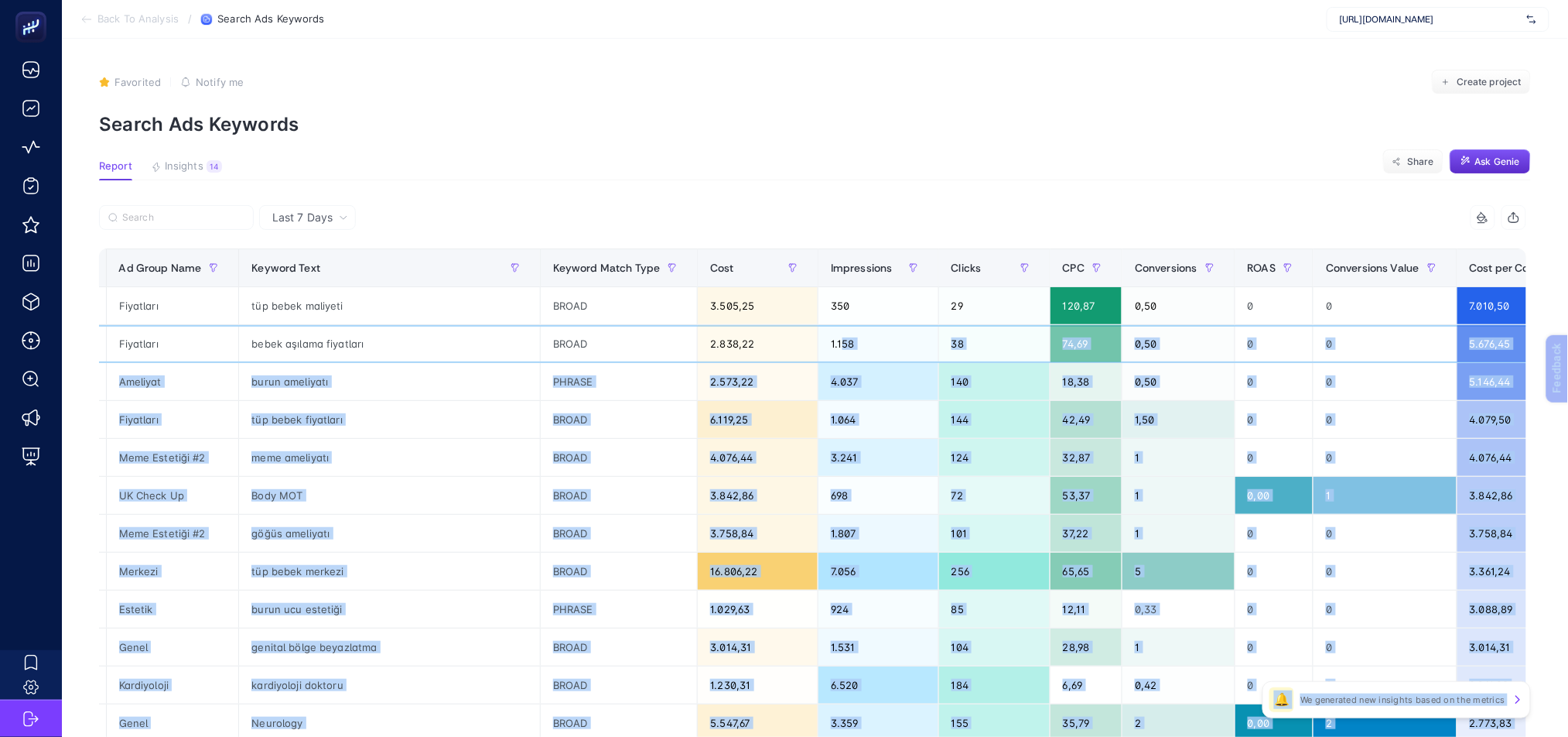
scroll to position [0, 537]
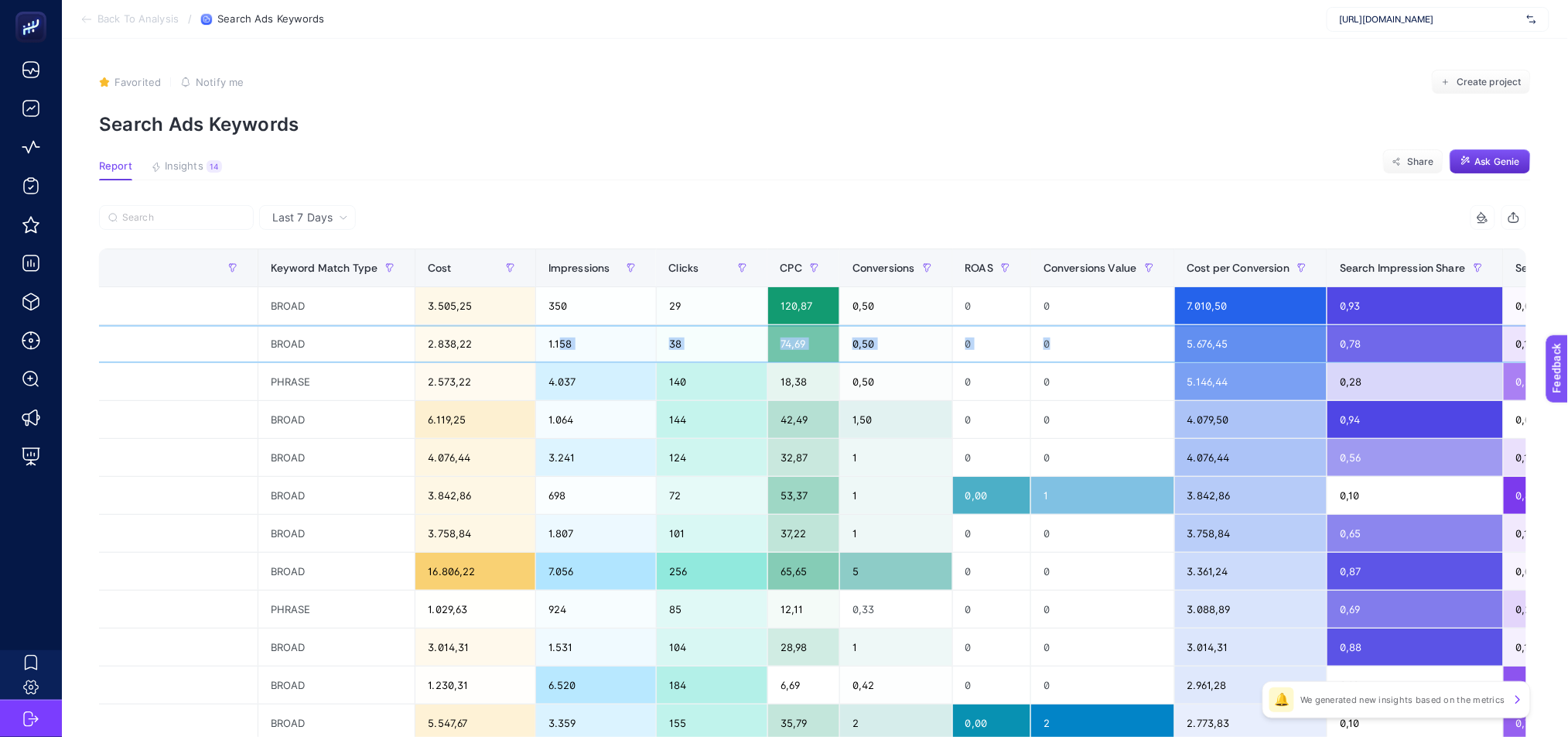
drag, startPoint x: 943, startPoint y: 345, endPoint x: 912, endPoint y: 340, distance: 31.4
click at [917, 341] on tr "TR / Tüp Bebek Tedavisi / İstanbul Fiyatları bebek aşılama fiyatları BROAD 2.83…" at bounding box center [804, 344] width 2483 height 38
click at [953, 342] on div "0" at bounding box center [992, 343] width 78 height 37
click at [840, 340] on div "0,50" at bounding box center [896, 343] width 112 height 37
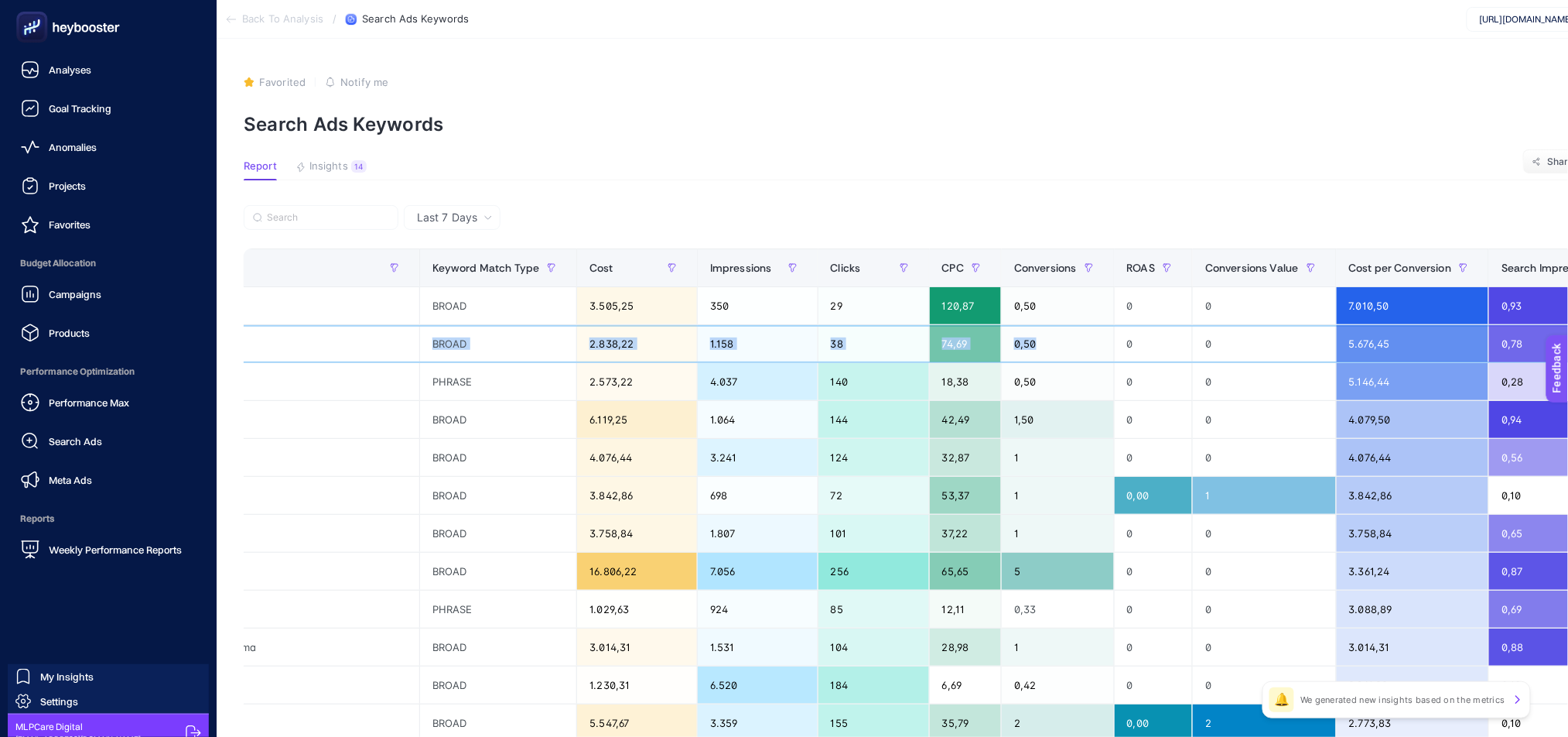
scroll to position [0, 0]
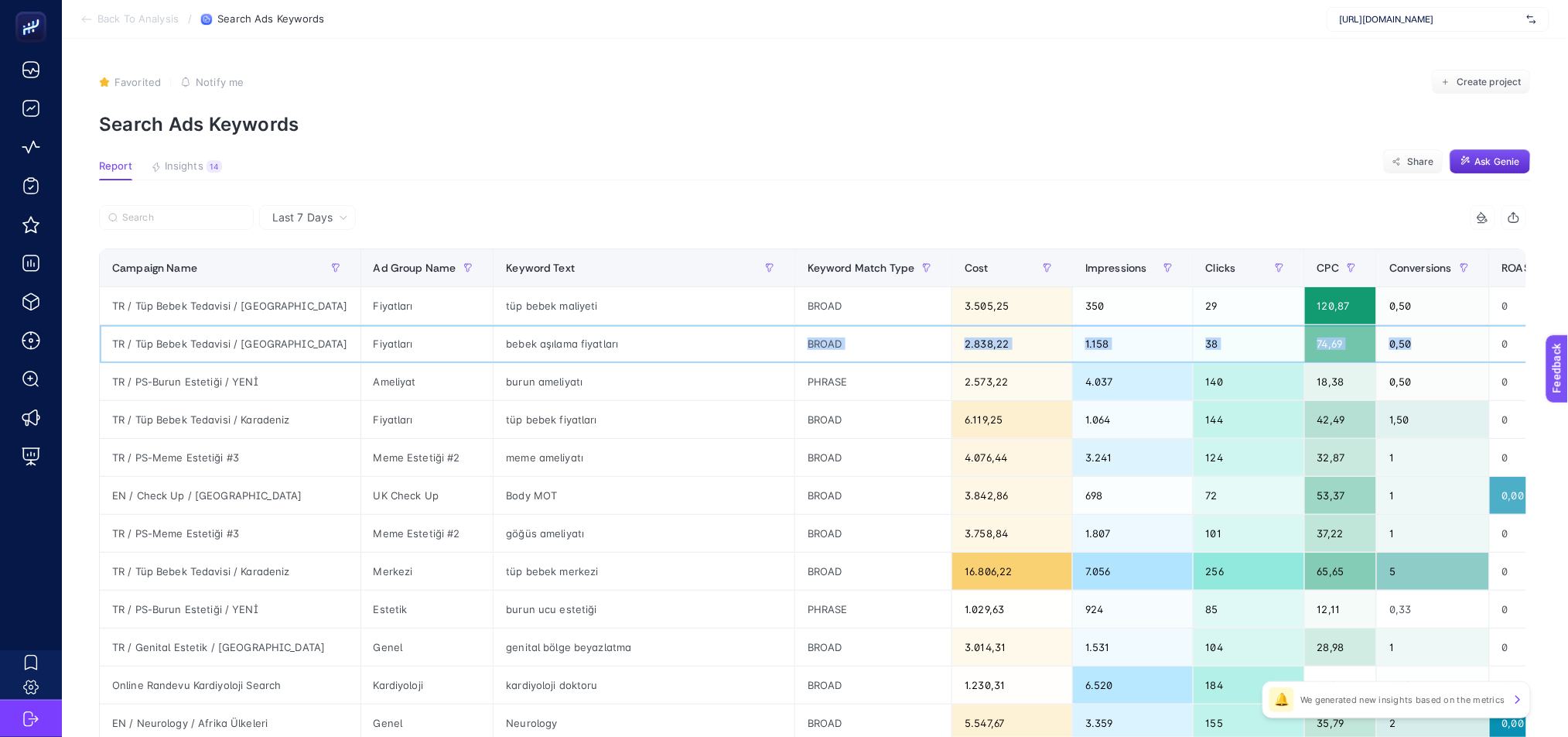
drag, startPoint x: 736, startPoint y: 349, endPoint x: 566, endPoint y: 344, distance: 170.1
click at [566, 344] on tr "TR / Tüp Bebek Tedavisi / İstanbul Fiyatları bebek aşılama fiyatları BROAD 2.83…" at bounding box center [1341, 344] width 2483 height 38
click at [494, 341] on div "bebek aşılama fiyatları" at bounding box center [644, 343] width 301 height 37
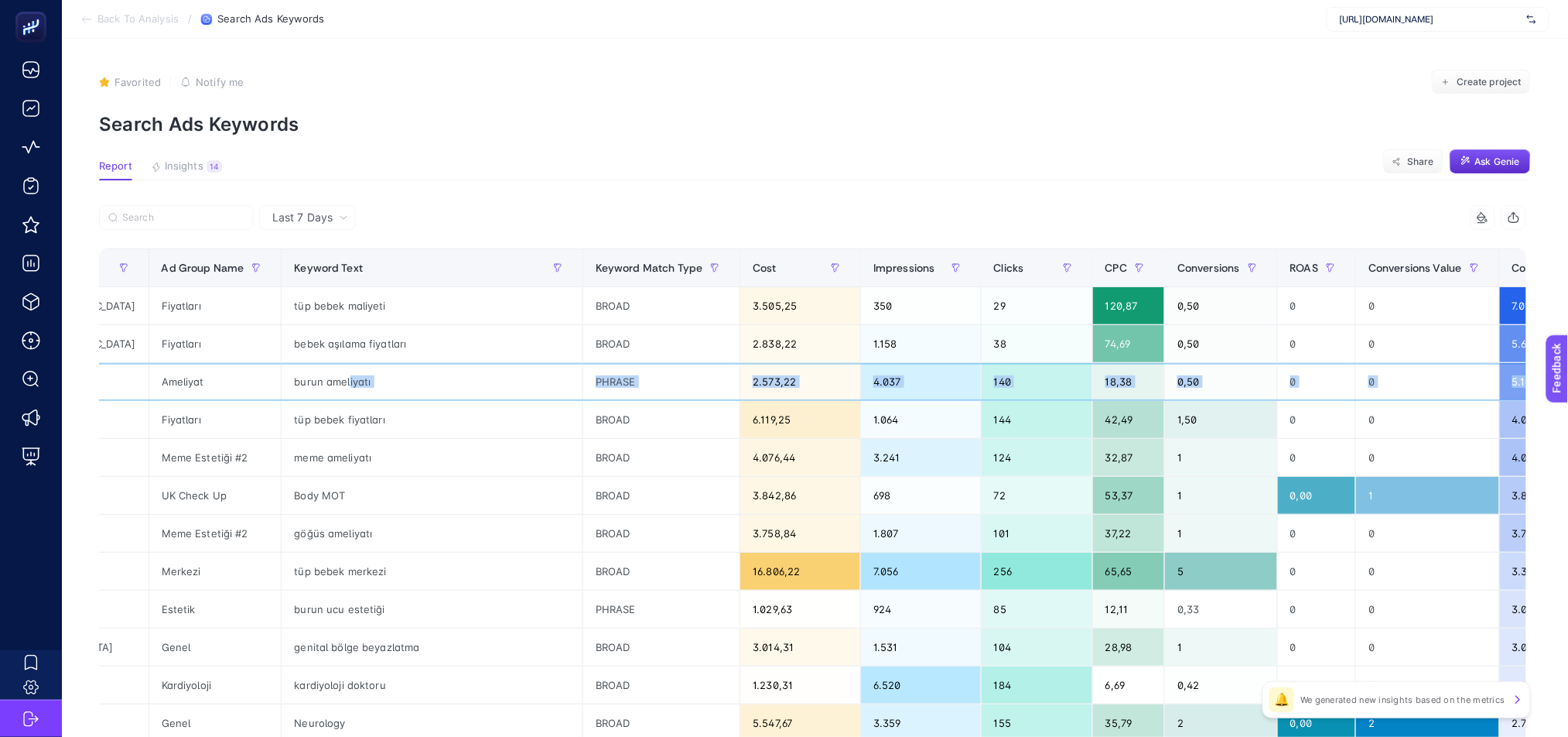
scroll to position [0, 244]
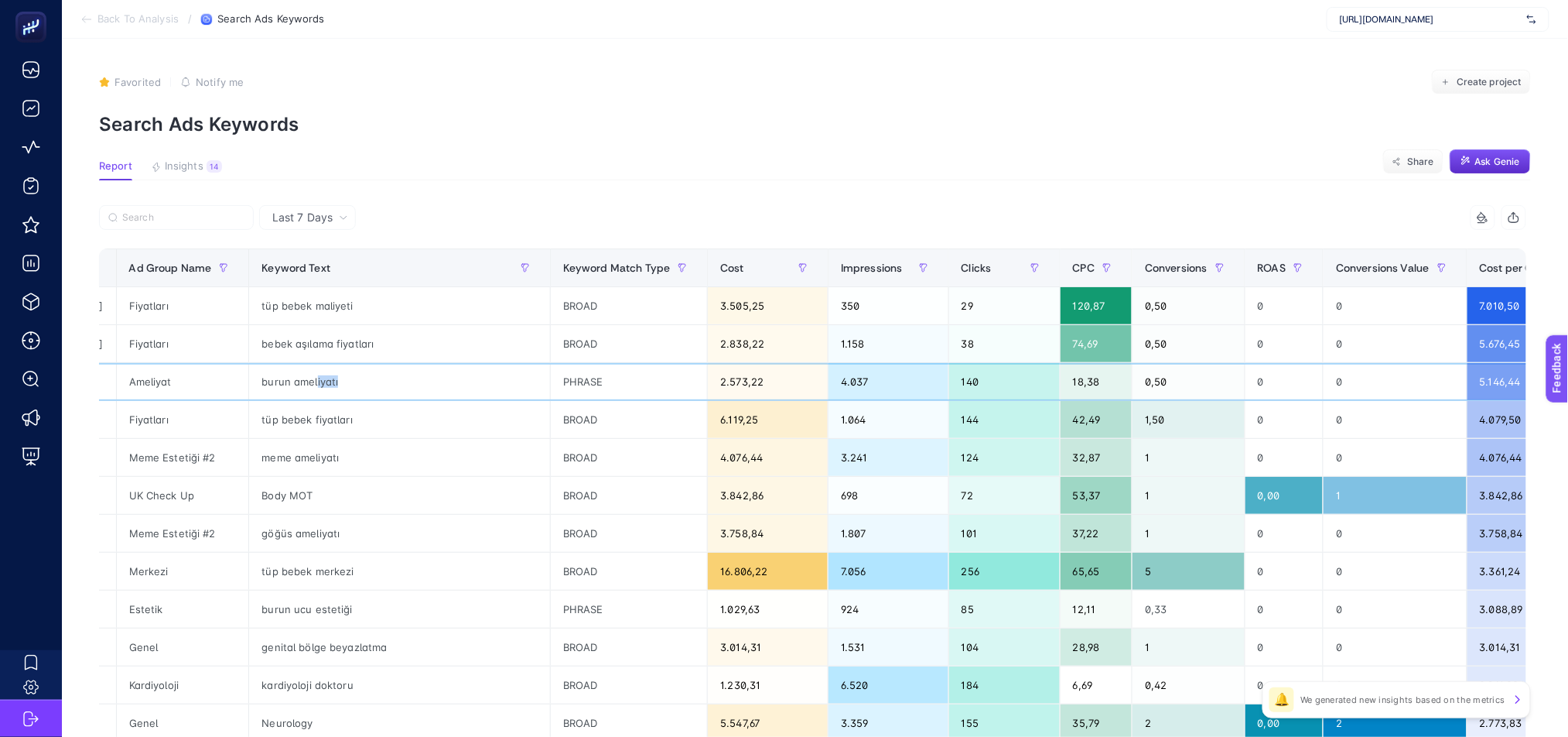
drag, startPoint x: 495, startPoint y: 383, endPoint x: 273, endPoint y: 378, distance: 222.1
click at [273, 378] on div "burun ameliyatı" at bounding box center [400, 381] width 301 height 37
click at [322, 389] on div "Ctrl J" at bounding box center [273, 401] width 142 height 23
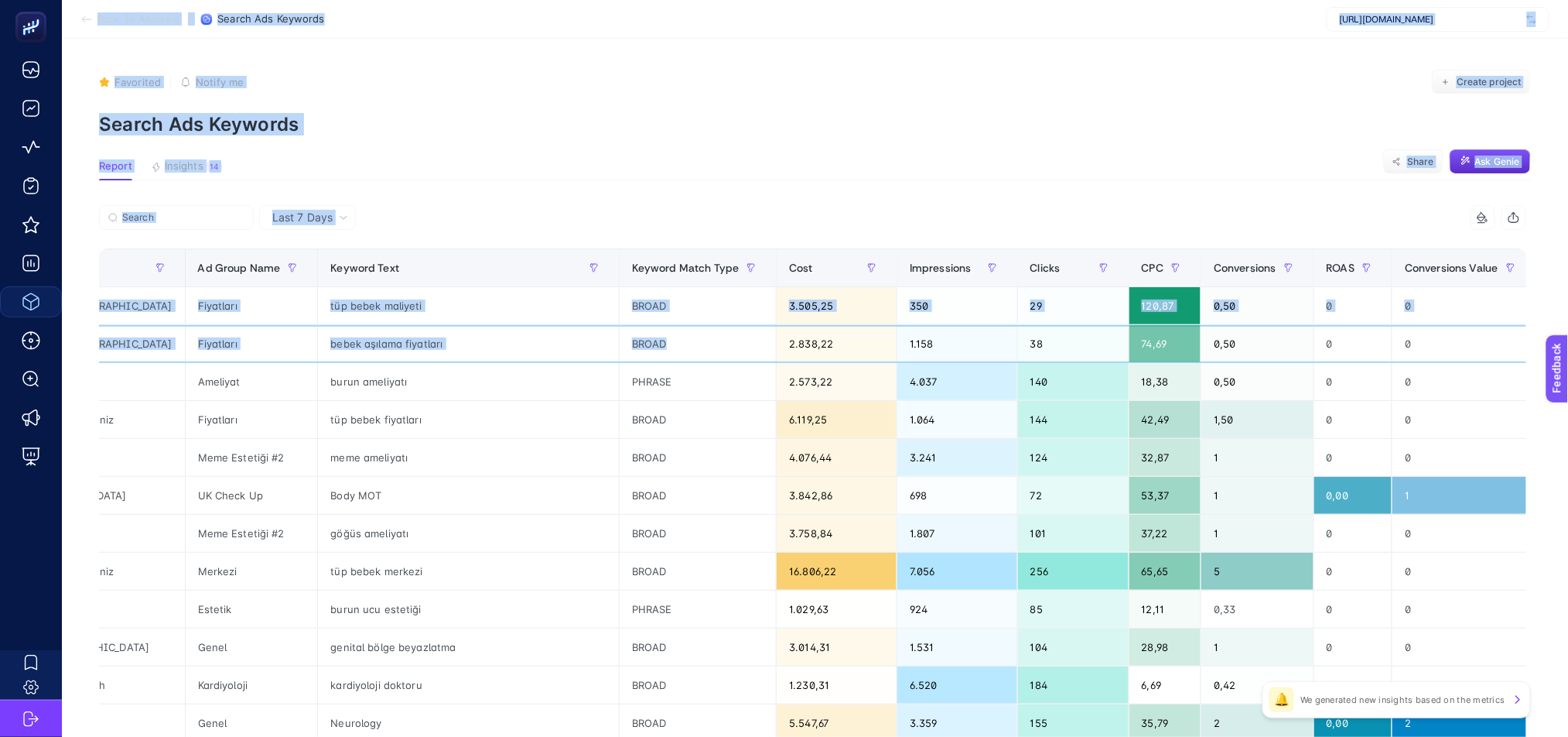
scroll to position [0, 0]
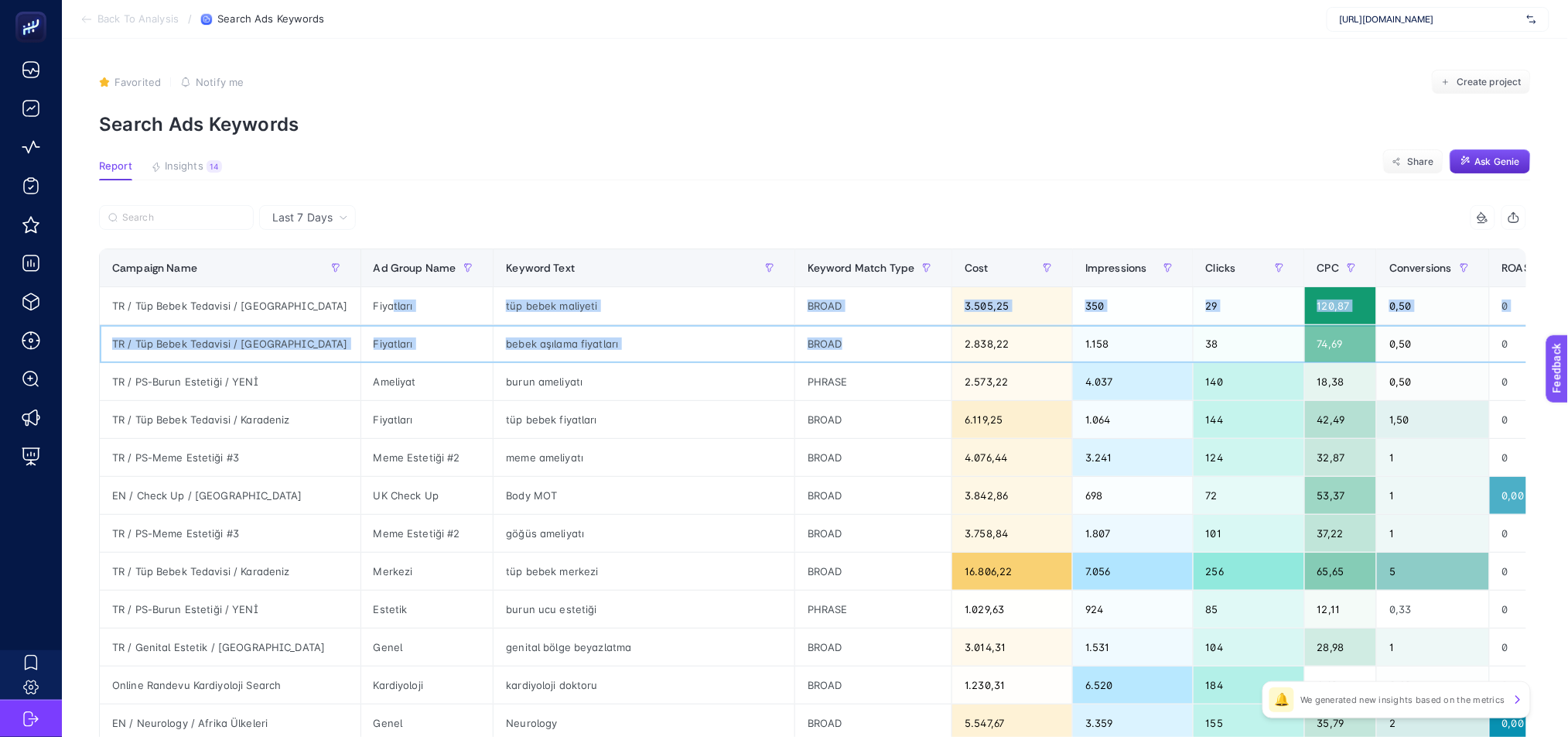
drag, startPoint x: 485, startPoint y: 325, endPoint x: 330, endPoint y: 319, distance: 155.1
click at [330, 319] on tbody "TR / Tüp Bebek Tedavisi / İstanbul Fiyatları tüp bebek maliyeti BROAD 3.505,25 …" at bounding box center [1341, 667] width 2483 height 758
click at [388, 292] on div "Fiyatları" at bounding box center [428, 306] width 132 height 37
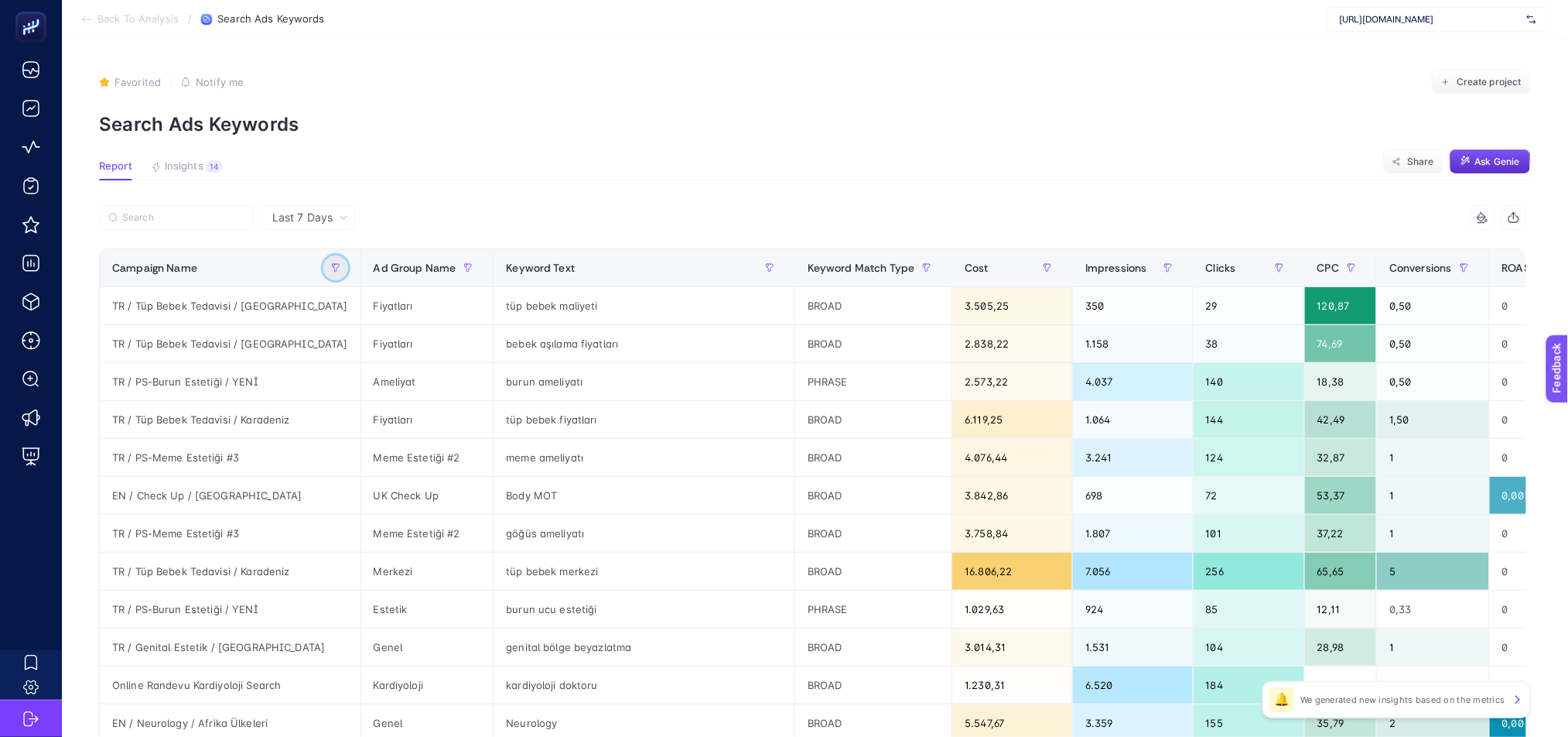
click at [331, 264] on icon "button" at bounding box center [335, 268] width 9 height 9
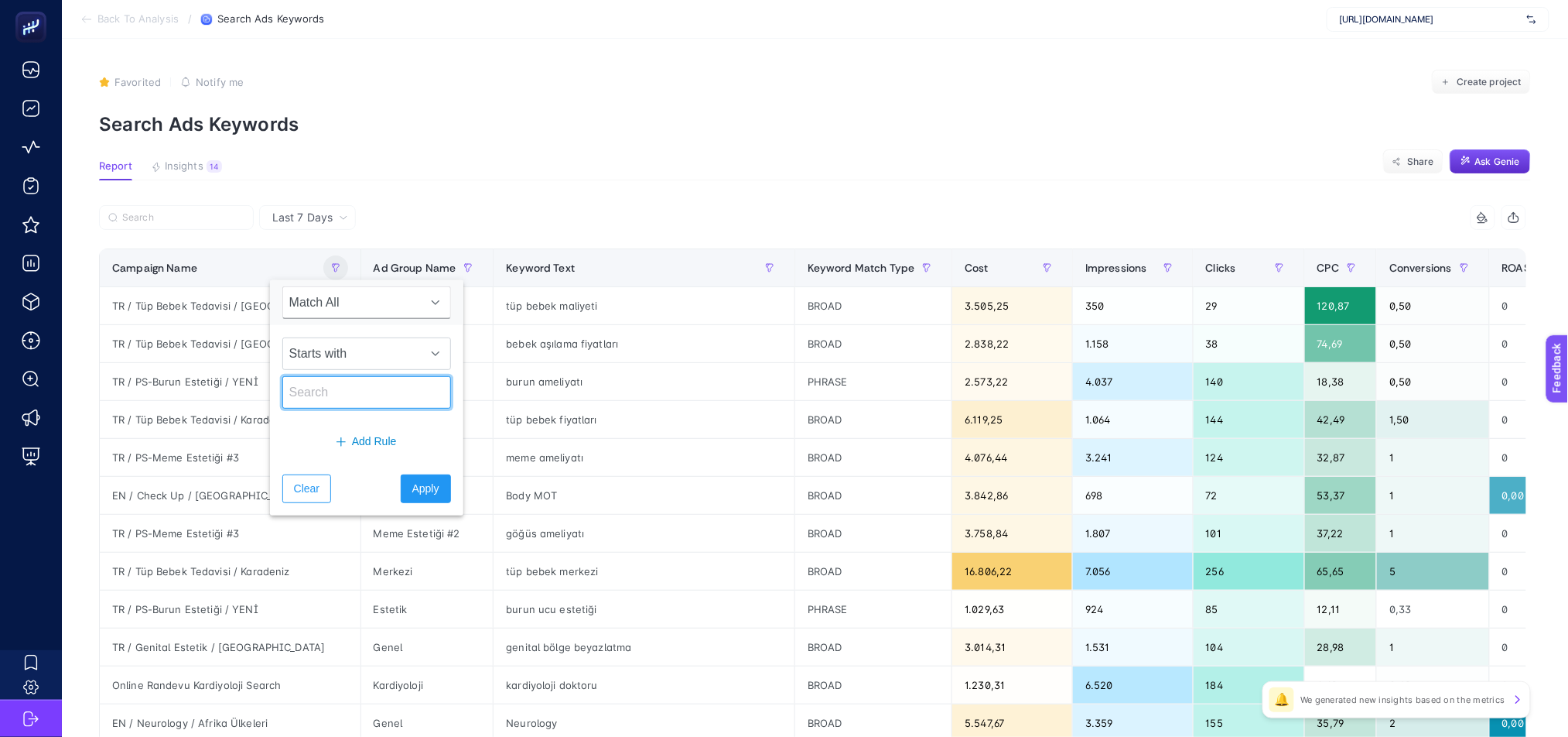
click at [319, 398] on input "text" at bounding box center [367, 392] width 168 height 32
type input "TR /"
click at [412, 486] on span "Apply" at bounding box center [425, 489] width 27 height 17
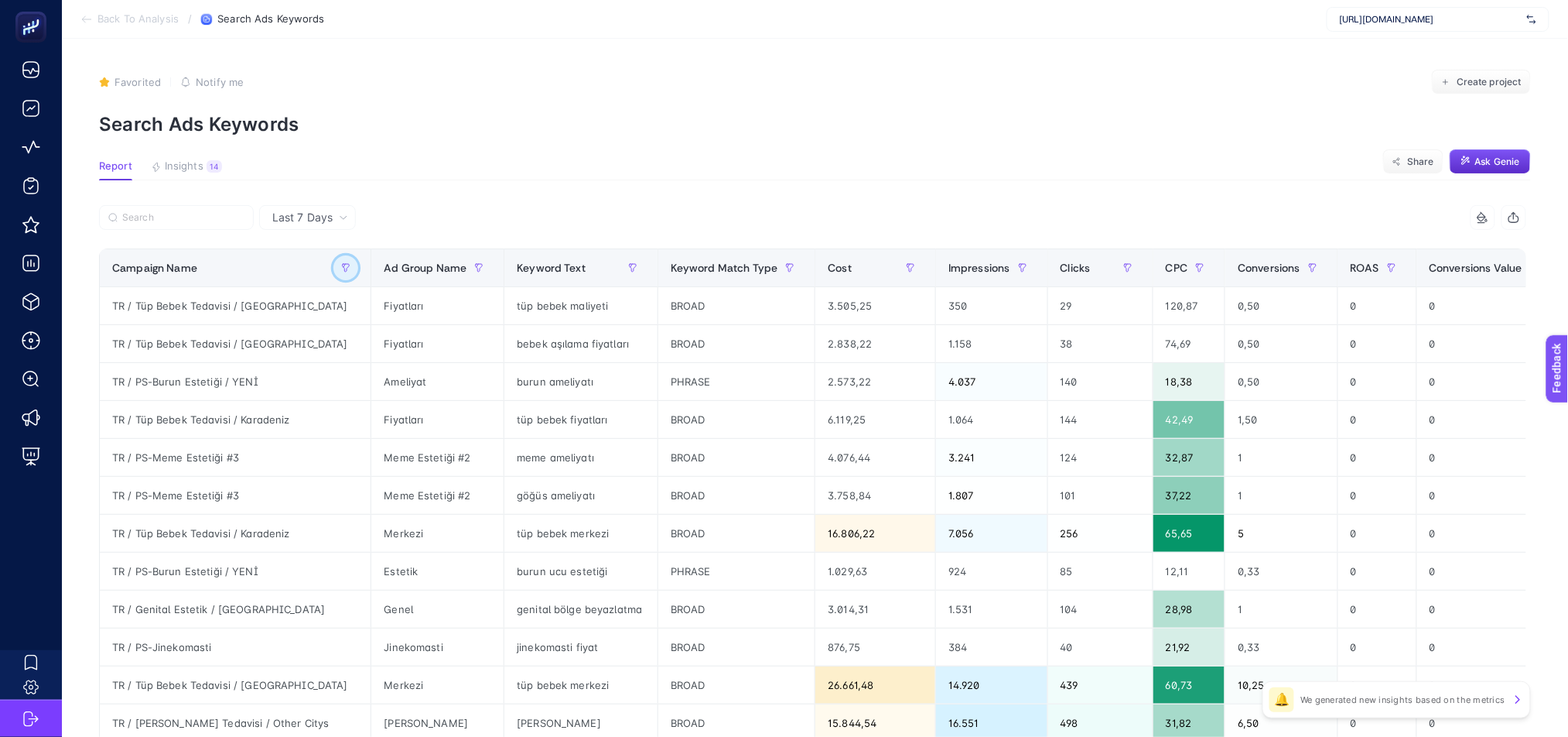
click at [341, 269] on icon "button" at bounding box center [345, 268] width 9 height 9
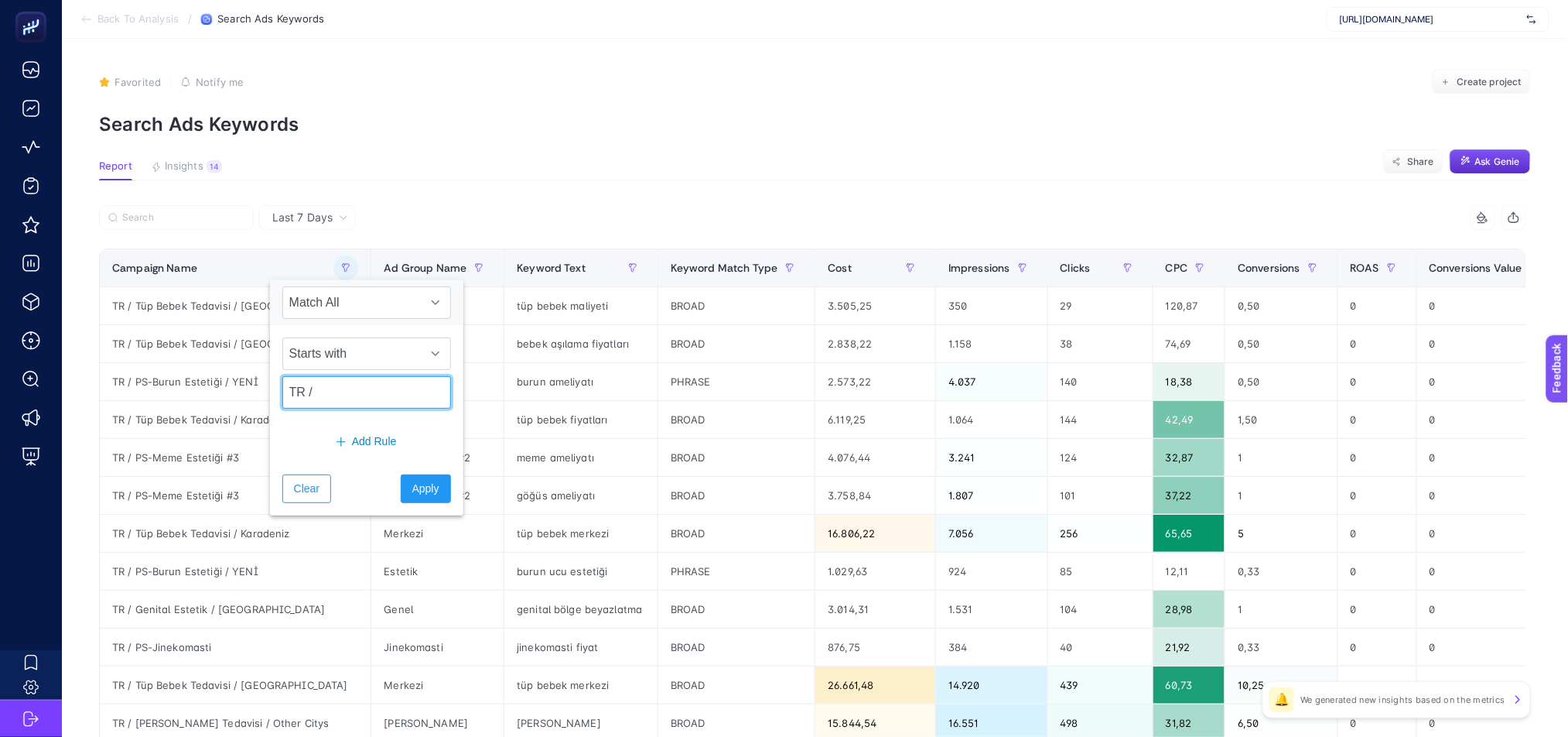
click at [330, 390] on input "TR /" at bounding box center [367, 392] width 168 height 32
type input "TR / BEBEK"
click at [412, 487] on span "Apply" at bounding box center [425, 489] width 27 height 17
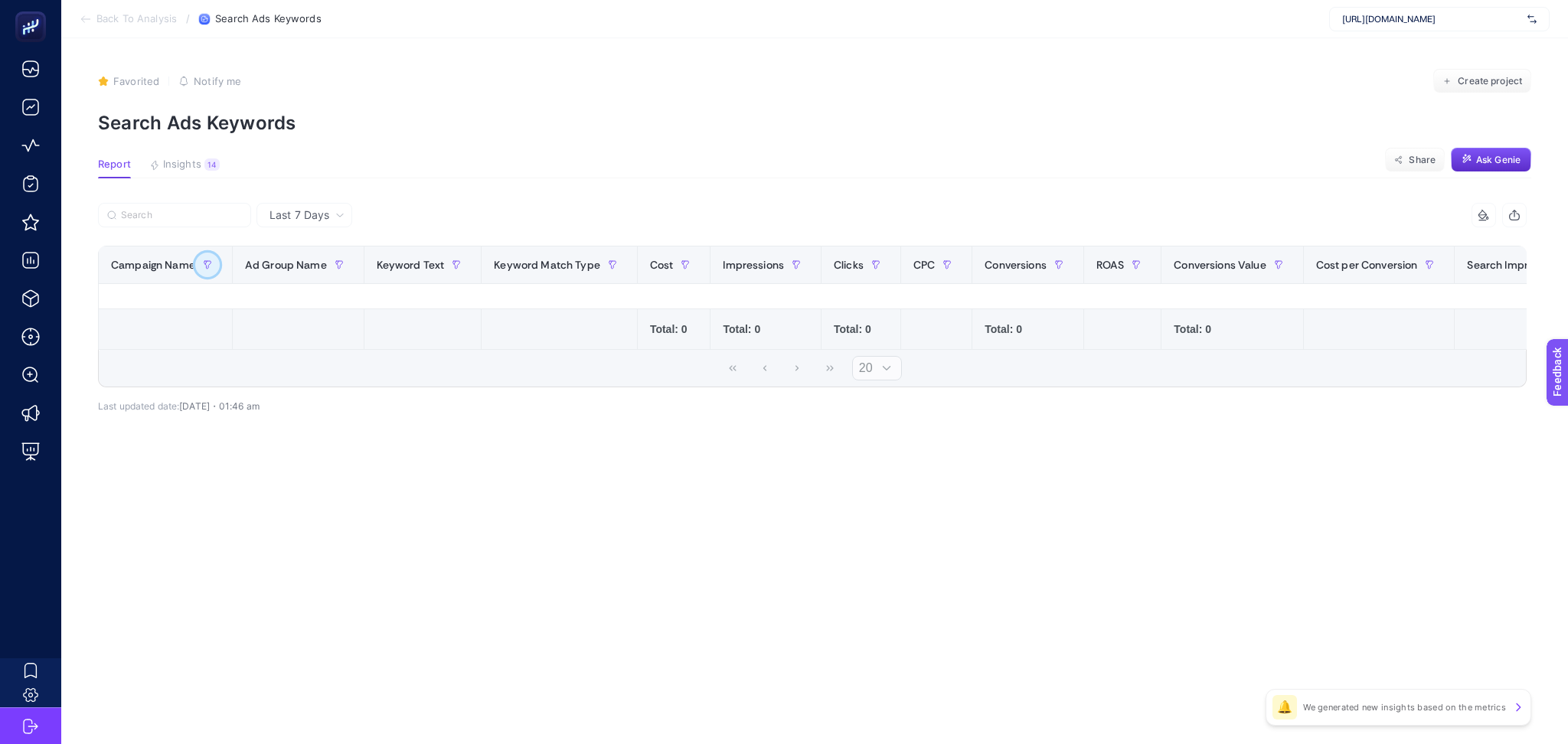
click at [213, 264] on button "button" at bounding box center [208, 265] width 25 height 25
click at [276, 352] on span "Starts with" at bounding box center [275, 349] width 136 height 30
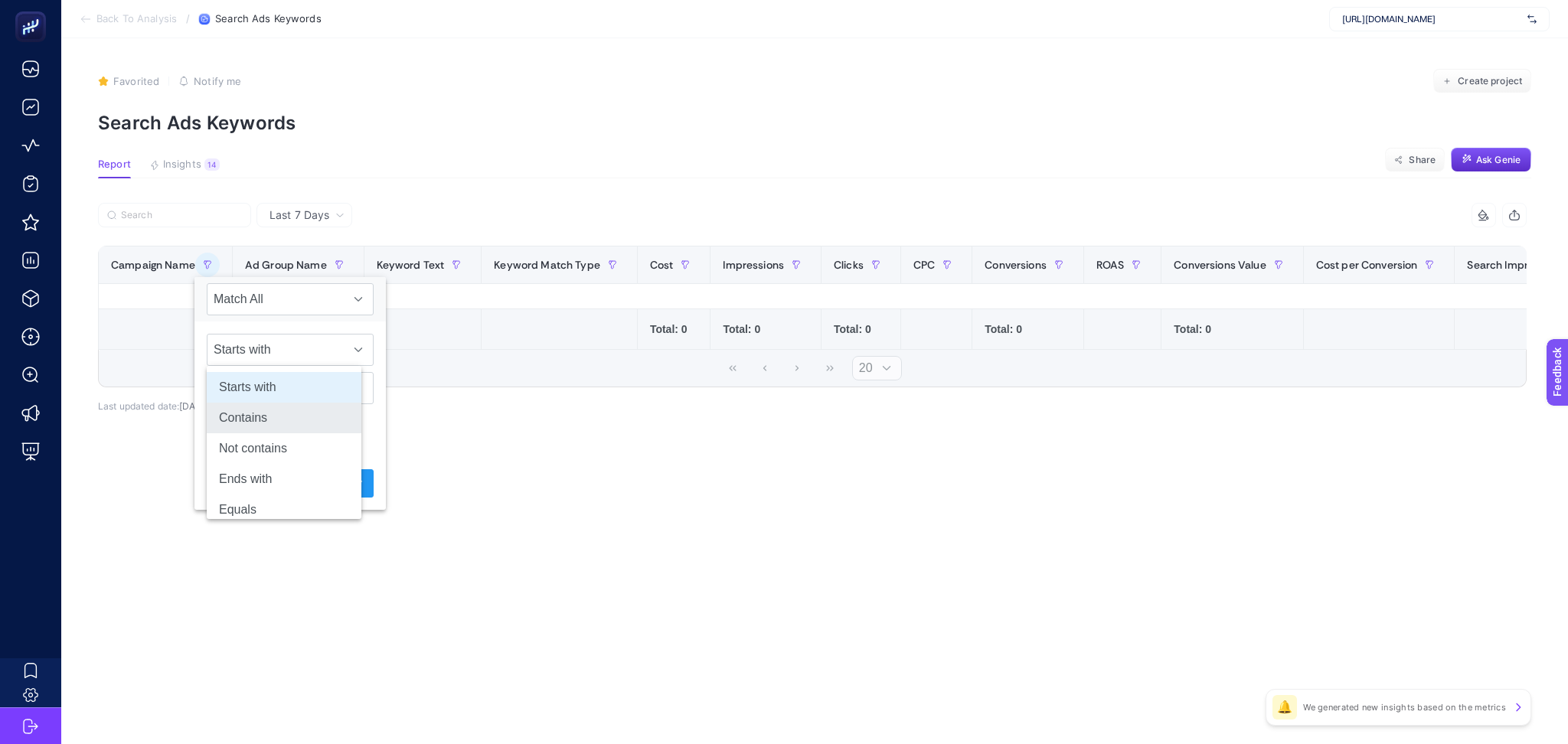
click at [302, 419] on li "Contains" at bounding box center [284, 417] width 154 height 30
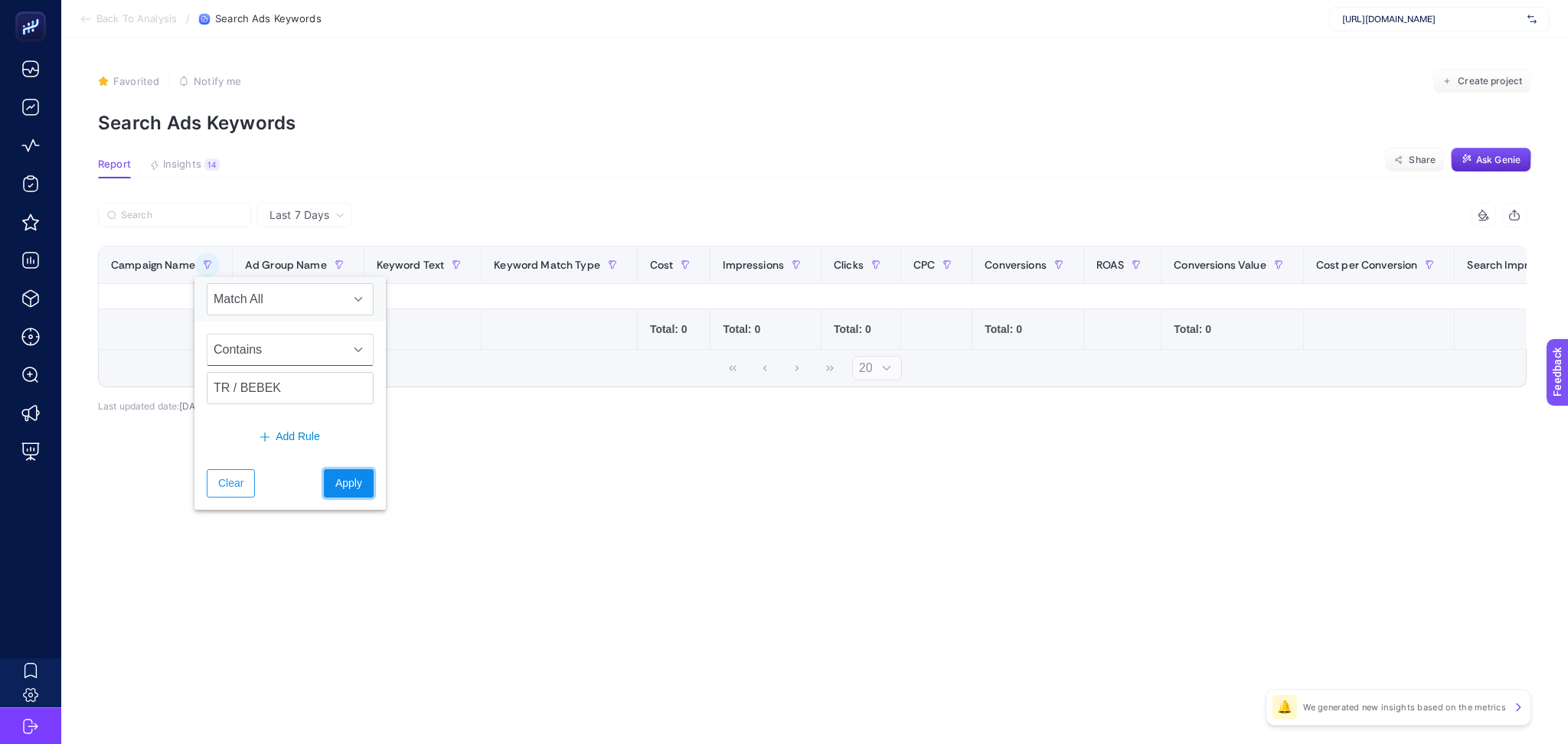
click at [335, 479] on span "Apply" at bounding box center [348, 483] width 27 height 16
click at [216, 265] on button "button" at bounding box center [208, 265] width 25 height 25
click at [287, 393] on input "TR / BEBEK" at bounding box center [290, 387] width 167 height 32
click at [304, 352] on span "Contains" at bounding box center [275, 349] width 136 height 30
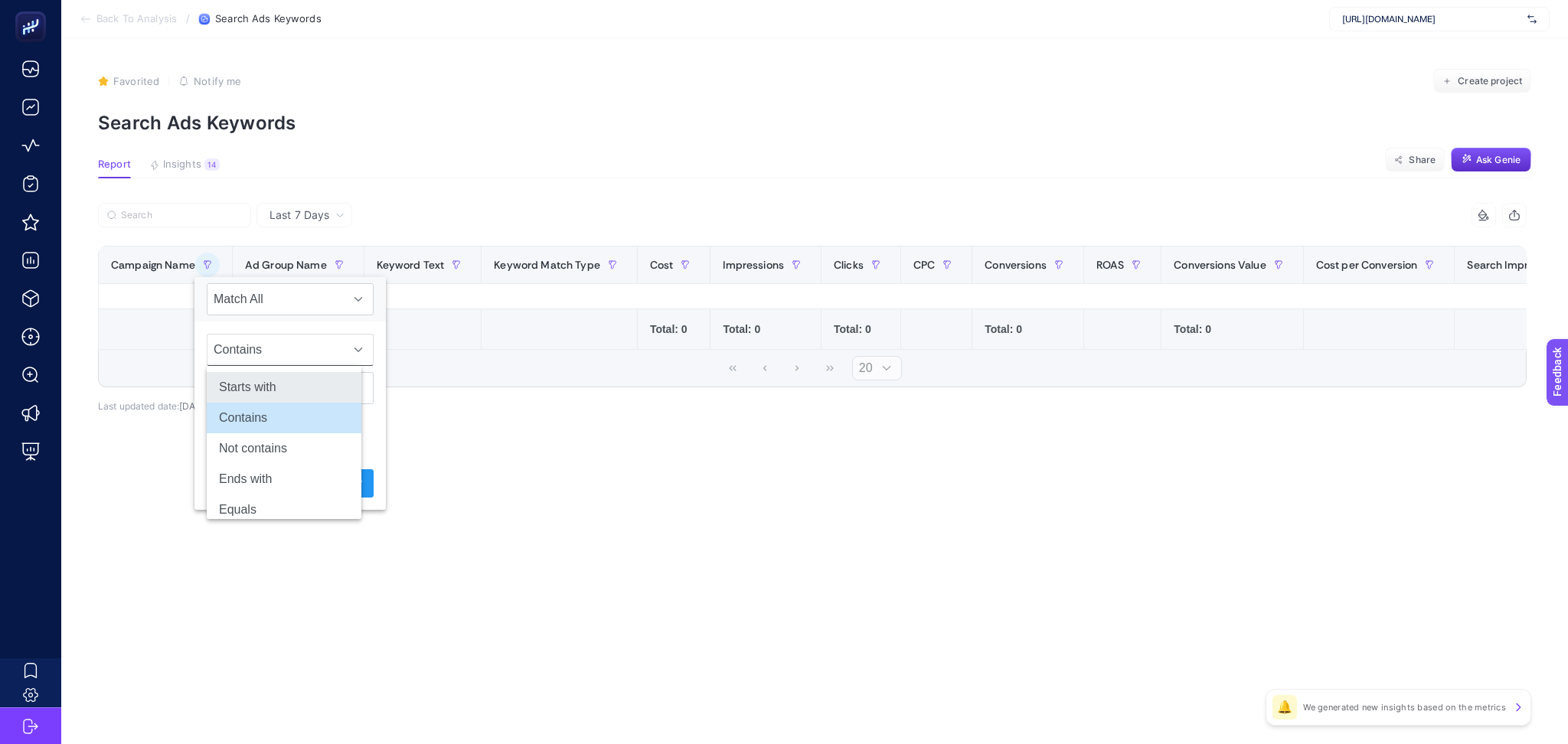
click at [301, 386] on li "Starts with" at bounding box center [284, 386] width 154 height 30
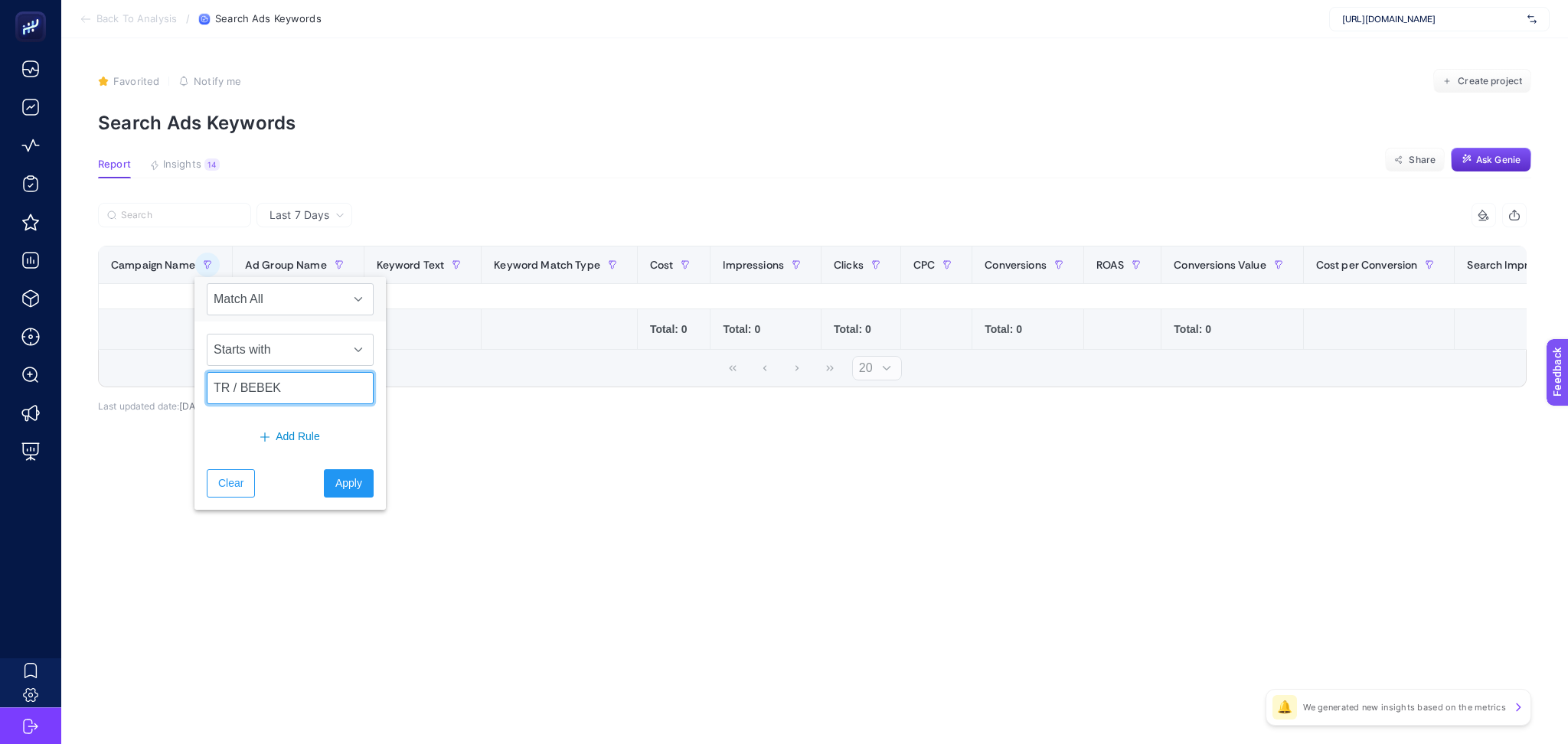
drag, startPoint x: 284, startPoint y: 392, endPoint x: 239, endPoint y: 385, distance: 45.5
click at [239, 385] on input "TR / BEBEK" at bounding box center [290, 387] width 167 height 32
type input "TR /"
click at [350, 501] on div "Clear Apply" at bounding box center [290, 483] width 191 height 53
click at [345, 497] on button "Apply" at bounding box center [348, 483] width 50 height 29
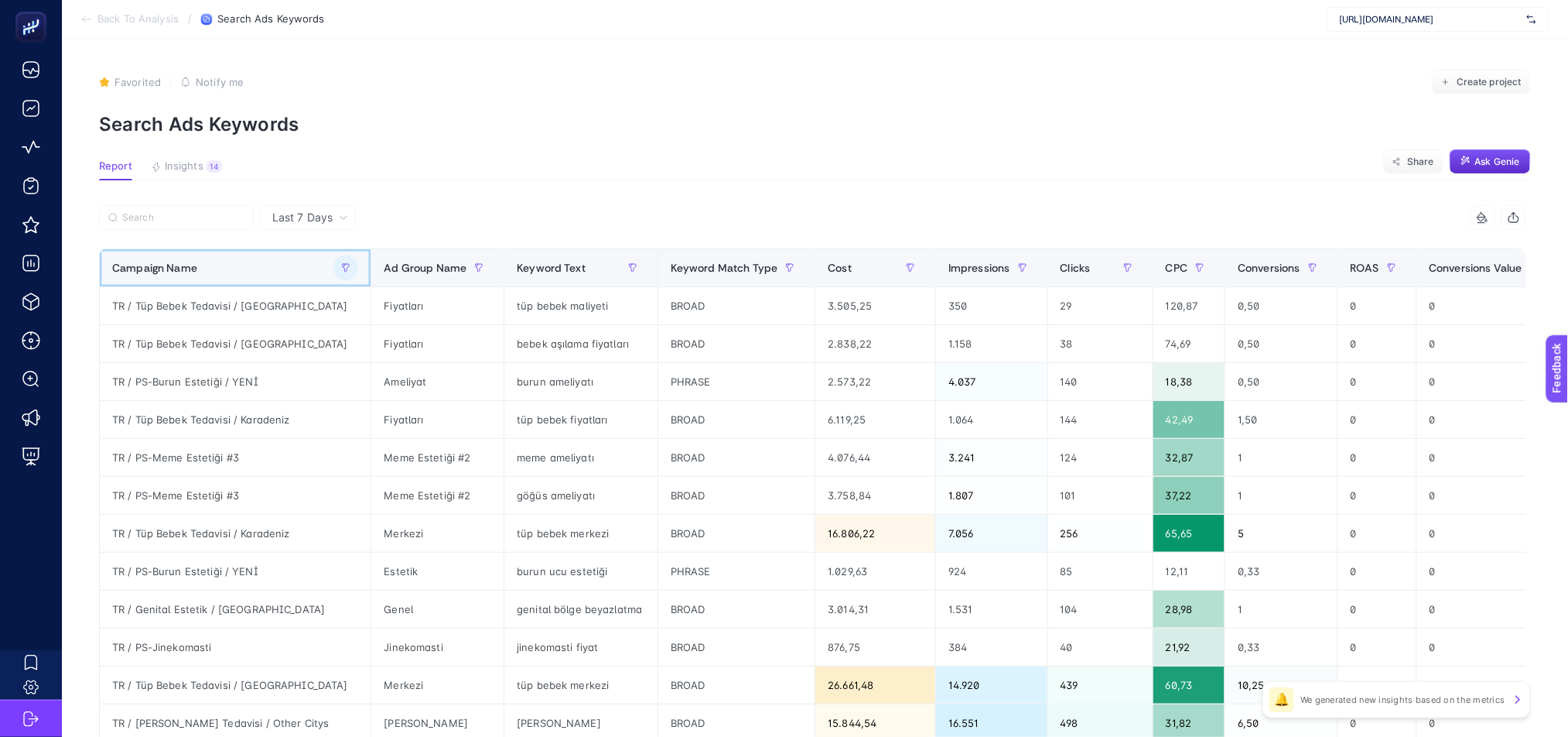
click at [219, 274] on div "Campaign Name" at bounding box center [235, 268] width 246 height 25
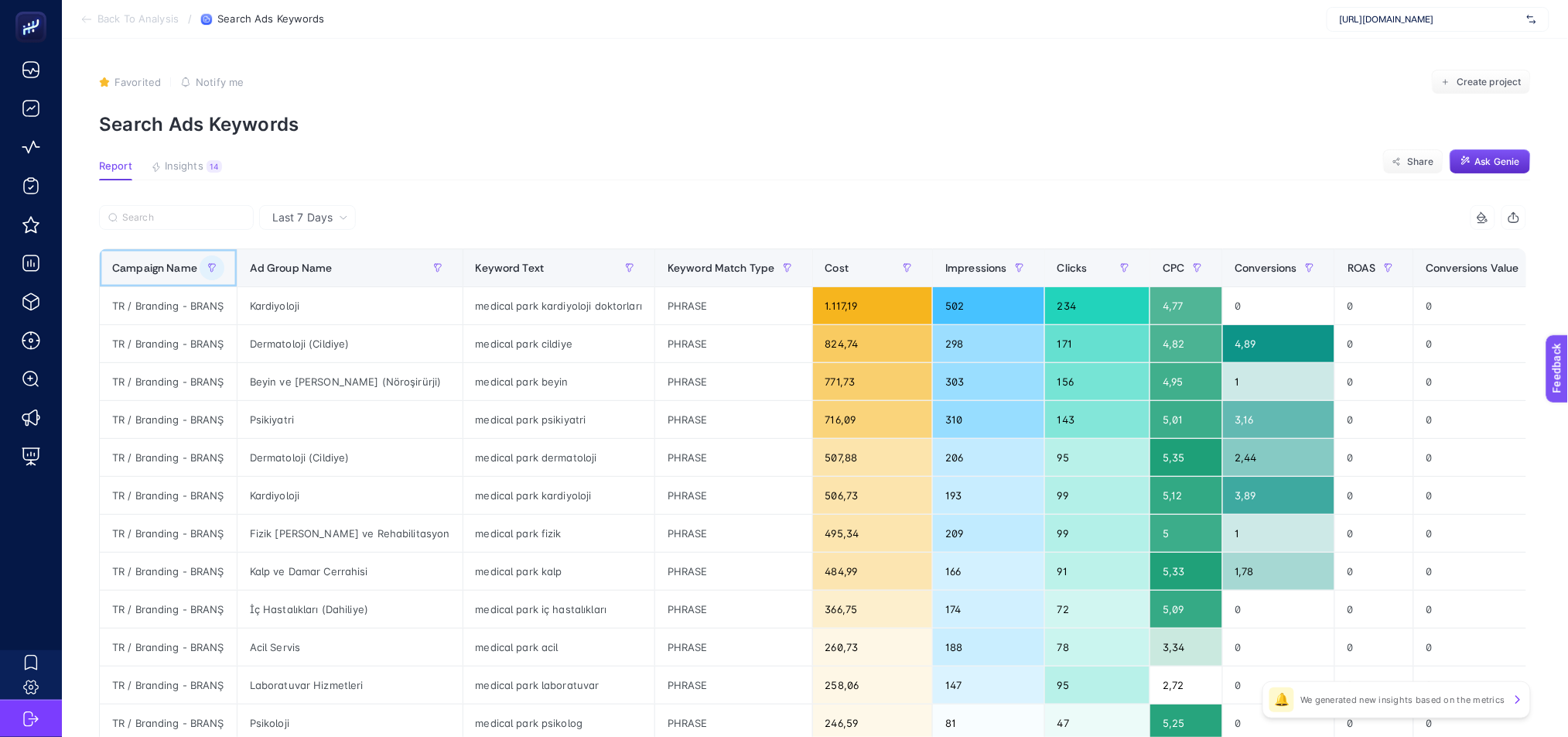
click at [168, 274] on span "Campaign Name" at bounding box center [154, 268] width 85 height 12
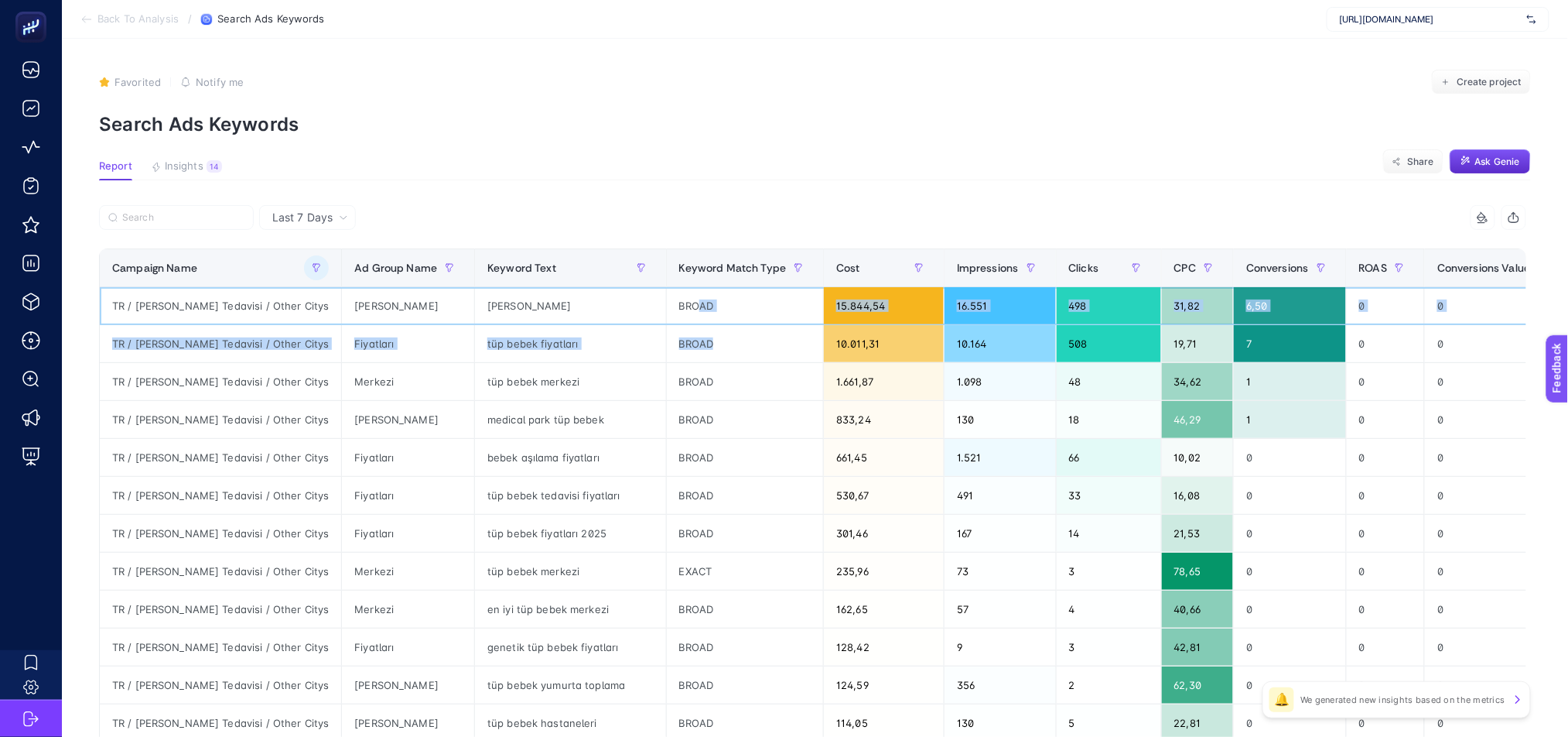
drag, startPoint x: 664, startPoint y: 319, endPoint x: 677, endPoint y: 337, distance: 22.2
click at [677, 337] on tbody "TR / Tüp Bebek Tedavisi / Other Citys Tüp Bebek tüp bebek BROAD 15.844,54 16.55…" at bounding box center [1270, 667] width 2340 height 758
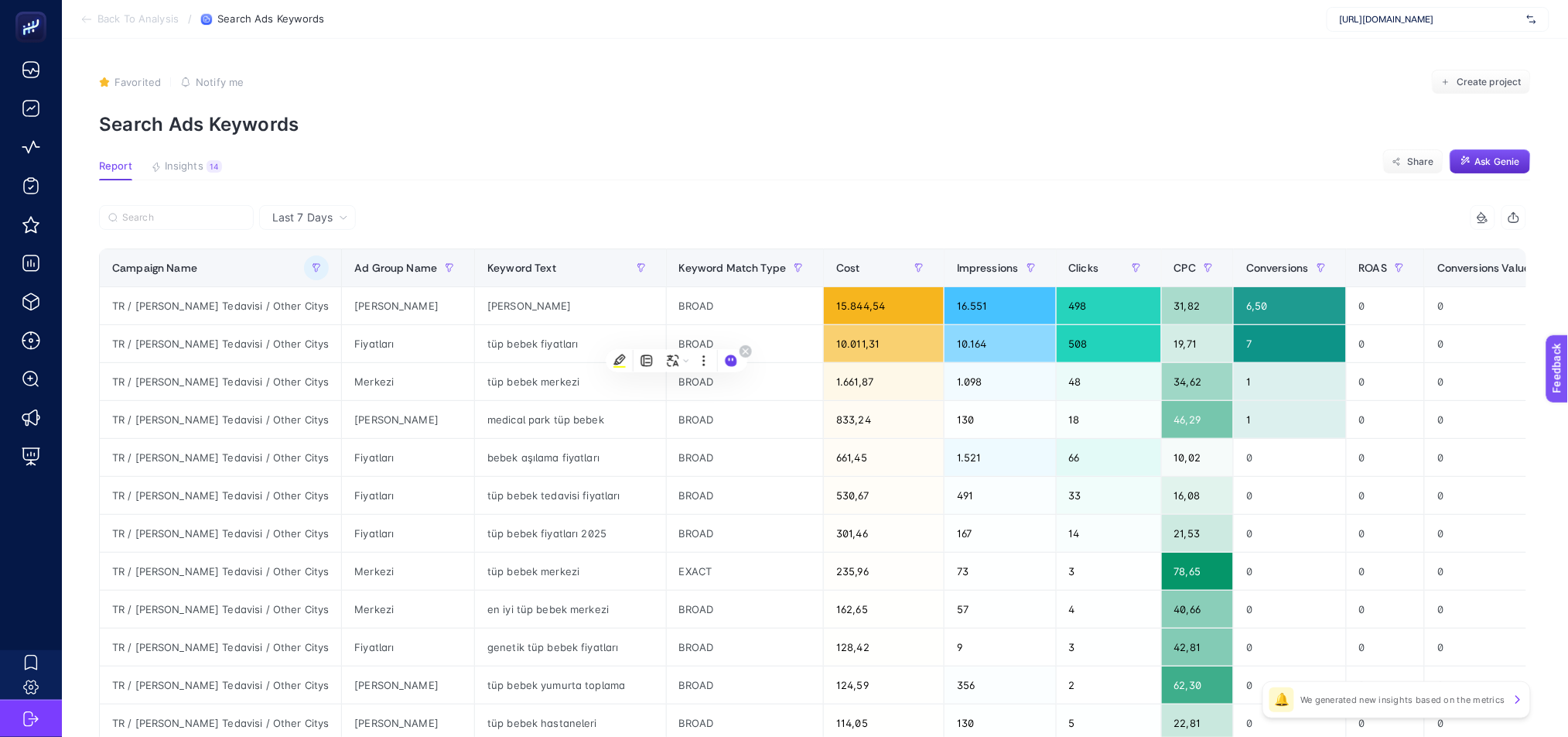
click at [714, 376] on div "摘要 翻译 扩写 重写 解释说明 语法 问答 解释代码" at bounding box center [672, 435] width 151 height 122
drag, startPoint x: 703, startPoint y: 572, endPoint x: 556, endPoint y: 556, distance: 147.9
click at [556, 556] on tr "TR / Tüp Bebek Tedavisi / Other Citys Merkezi tüp bebek merkezi EXACT 235,96 73…" at bounding box center [1270, 572] width 2340 height 38
click at [559, 579] on div "tüp bebek merkezi" at bounding box center [570, 571] width 191 height 37
drag, startPoint x: 696, startPoint y: 606, endPoint x: 661, endPoint y: 601, distance: 35.4
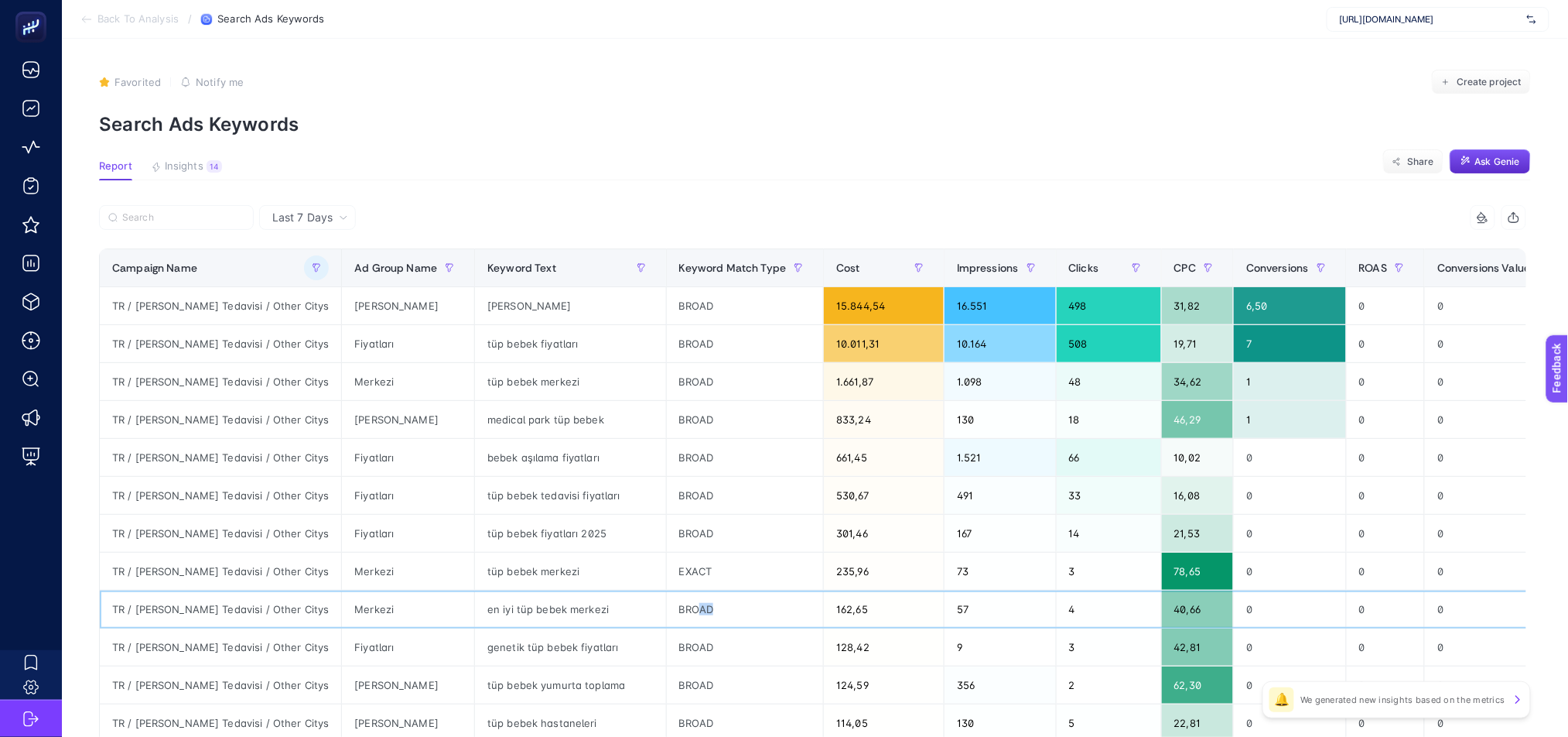
click at [667, 601] on div "BROAD" at bounding box center [746, 609] width 157 height 37
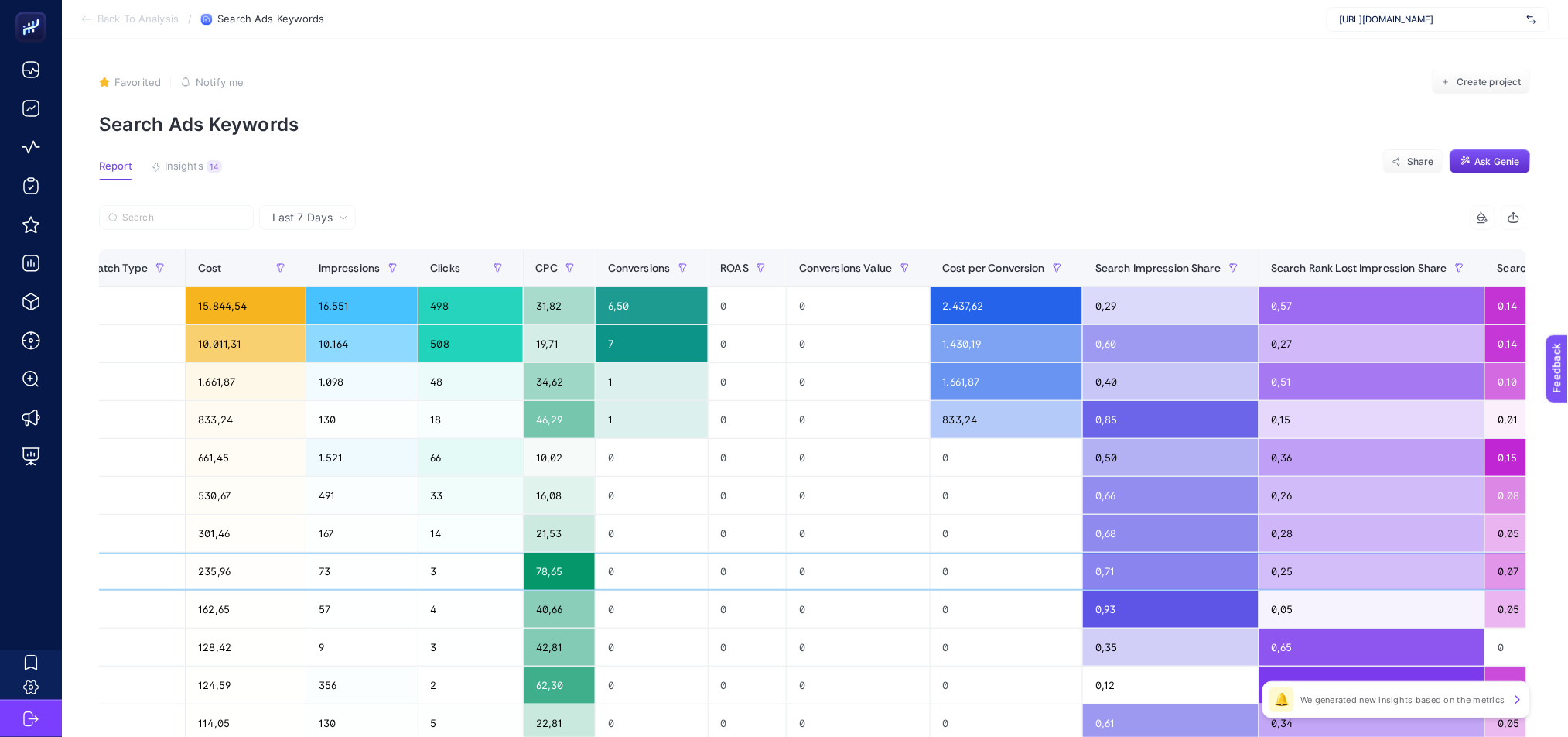
scroll to position [0, 729]
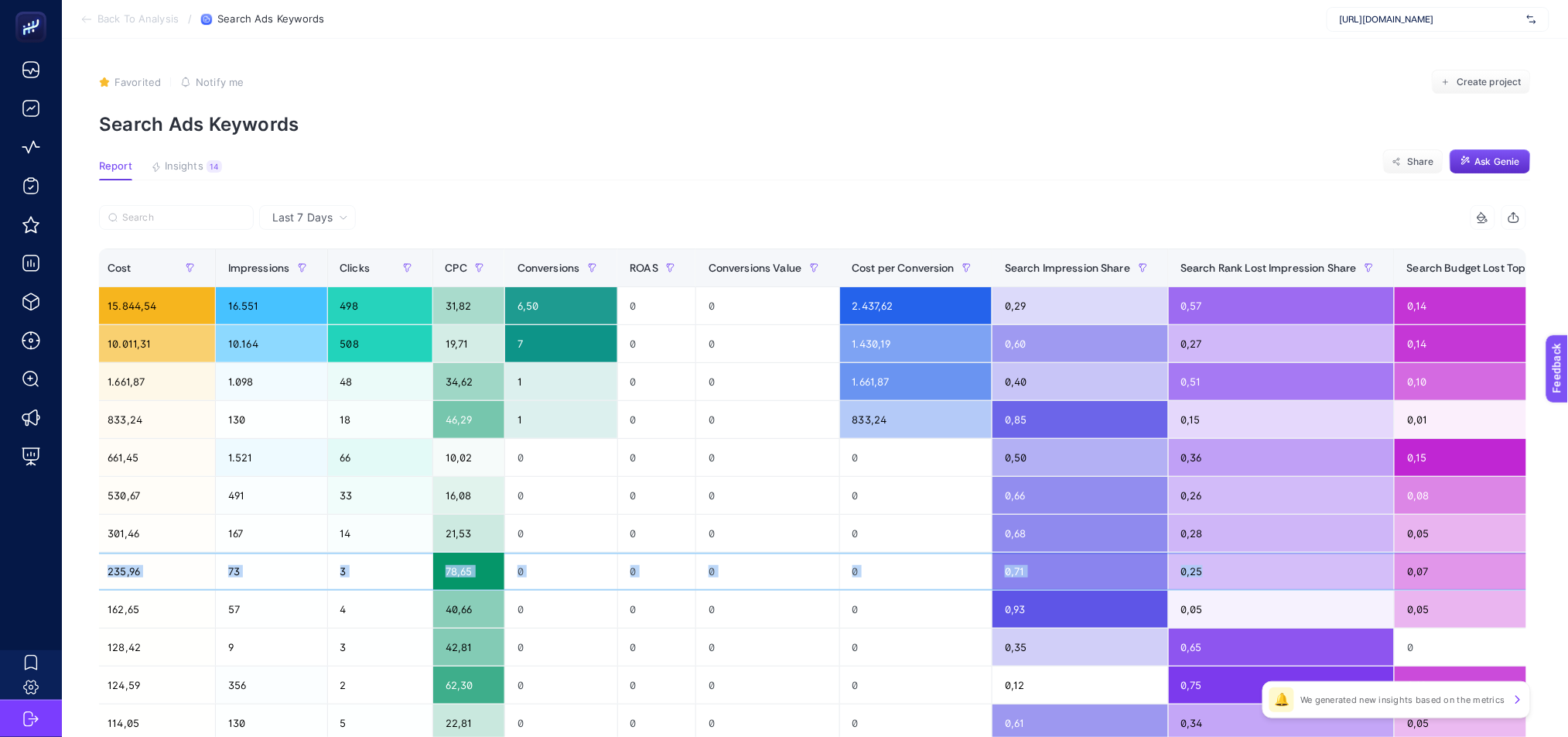
drag, startPoint x: 699, startPoint y: 556, endPoint x: 1317, endPoint y: 558, distance: 618.0
click at [1317, 558] on tr "TR / Tüp Bebek Tedavisi / Other Citys Merkezi tüp bebek merkezi EXACT 235,96 73…" at bounding box center [541, 572] width 2340 height 38
click at [318, 226] on div "Last 7 Days" at bounding box center [307, 217] width 97 height 25
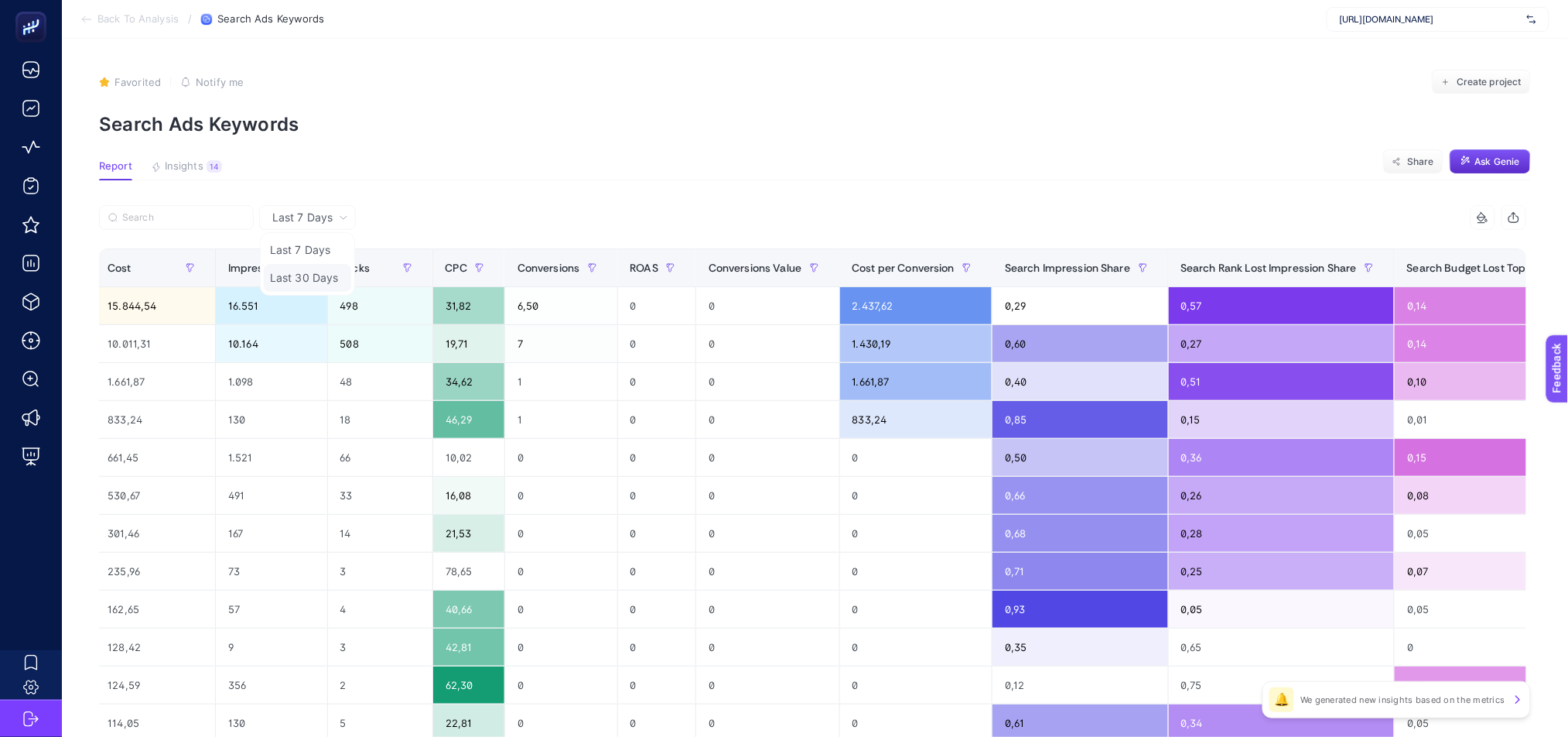
click at [329, 280] on li "Last 30 Days" at bounding box center [307, 278] width 88 height 28
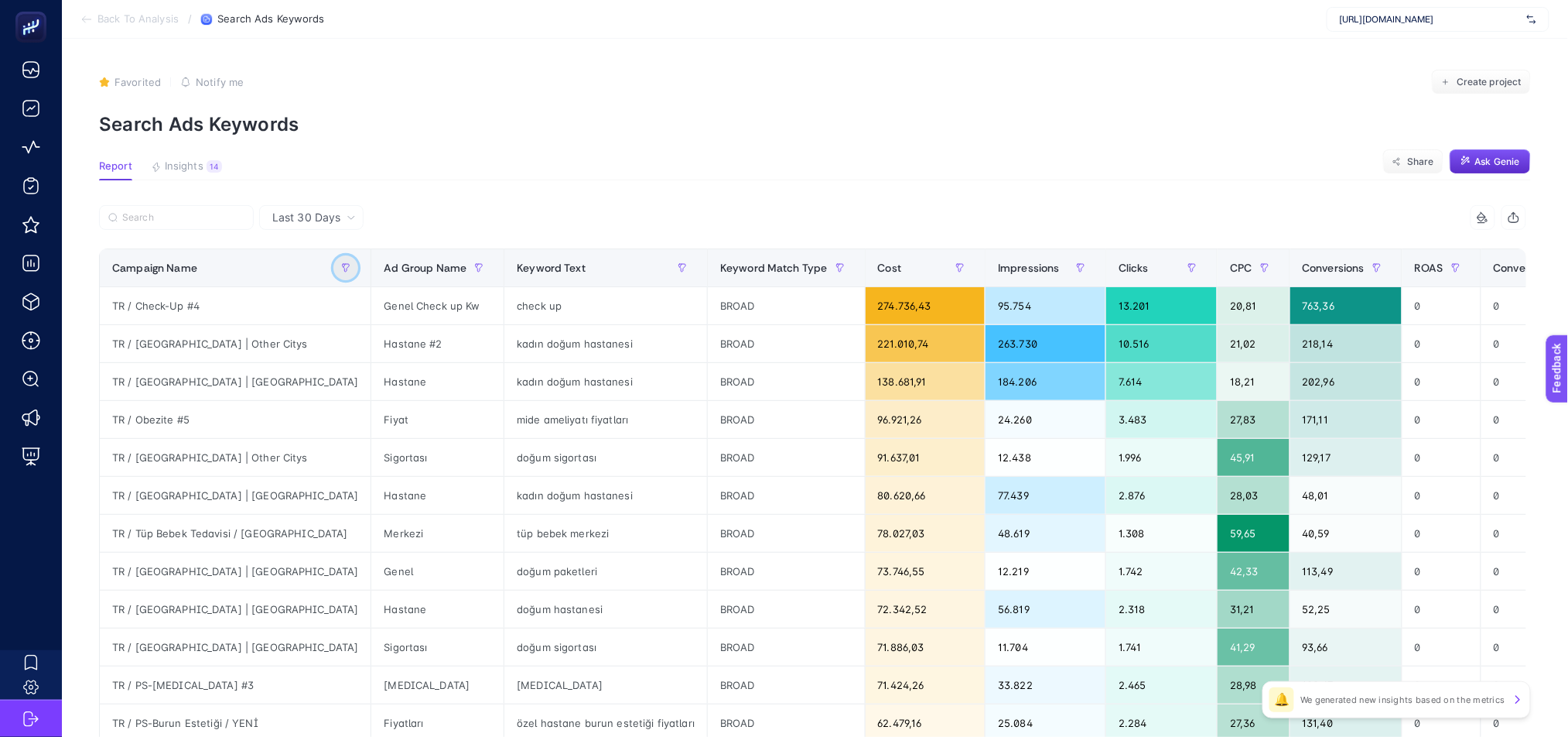
click at [334, 275] on button "button" at bounding box center [346, 268] width 25 height 25
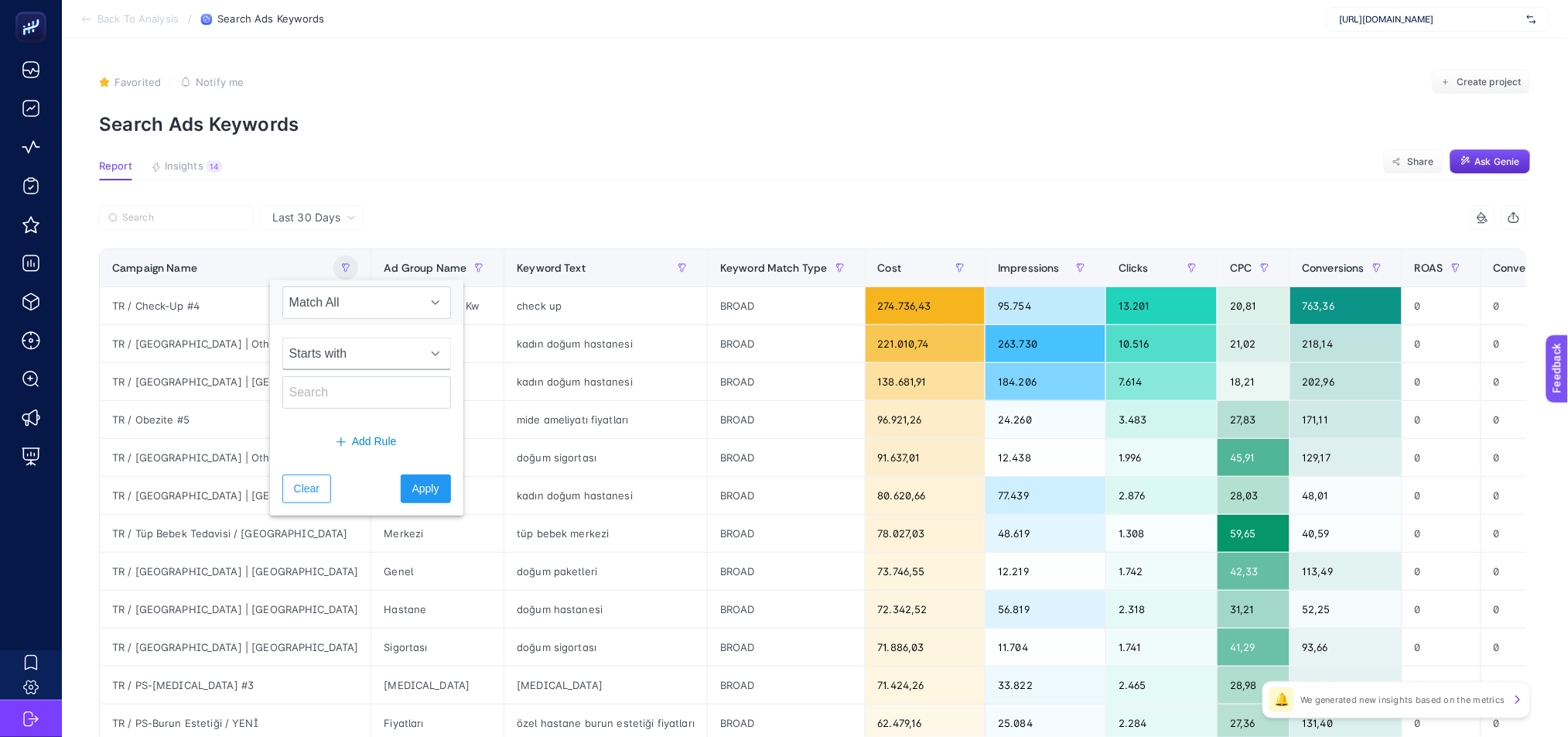
click at [324, 351] on span "Starts with" at bounding box center [352, 353] width 138 height 31
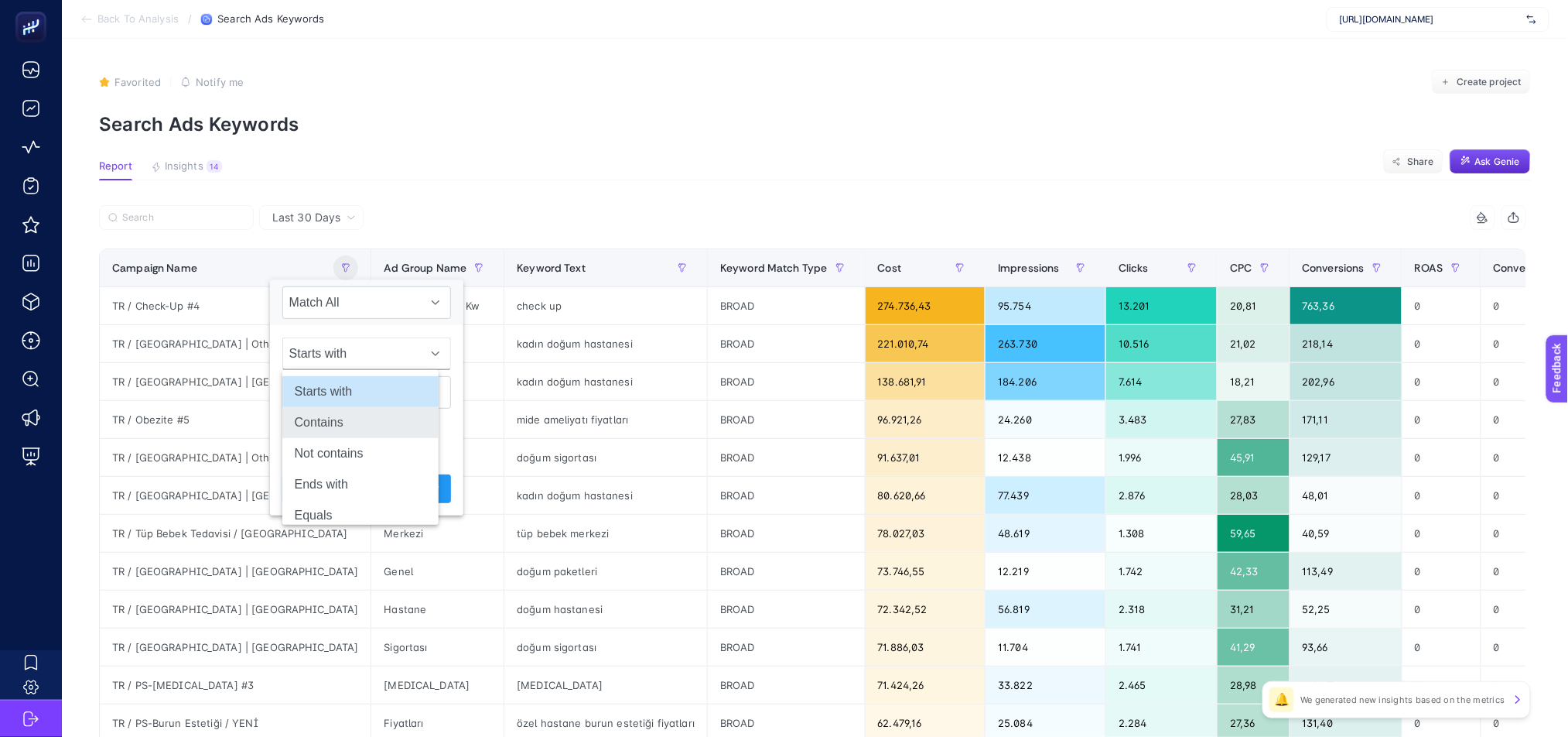
click at [343, 426] on li "Contains" at bounding box center [360, 422] width 156 height 31
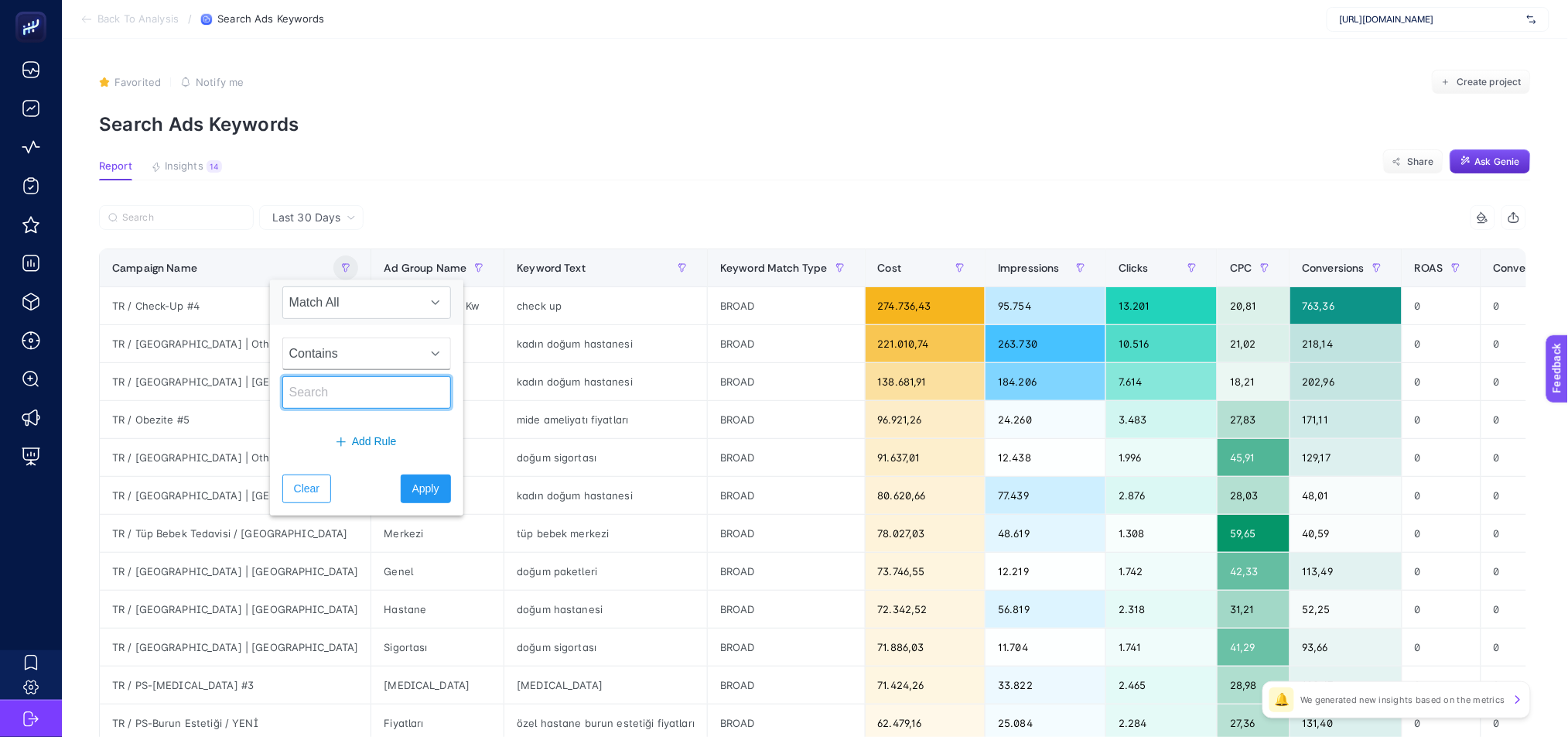
click at [327, 391] on input "text" at bounding box center [367, 392] width 168 height 32
type input "bebek"
click at [412, 486] on span "Apply" at bounding box center [425, 489] width 27 height 17
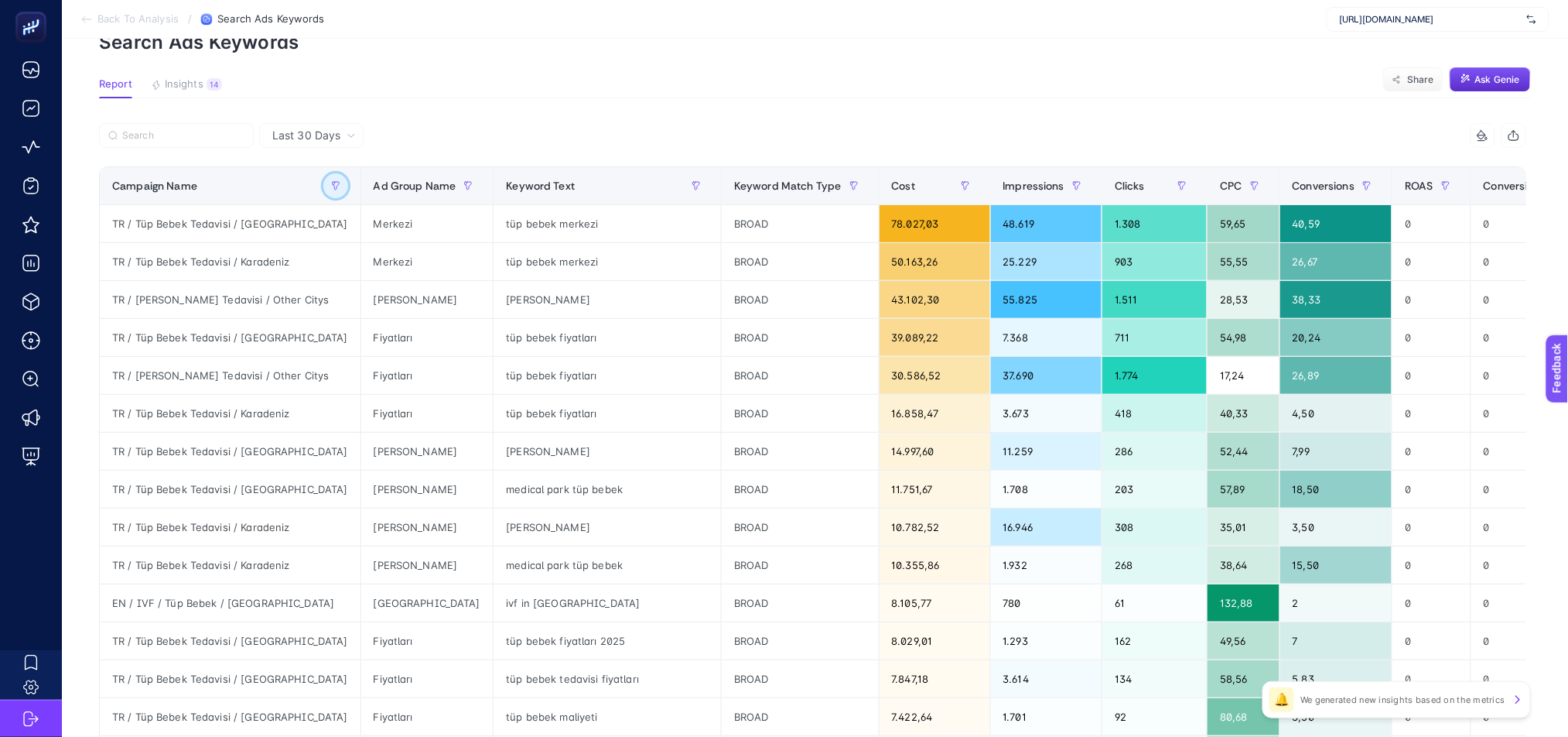
scroll to position [518, 10]
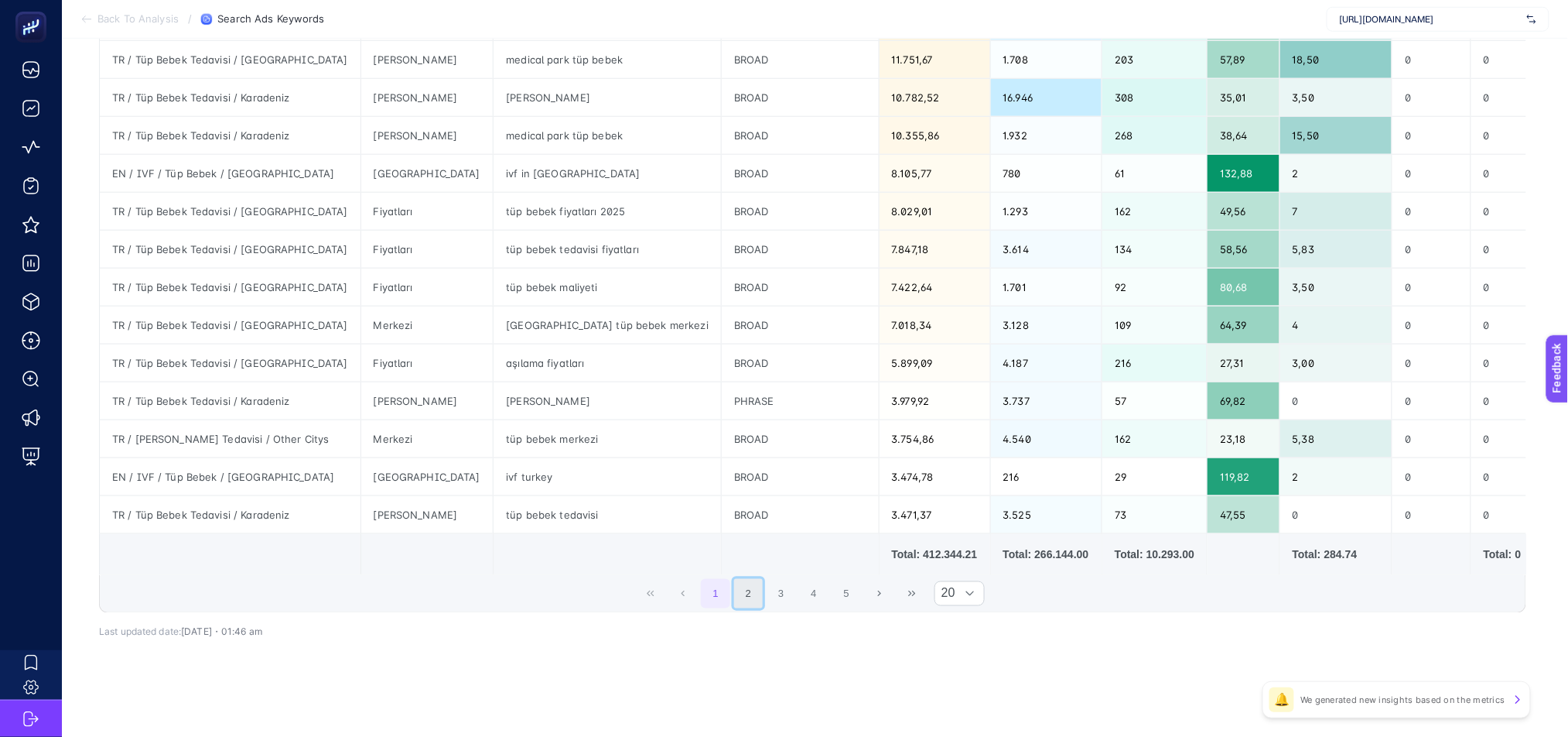
click at [736, 595] on button "2" at bounding box center [749, 594] width 30 height 30
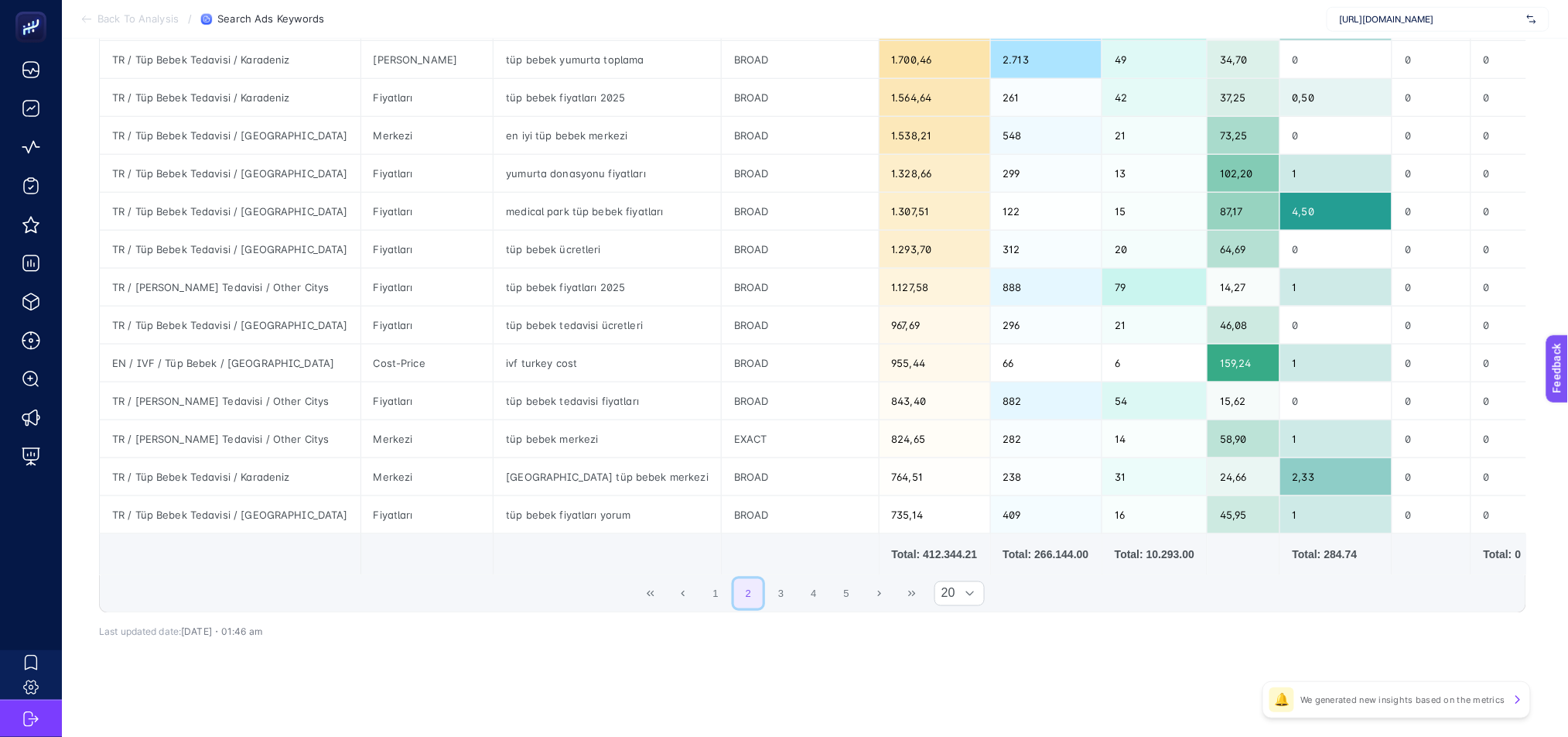
scroll to position [0, 10]
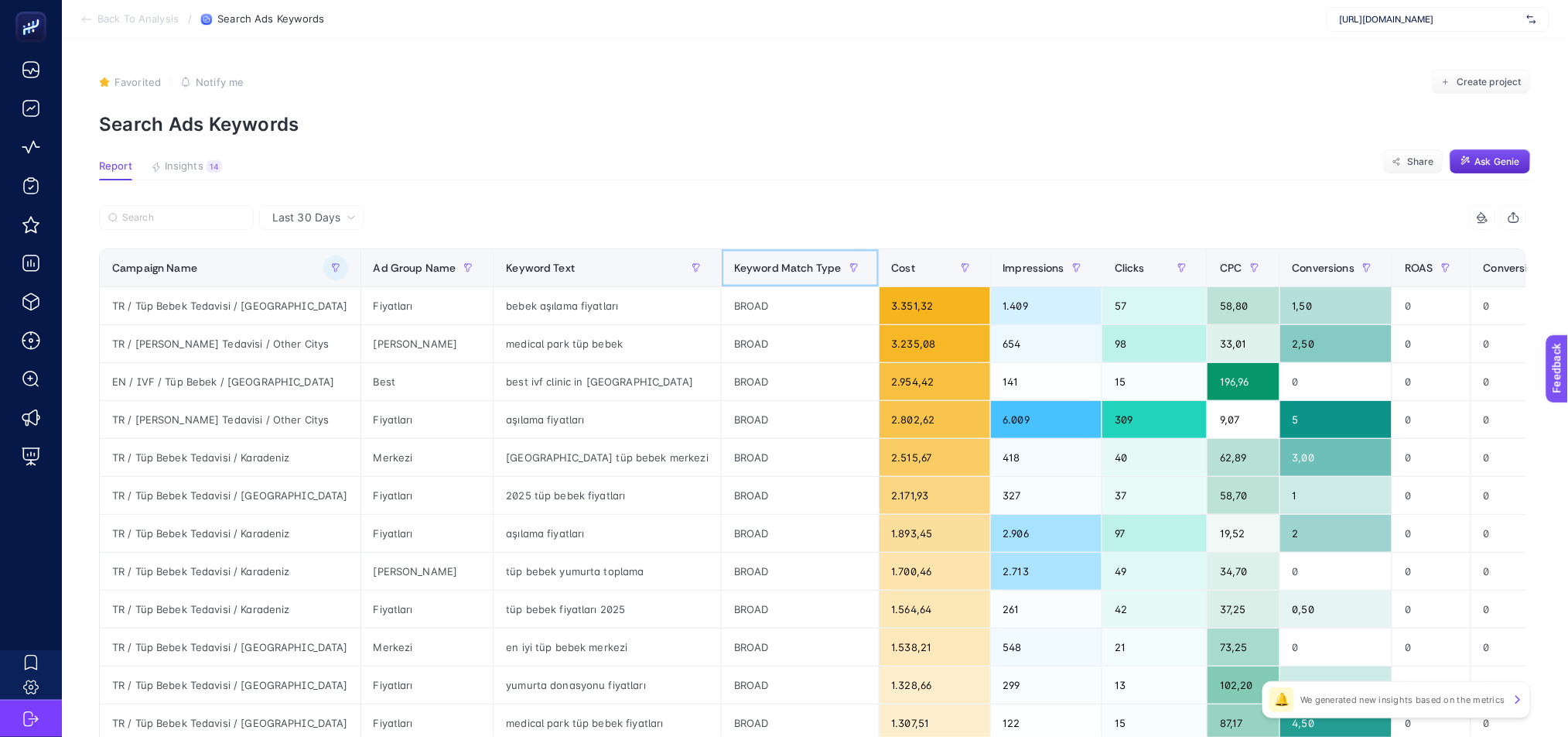
click at [734, 272] on span "Keyword Match Type" at bounding box center [788, 268] width 107 height 12
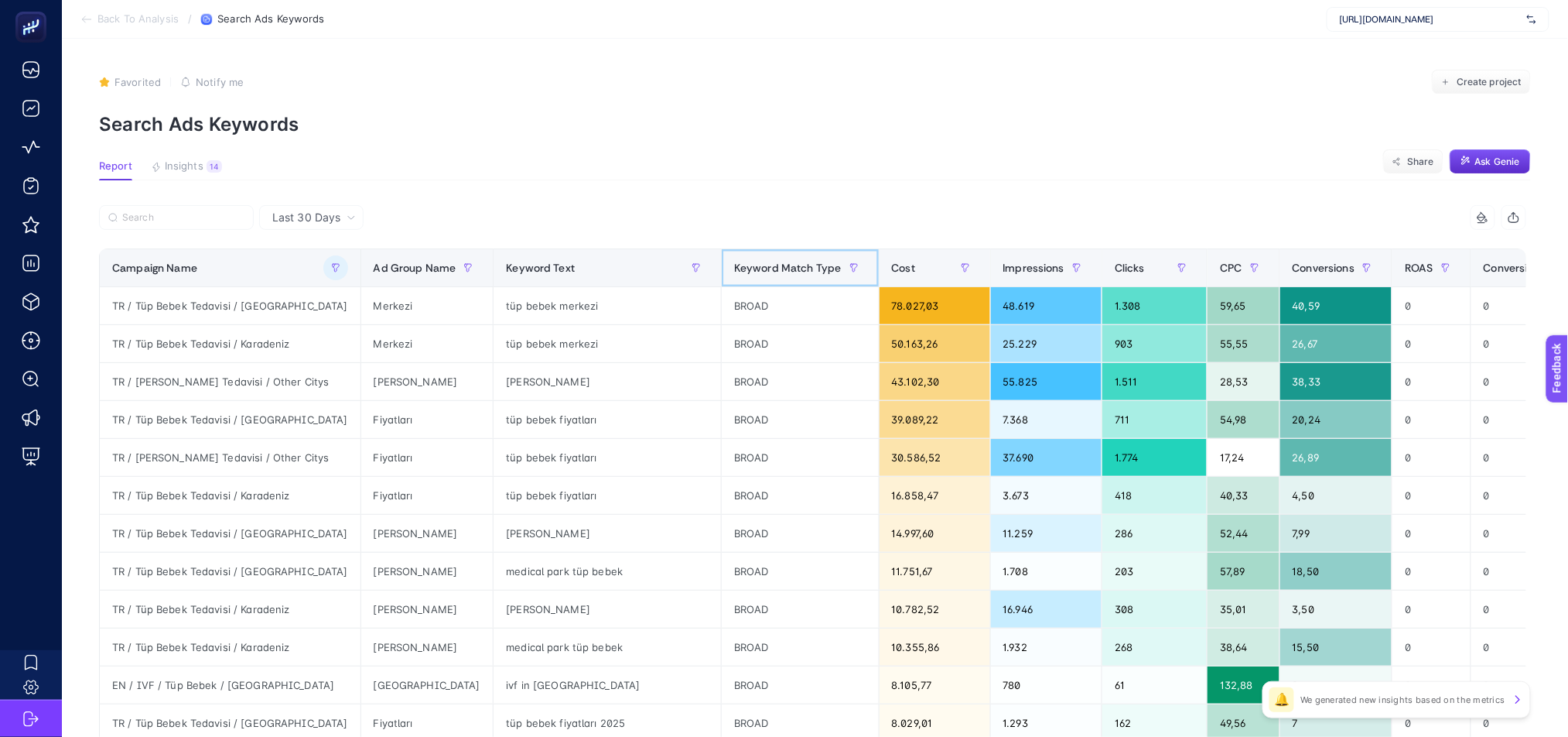
click at [734, 273] on span "Keyword Match Type" at bounding box center [788, 268] width 107 height 12
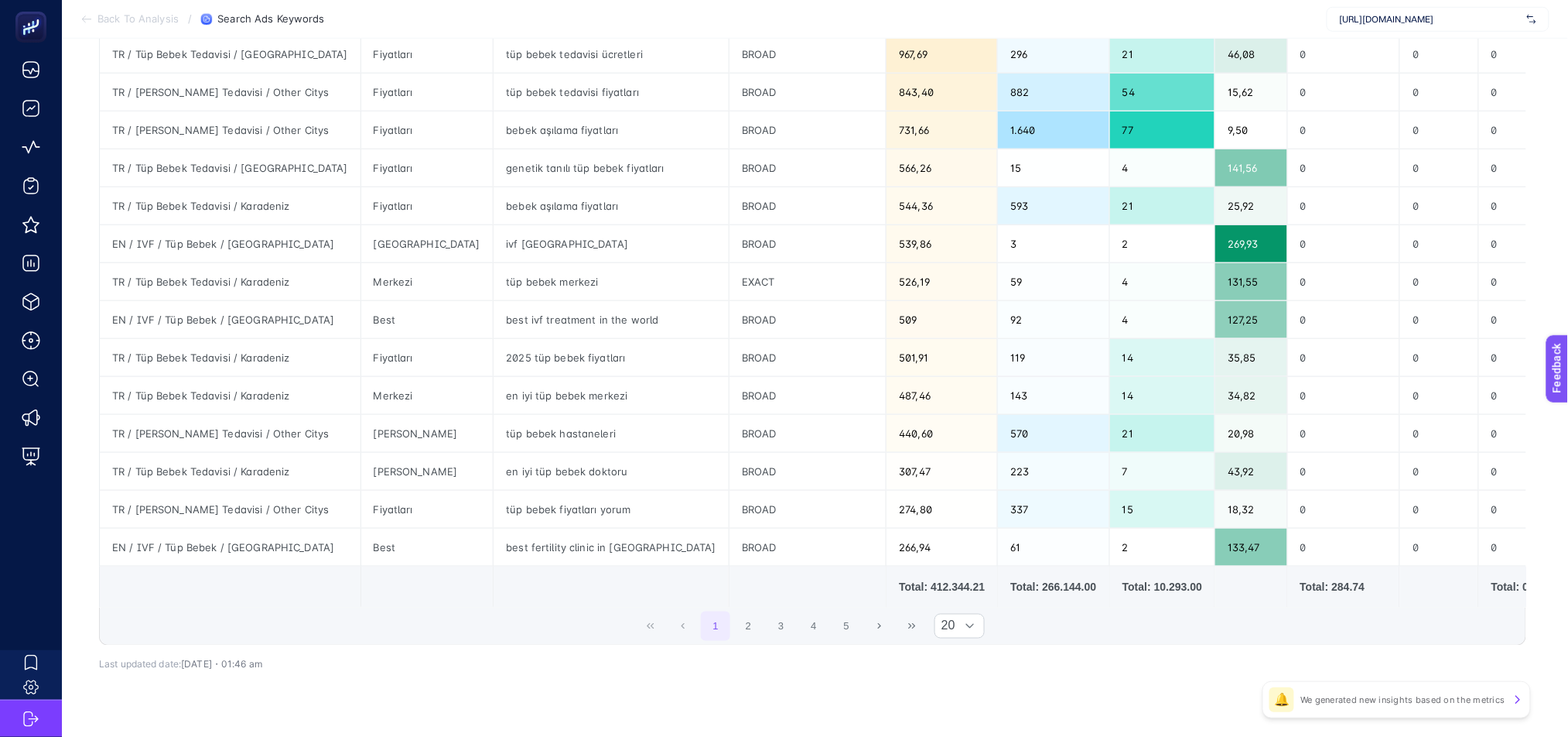
scroll to position [503, 10]
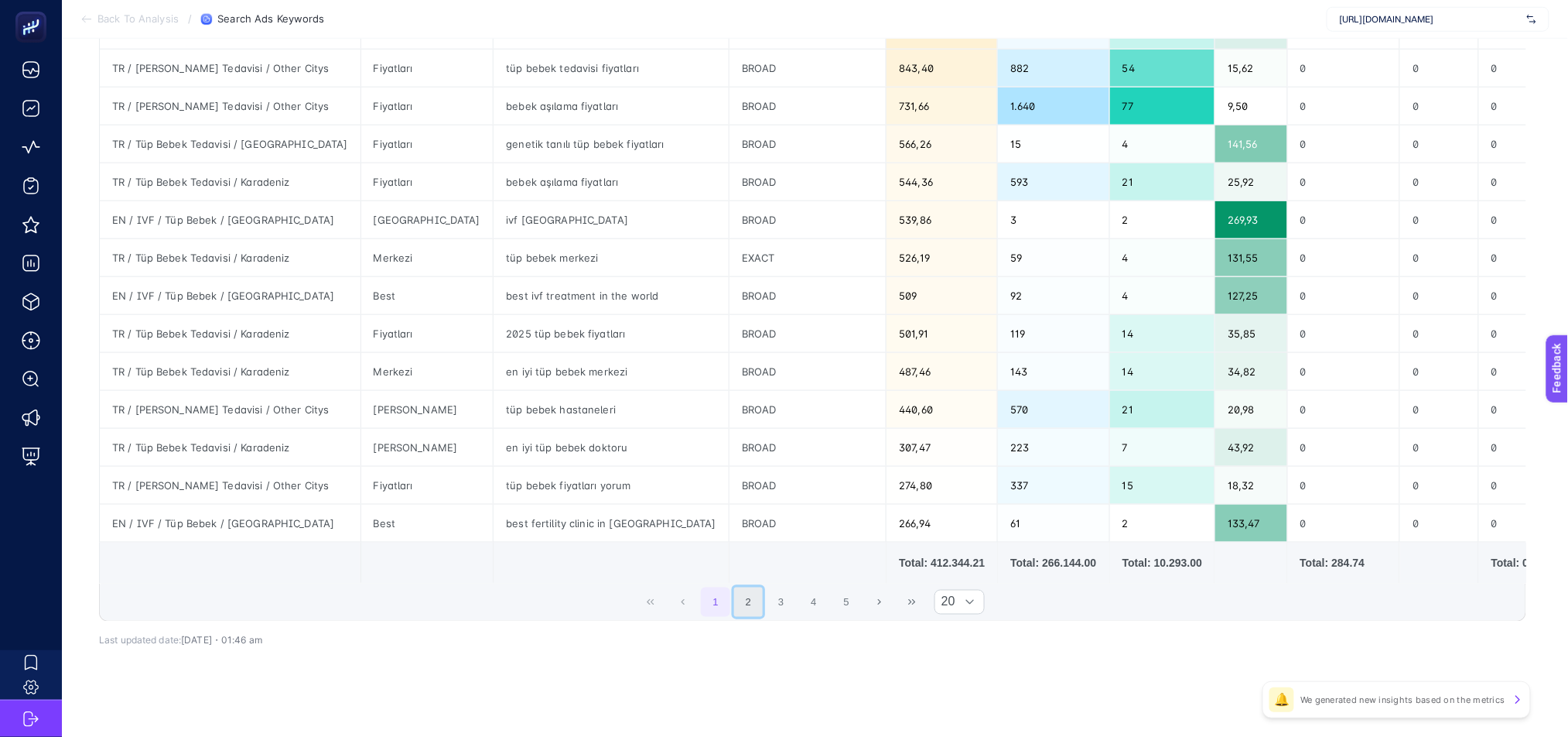
click at [746, 611] on button "2" at bounding box center [749, 602] width 30 height 30
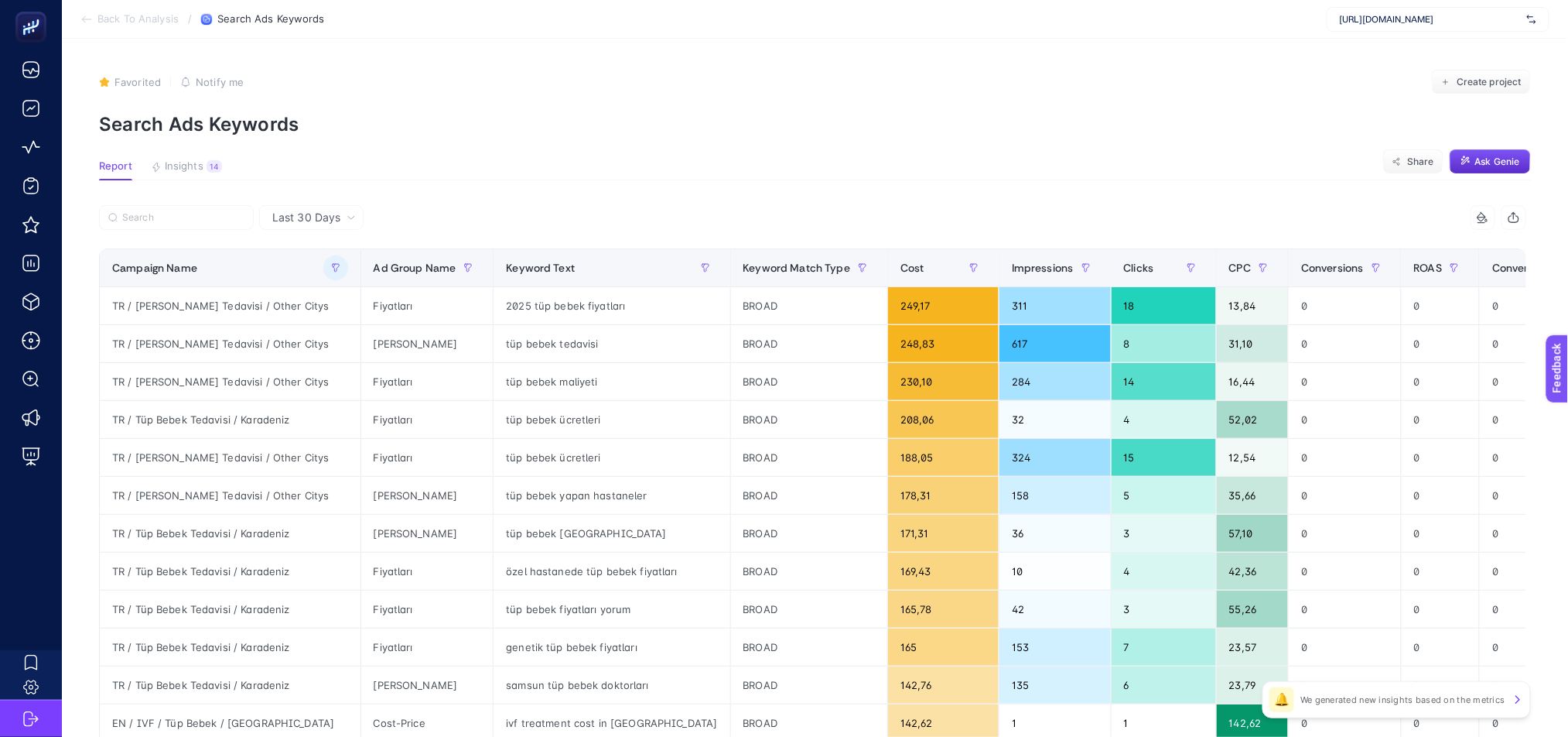
scroll to position [518, 10]
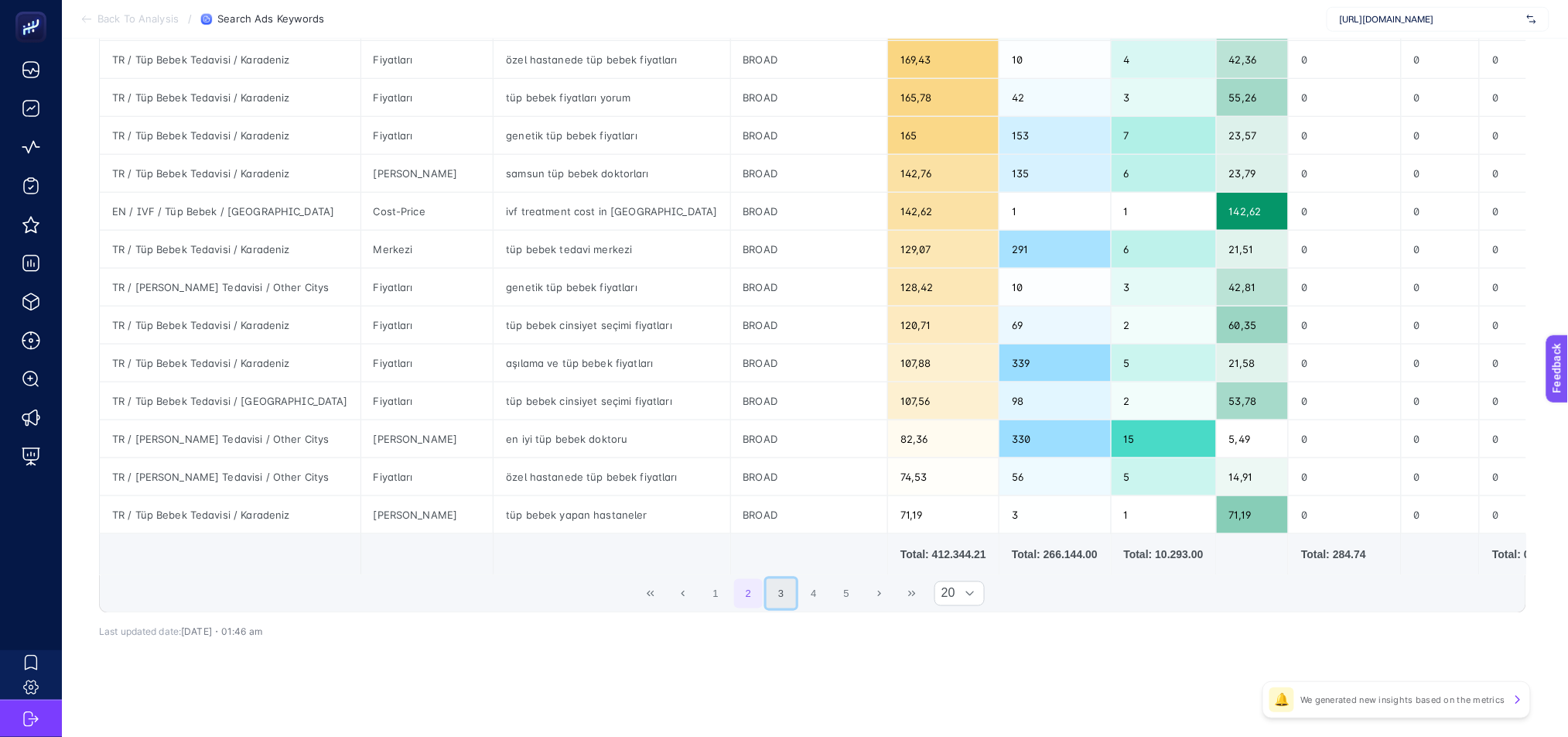
click at [770, 601] on button "3" at bounding box center [781, 594] width 30 height 30
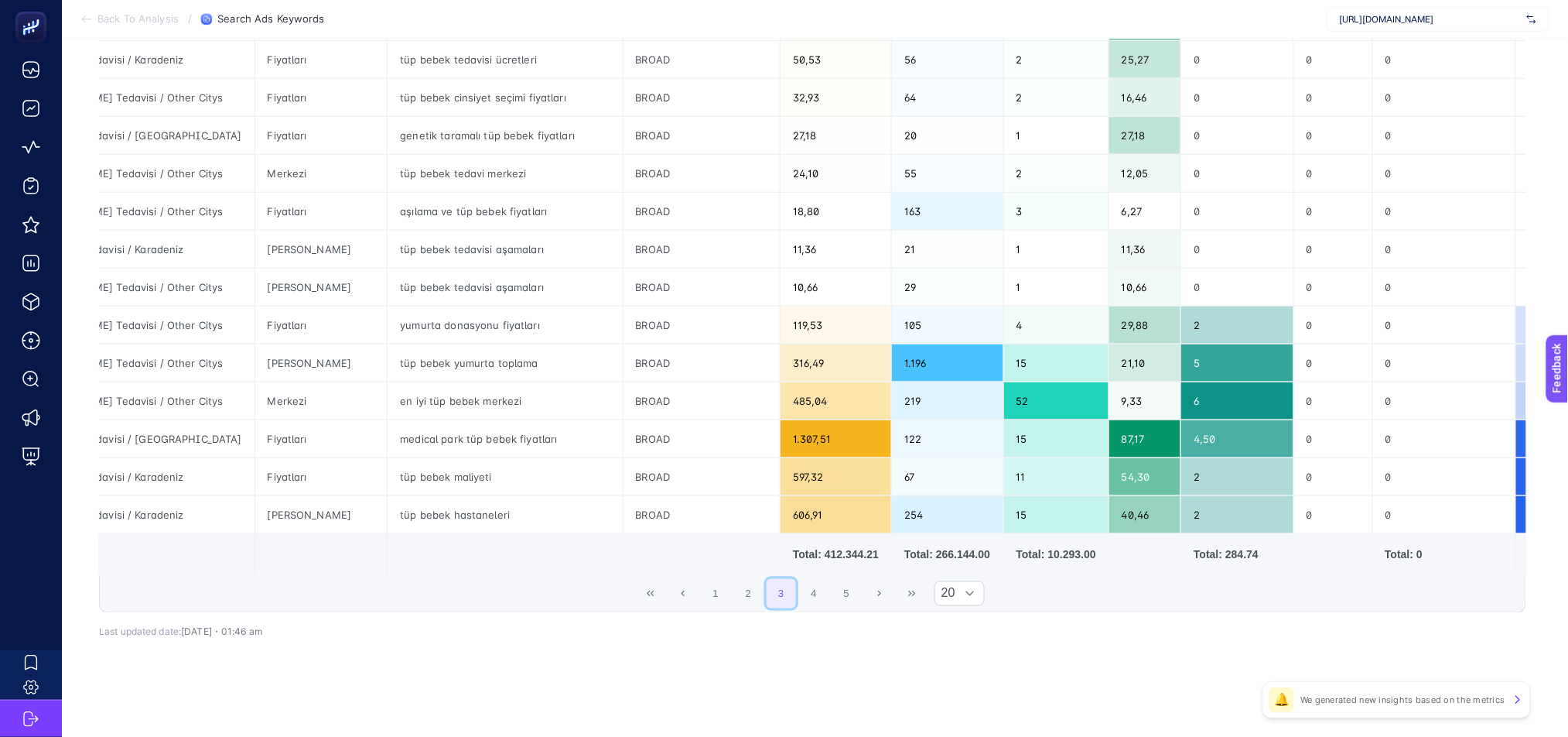
scroll to position [0, 0]
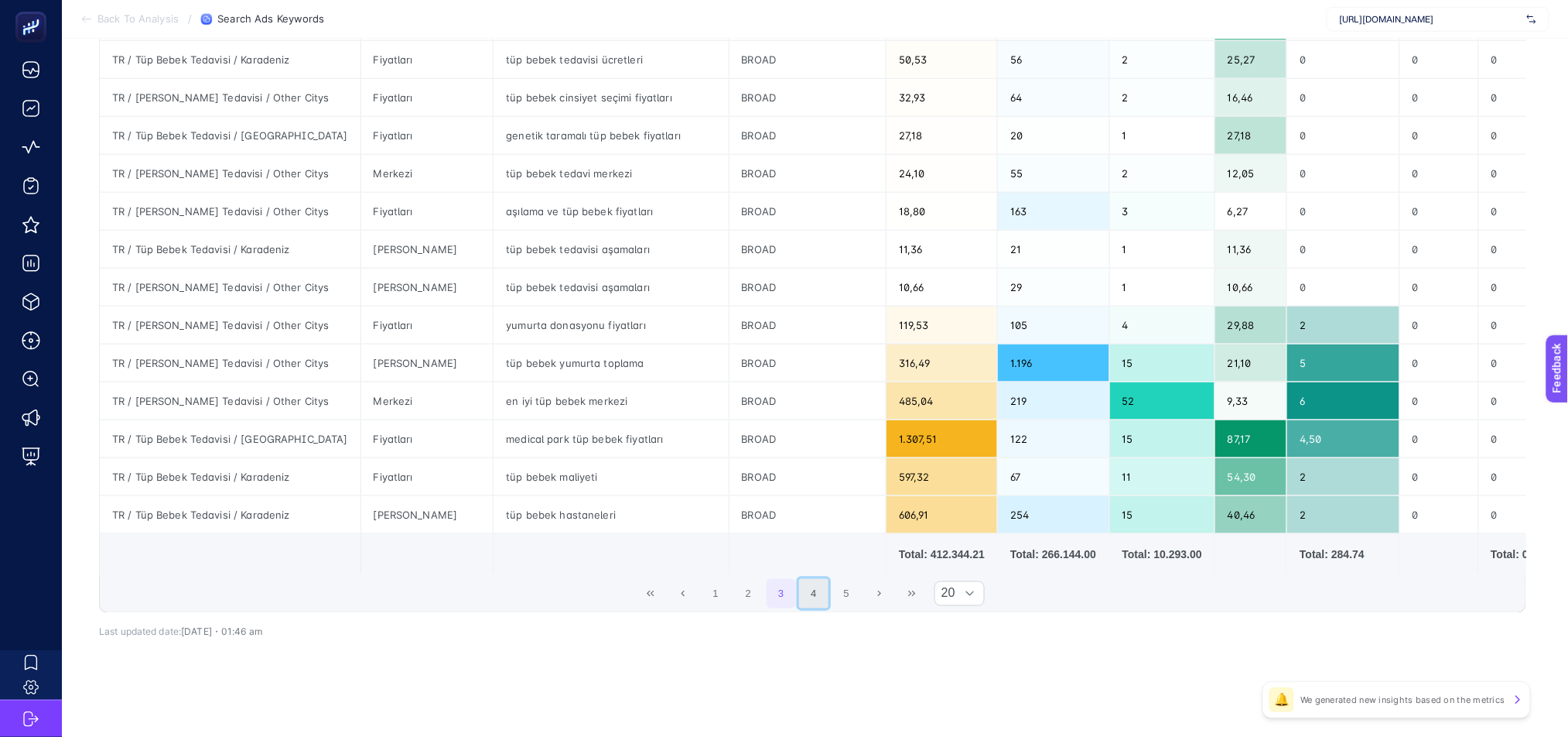
click at [812, 596] on button "4" at bounding box center [814, 594] width 30 height 30
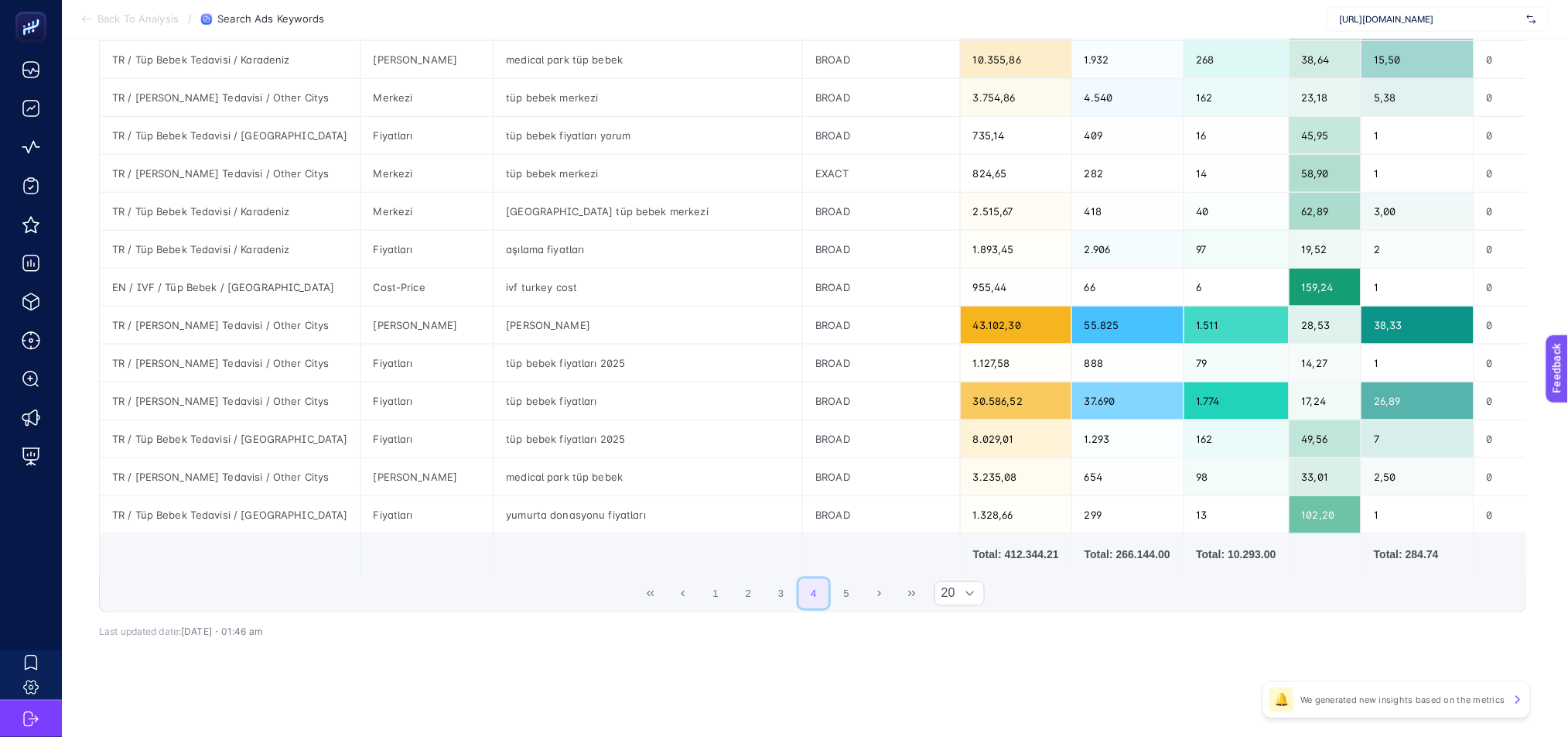
scroll to position [0, 10]
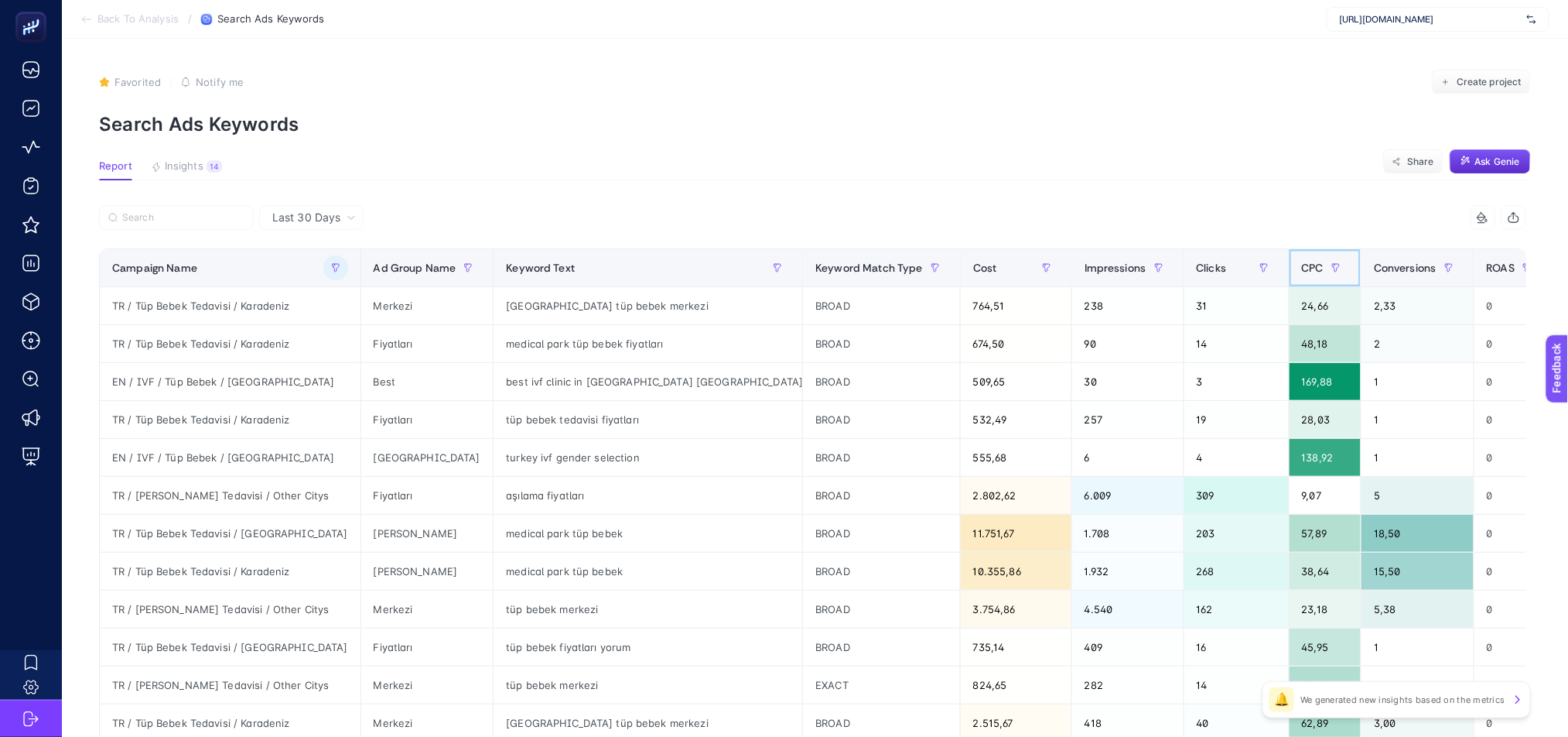
click at [1289, 282] on th "CPC" at bounding box center [1324, 269] width 72 height 38
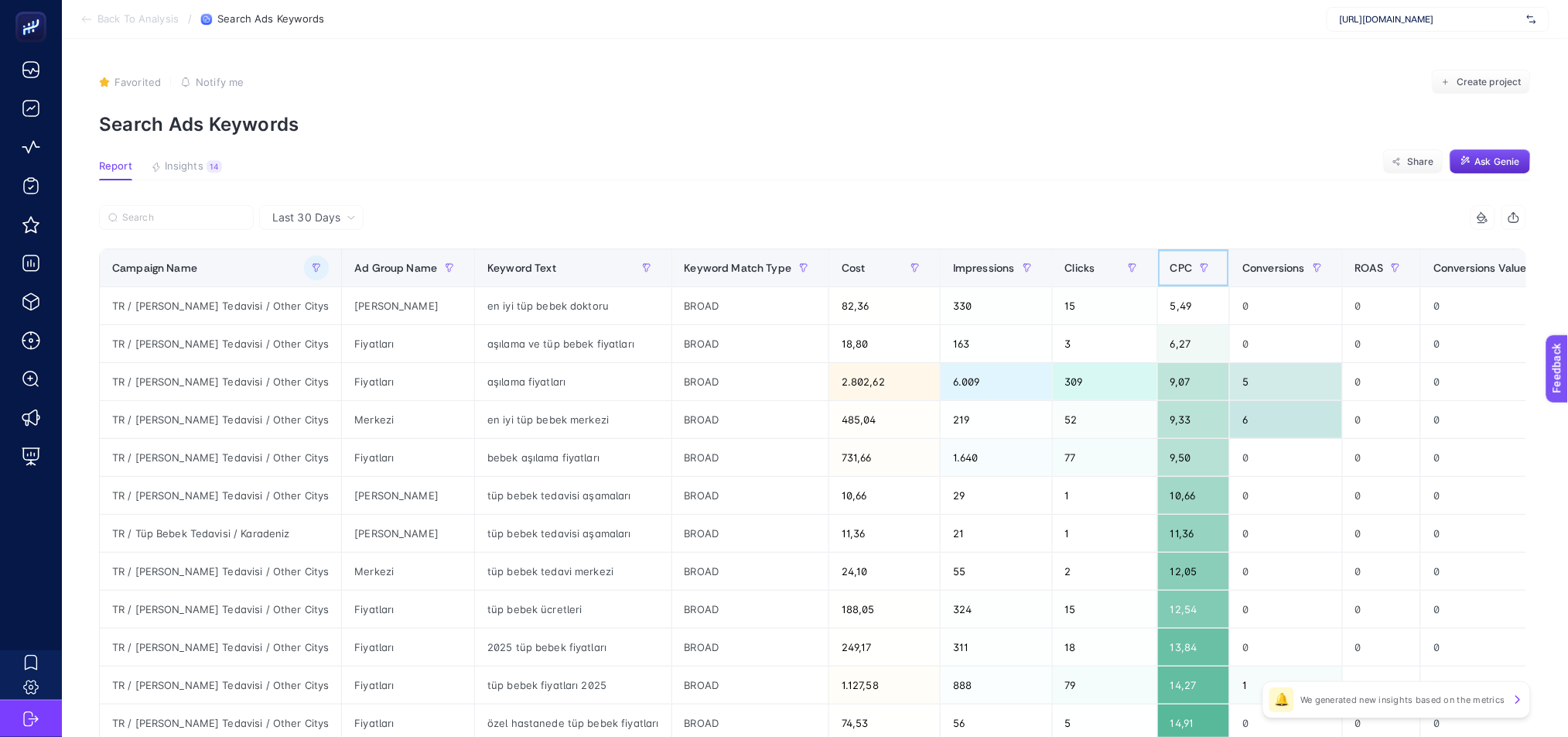
click at [1170, 273] on span "CPC" at bounding box center [1181, 268] width 21 height 12
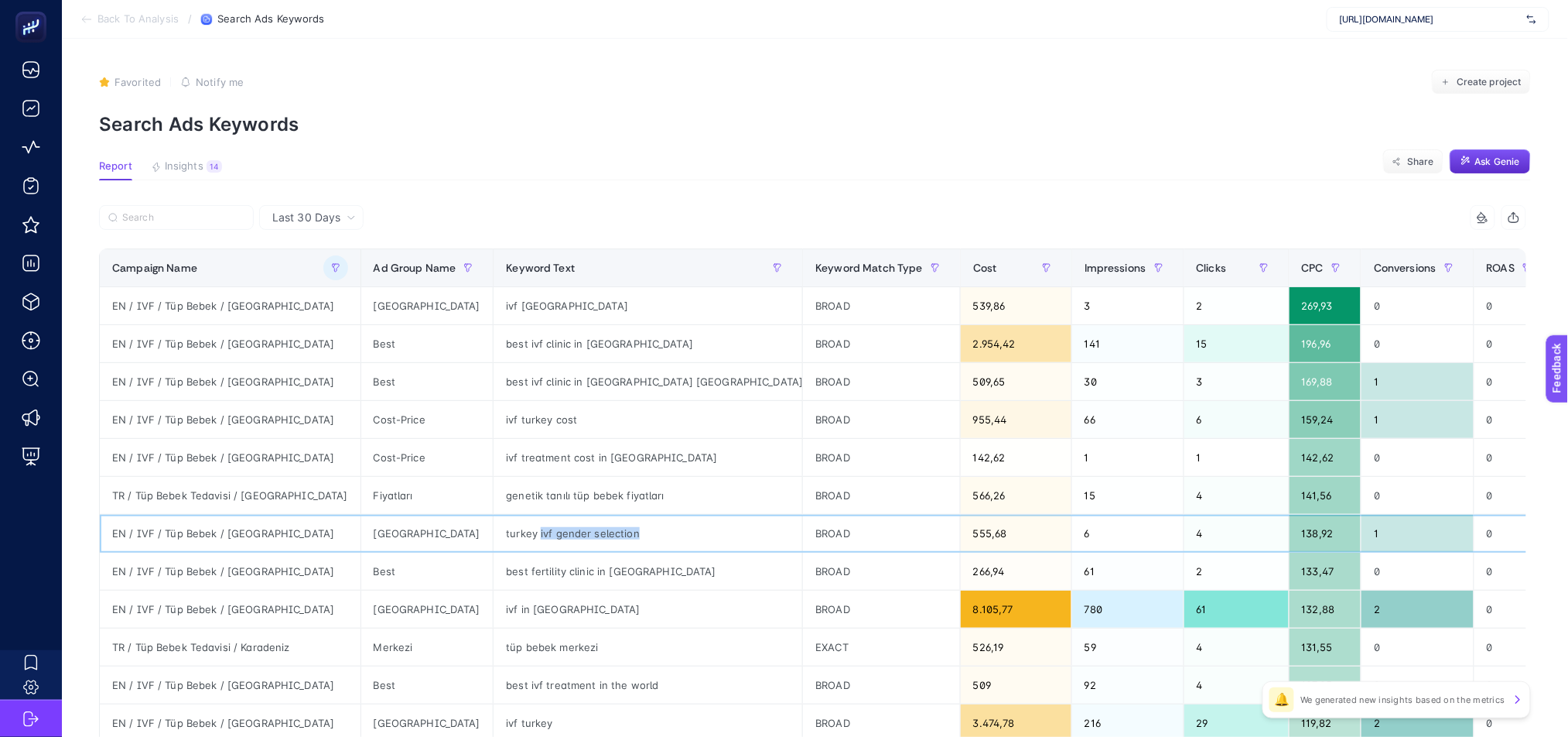
drag, startPoint x: 468, startPoint y: 532, endPoint x: 567, endPoint y: 538, distance: 99.2
click at [567, 538] on div "turkey ivf gender selection" at bounding box center [648, 533] width 309 height 37
click at [497, 614] on div "ivf in [GEOGRAPHIC_DATA]" at bounding box center [648, 609] width 309 height 37
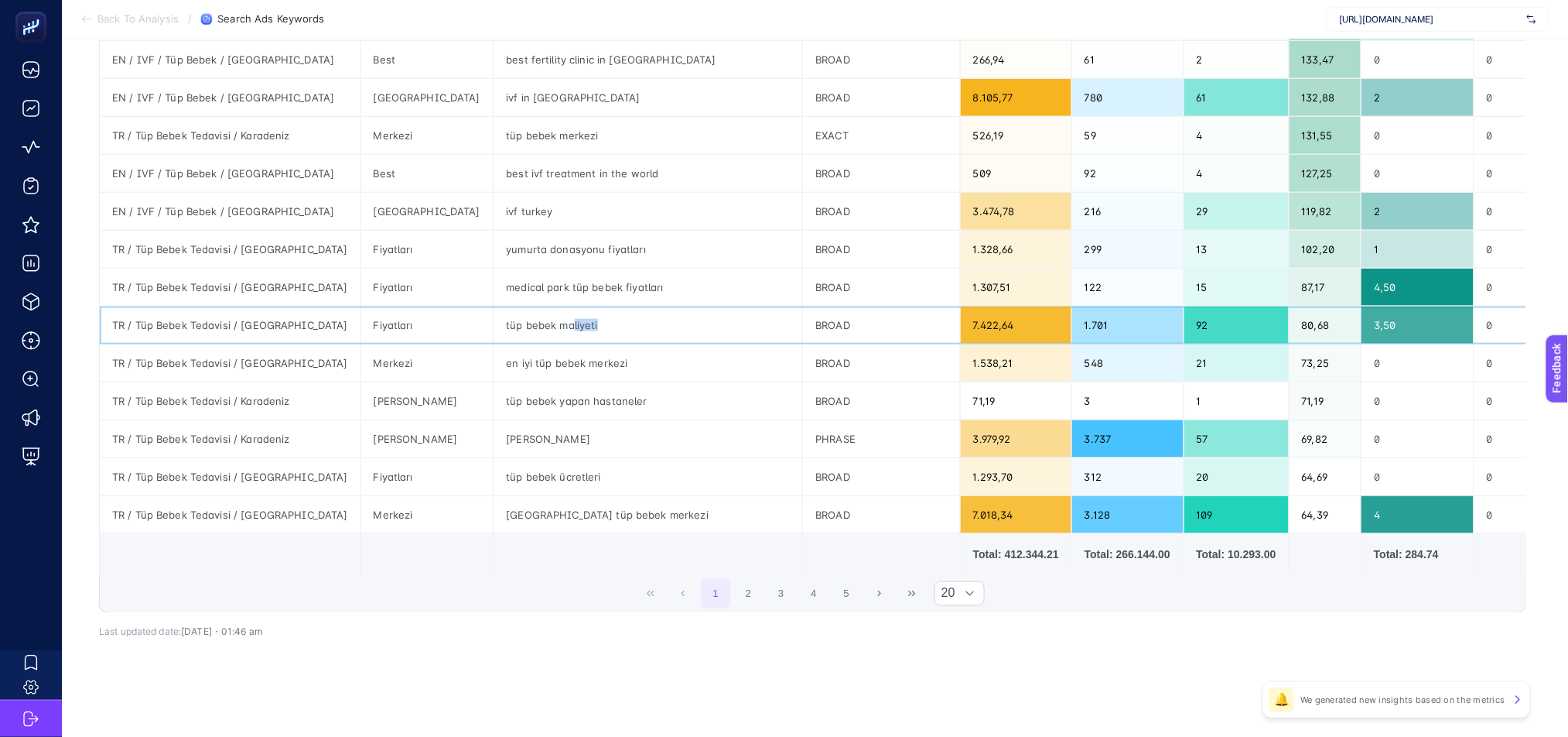
drag, startPoint x: 500, startPoint y: 321, endPoint x: 542, endPoint y: 323, distance: 42.0
click at [542, 323] on div "tüp bebek maliyeti" at bounding box center [648, 325] width 309 height 37
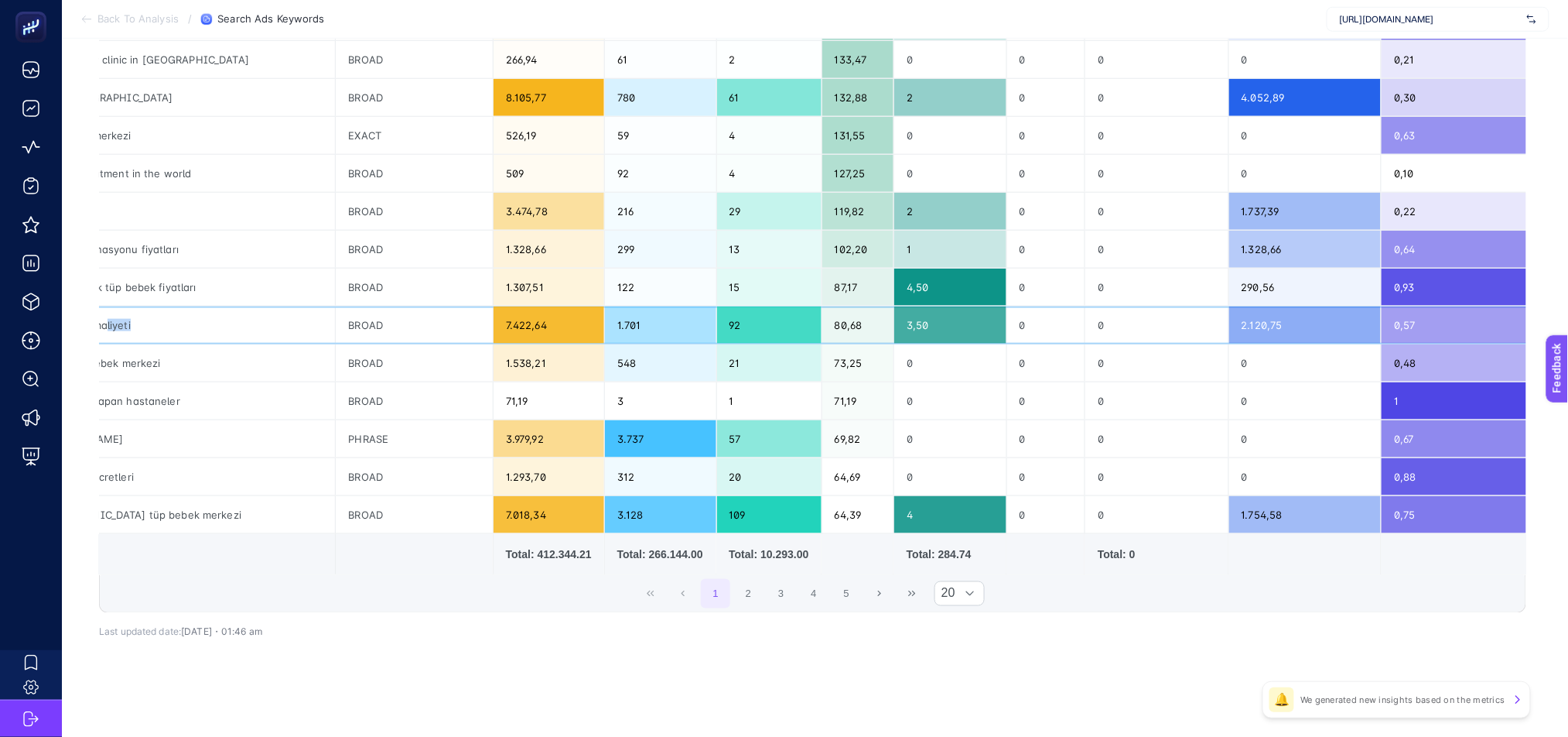
scroll to position [0, 0]
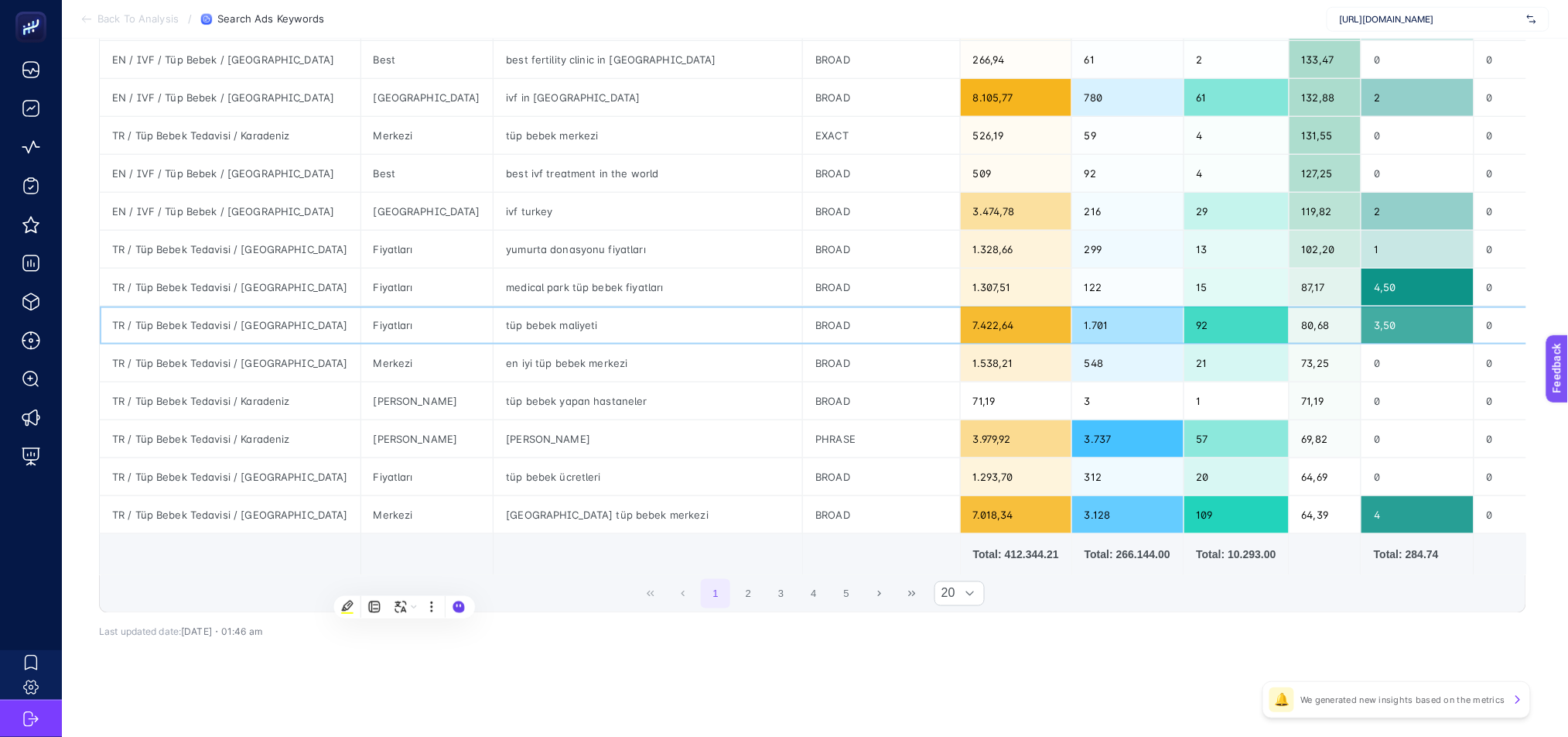
click at [496, 316] on div "tüp bebek maliyeti" at bounding box center [648, 325] width 309 height 37
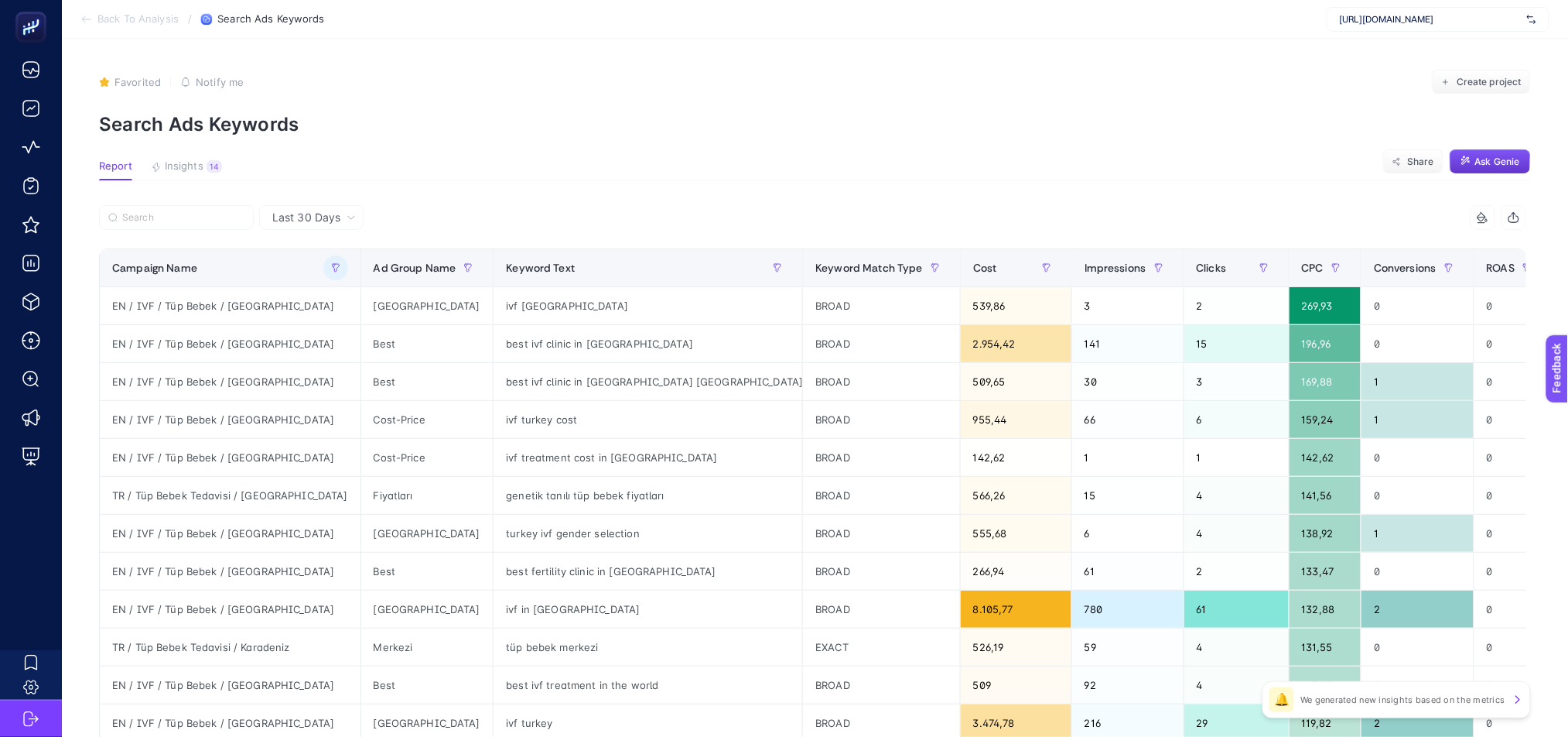
click at [1501, 155] on span "Ask Genie" at bounding box center [1498, 161] width 45 height 12
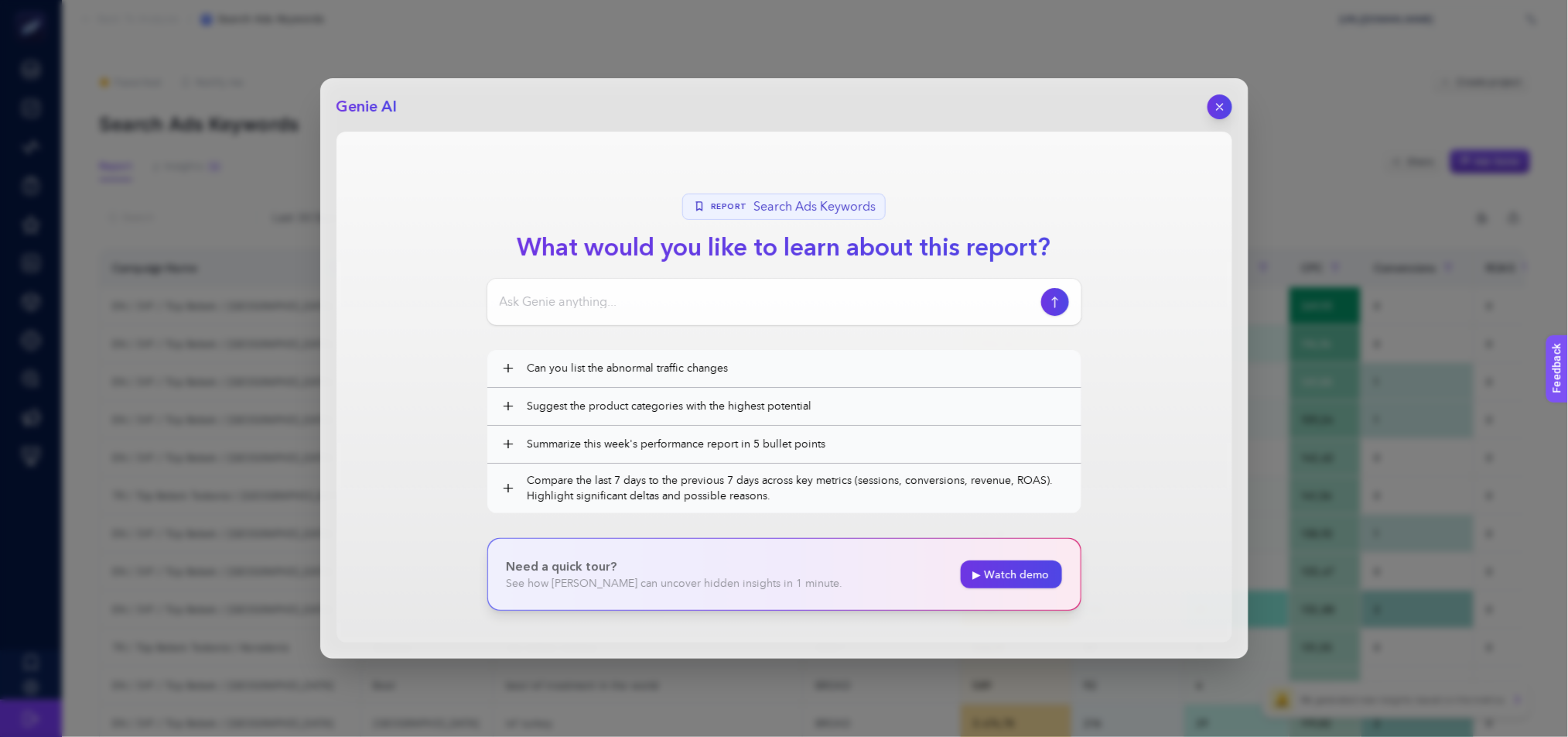
click at [682, 295] on input at bounding box center [767, 302] width 535 height 18
type input "tüp bebek kampanya maliyetleri çok yüksek neden ne yapılabilir"
